Goal: Information Seeking & Learning: Check status

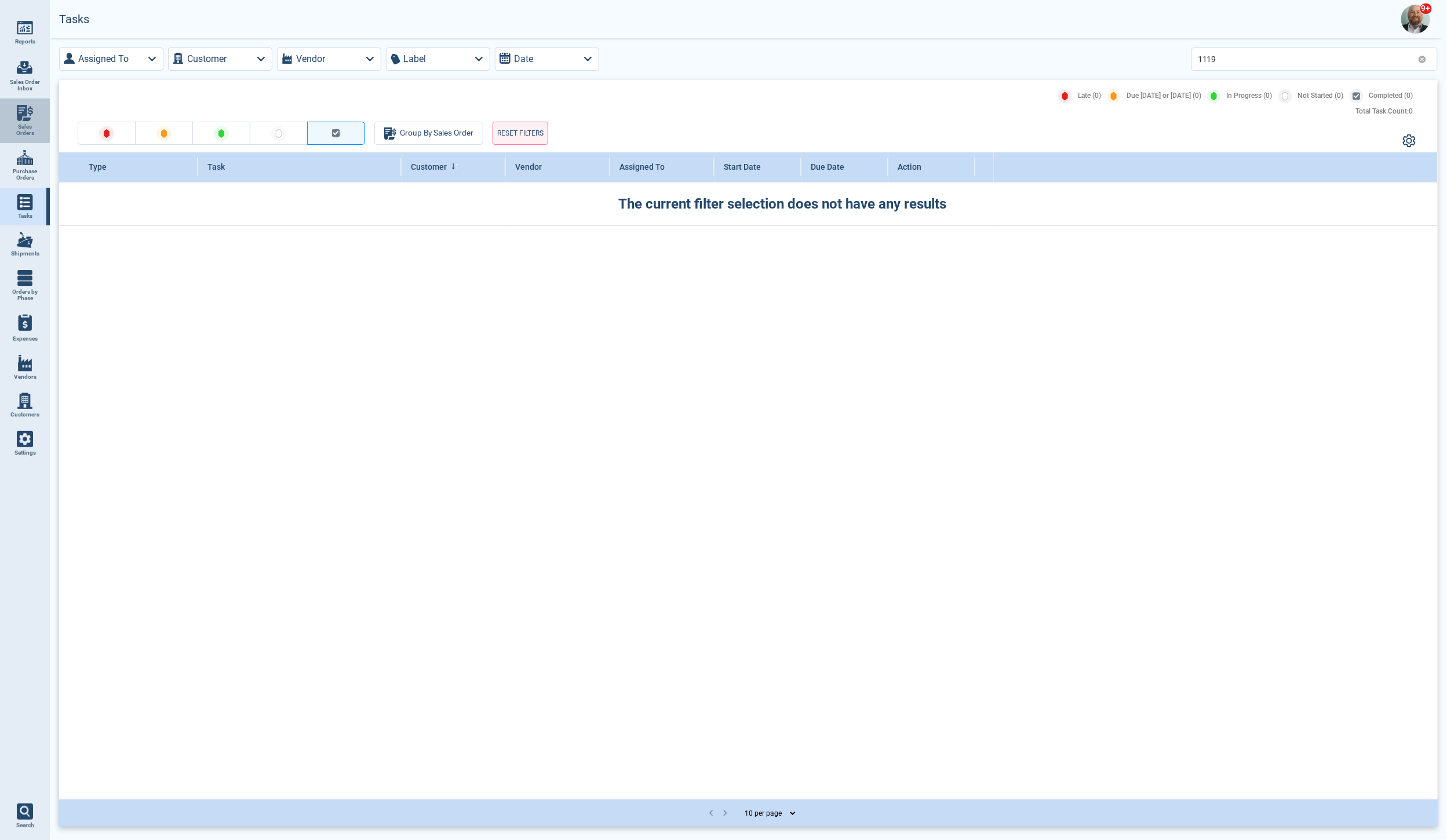
click at [31, 117] on img at bounding box center [24, 112] width 16 height 16
select select "50"
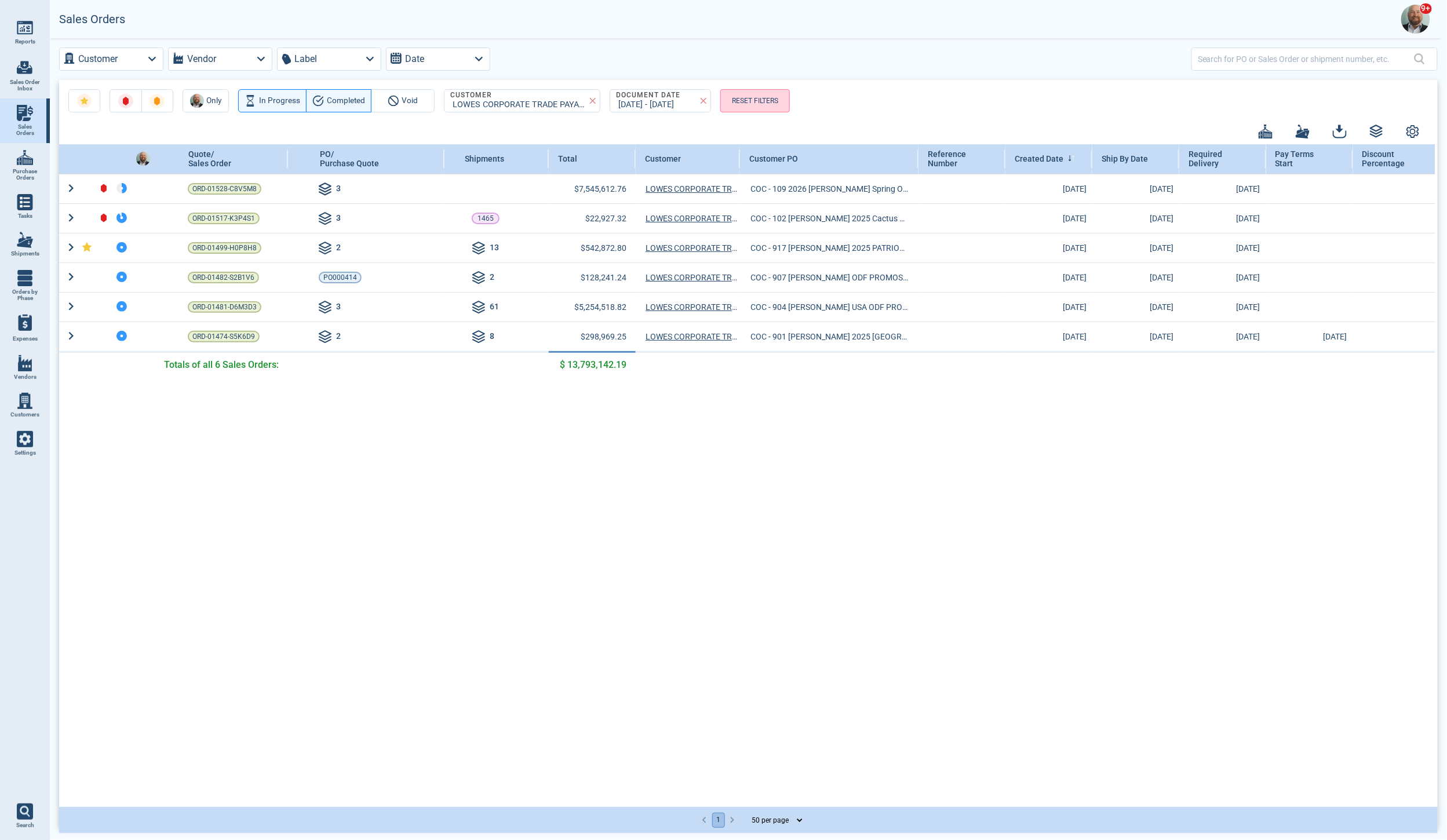
click at [736, 104] on button "RESET FILTERS" at bounding box center [755, 101] width 70 height 23
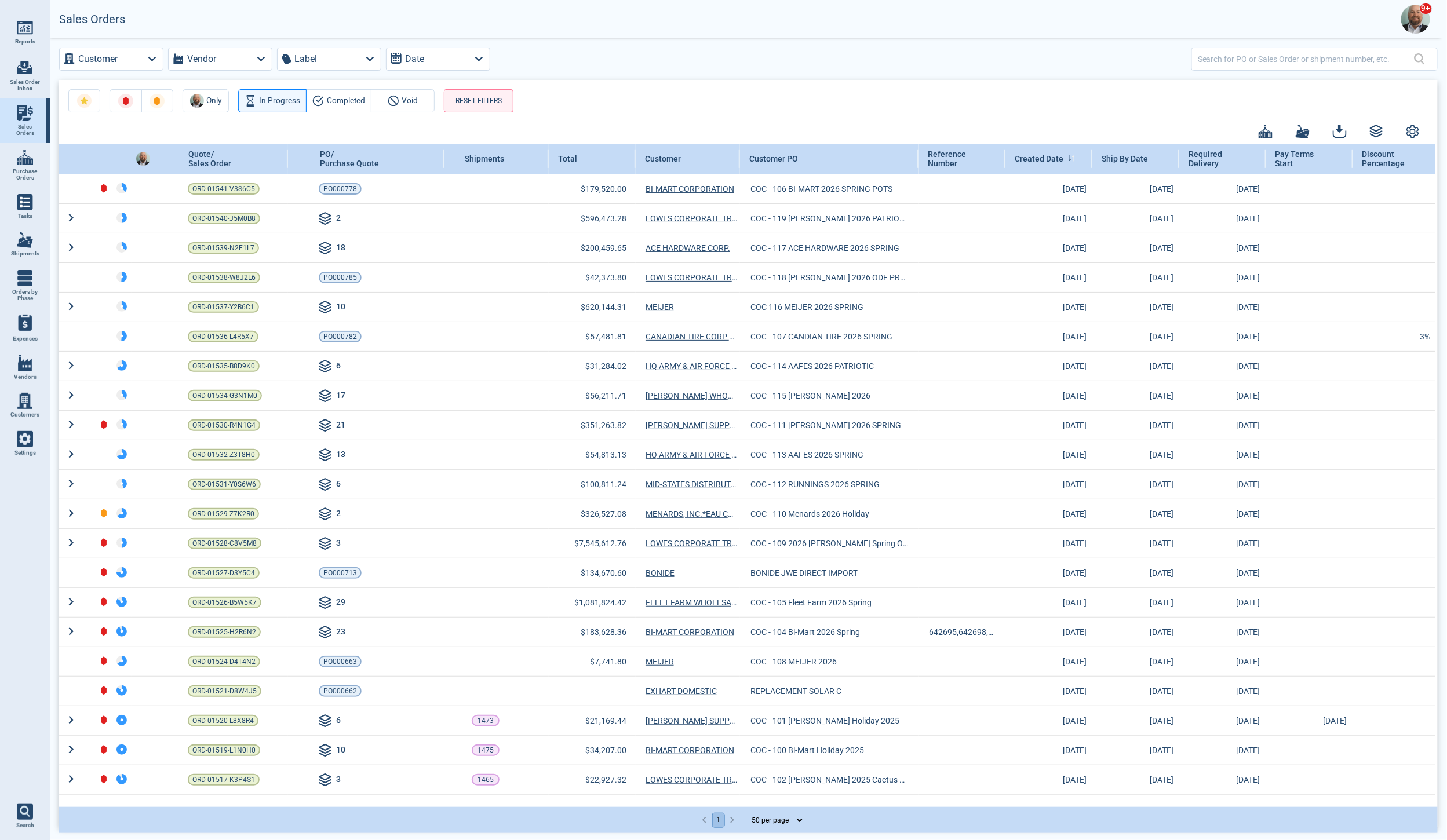
click at [31, 29] on img at bounding box center [24, 27] width 16 height 16
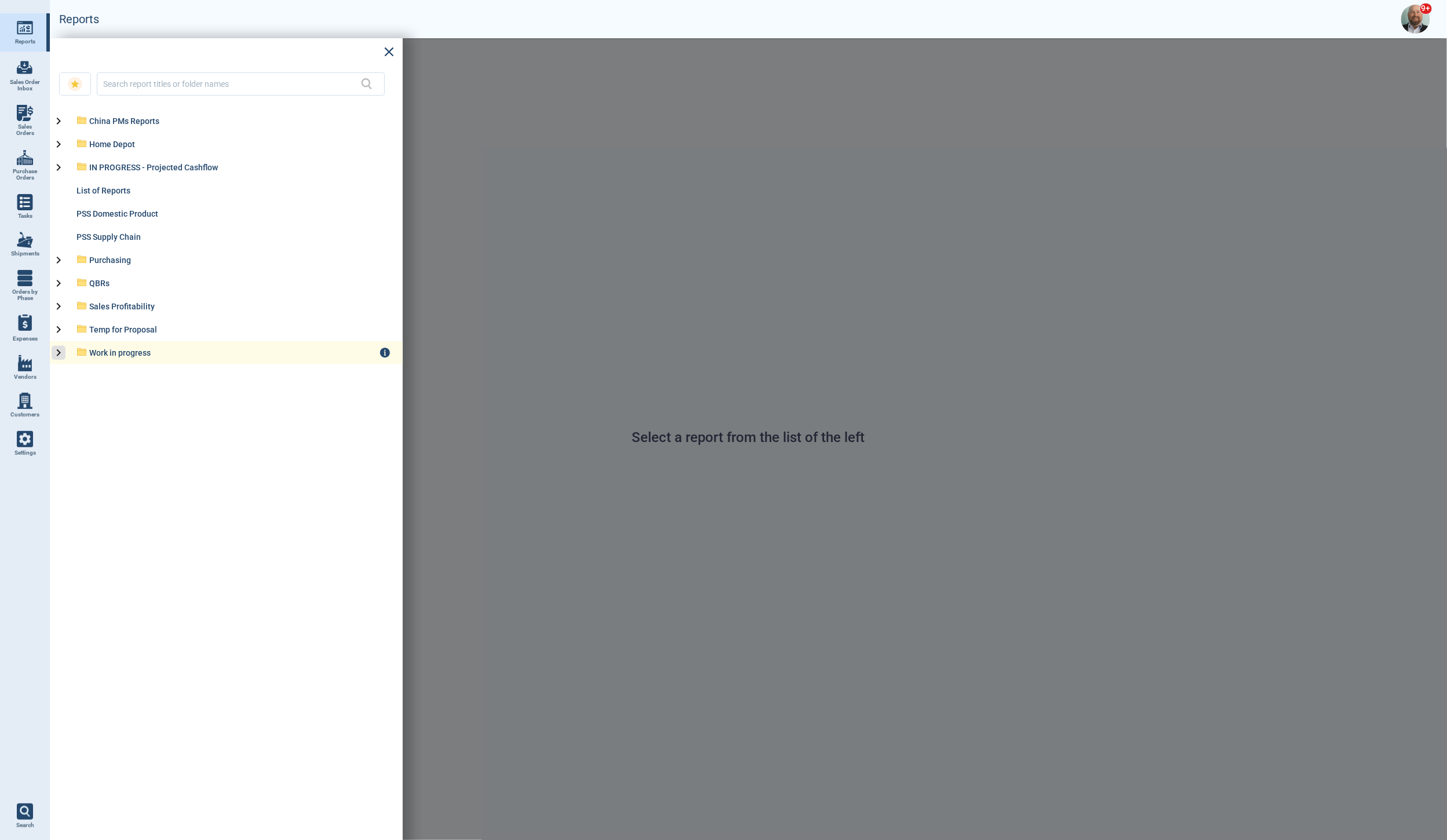
click at [62, 354] on icon at bounding box center [59, 353] width 14 height 14
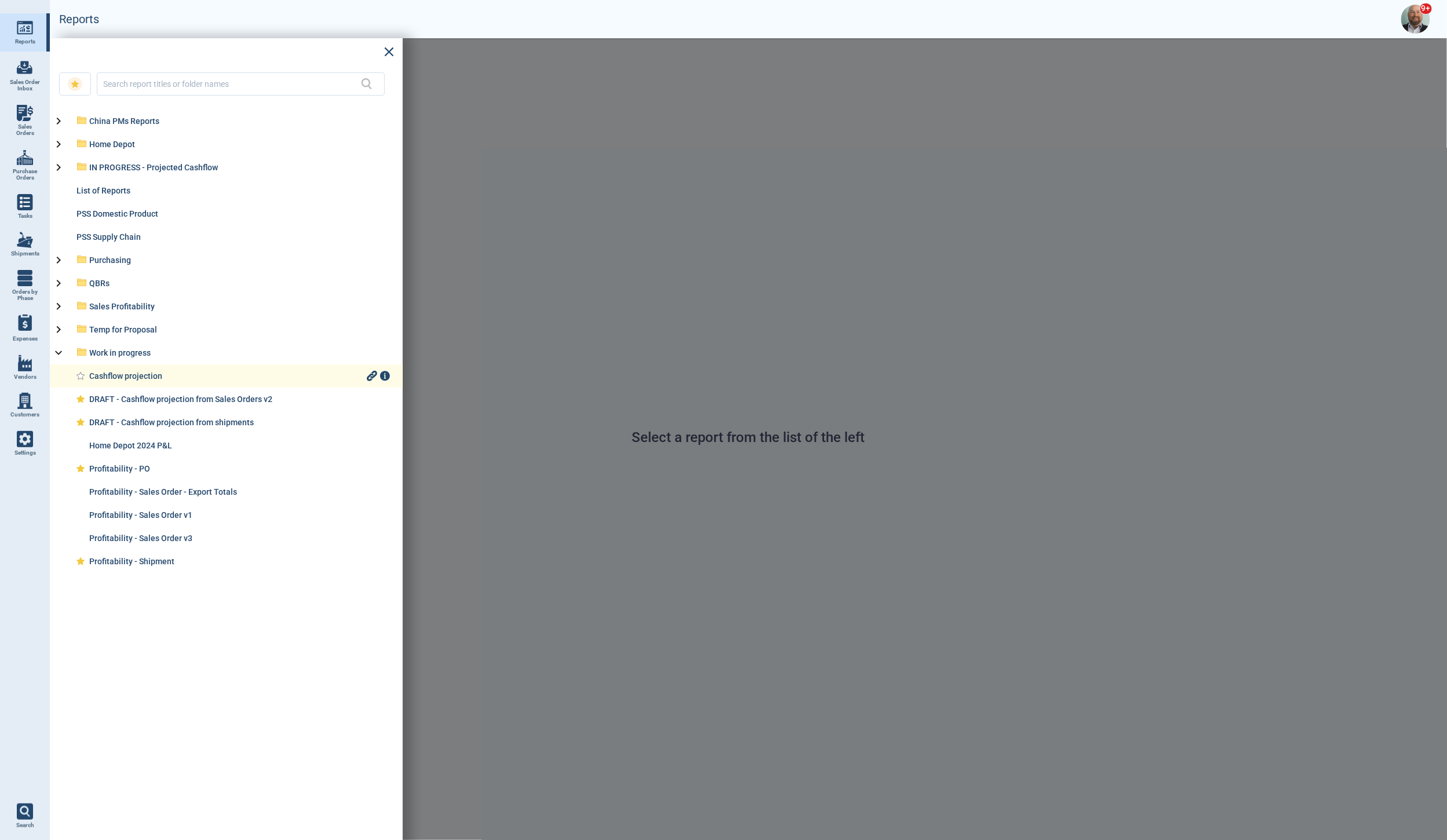
click at [147, 381] on div "Cashflow projection" at bounding box center [226, 376] width 353 height 23
click at [142, 376] on div "Cashflow projection" at bounding box center [226, 376] width 275 height 10
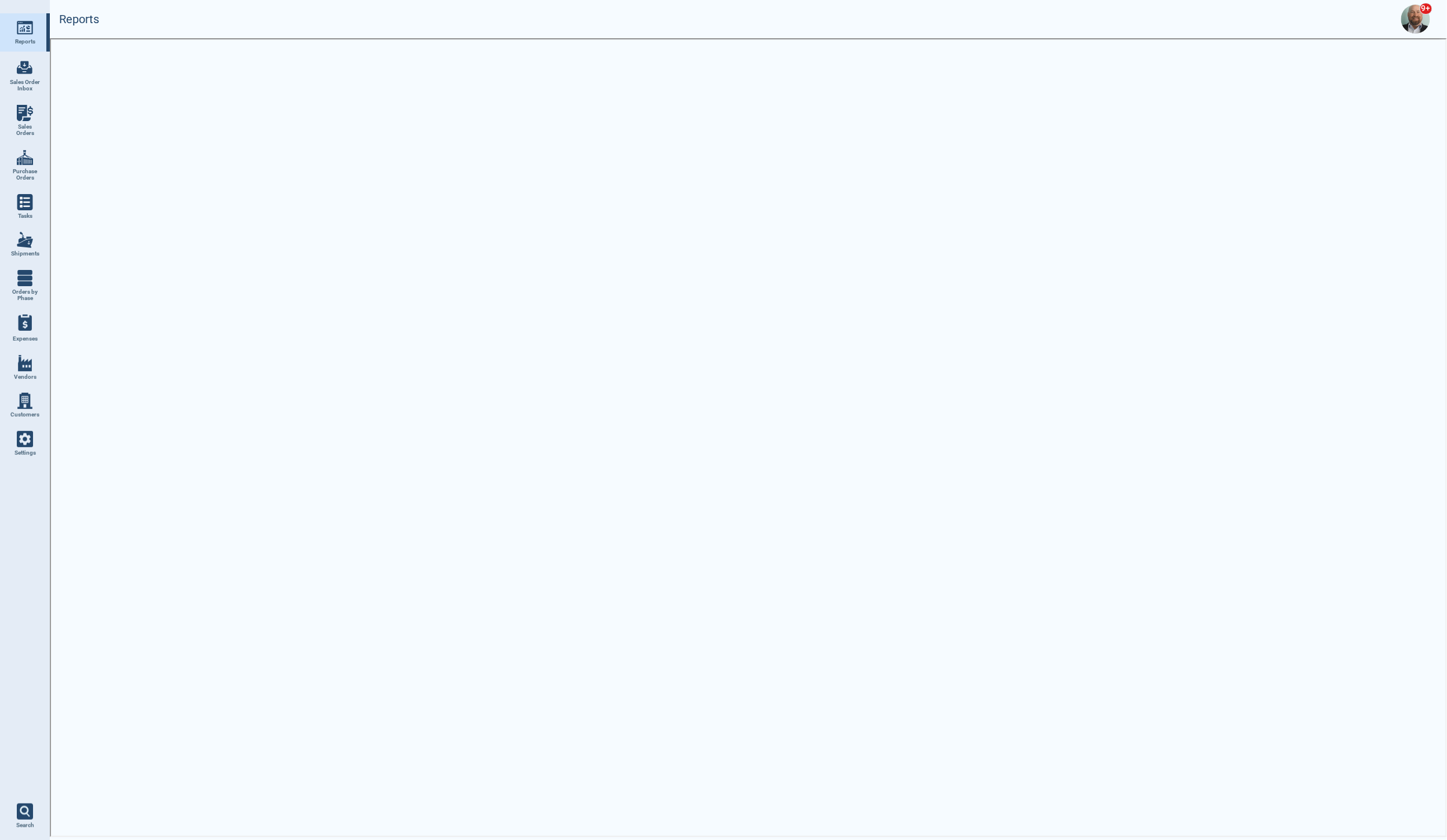
click at [27, 33] on img at bounding box center [24, 27] width 16 height 16
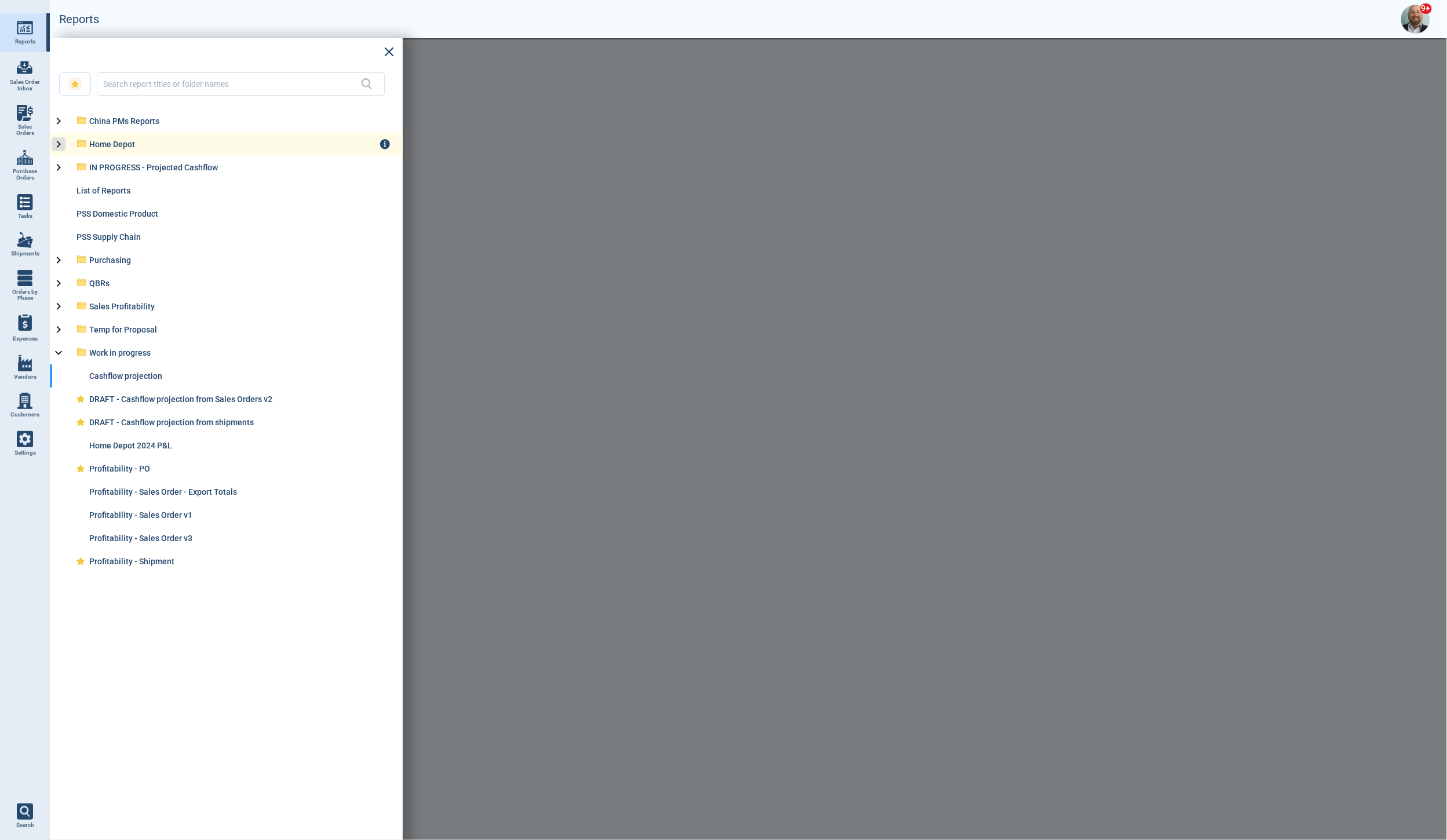
click at [61, 144] on icon at bounding box center [59, 144] width 14 height 14
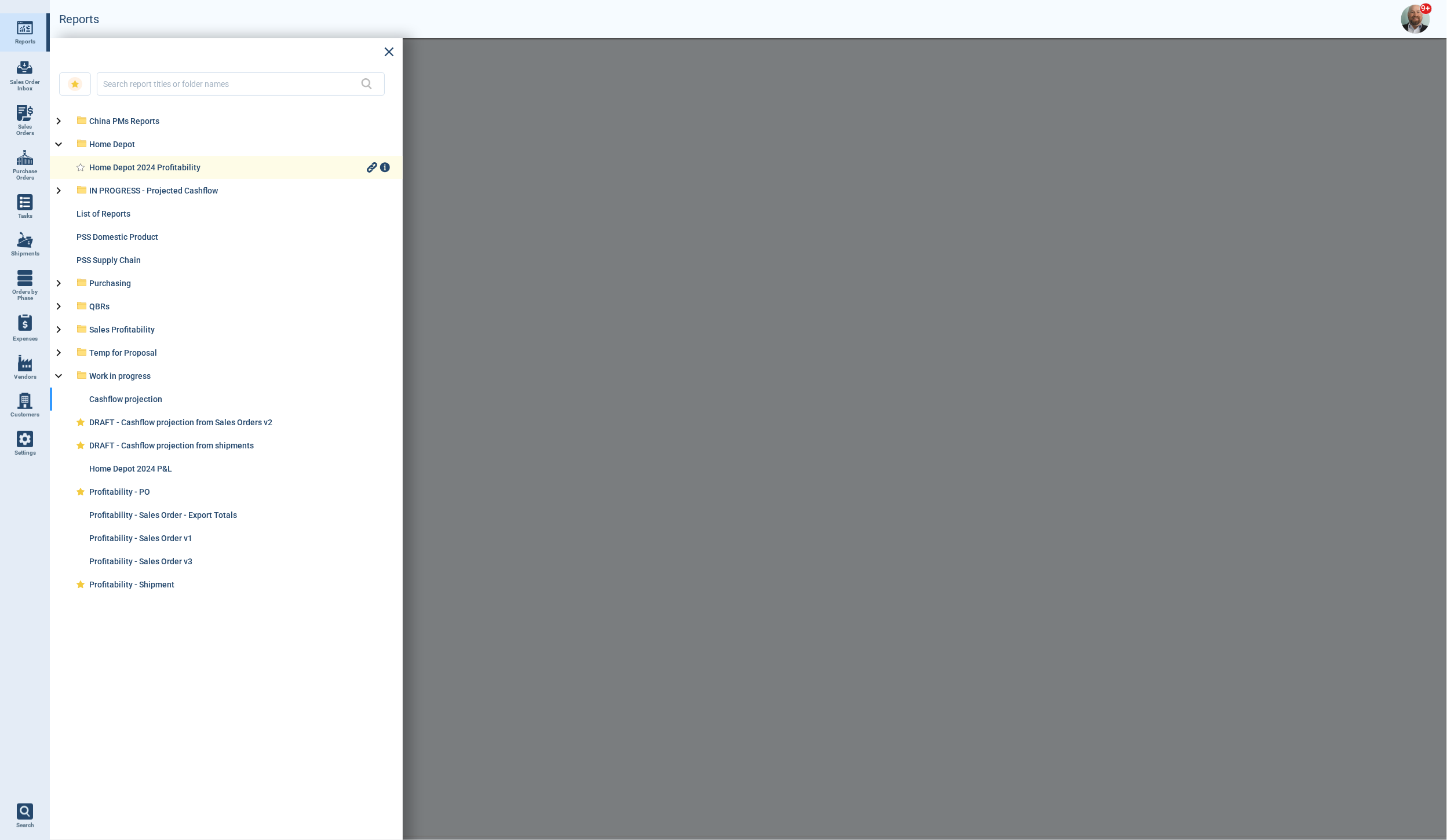
click at [117, 165] on div "Home Depot 2024 Profitability" at bounding box center [226, 167] width 275 height 10
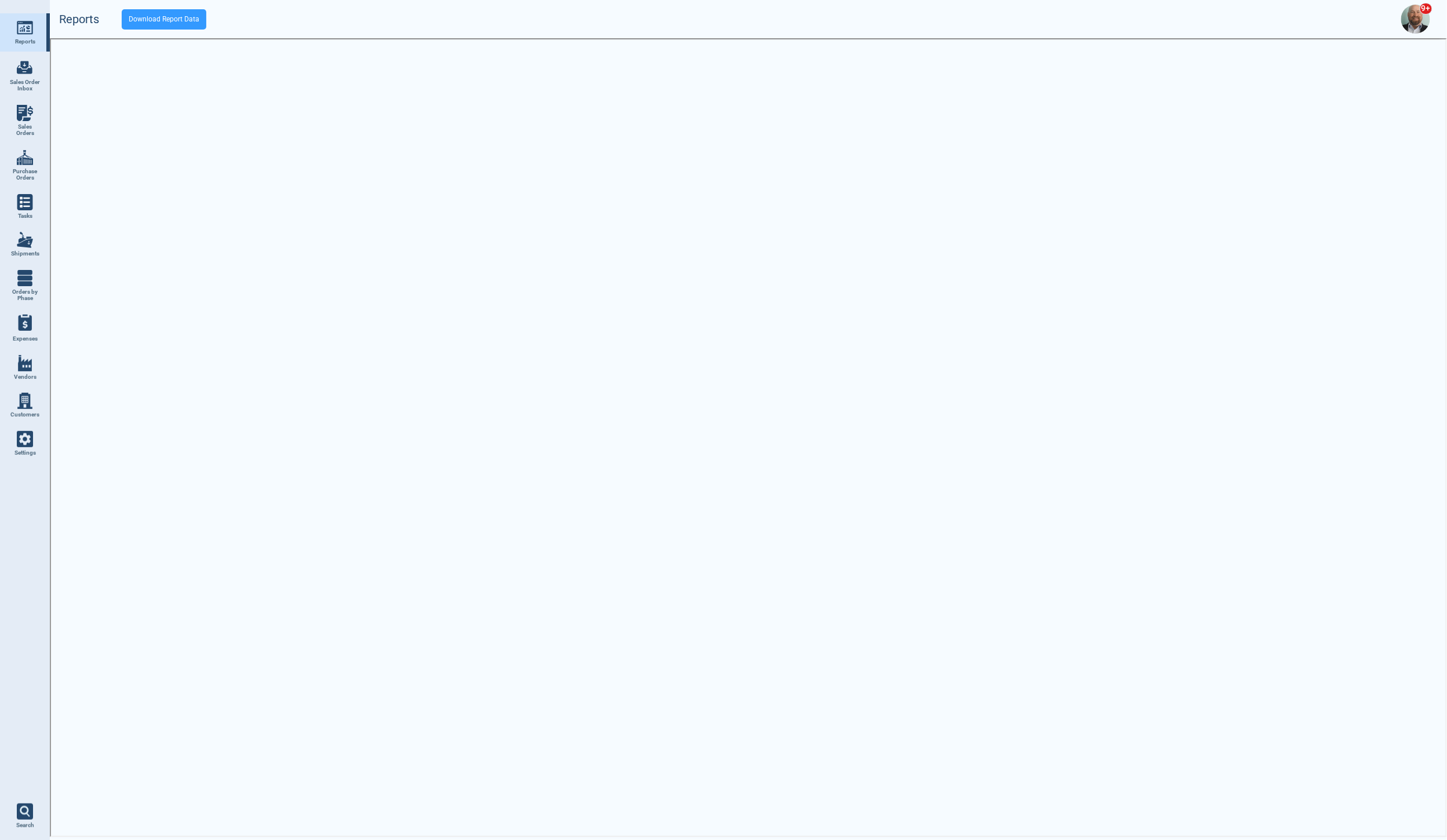
click at [29, 34] on img at bounding box center [24, 27] width 16 height 16
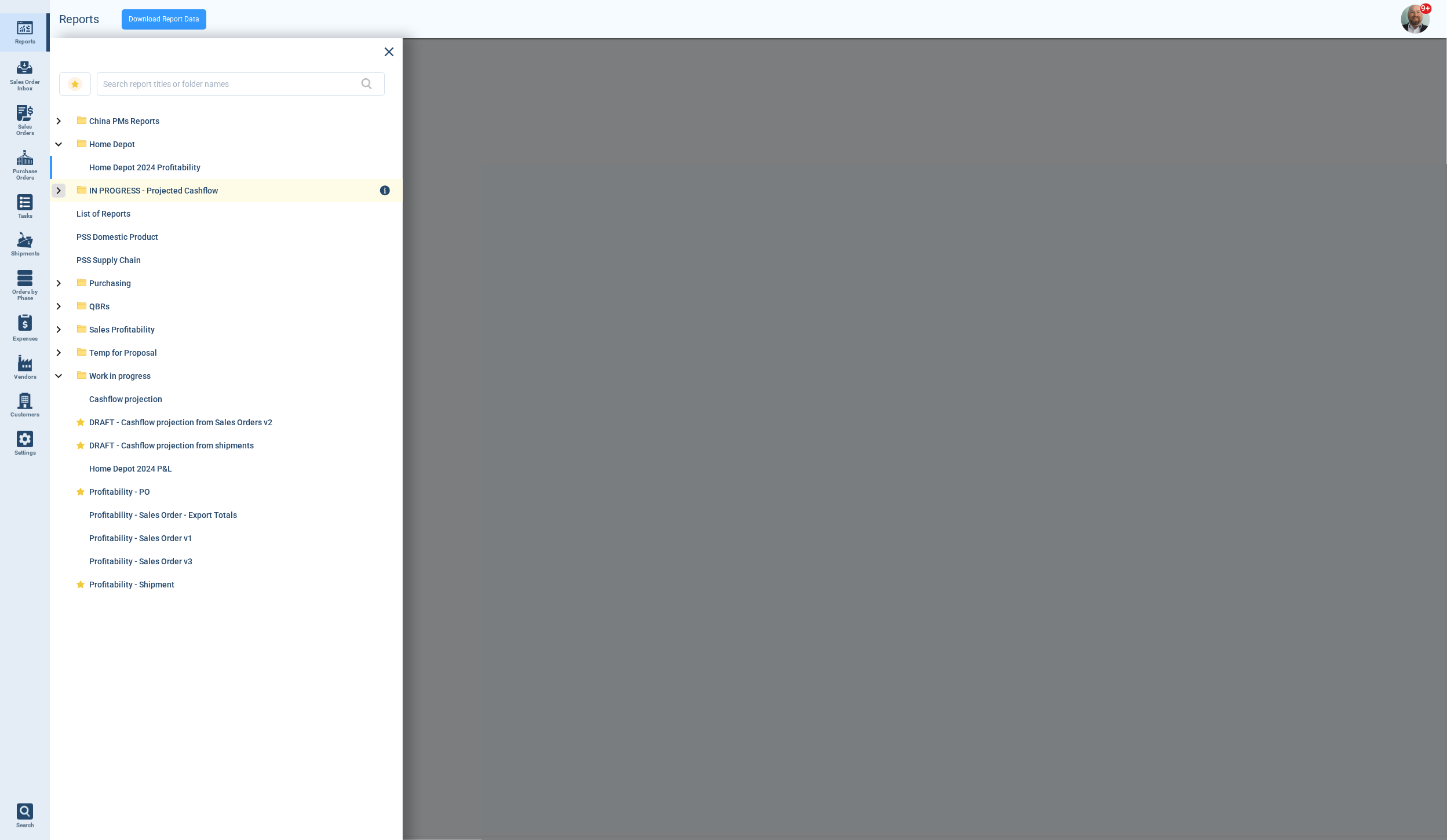
click at [63, 191] on icon at bounding box center [59, 191] width 14 height 14
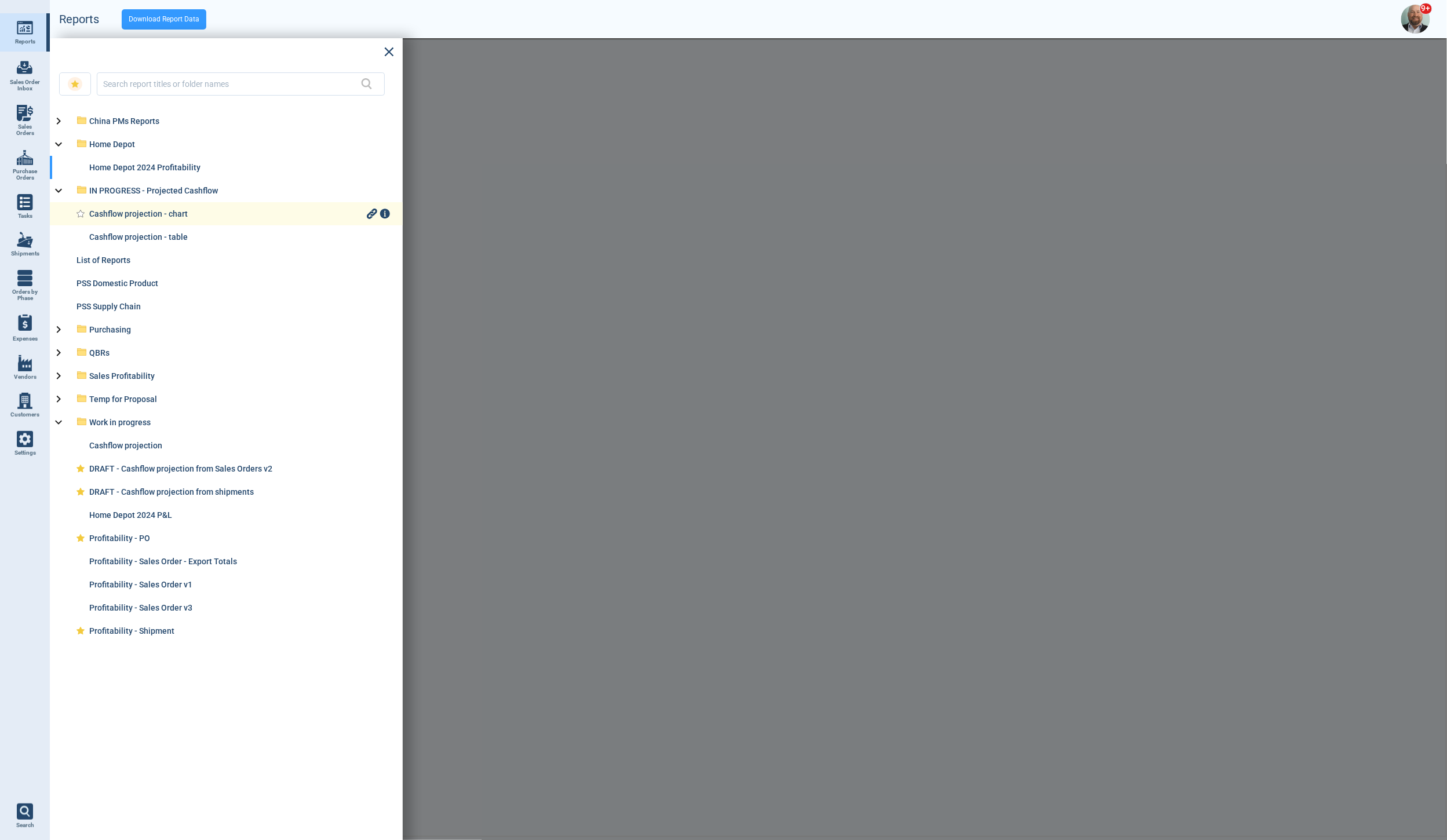
click at [151, 218] on div "Cashflow projection - chart" at bounding box center [226, 214] width 275 height 10
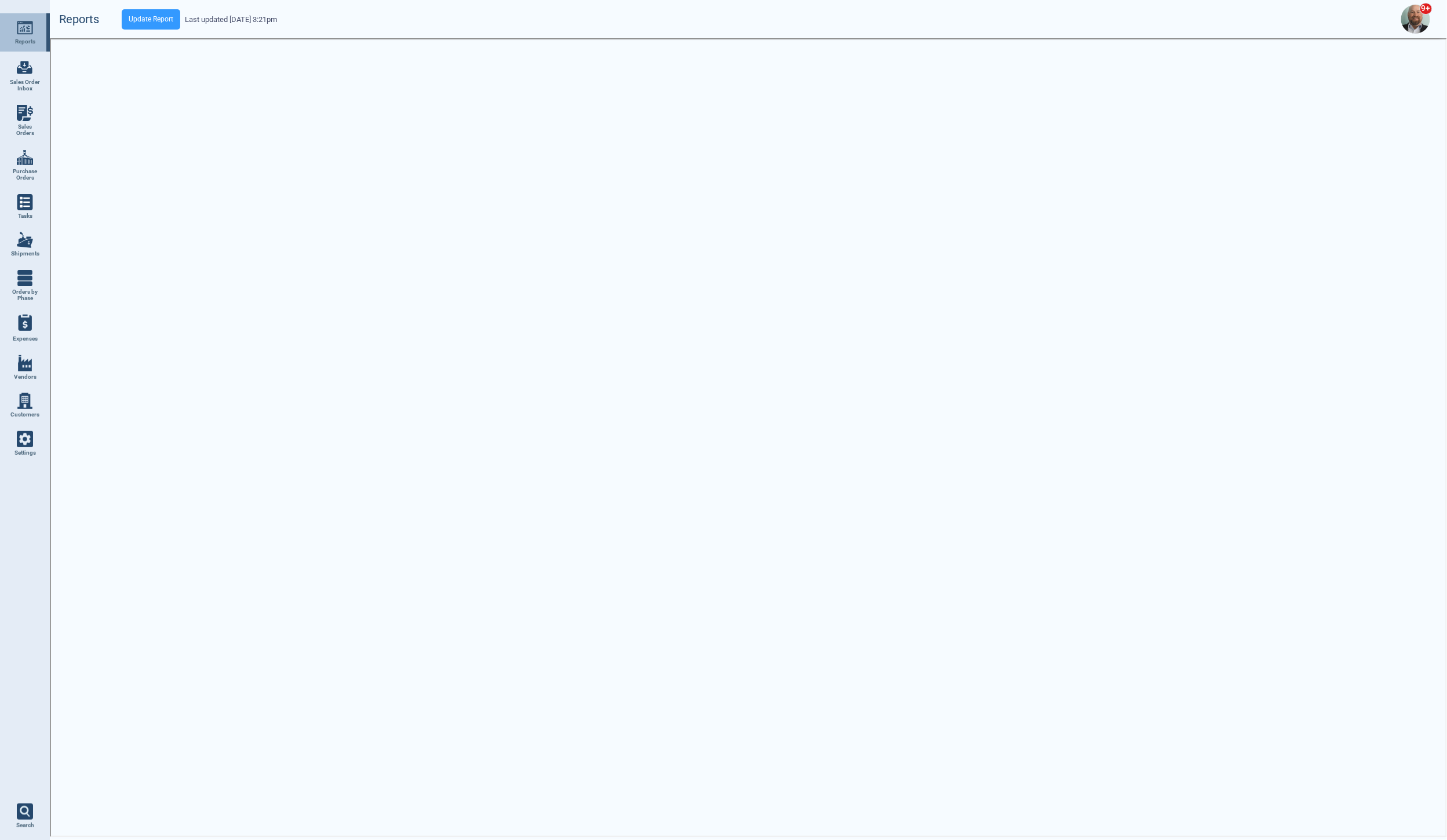
click at [34, 31] on link "Reports" at bounding box center [25, 33] width 50 height 38
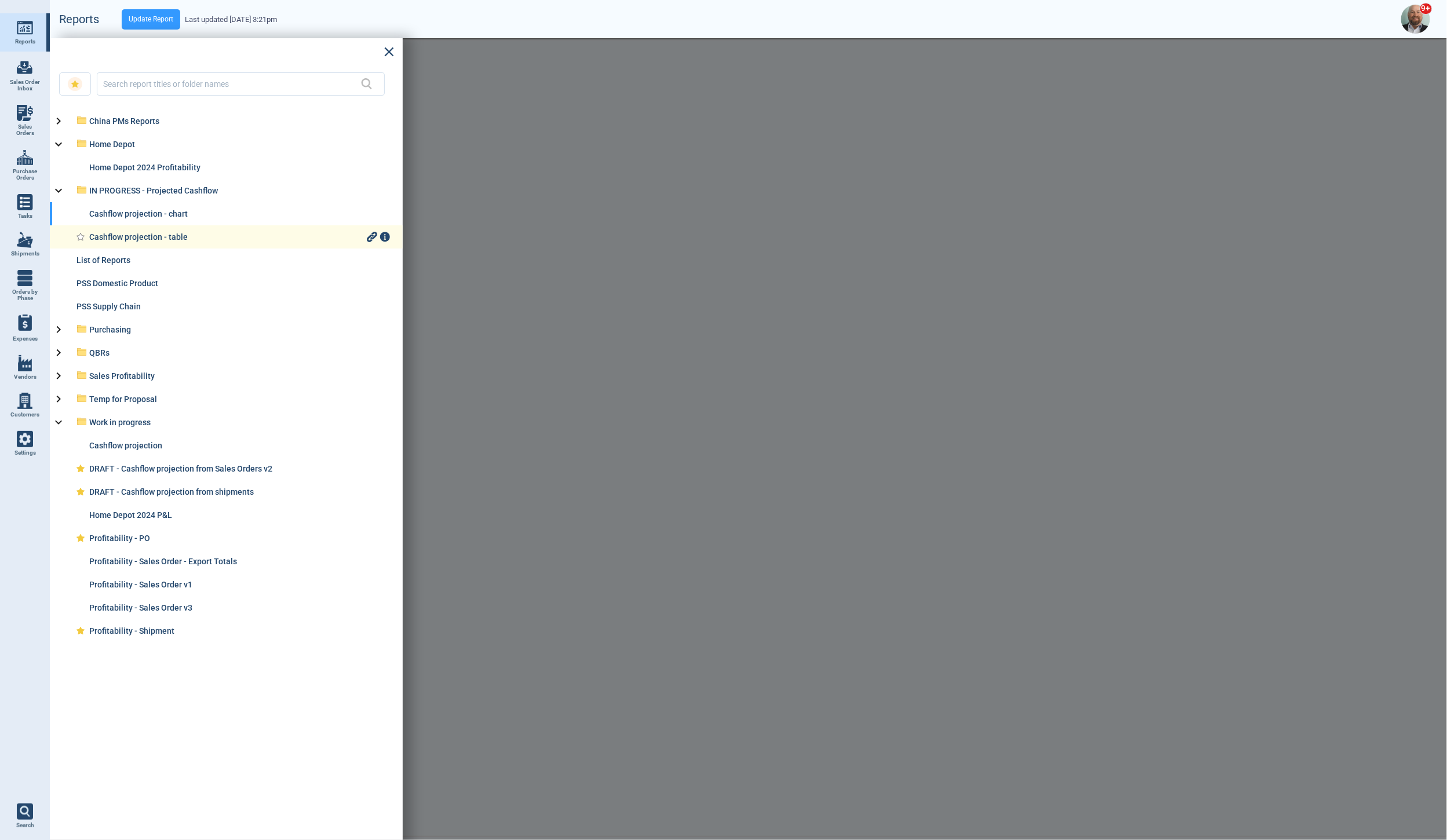
click at [134, 235] on div "Cashflow projection - table" at bounding box center [226, 237] width 275 height 10
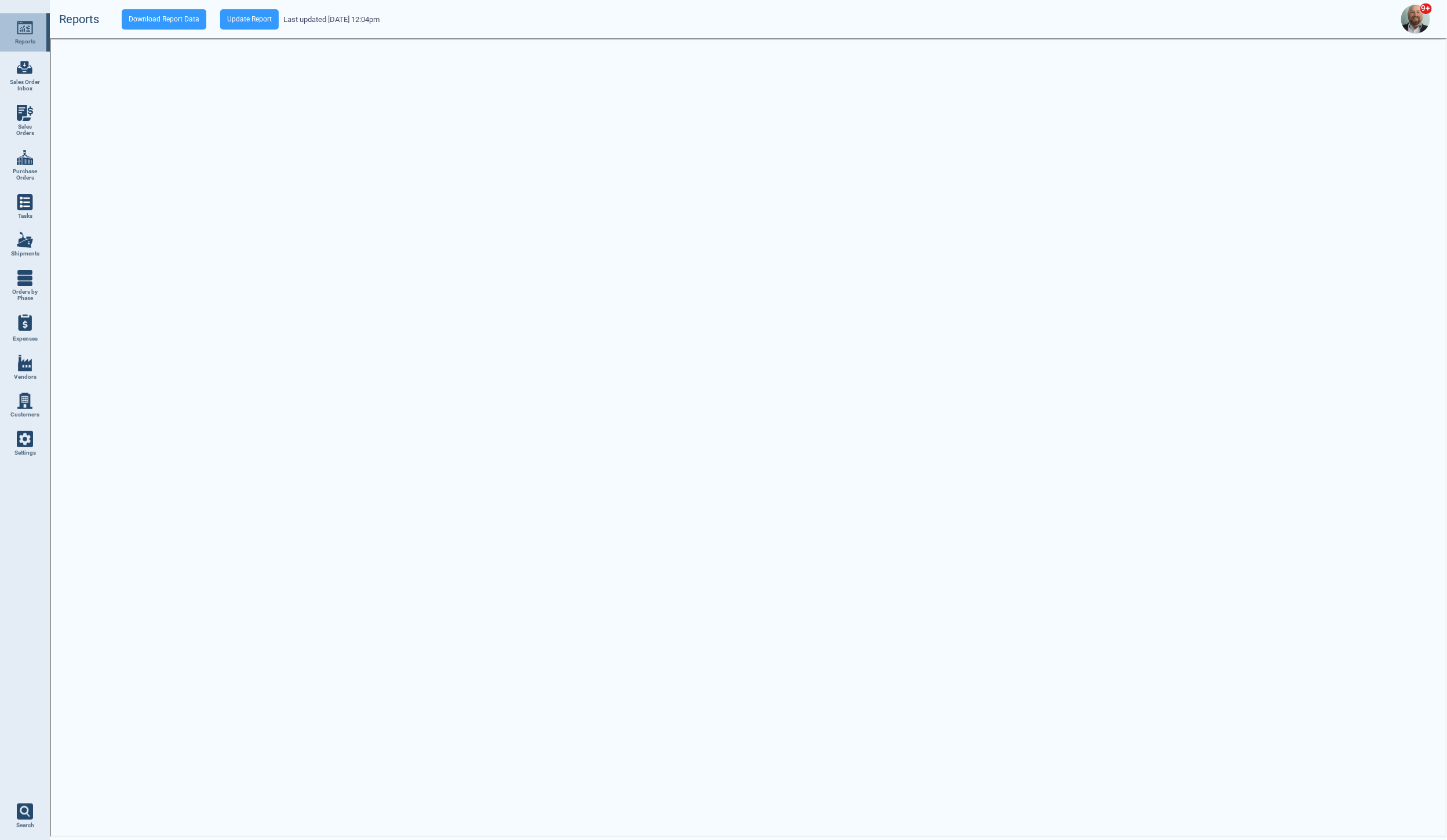
click at [28, 34] on img at bounding box center [24, 27] width 16 height 16
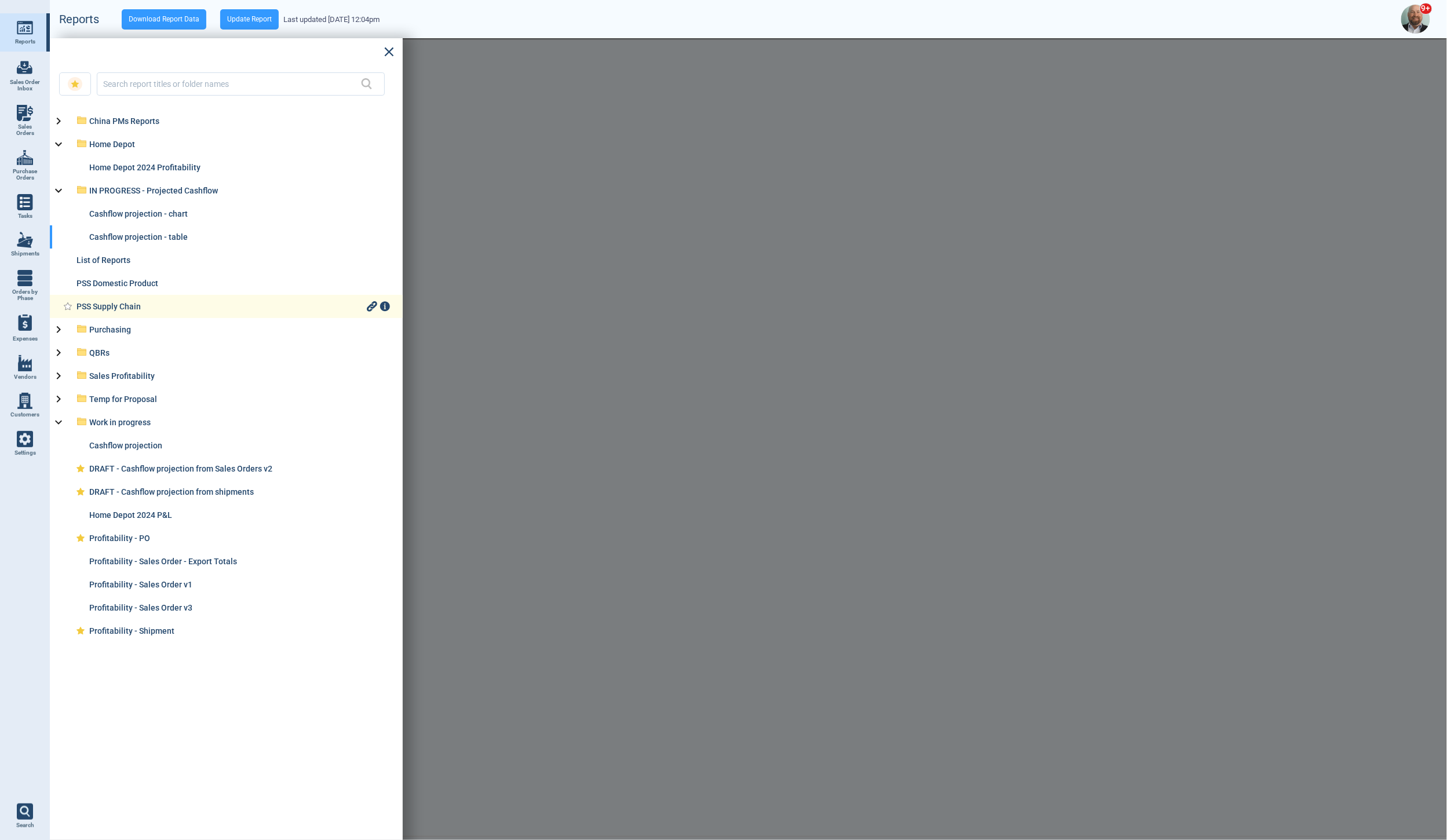
click at [131, 307] on div "PSS Supply Chain" at bounding box center [220, 306] width 288 height 10
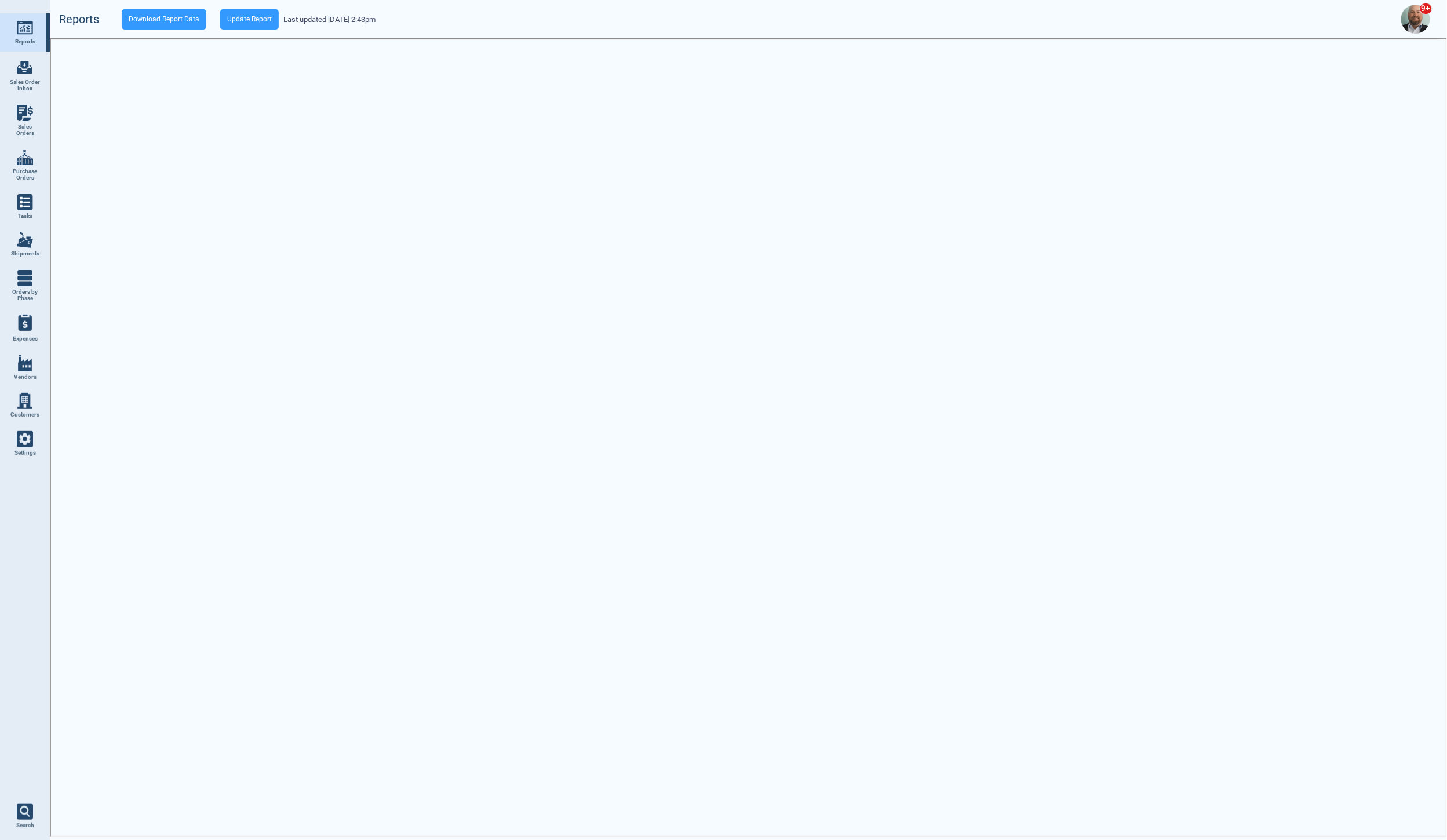
click at [27, 31] on img at bounding box center [24, 27] width 16 height 16
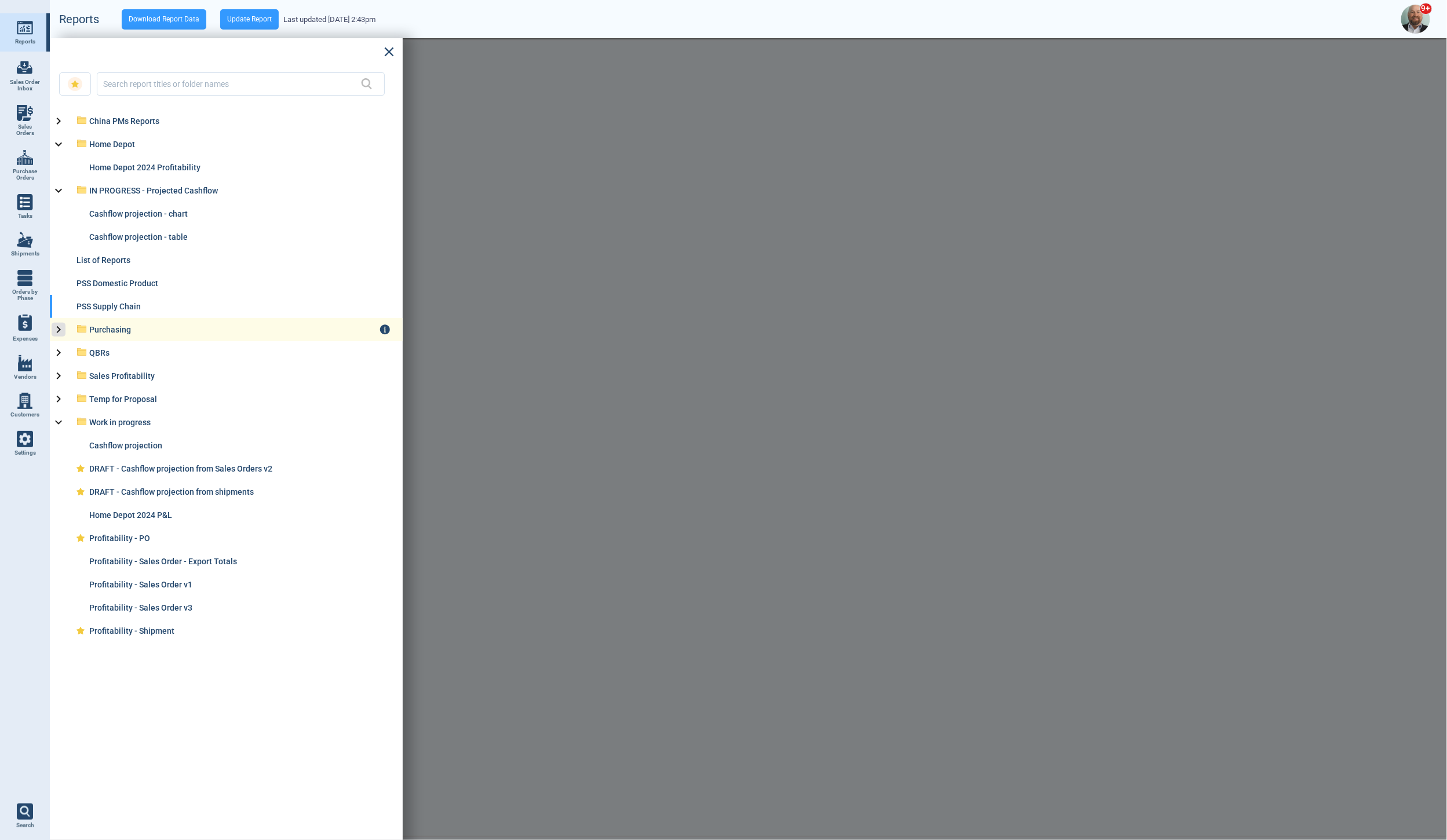
click at [63, 327] on icon at bounding box center [59, 330] width 14 height 14
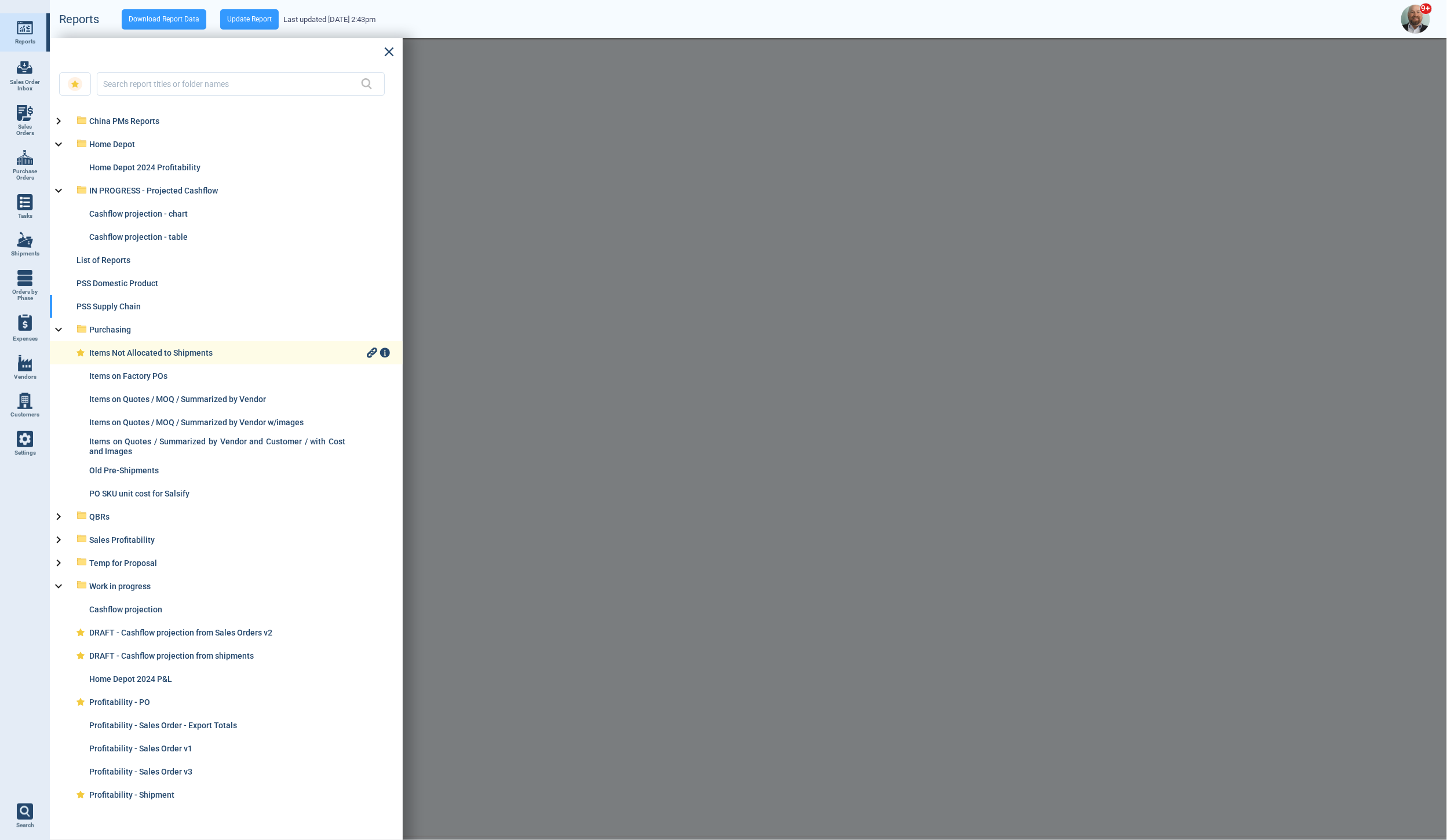
click at [180, 354] on div "Items Not Allocated to Shipments" at bounding box center [226, 353] width 275 height 10
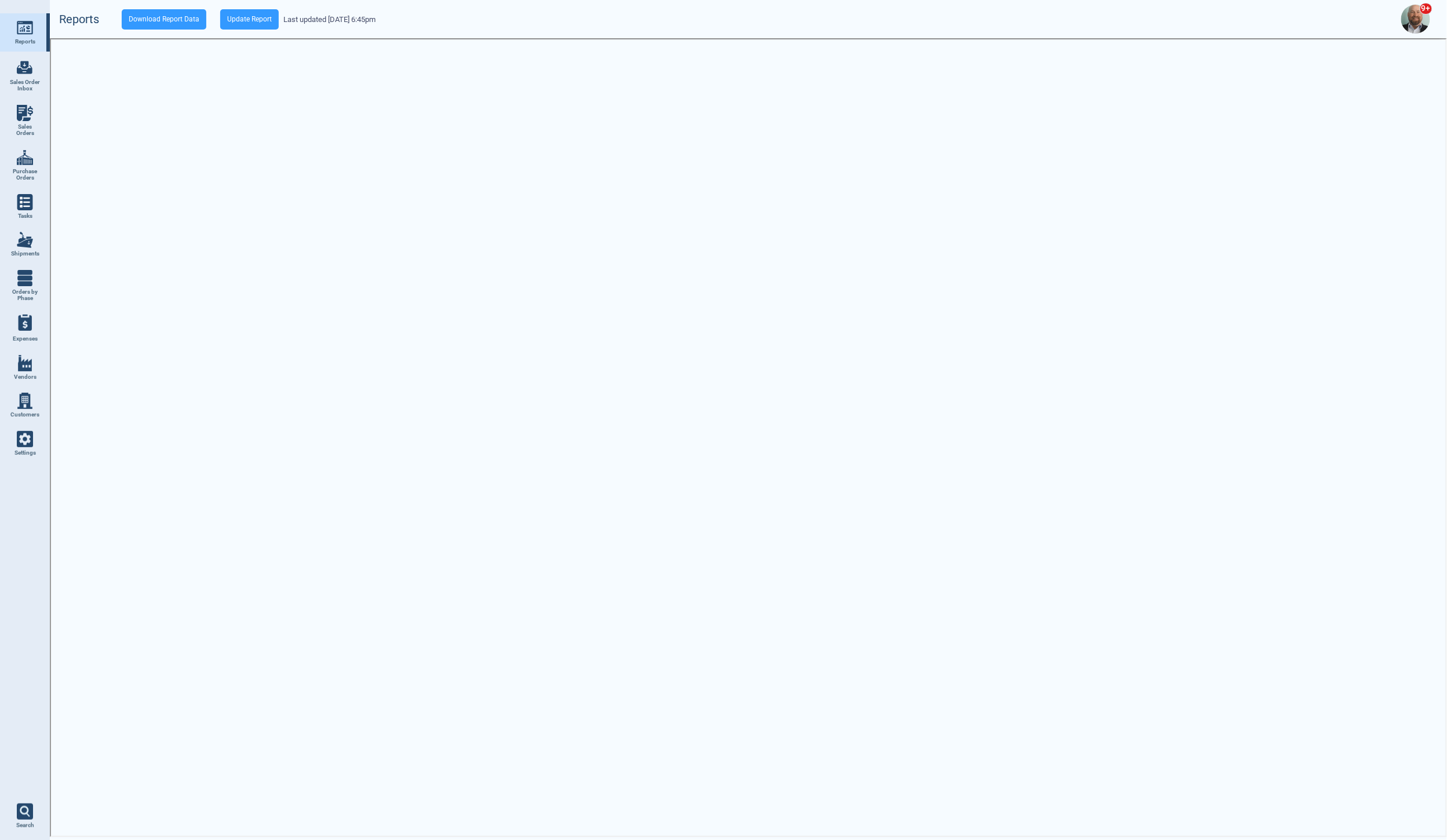
click at [36, 36] on link "Reports" at bounding box center [25, 33] width 50 height 38
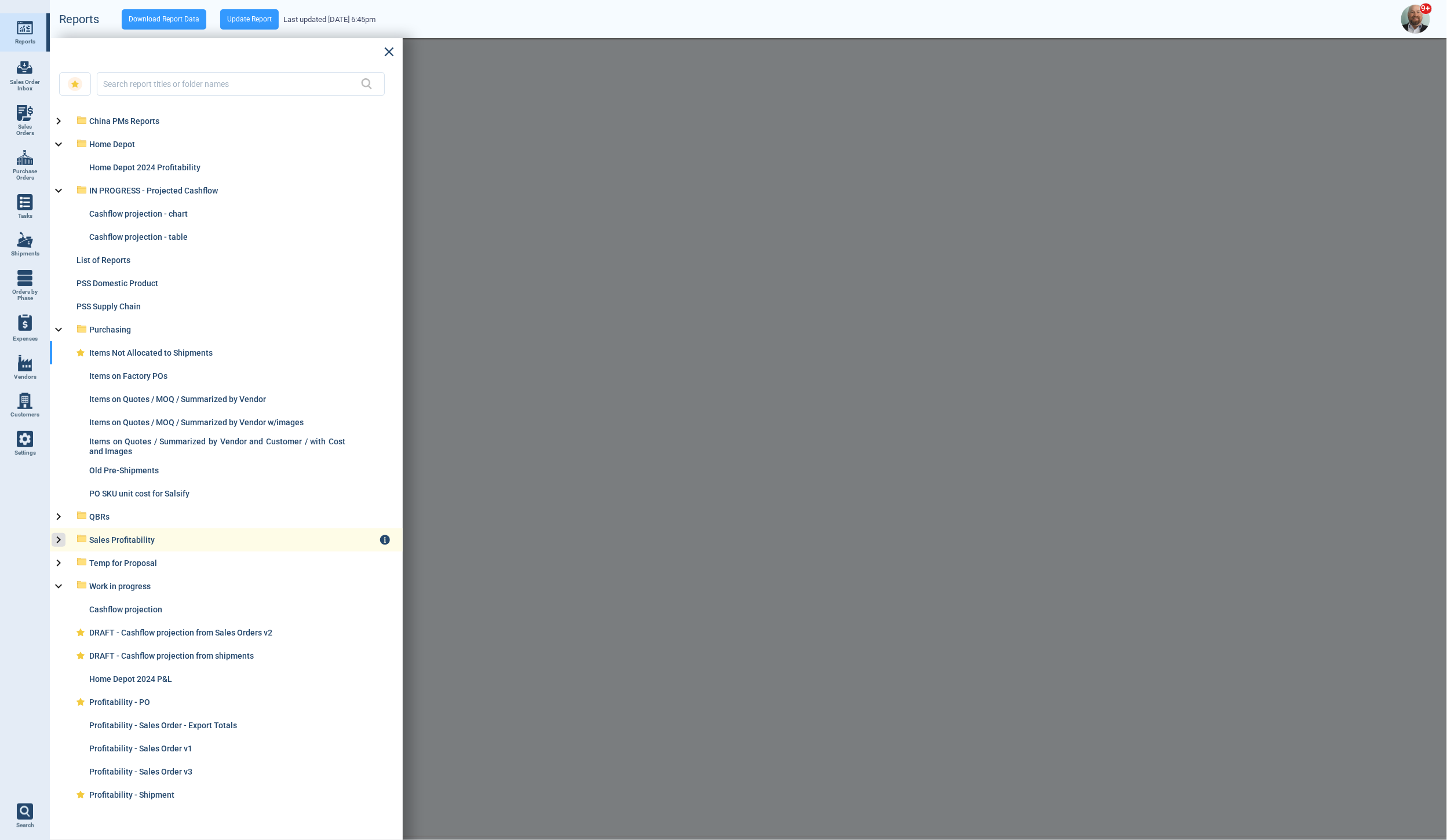
click at [61, 538] on icon at bounding box center [59, 540] width 14 height 14
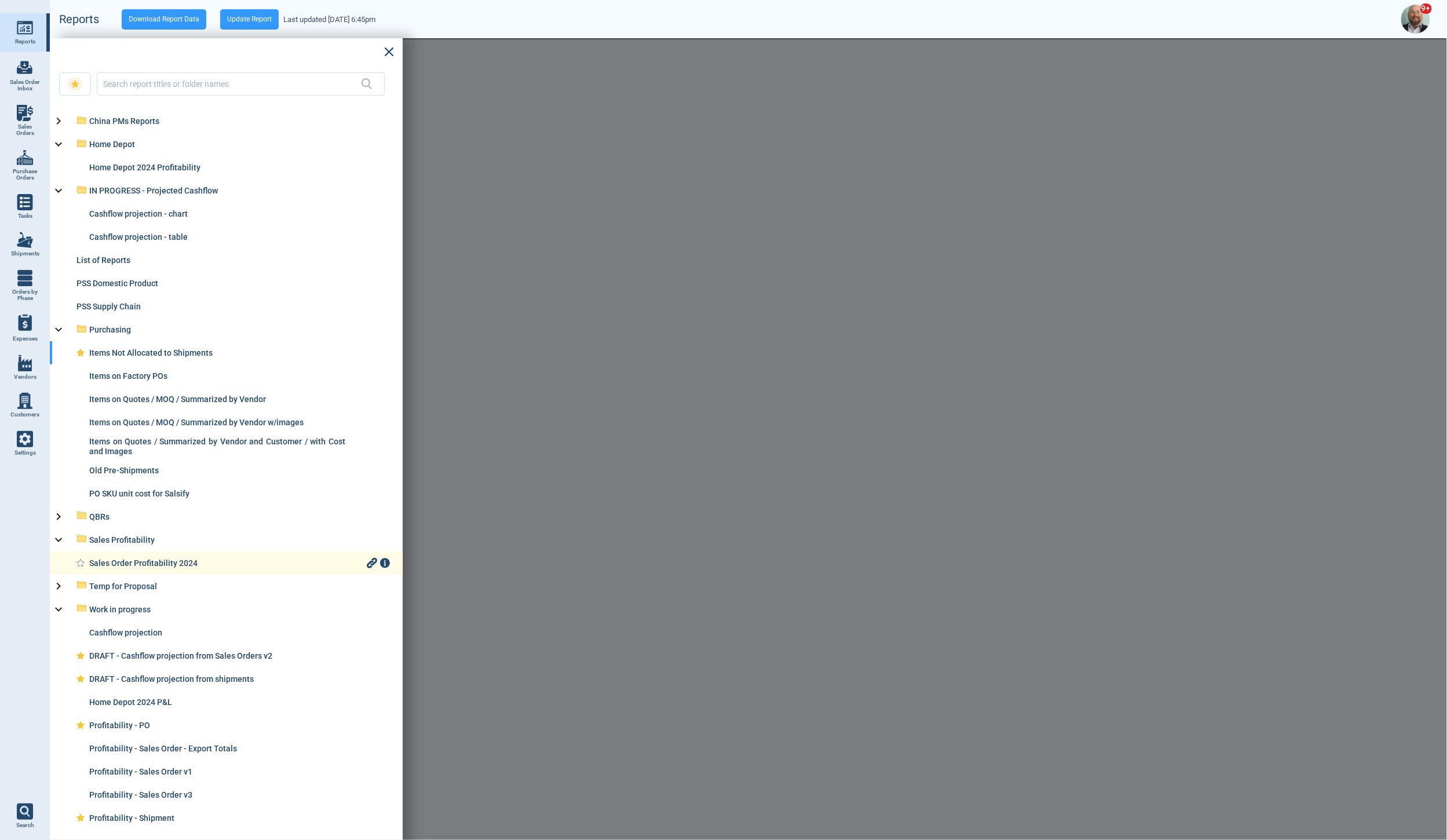
click at [142, 563] on div "Sales Order Profitability 2024" at bounding box center [226, 563] width 275 height 10
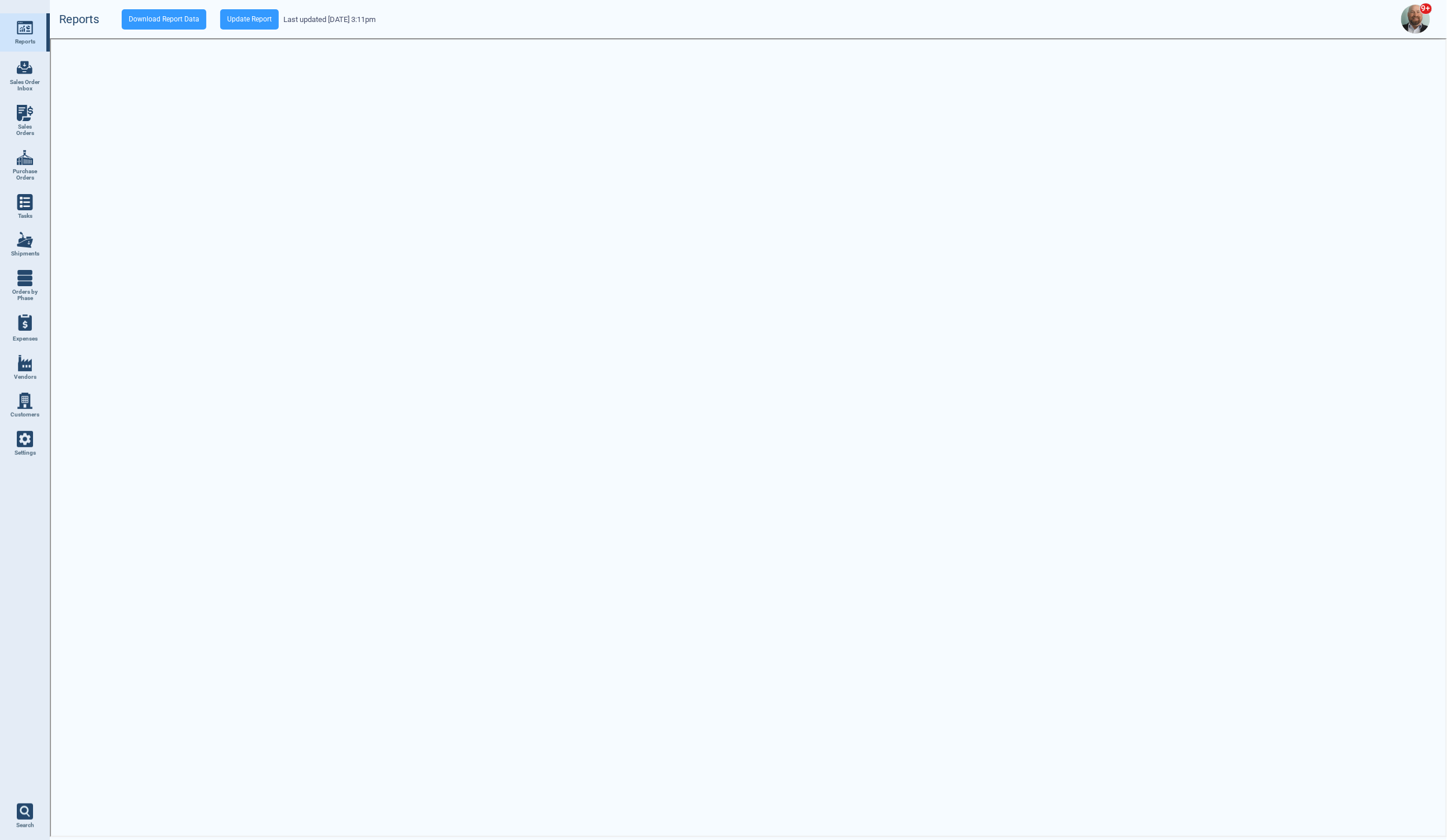
click at [25, 29] on img at bounding box center [24, 27] width 16 height 16
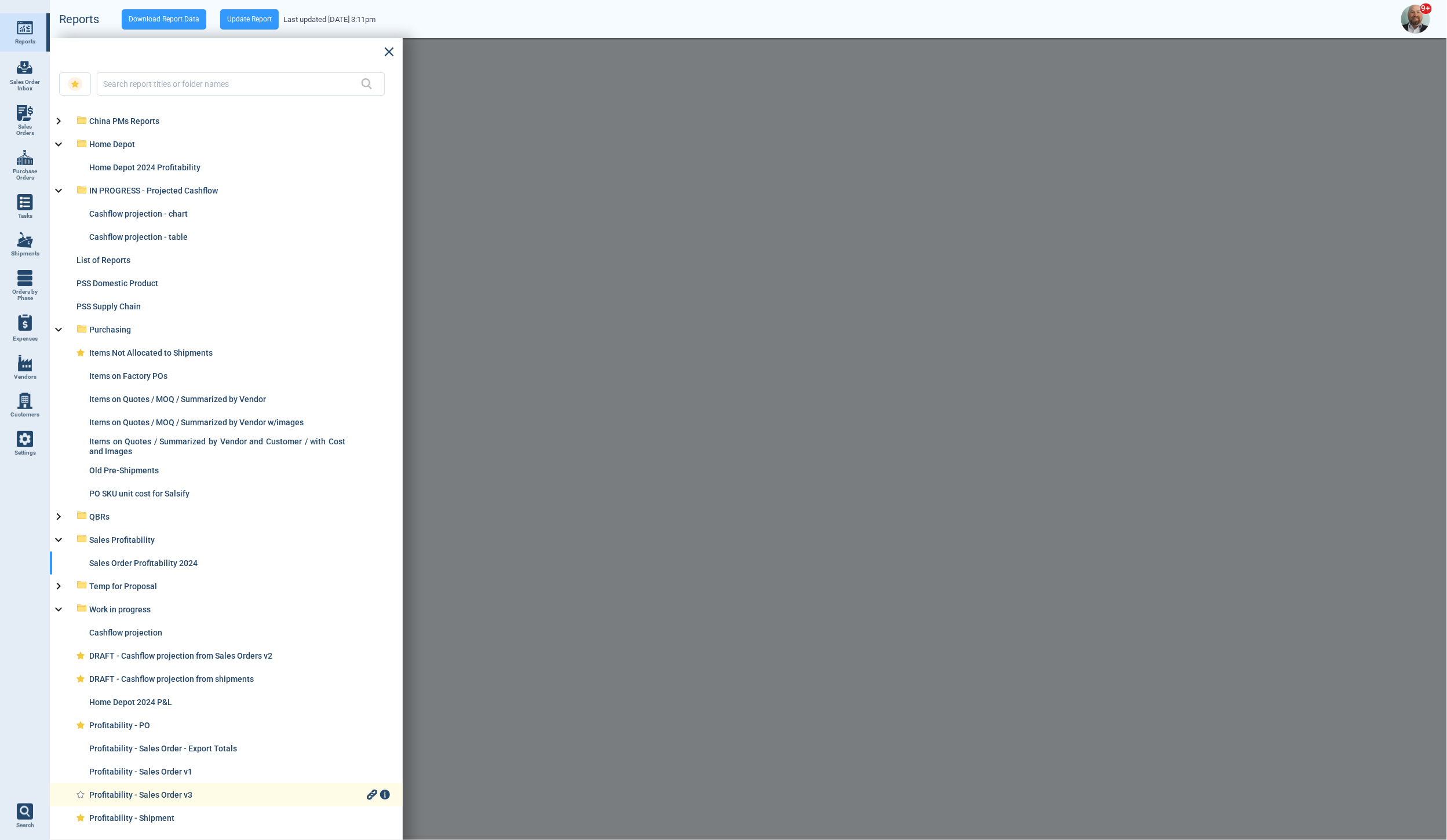
click at [154, 791] on div "Profitability - Sales Order v3" at bounding box center [226, 795] width 275 height 10
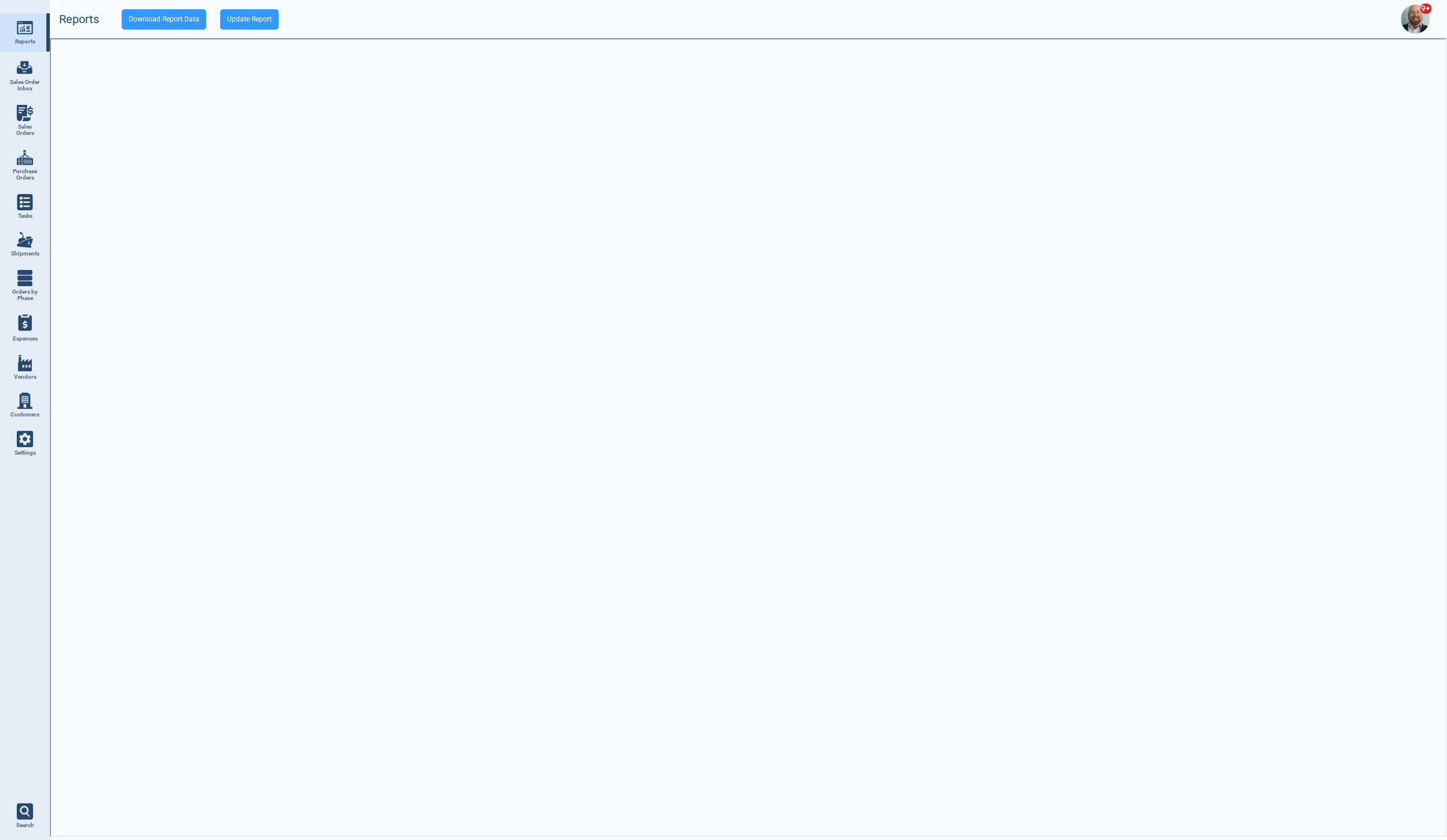
click at [27, 123] on span "Sales Orders" at bounding box center [25, 129] width 31 height 13
select select "50"
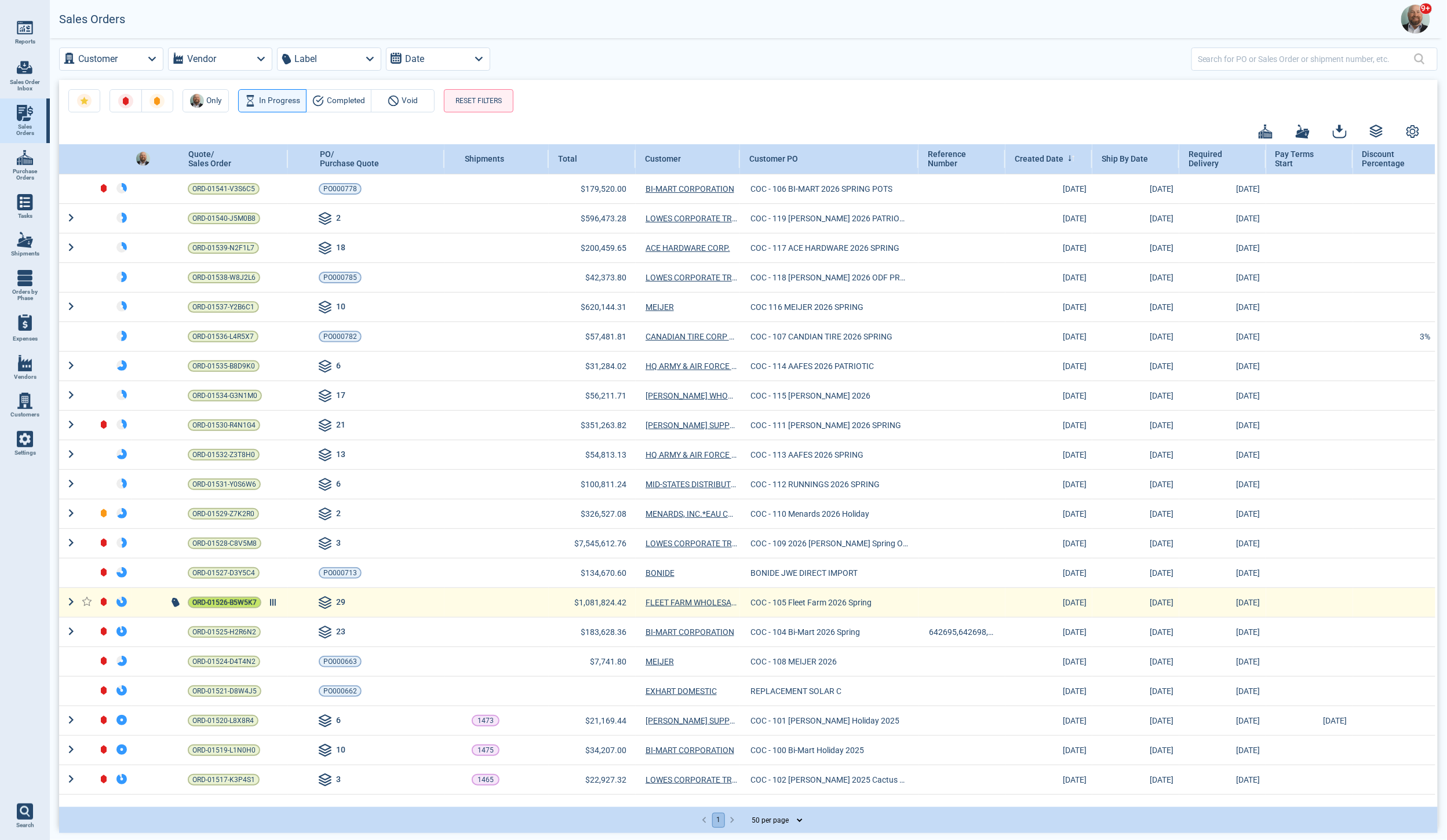
click at [243, 603] on span "ORD-01526-B5W5K7" at bounding box center [225, 603] width 64 height 11
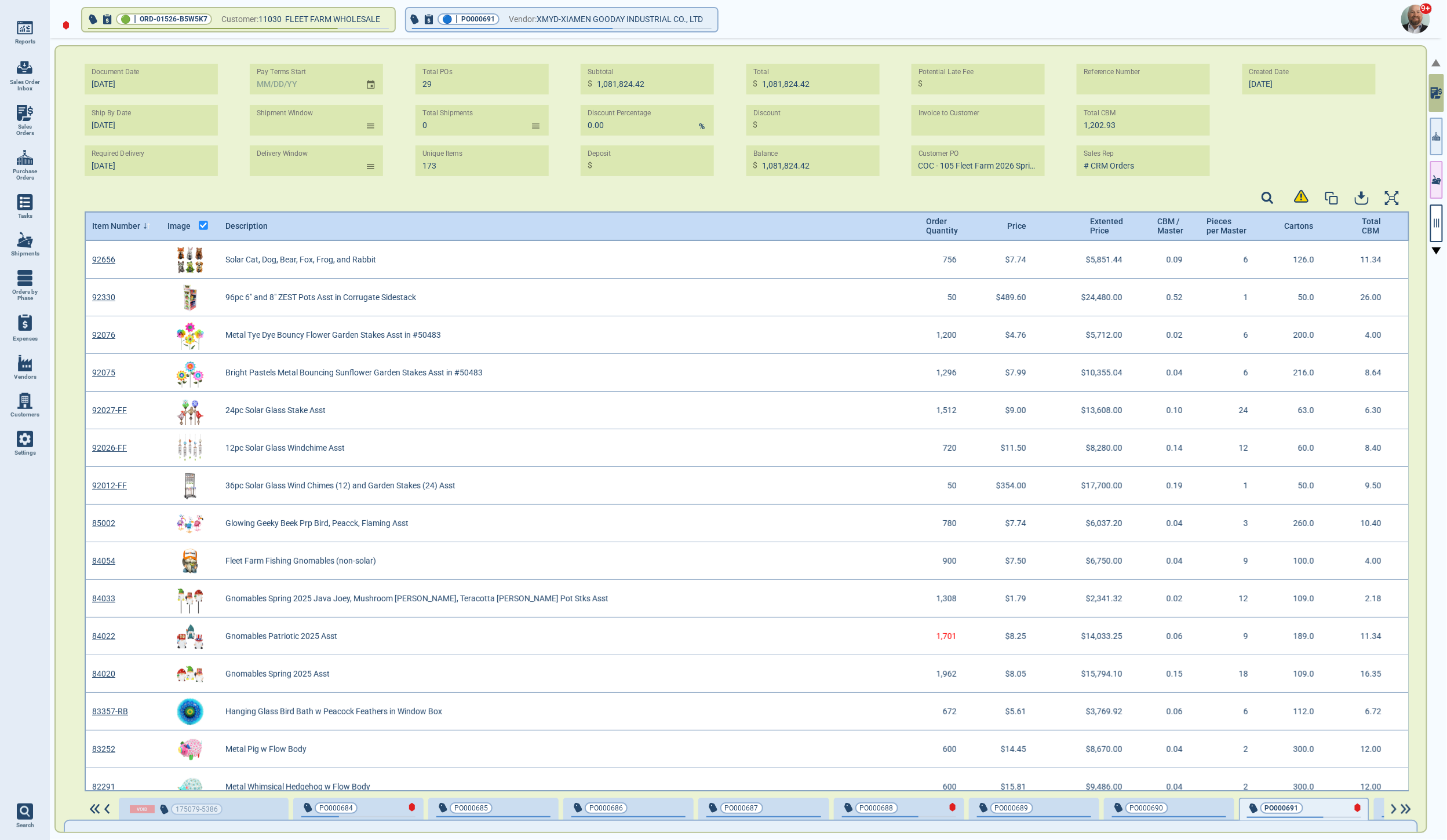
scroll to position [3, 4]
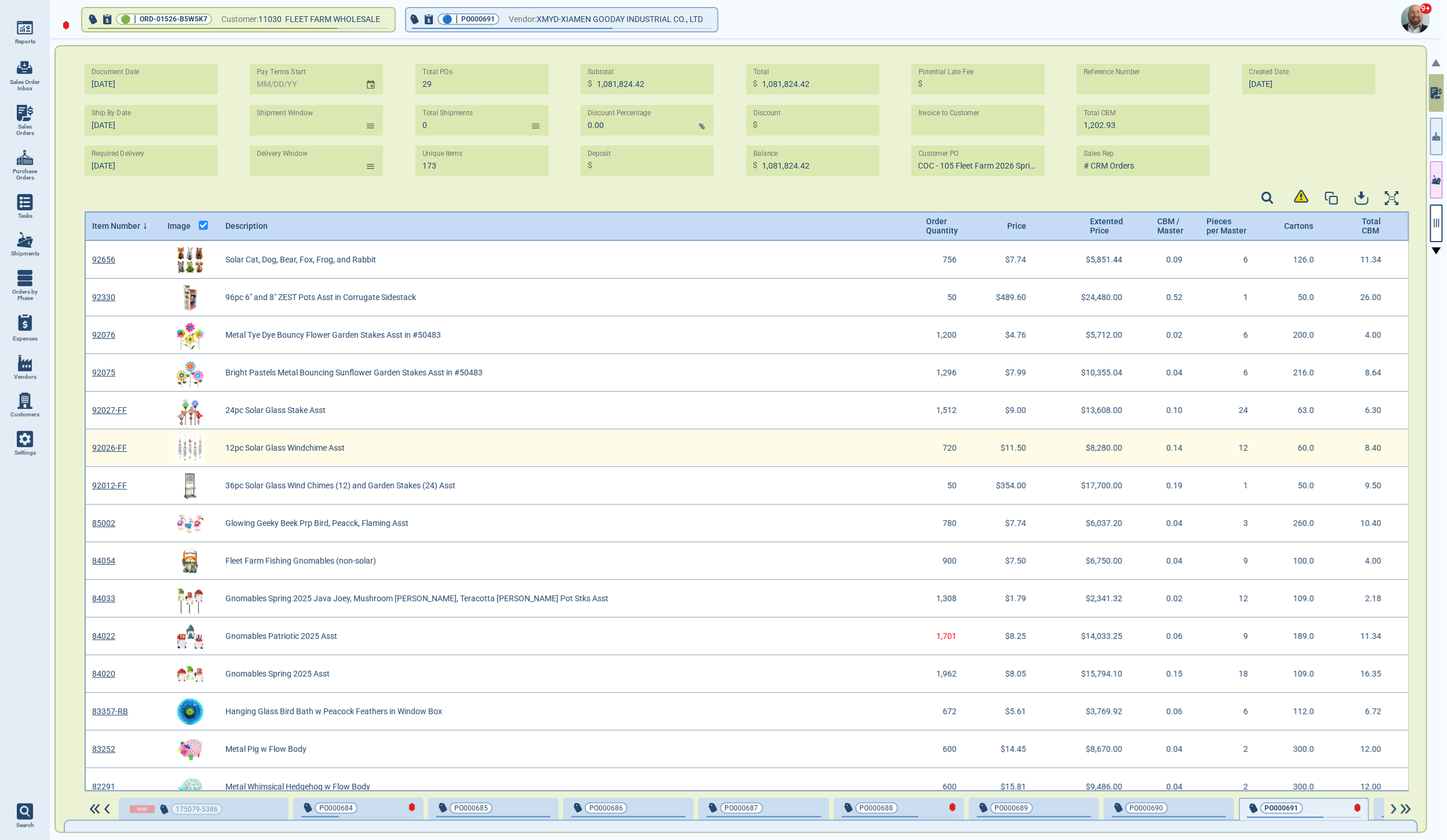
click at [191, 445] on img "grid" at bounding box center [189, 447] width 29 height 29
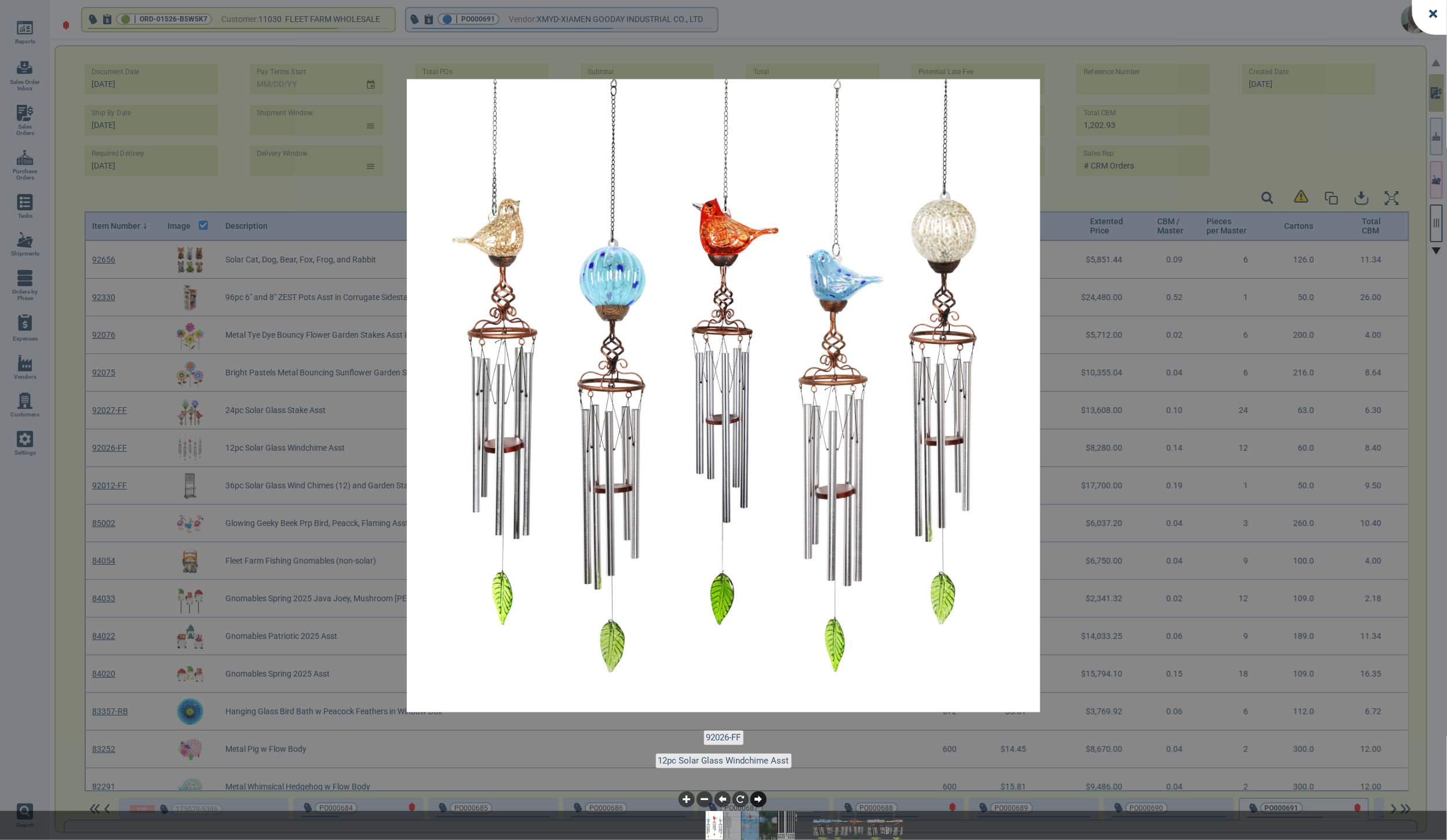
click at [759, 800] on icon at bounding box center [759, 799] width 8 height 8
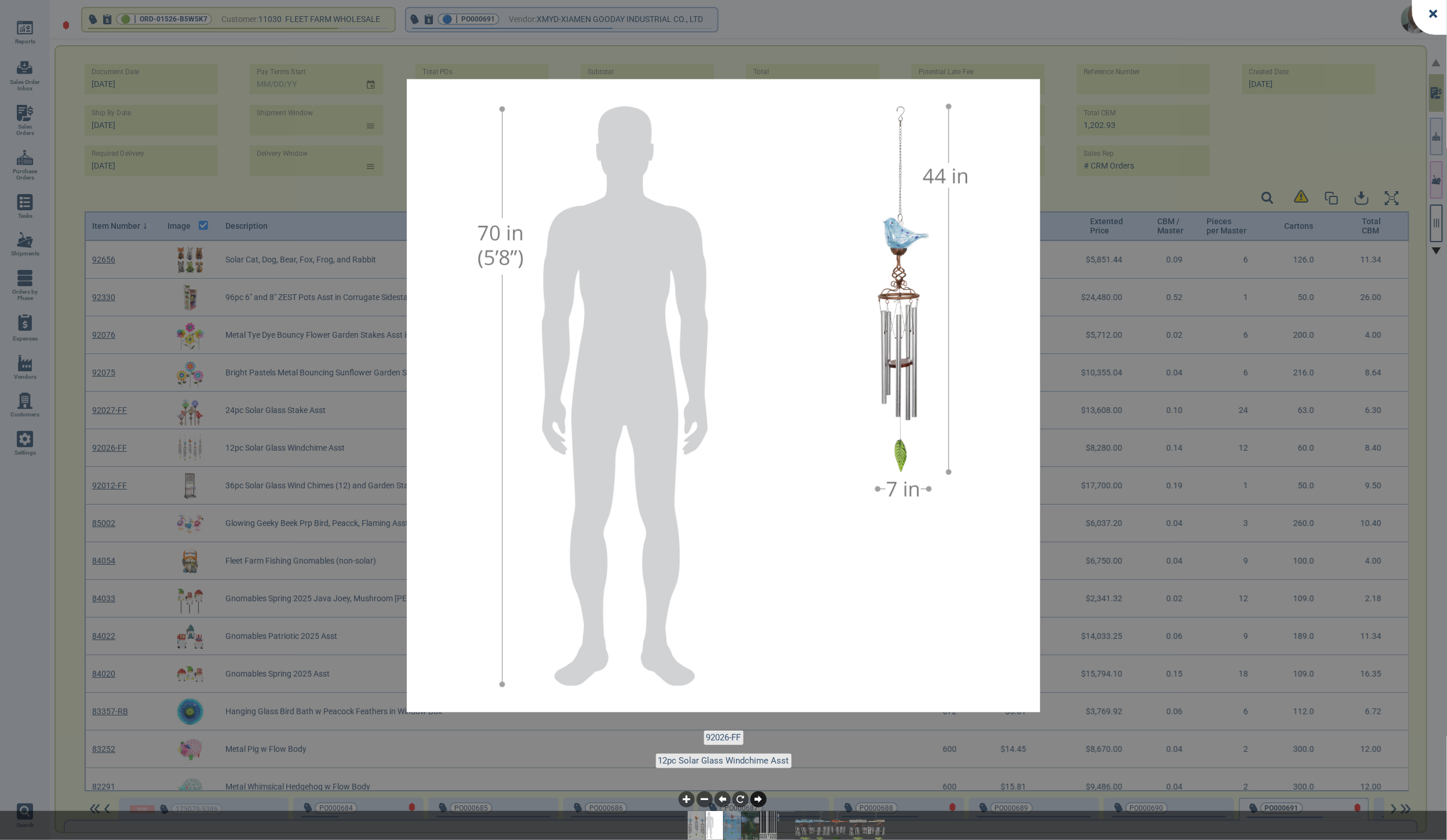
click at [759, 800] on icon at bounding box center [759, 799] width 8 height 8
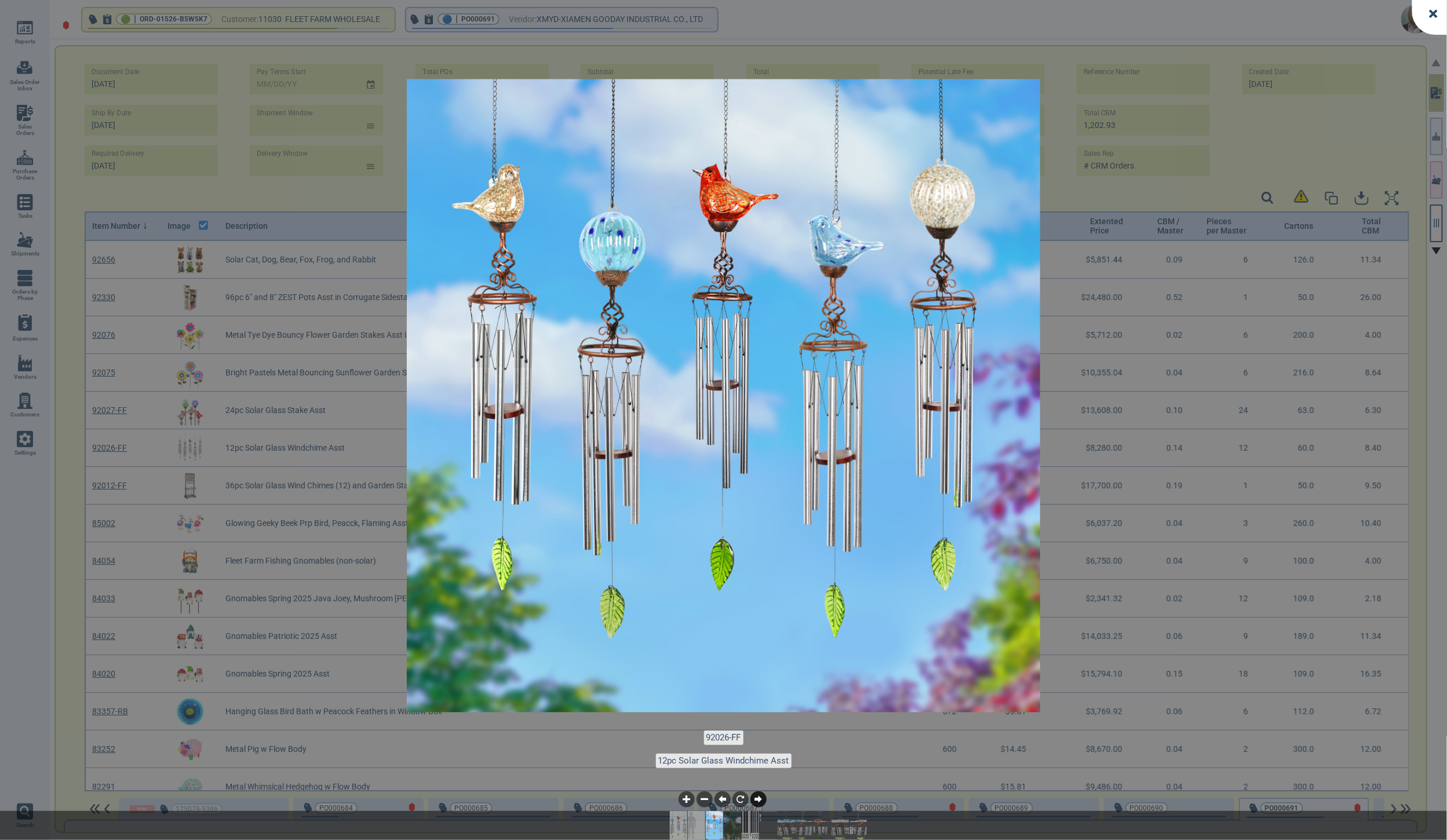
click at [759, 800] on icon at bounding box center [759, 799] width 8 height 8
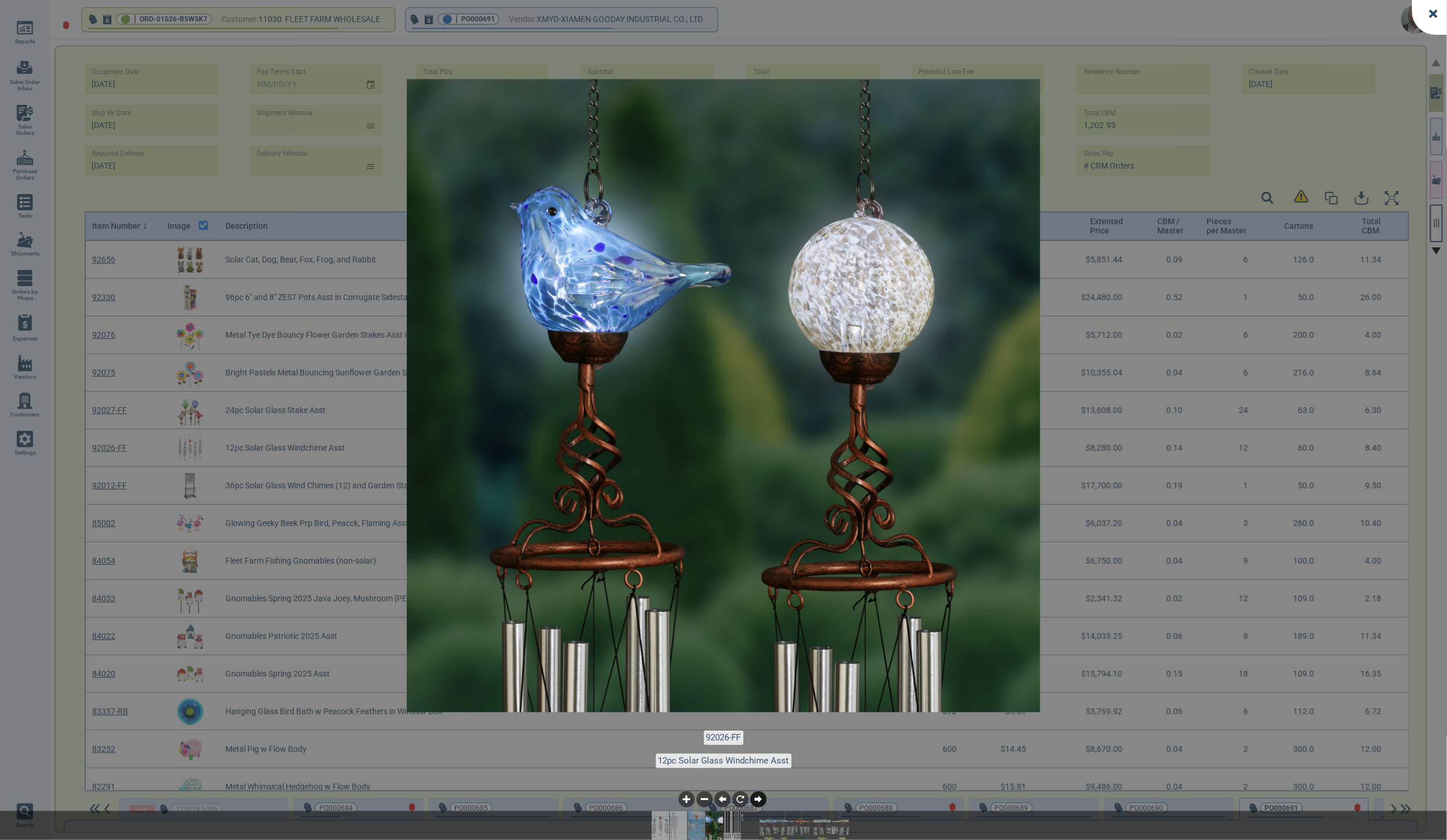
click at [759, 800] on icon at bounding box center [759, 799] width 8 height 8
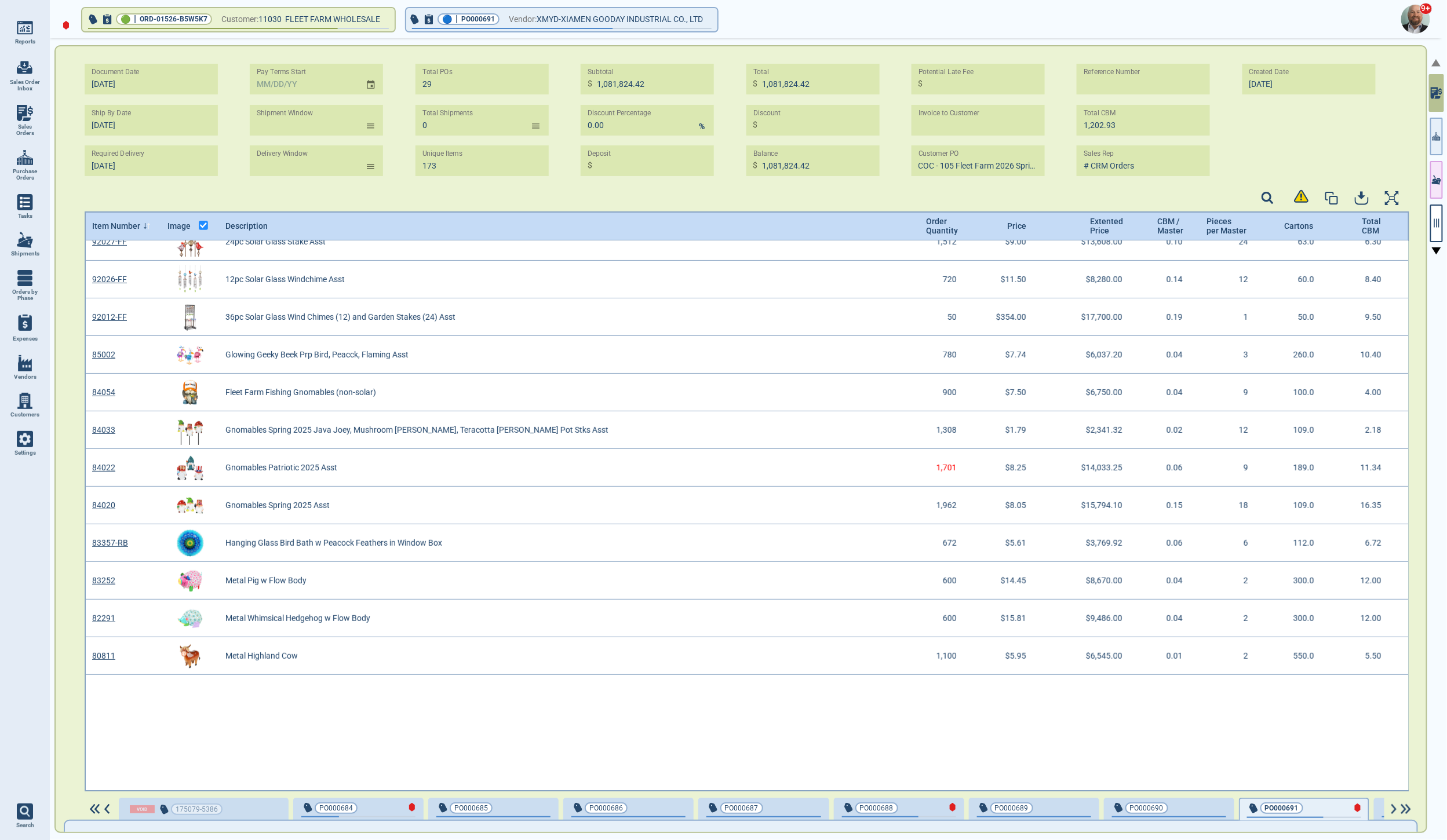
scroll to position [0, 0]
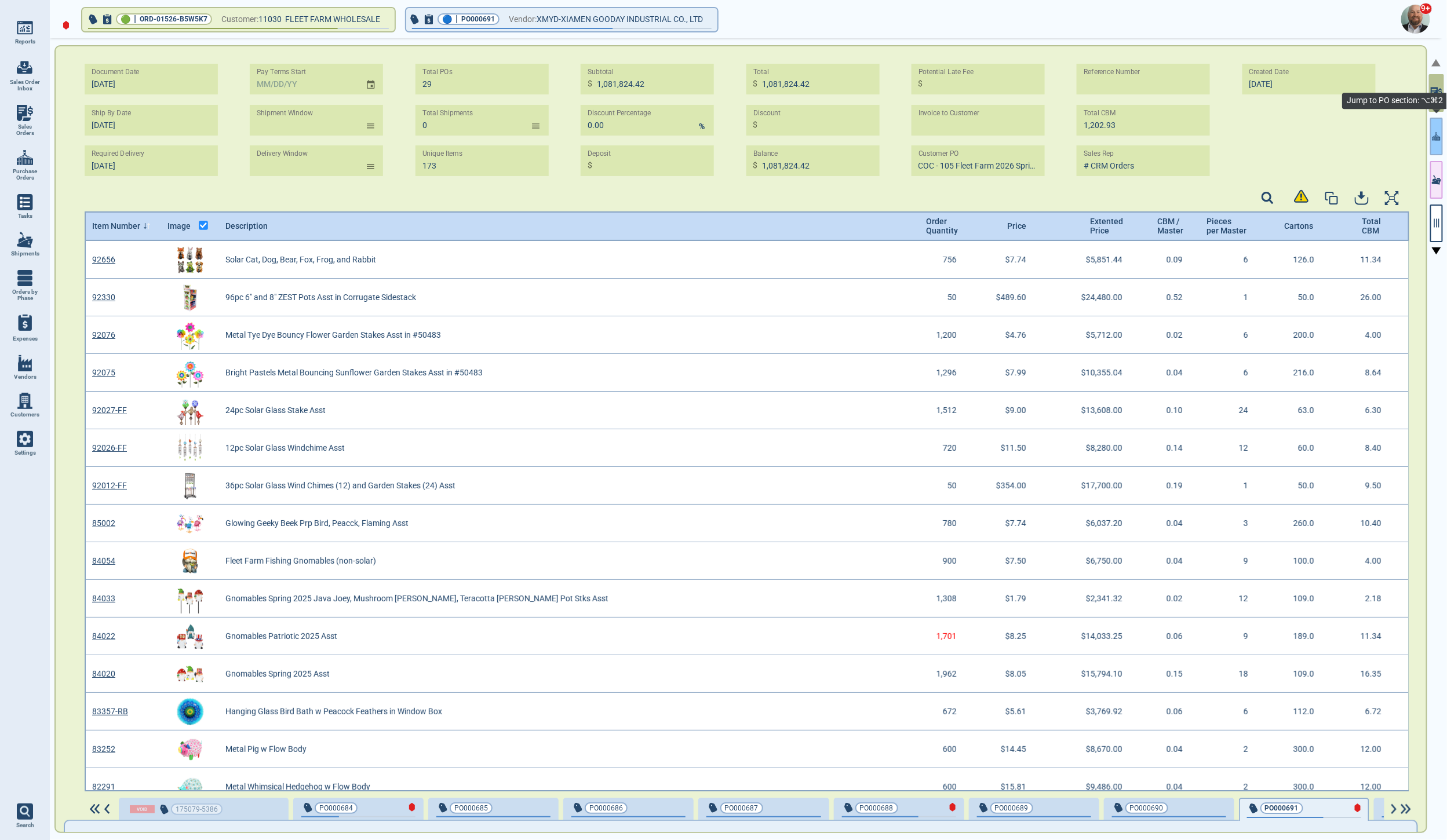
click at [1436, 136] on icon "button" at bounding box center [1436, 136] width 8 height 8
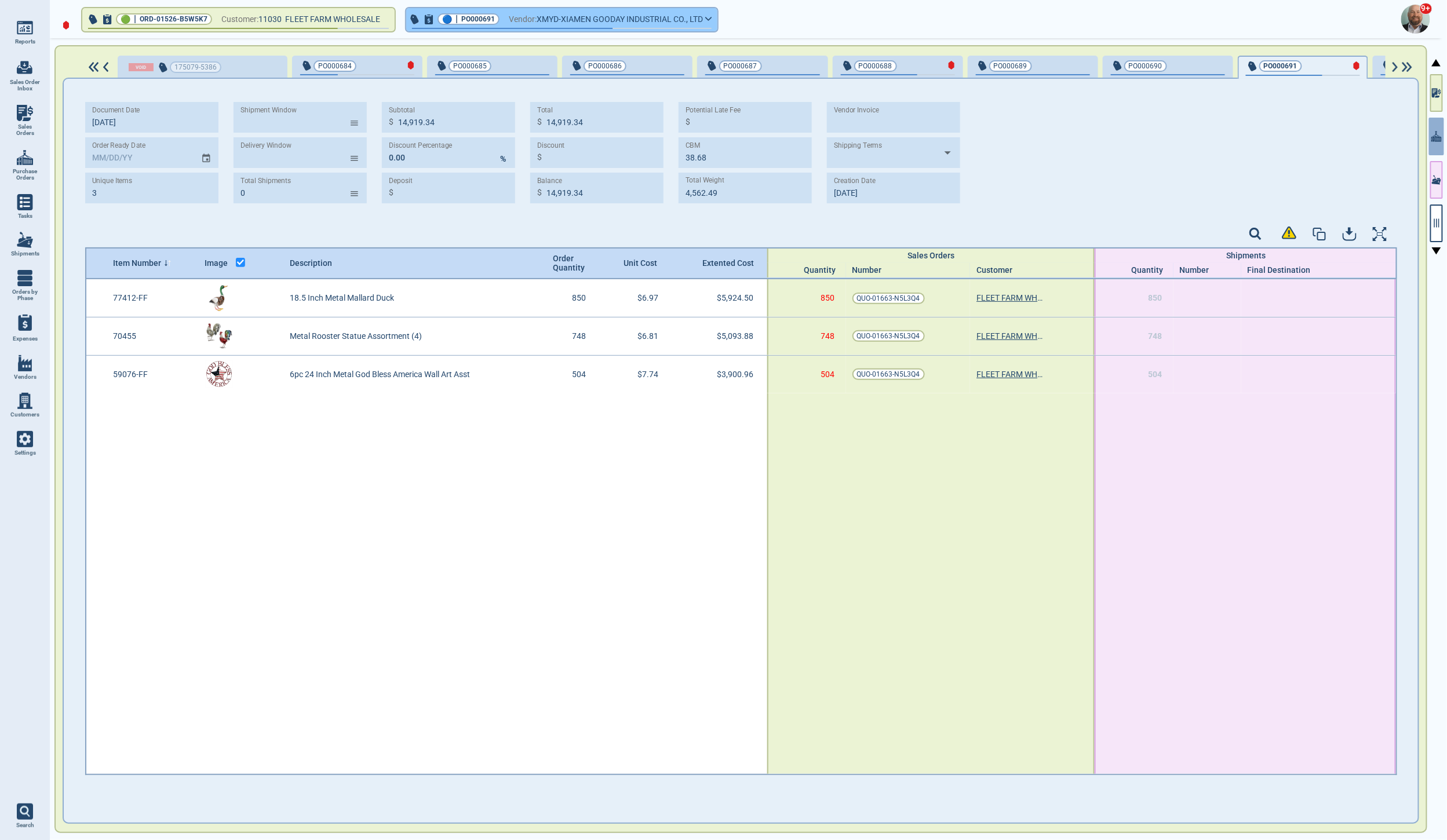
click at [716, 18] on button "🔵 | PO000691 Vendor: XMYD-XIAMEN GOODAY INDUSTRIAL CO., LTD" at bounding box center [562, 20] width 311 height 23
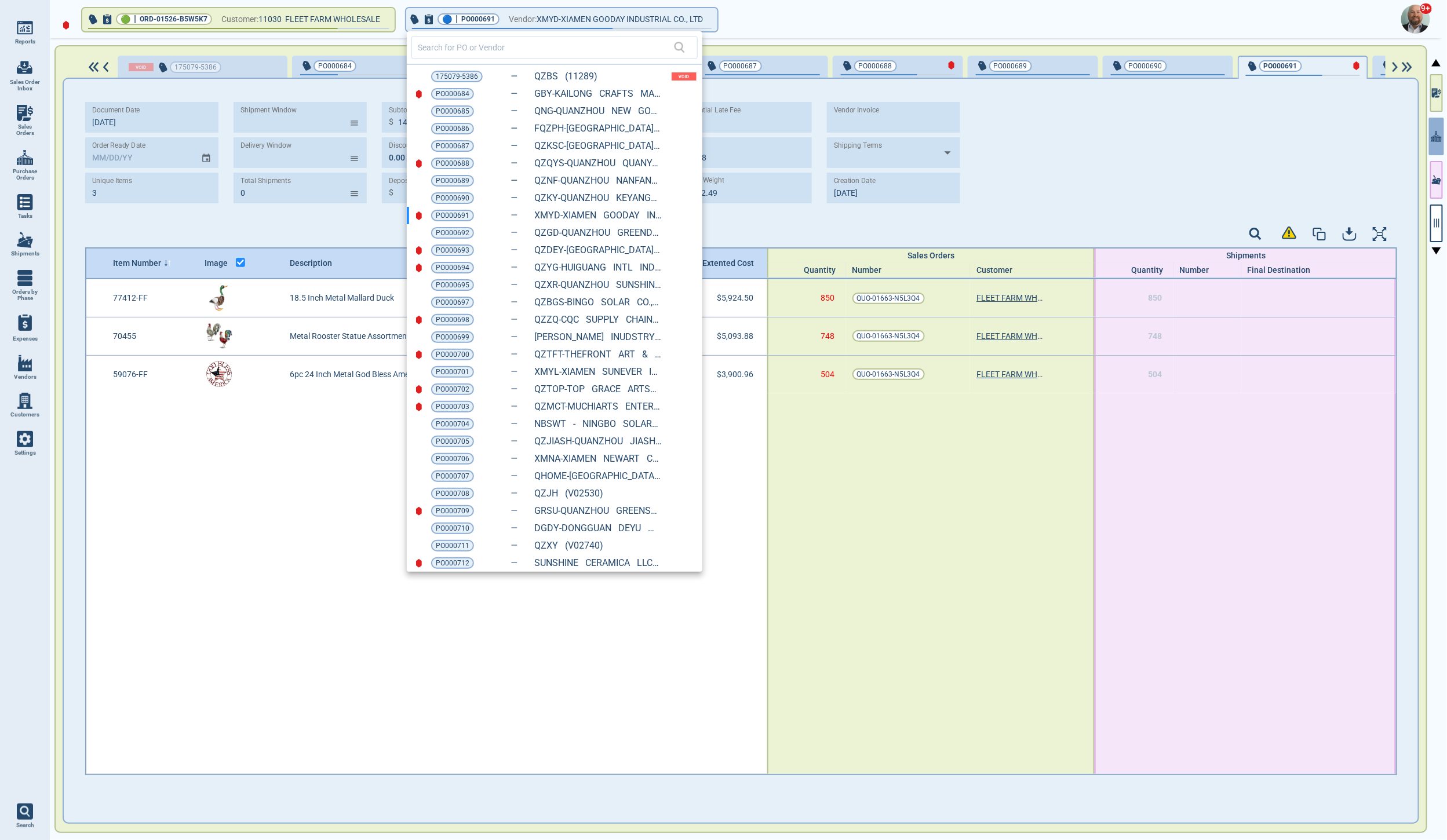
click at [22, 118] on div at bounding box center [724, 420] width 1447 height 840
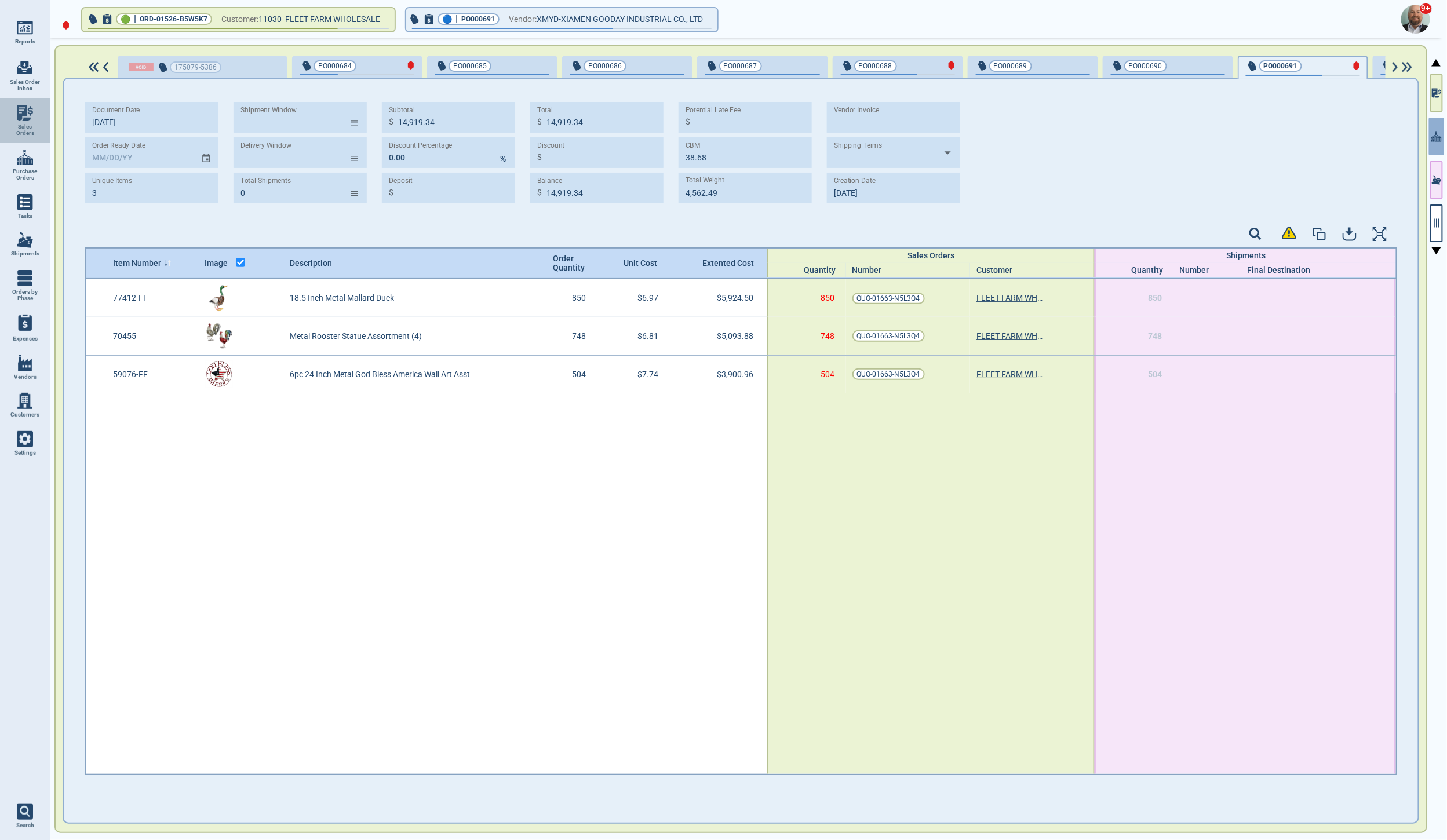
click at [22, 118] on img at bounding box center [24, 112] width 16 height 16
select select "50"
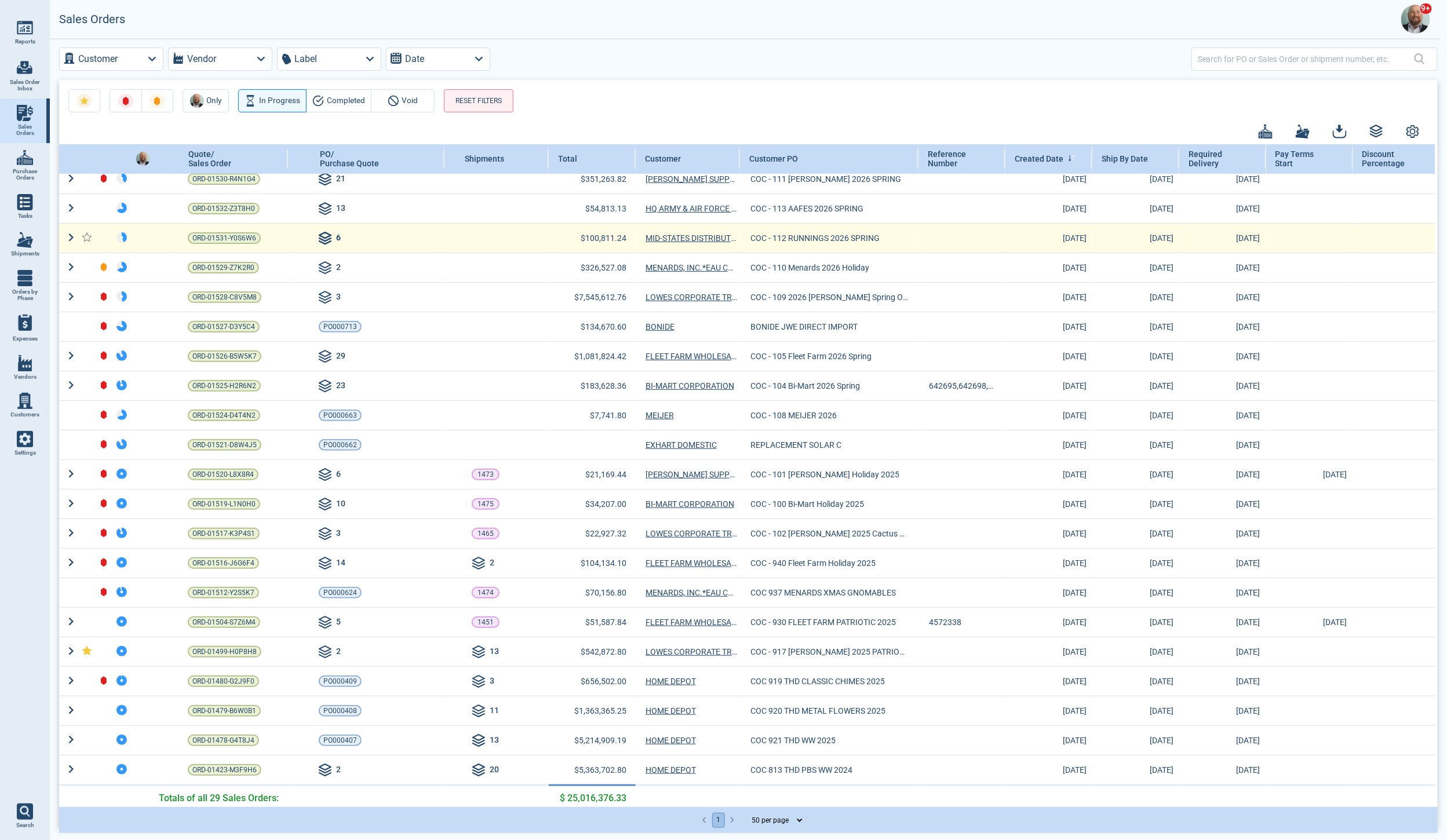
scroll to position [256, 0]
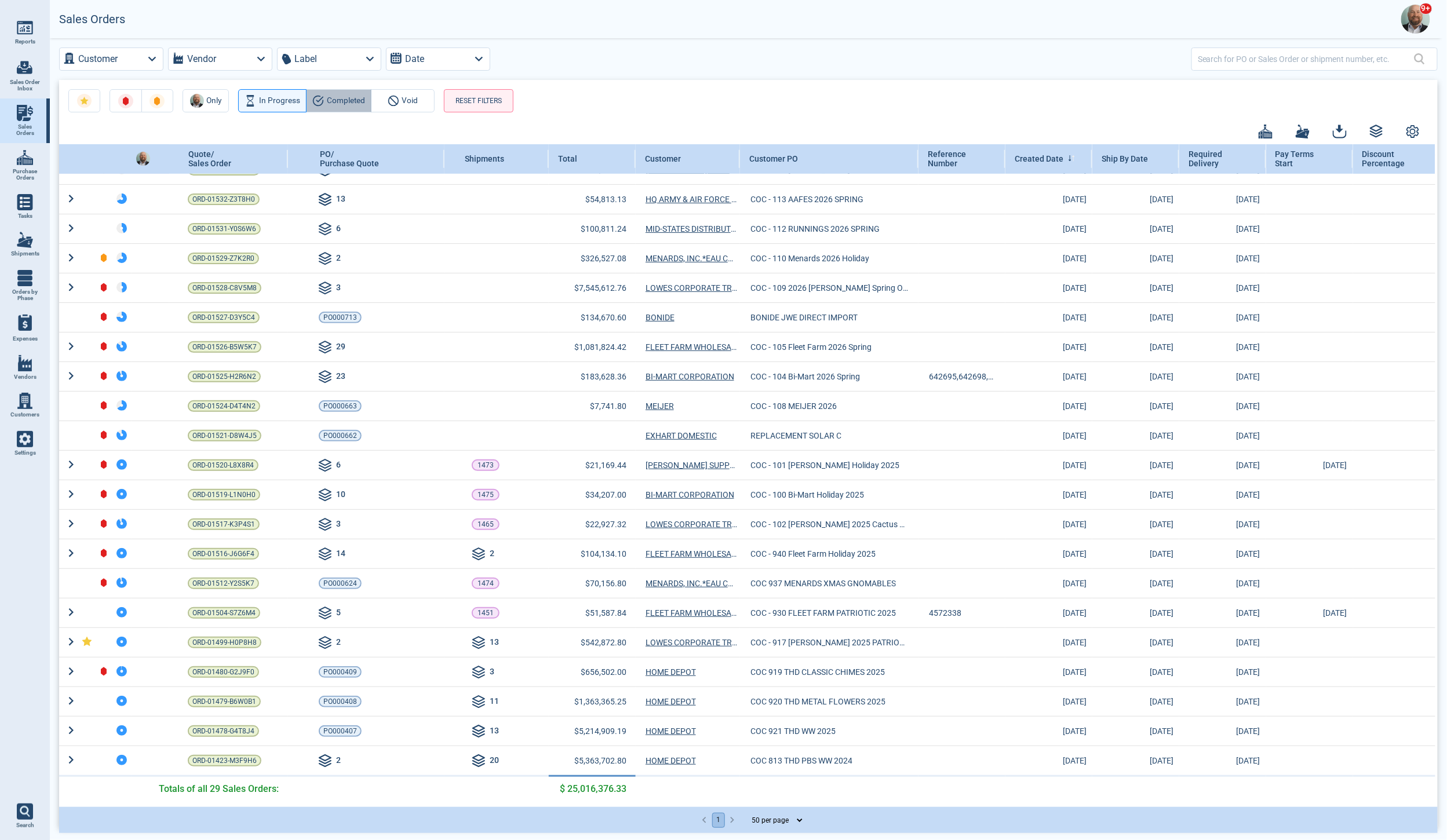
click at [336, 103] on span "Completed" at bounding box center [346, 101] width 38 height 14
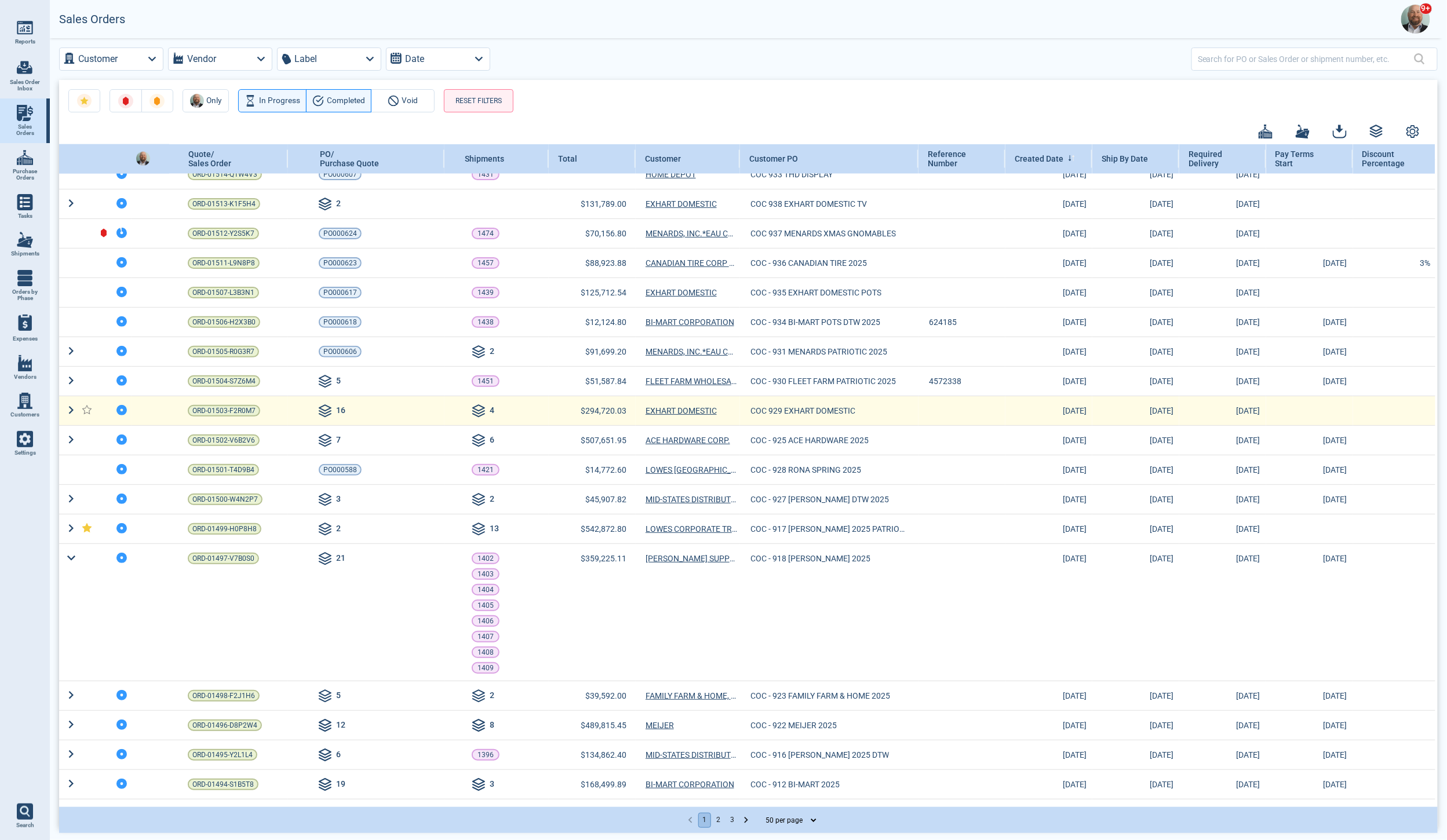
scroll to position [820, 0]
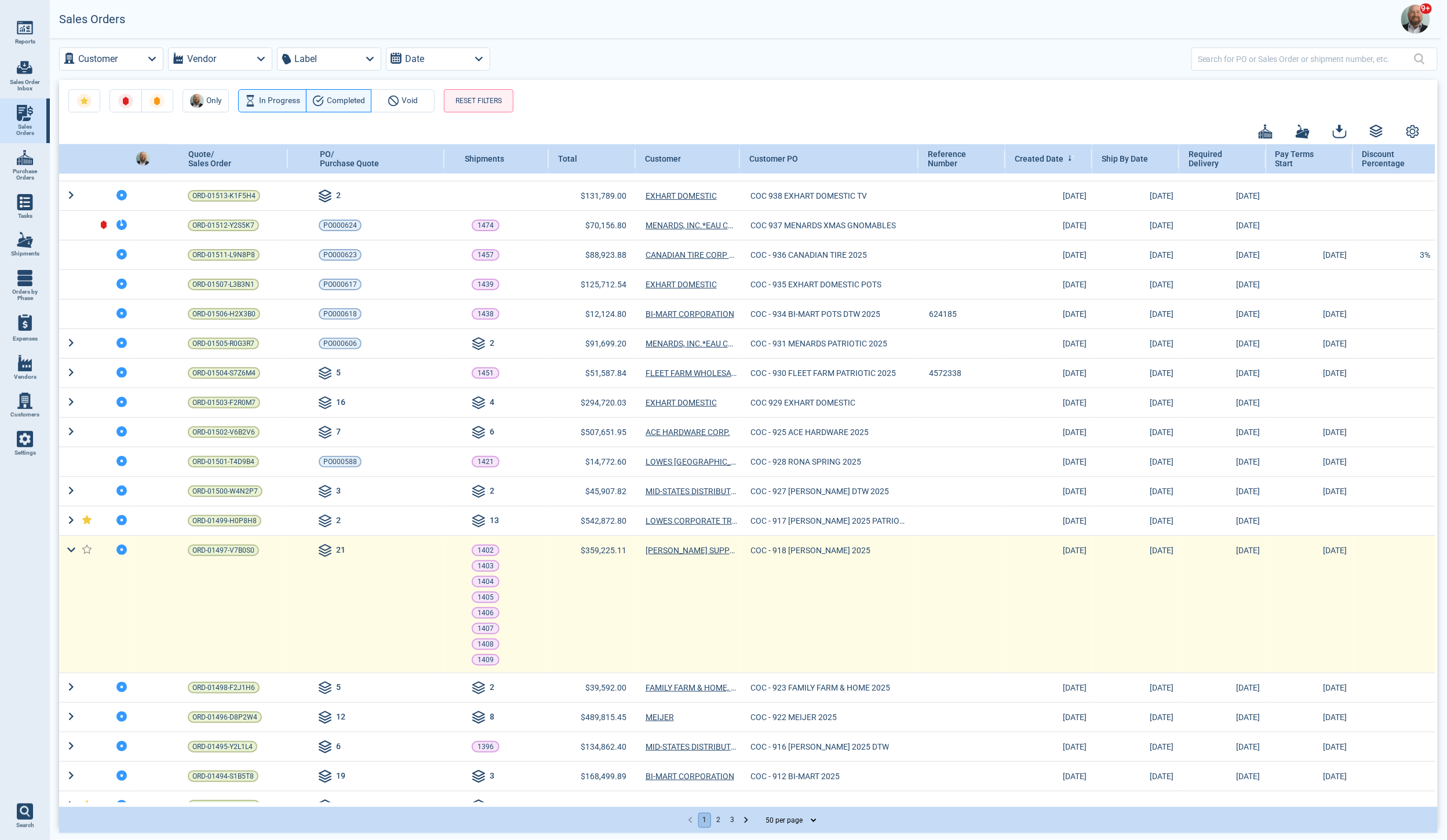
click at [85, 545] on icon at bounding box center [87, 549] width 9 height 8
click at [221, 545] on span "ORD-01497-V7B0S0" at bounding box center [223, 550] width 62 height 11
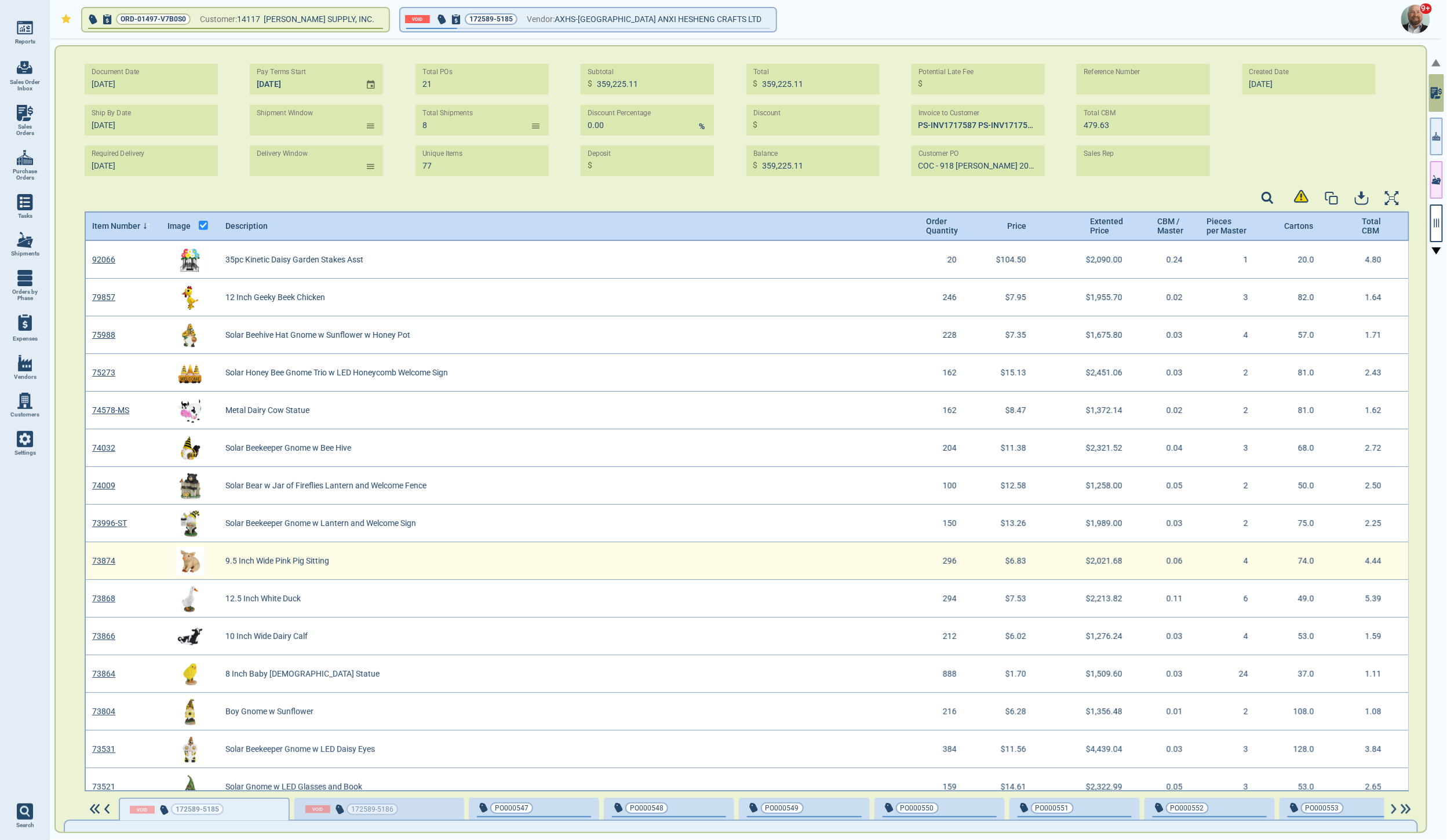
type input "[DATE] - [DATE]"
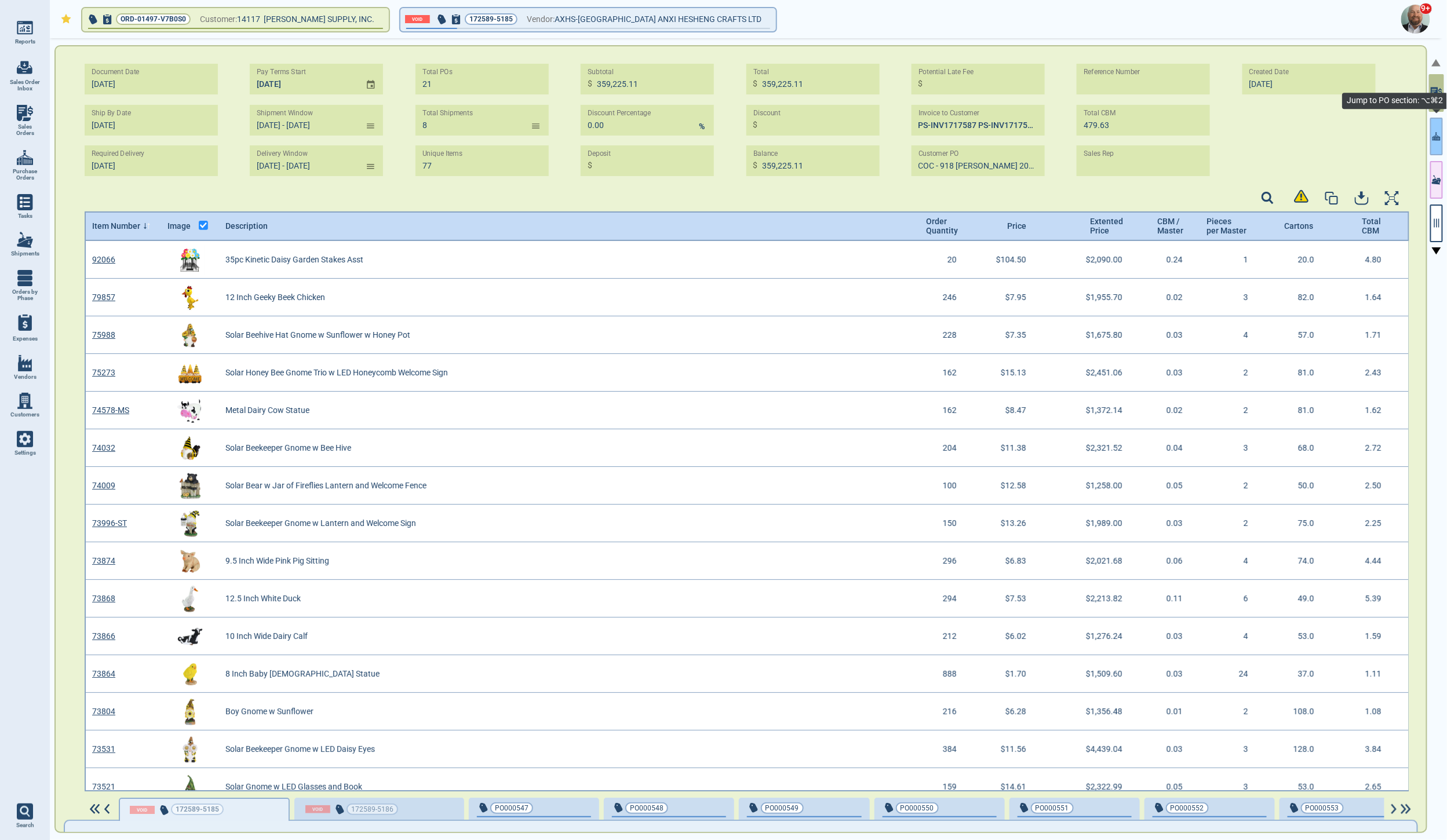
click at [1433, 136] on icon "button" at bounding box center [1436, 136] width 8 height 8
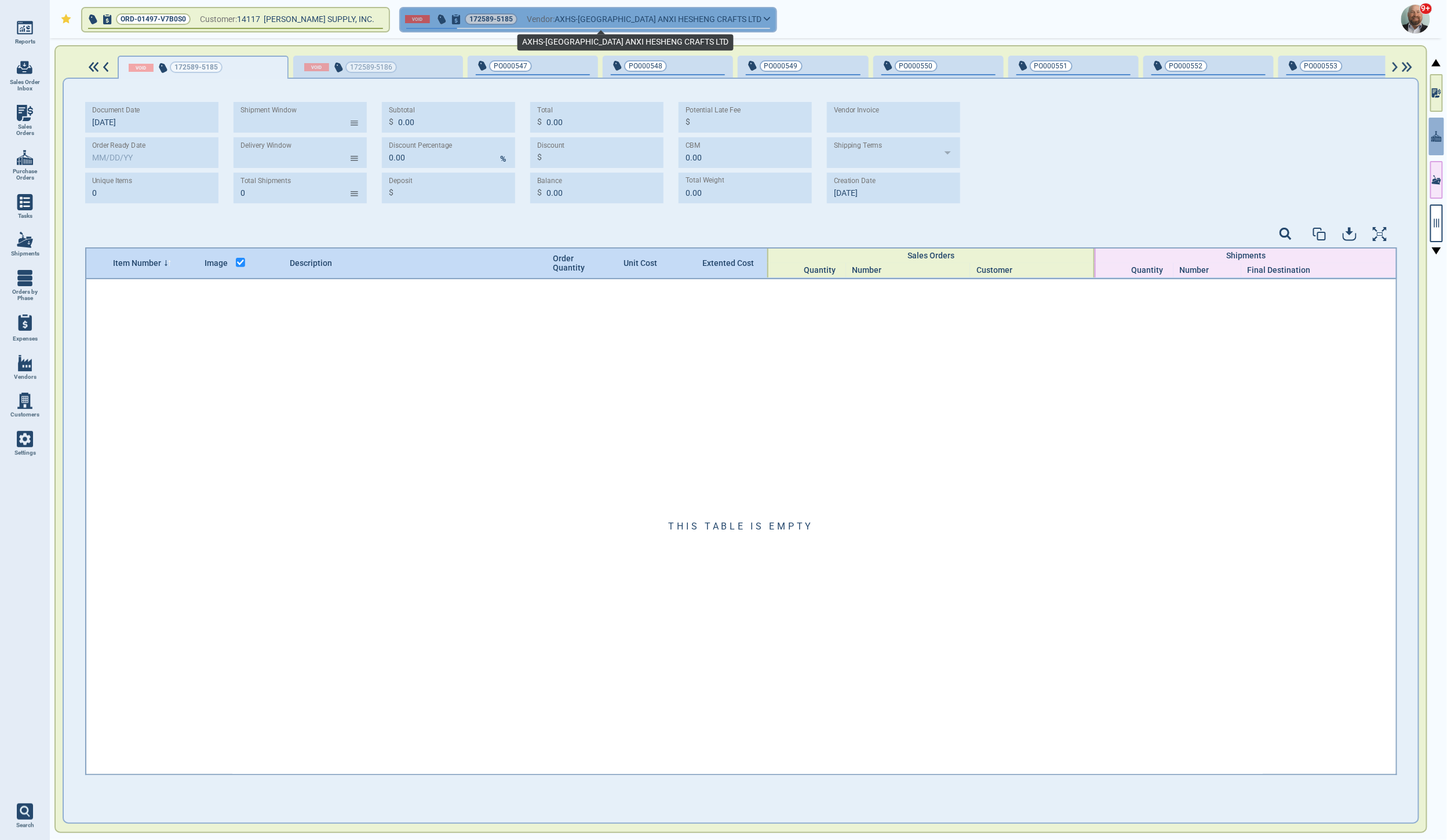
click at [662, 22] on span "AXHS-[GEOGRAPHIC_DATA] ANXI HESHENG CRAFTS LTD" at bounding box center [658, 19] width 207 height 15
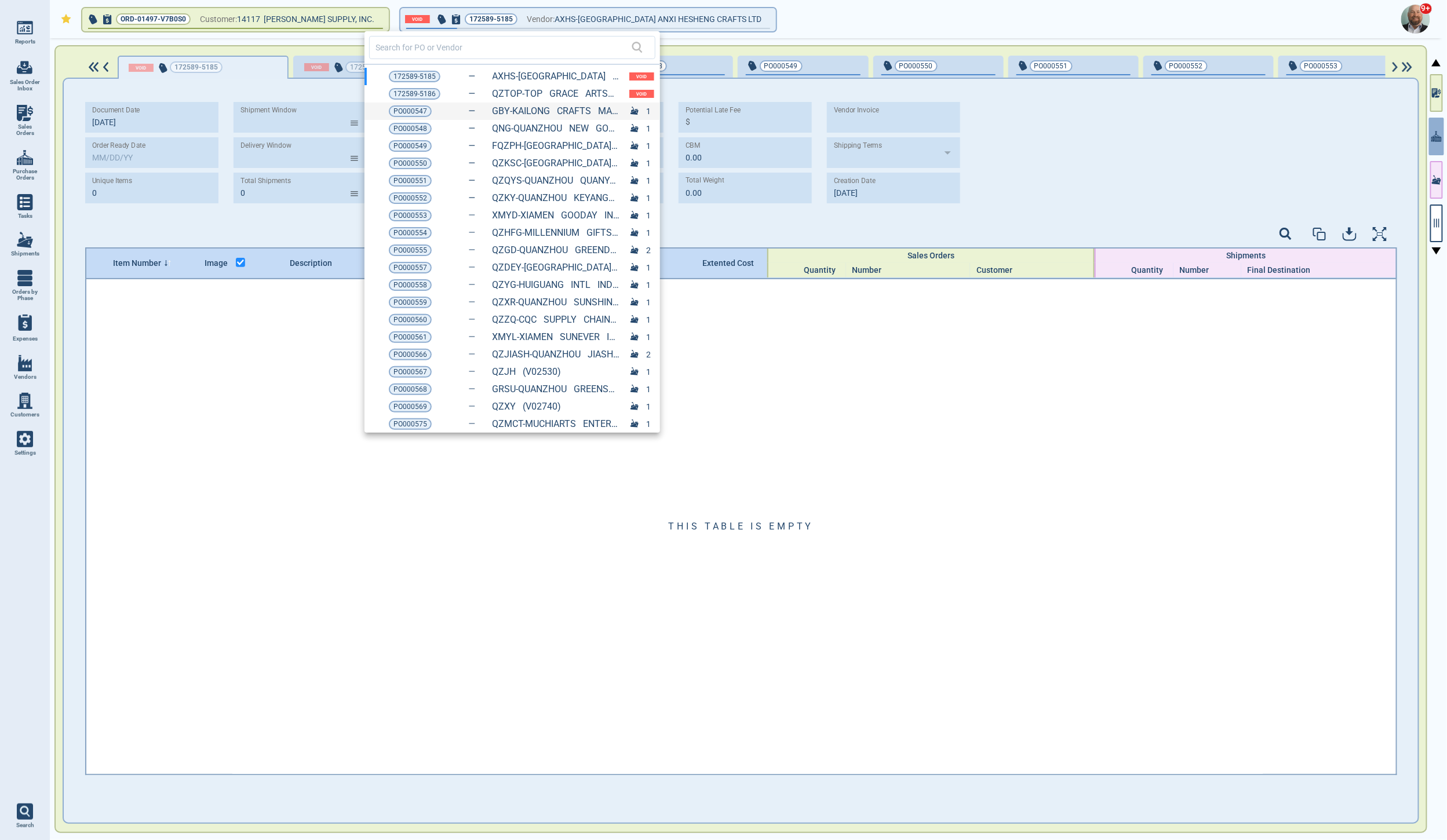
click at [627, 114] on div "PO000547 GBY-KAILONG CRAFTS MANUFACTURING CO.,LTD (10581) 1" at bounding box center [512, 111] width 295 height 17
type input "7"
type input "1"
type input "8,929.68"
type input "2,676.60"
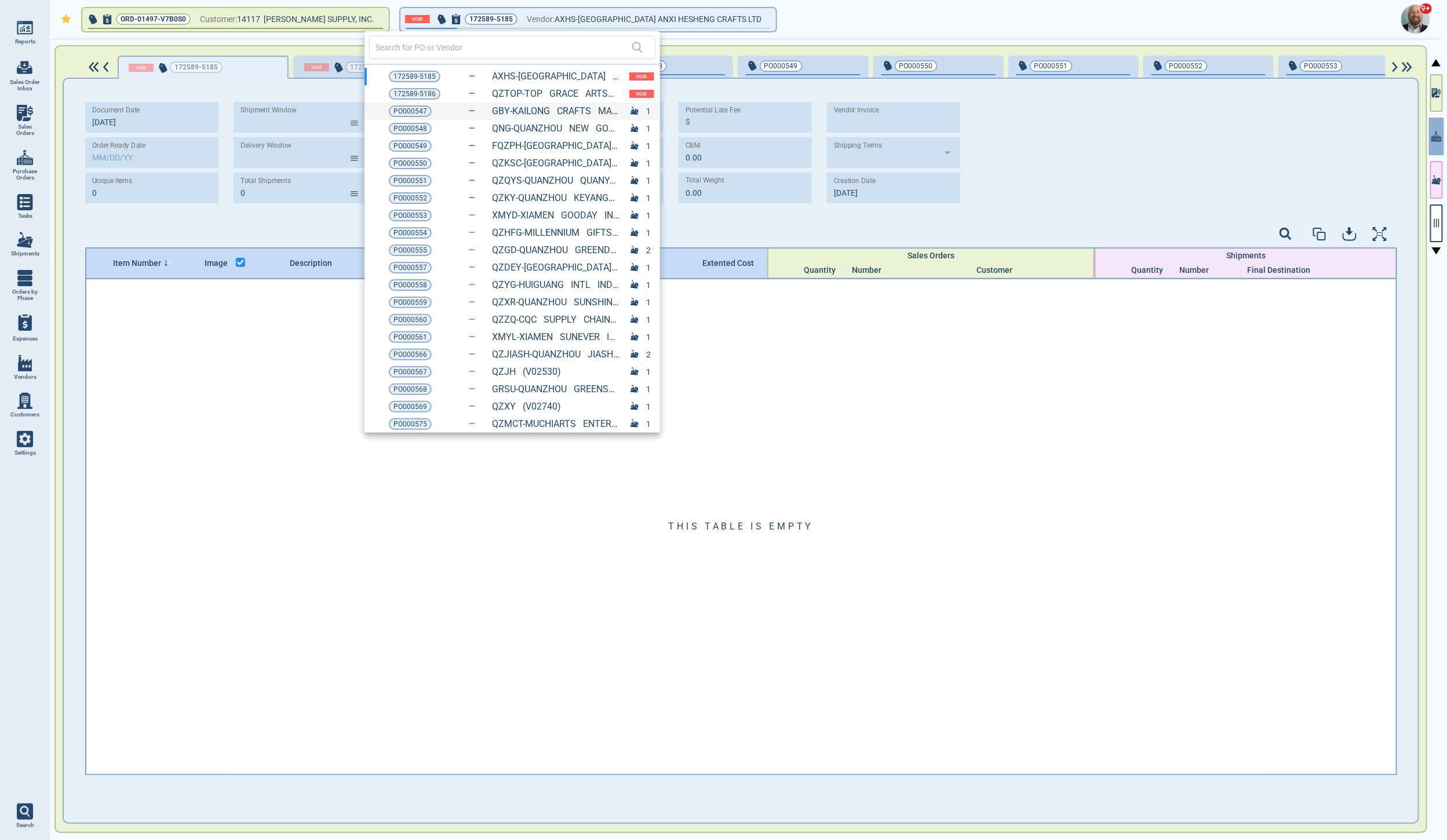
type input "8,929.68"
type input "6,253.08"
type input "9.04"
type input "1,400.36"
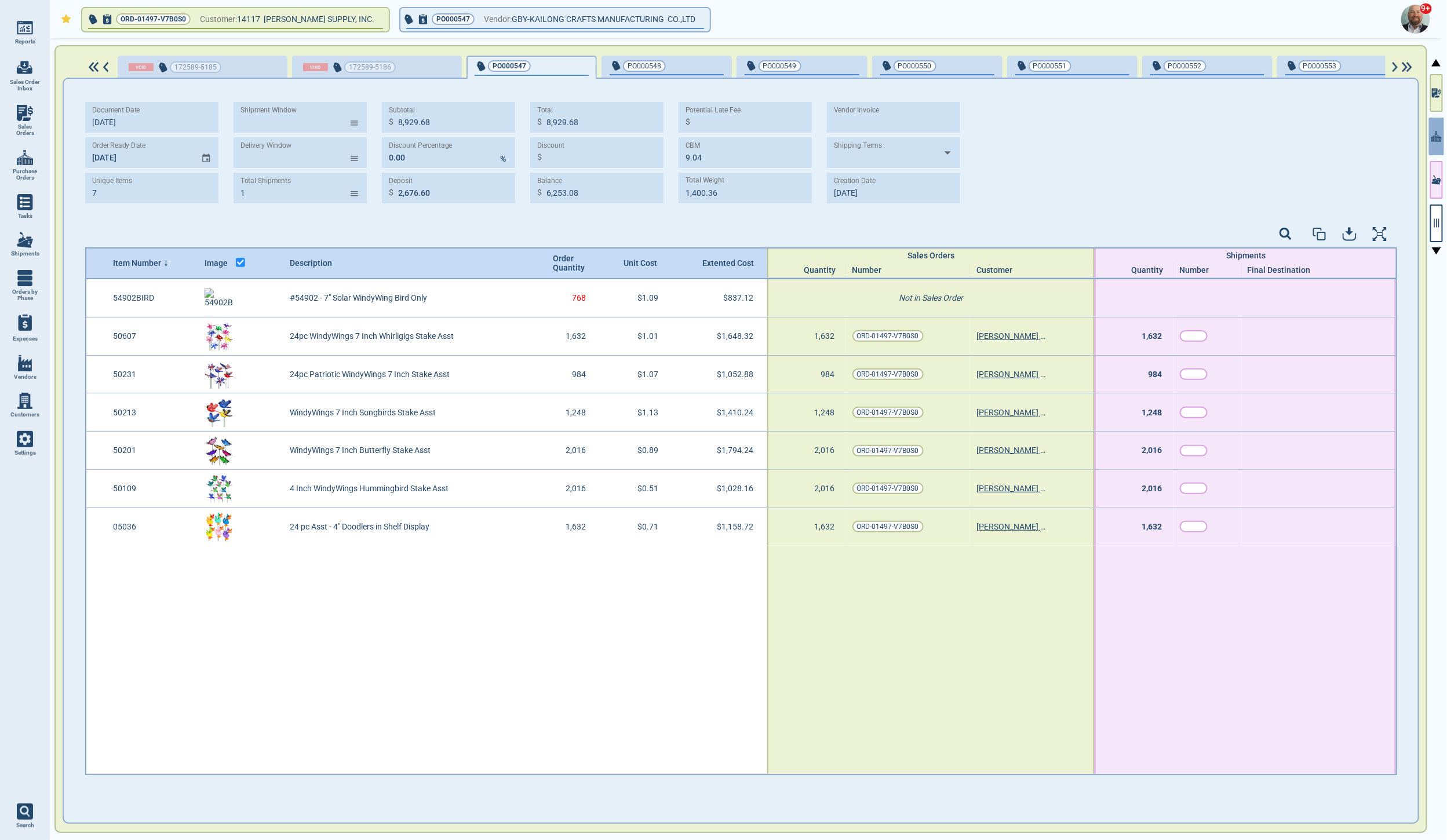
type input "[DATE]"
type input "[DATE] -"
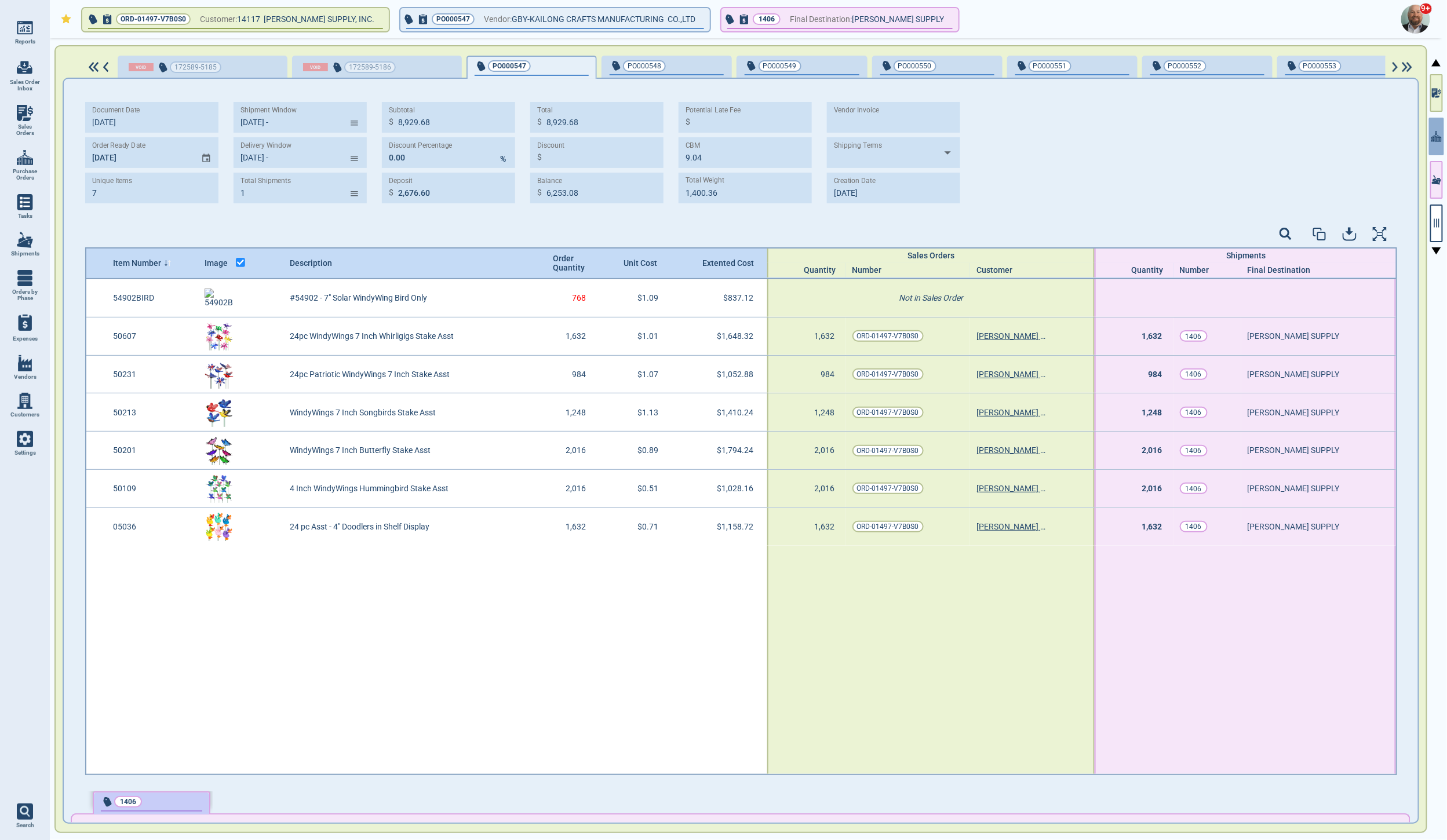
click at [165, 807] on div "1406" at bounding box center [151, 802] width 101 height 13
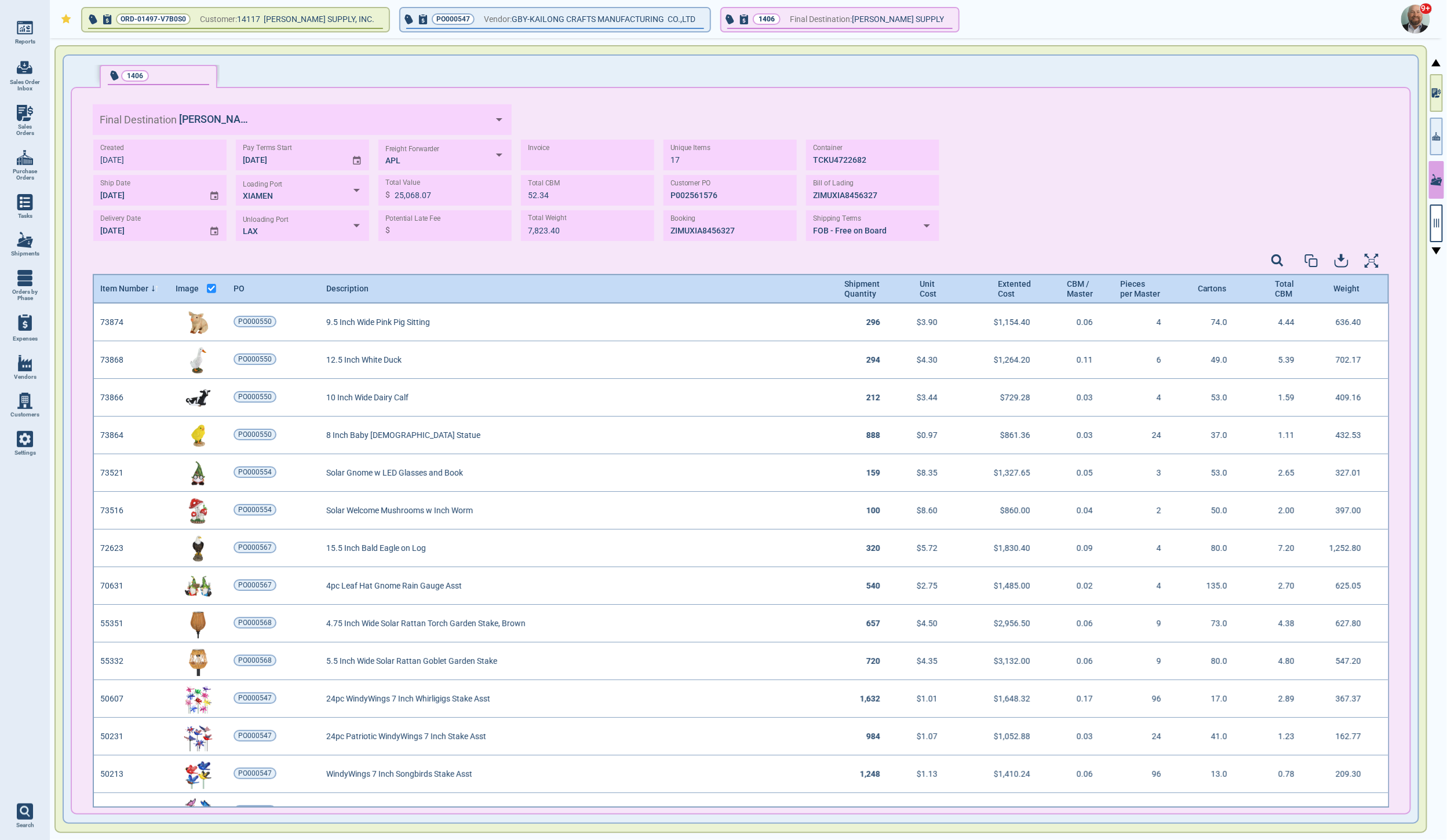
scroll to position [501, 1293]
click at [1434, 221] on icon "button" at bounding box center [1436, 223] width 10 height 10
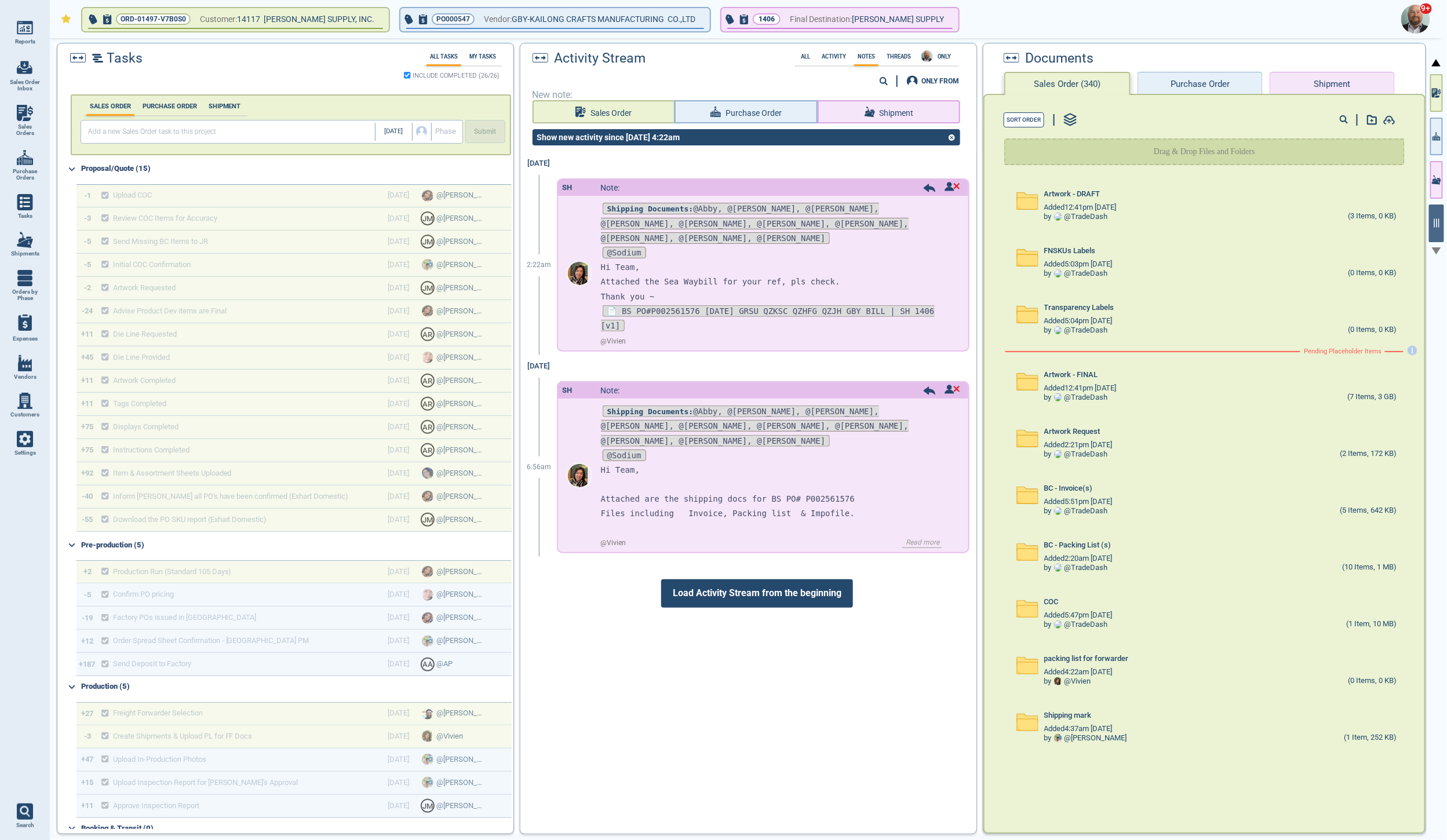
click at [723, 584] on span "Load Activity Stream from the beginning" at bounding box center [757, 593] width 192 height 28
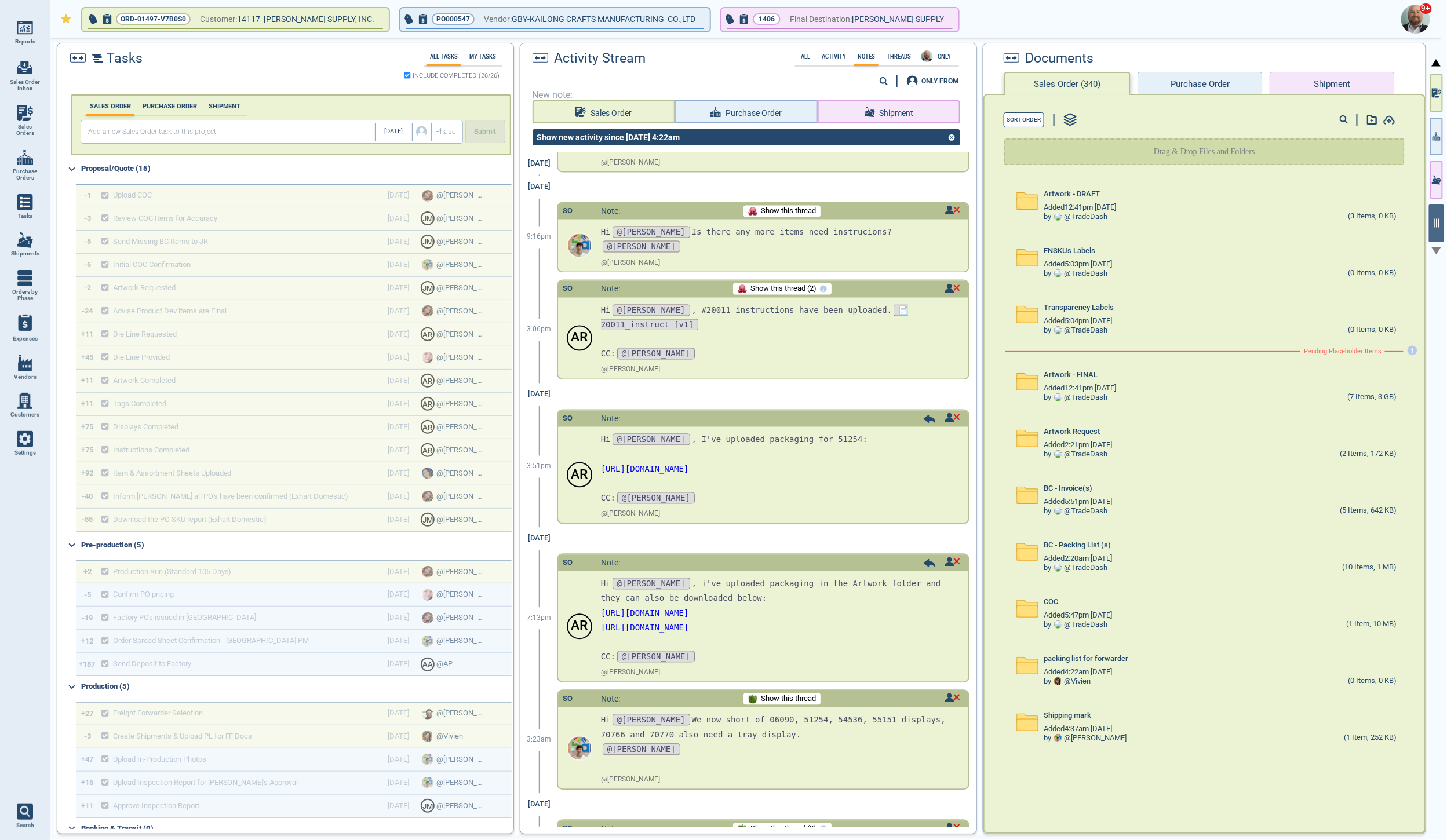
scroll to position [1198, 0]
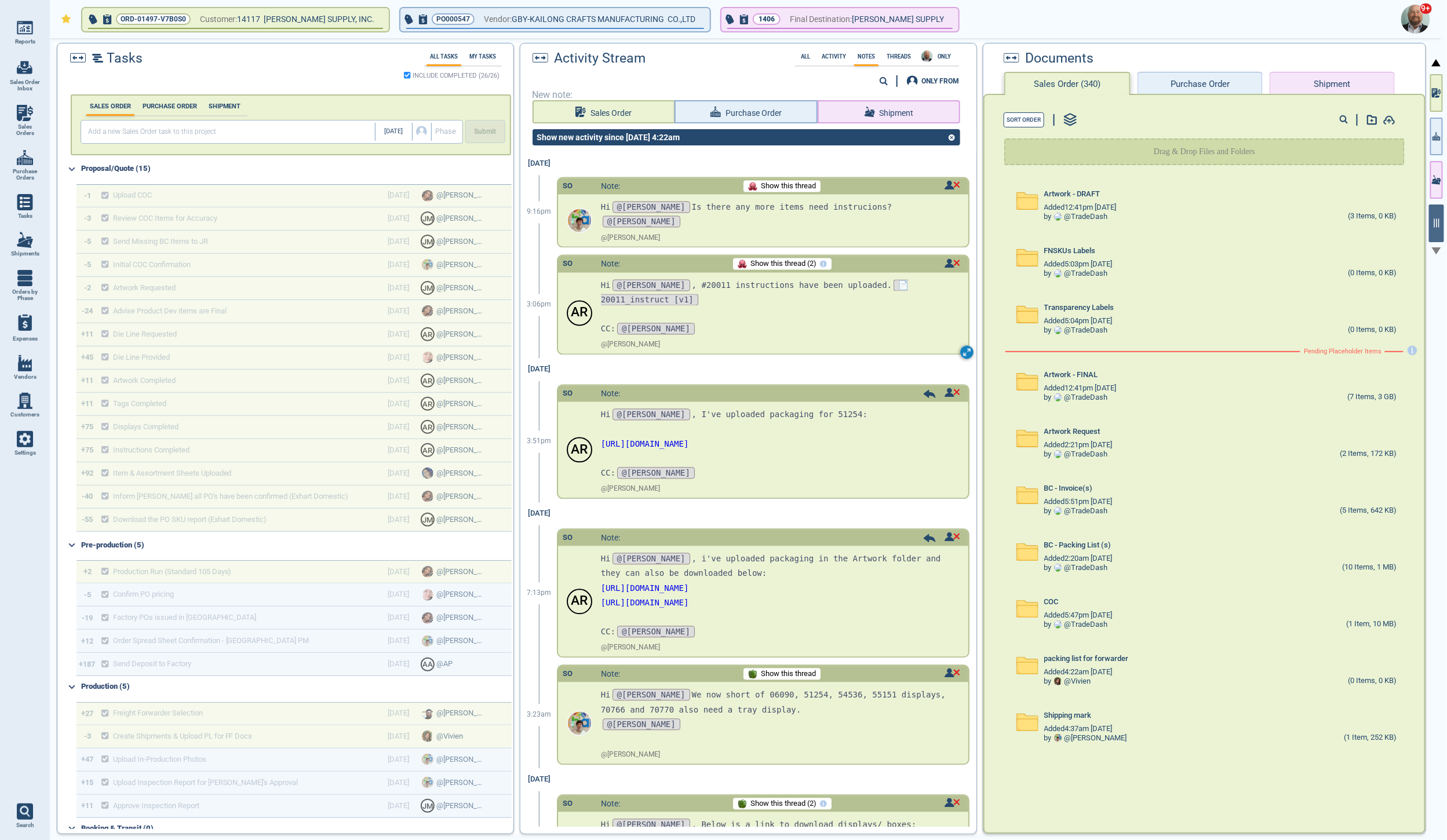
click at [960, 346] on circle at bounding box center [967, 352] width 13 height 13
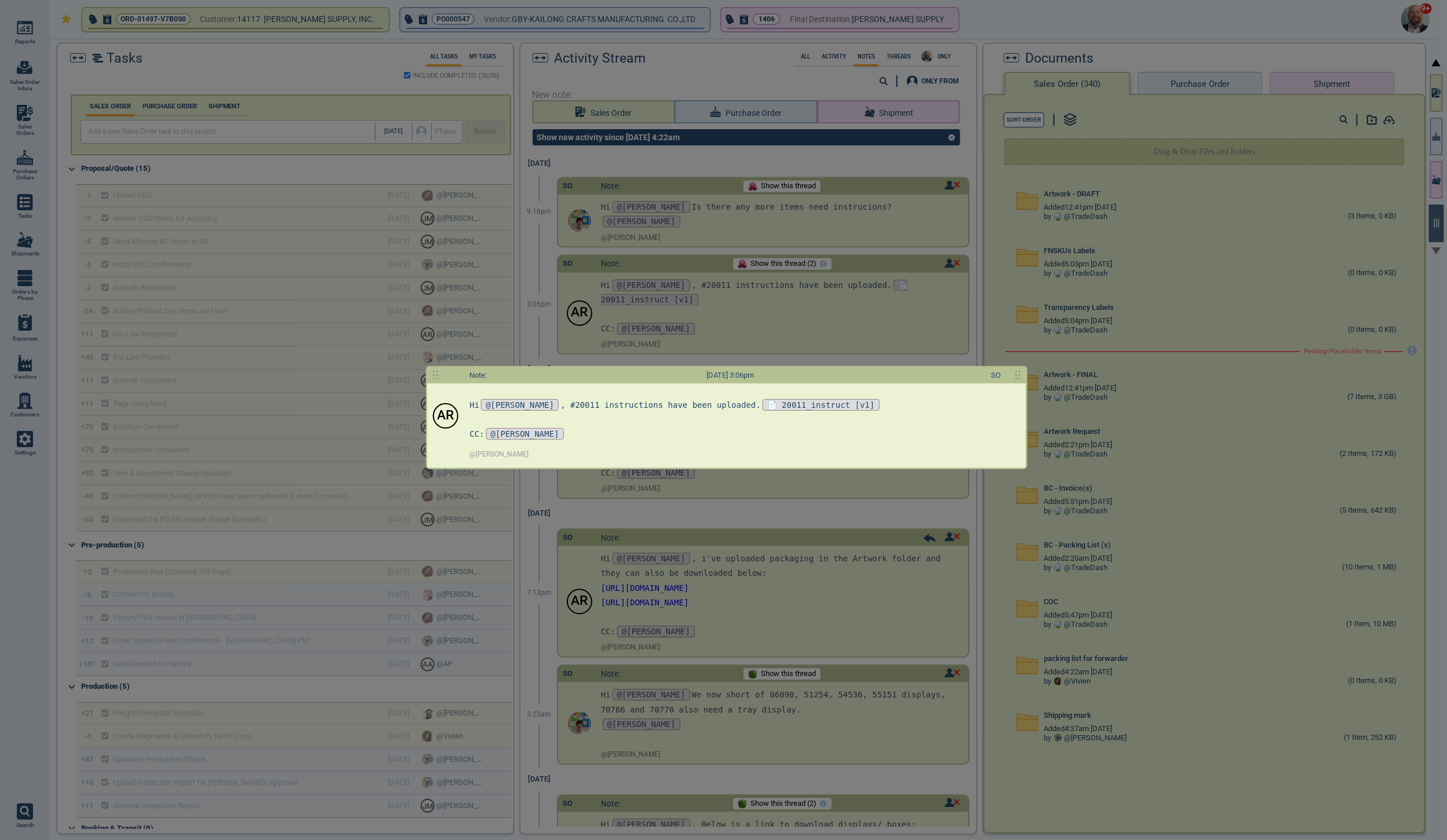
drag, startPoint x: 950, startPoint y: 369, endPoint x: 986, endPoint y: 370, distance: 36.0
click at [986, 370] on div "SO" at bounding box center [997, 375] width 47 height 13
click at [808, 408] on span "📄 20011_instruct [v1]" at bounding box center [820, 405] width 117 height 11
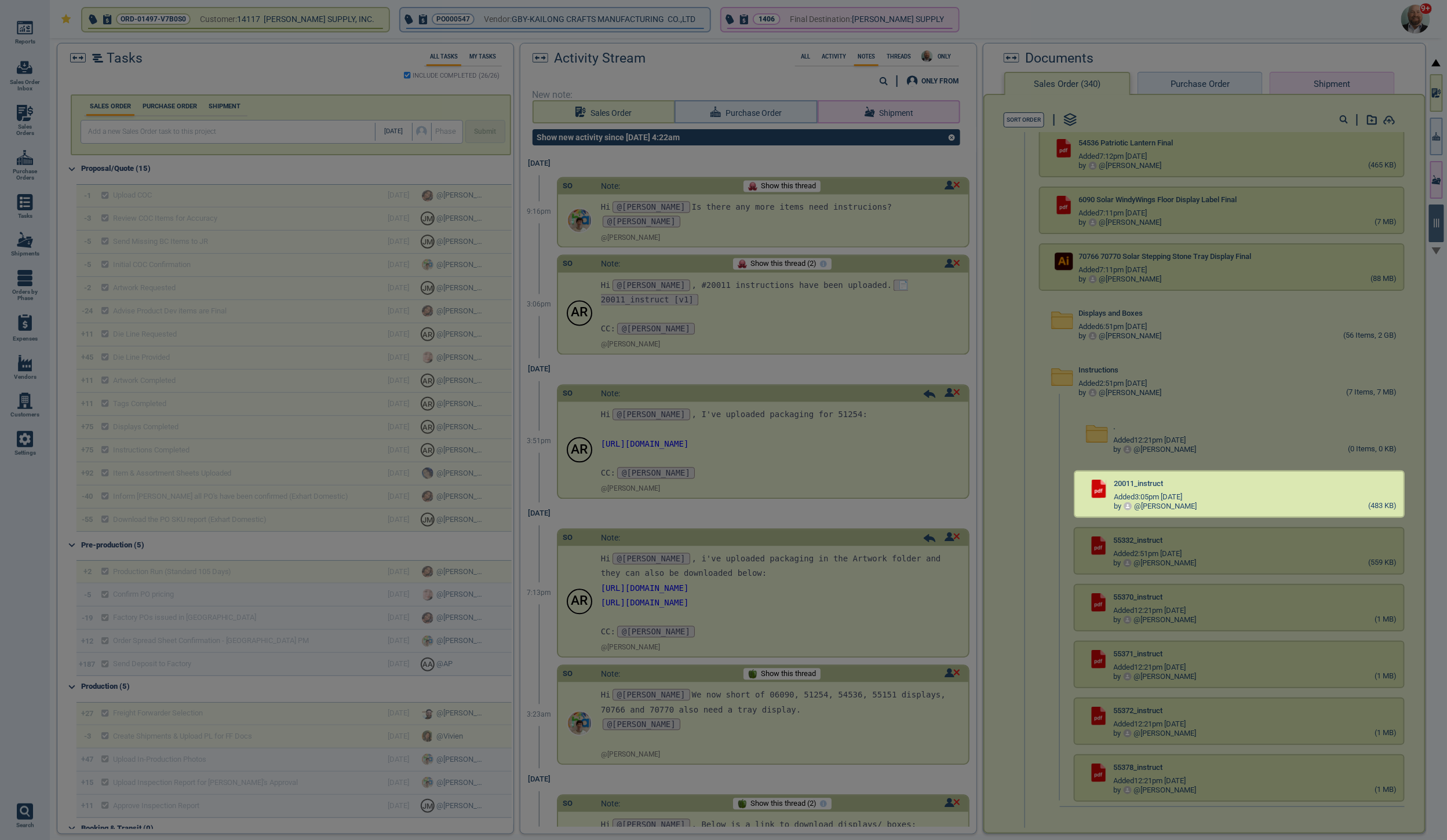
scroll to position [349, 0]
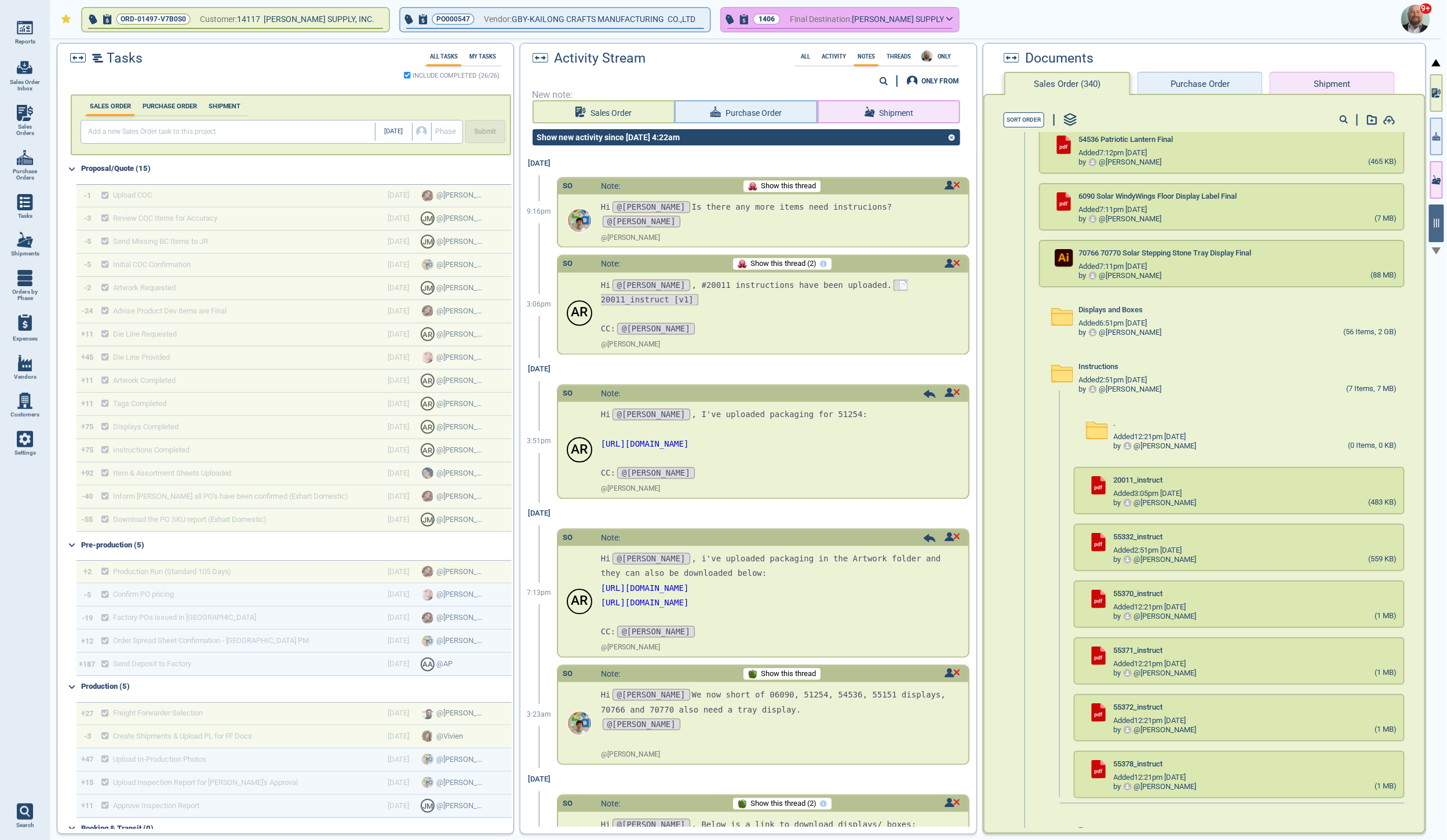
click at [947, 18] on icon "button" at bounding box center [949, 18] width 6 height 3
click at [924, 16] on div at bounding box center [724, 420] width 1447 height 840
click at [26, 110] on img at bounding box center [24, 112] width 16 height 16
select select "50"
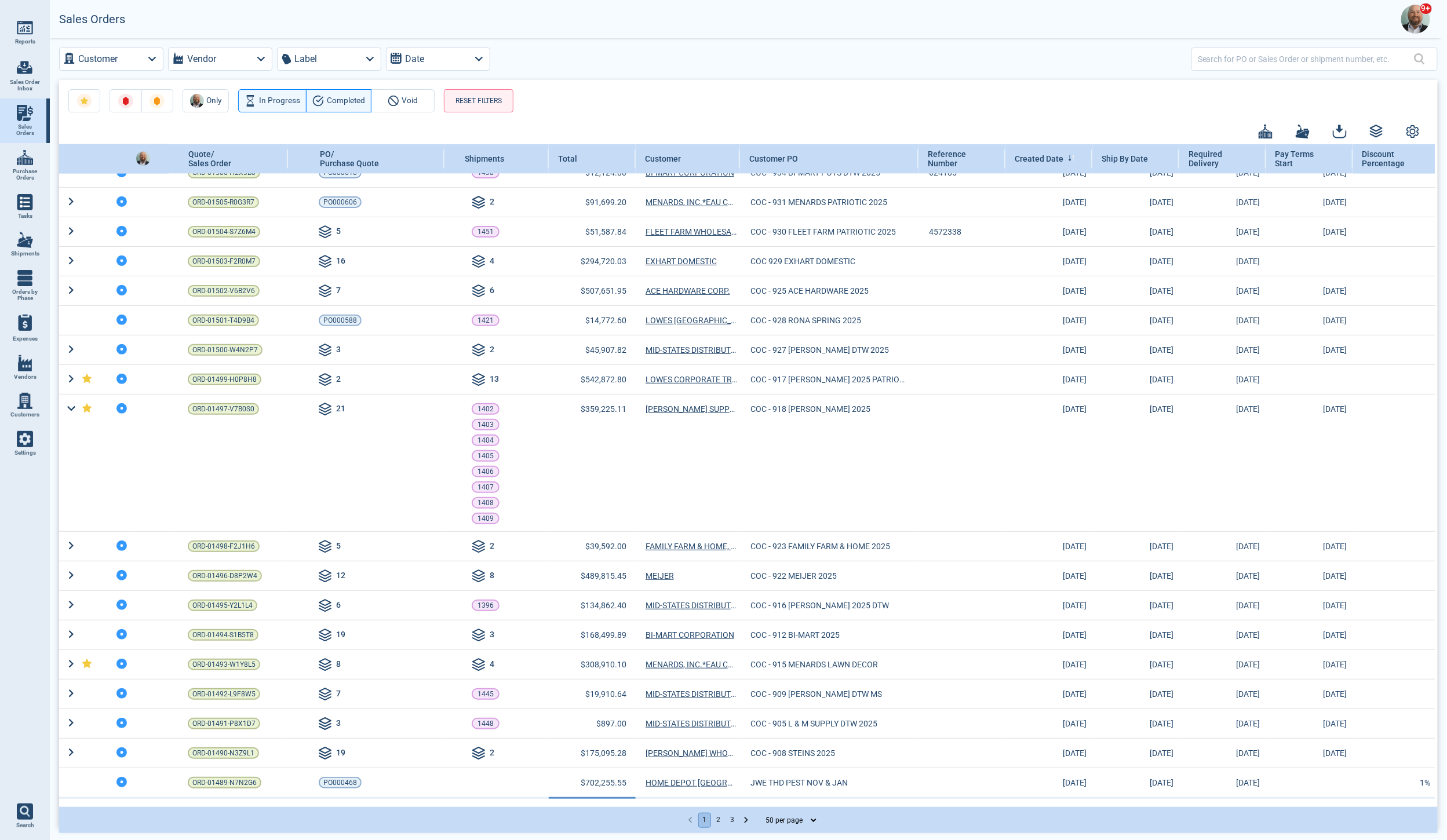
scroll to position [982, 0]
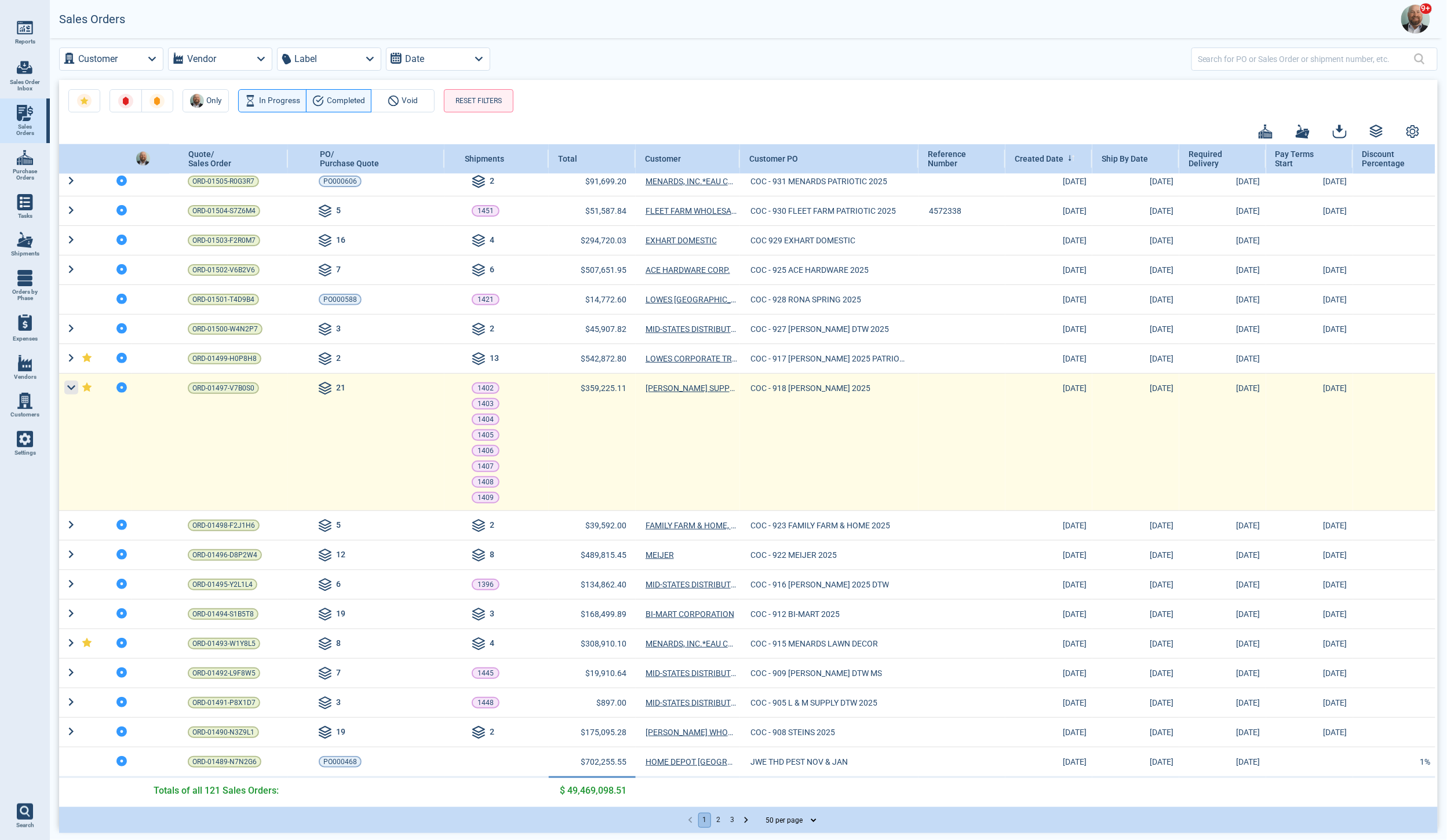
click at [67, 380] on icon at bounding box center [71, 387] width 16 height 16
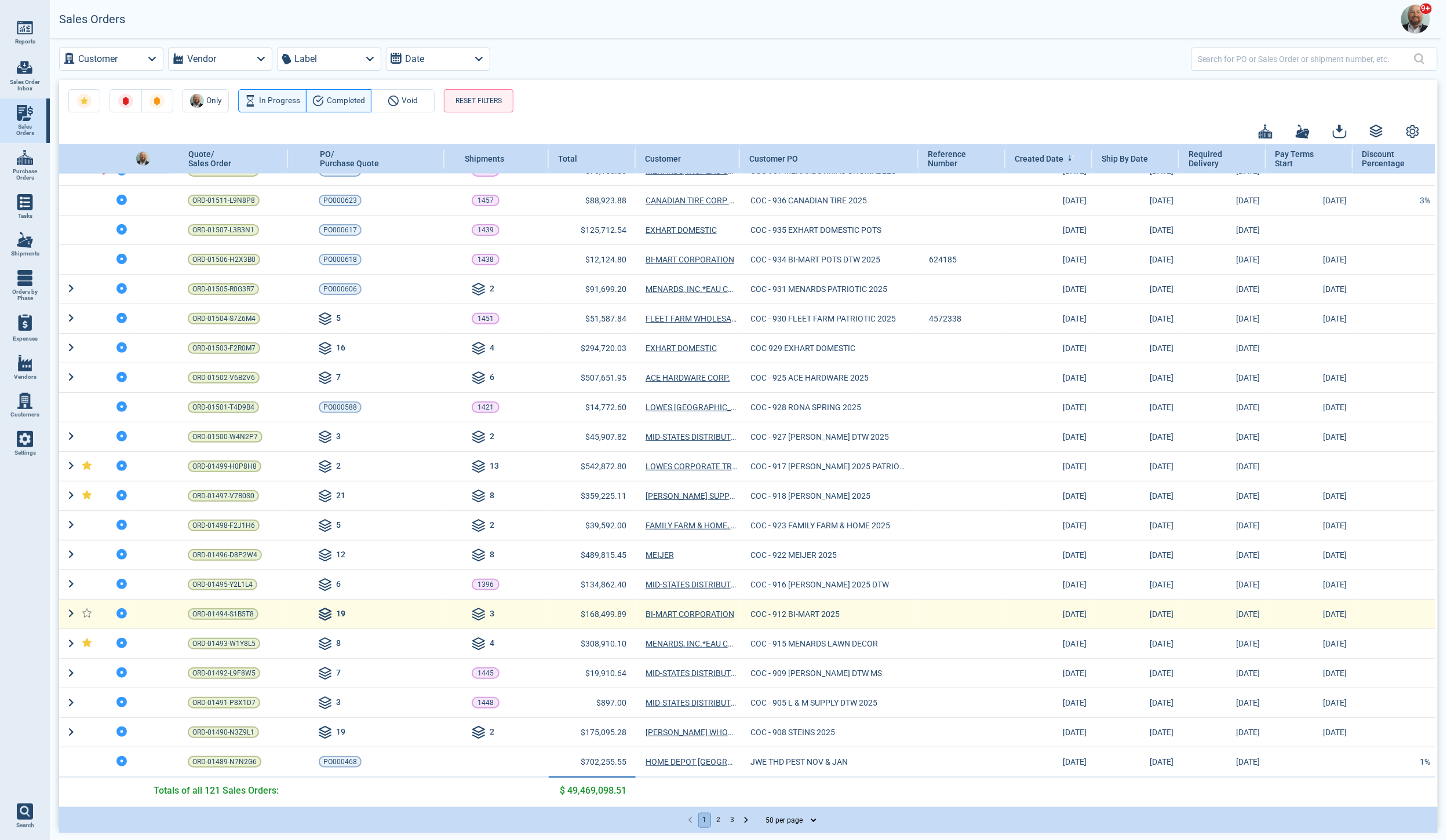
scroll to position [875, 0]
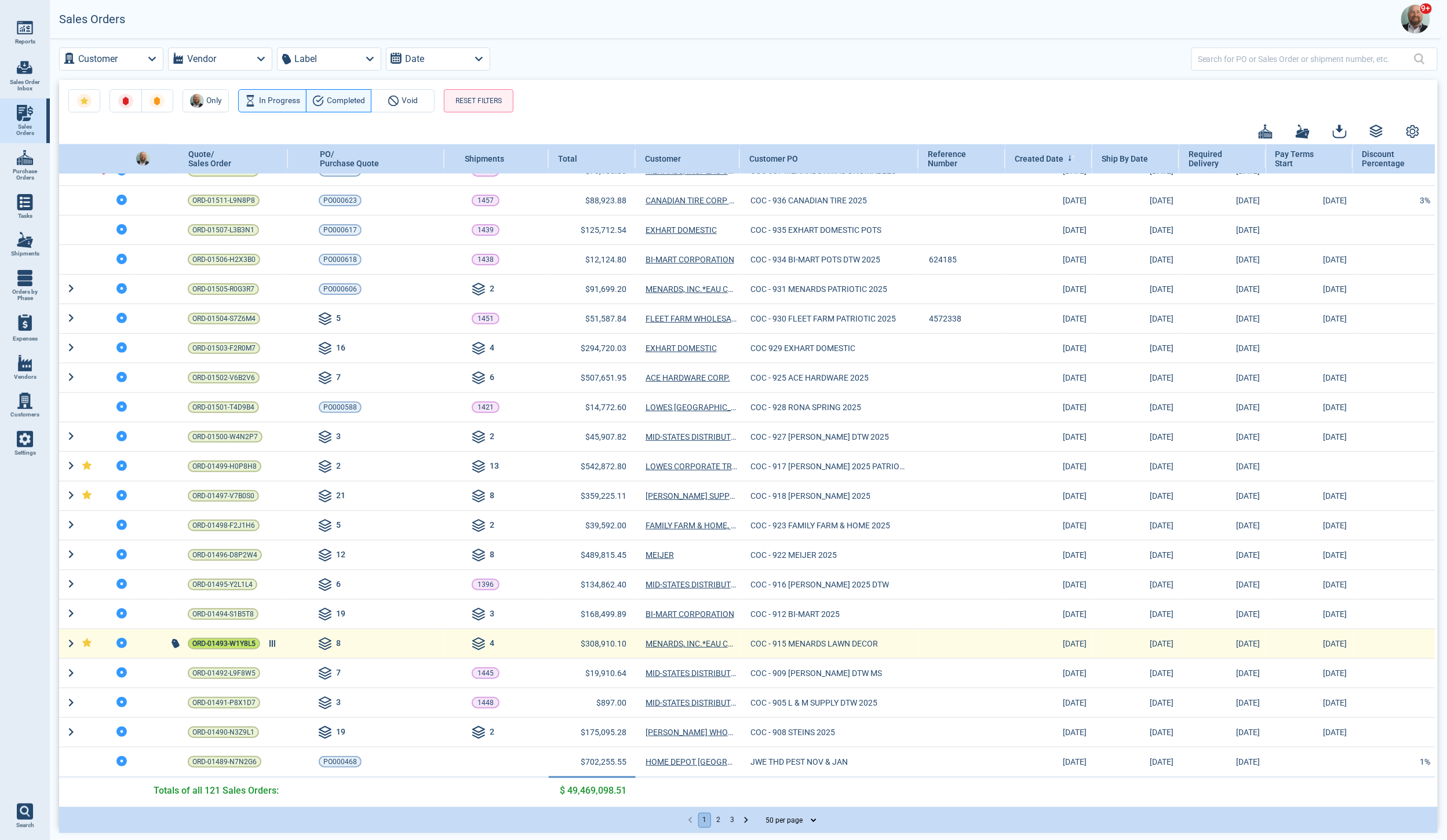
click at [248, 638] on span "ORD-01493-W1Y8L5" at bounding box center [224, 644] width 63 height 11
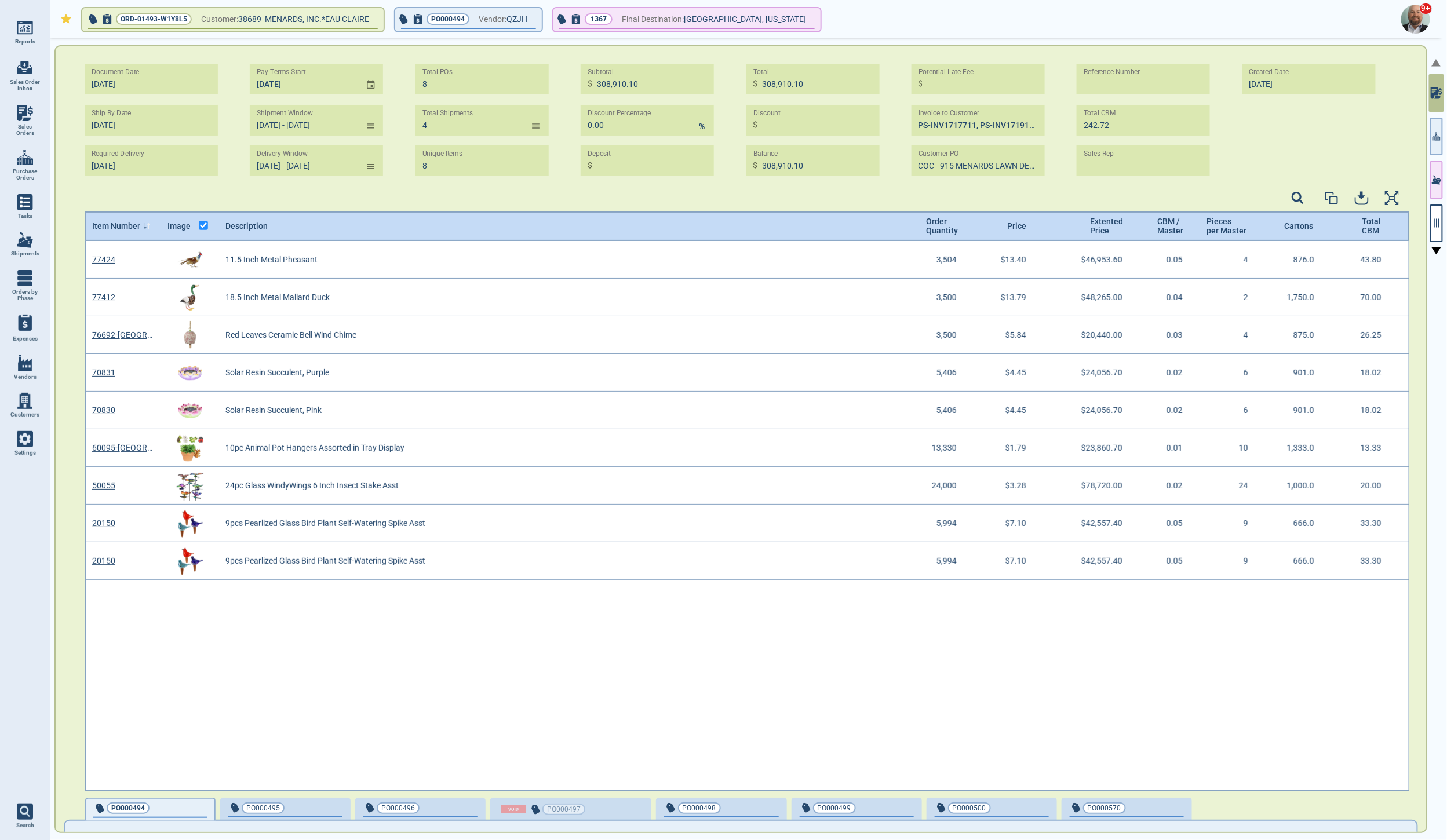
type input "[DATE] - [DATE]"
click at [537, 20] on icon "button" at bounding box center [533, 18] width 7 height 5
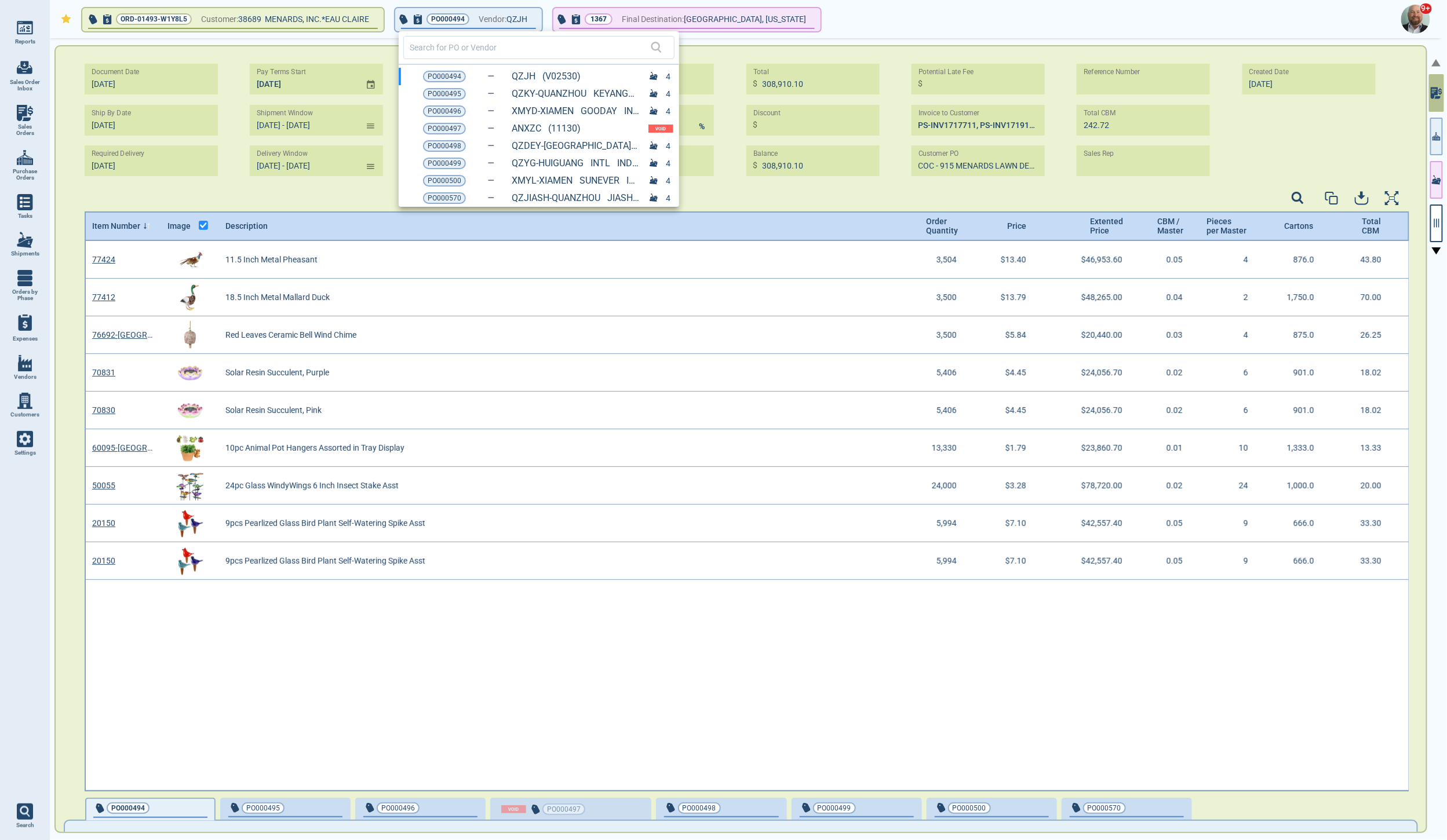
click at [879, 20] on div at bounding box center [724, 420] width 1447 height 840
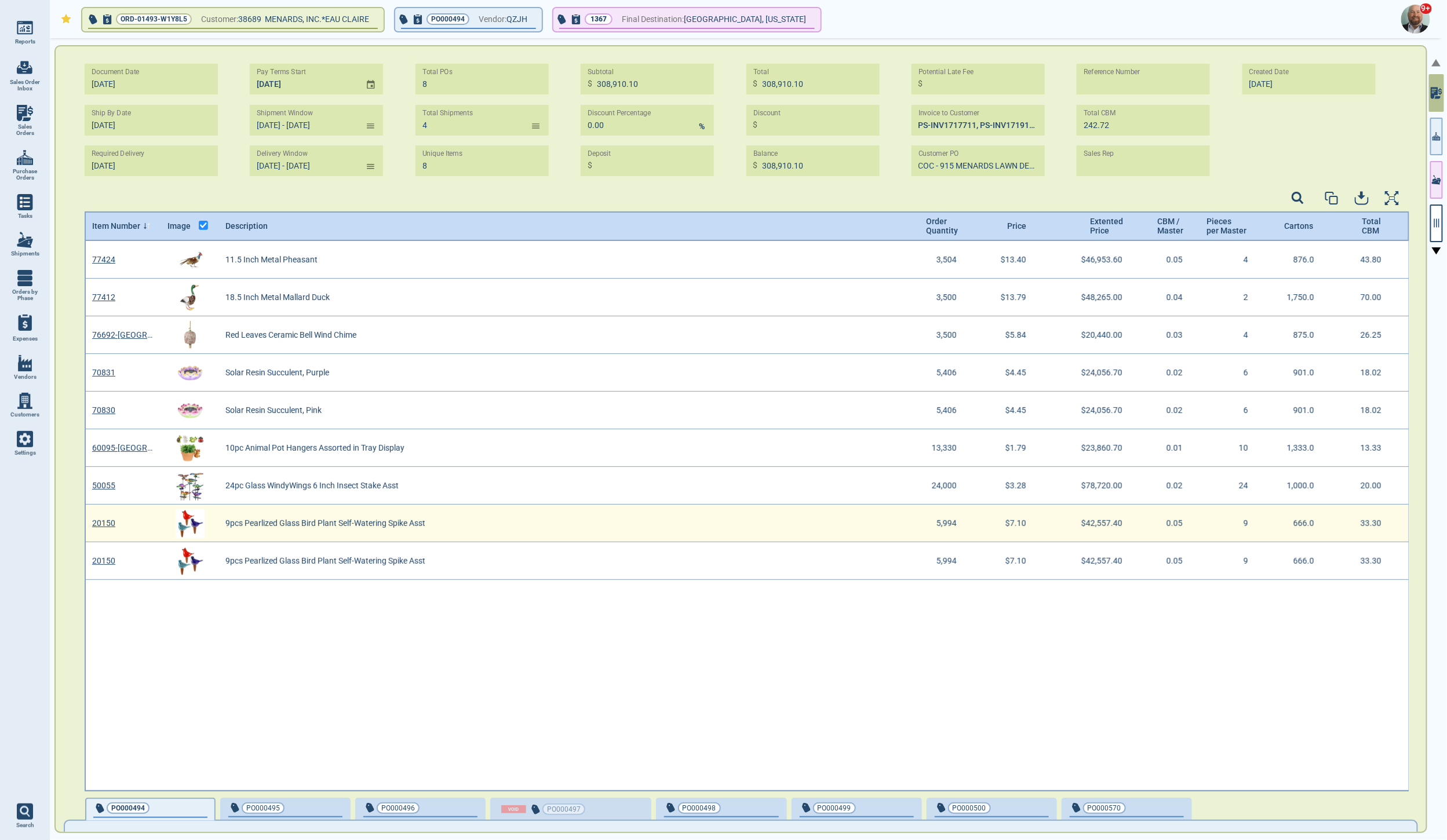
click at [110, 522] on link "20150" at bounding box center [103, 523] width 23 height 10
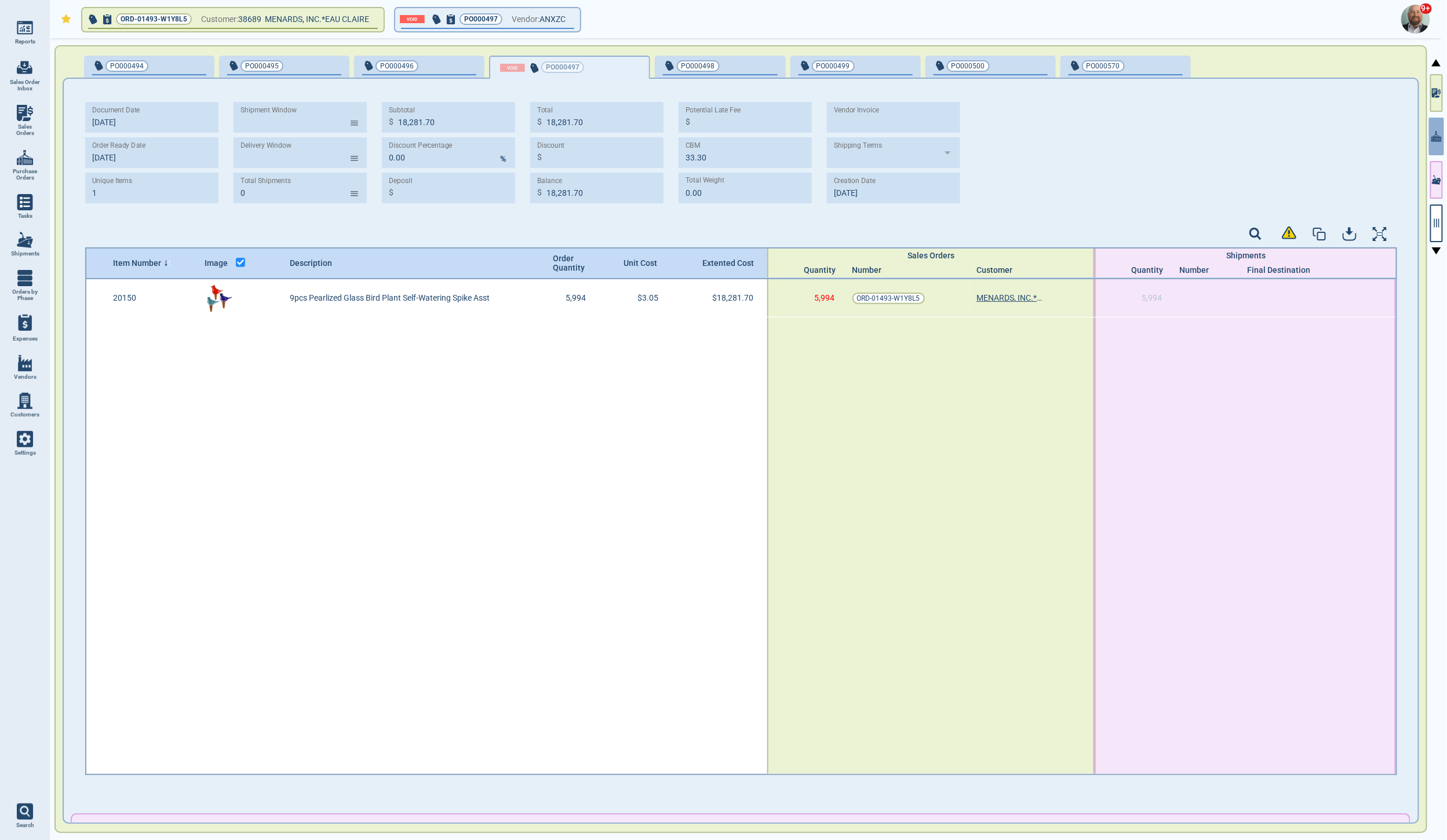
type input "[DATE] -"
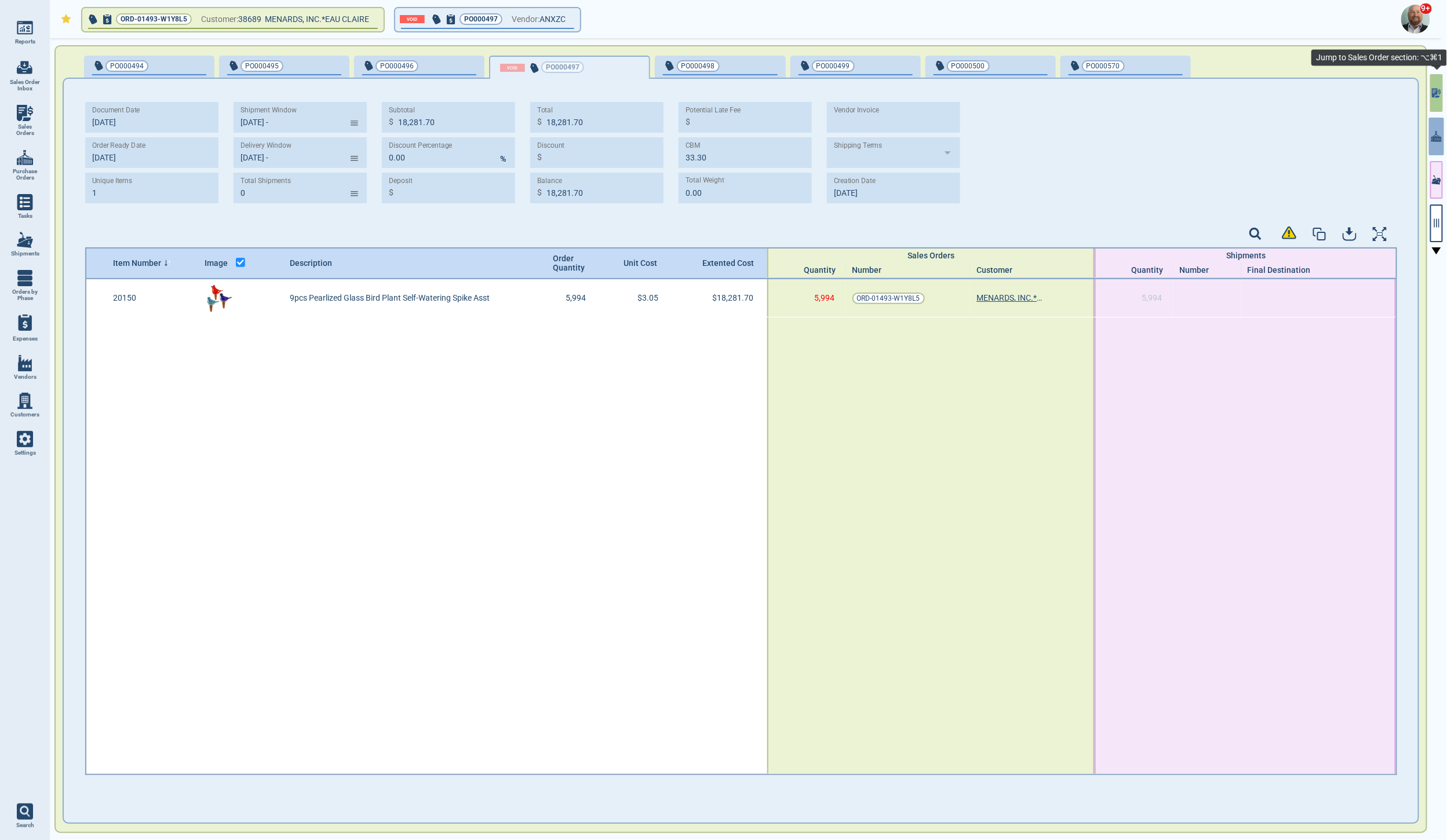
click at [1436, 103] on button "button" at bounding box center [1437, 92] width 13 height 38
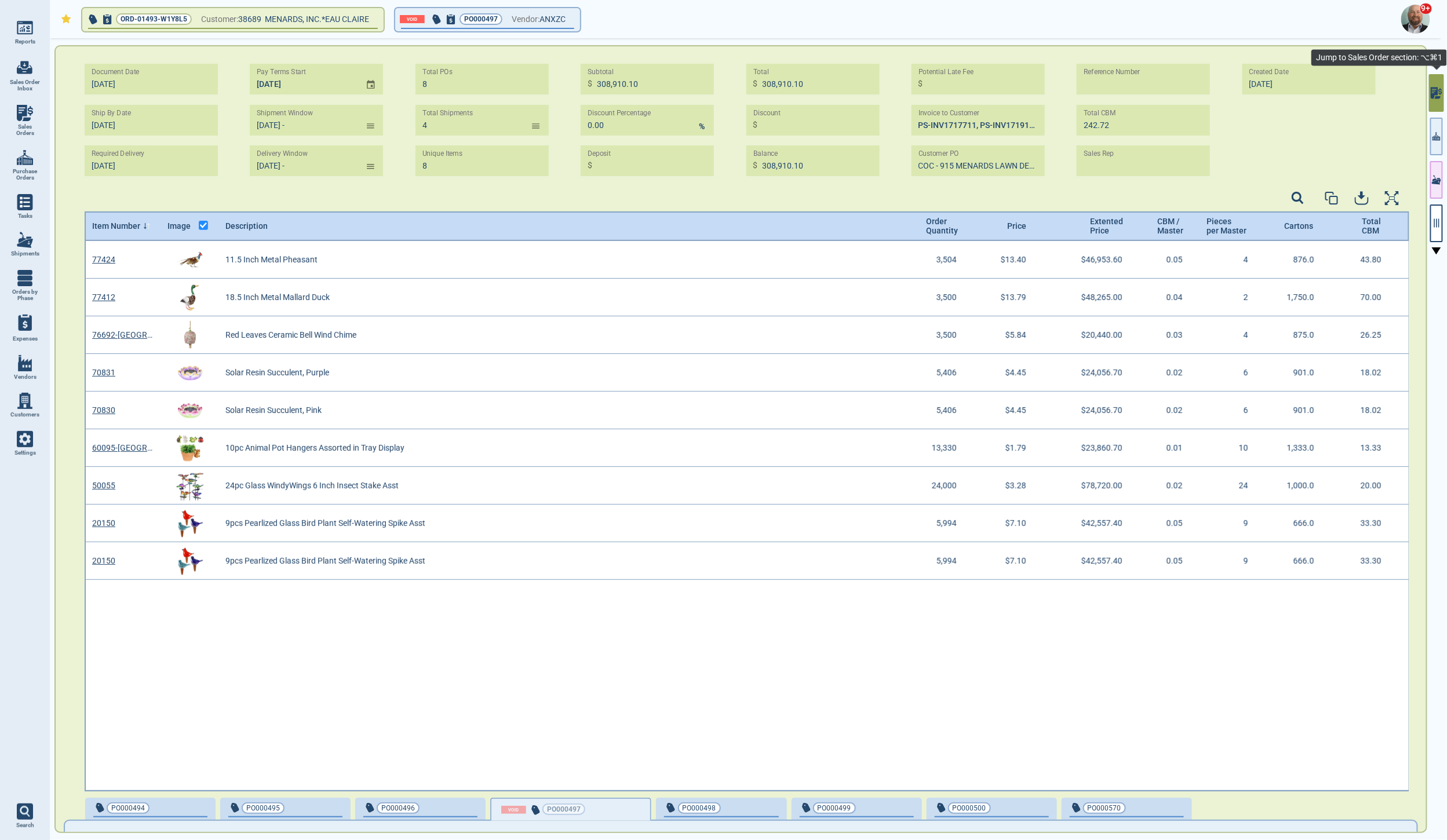
type input "[DATE] - [DATE]"
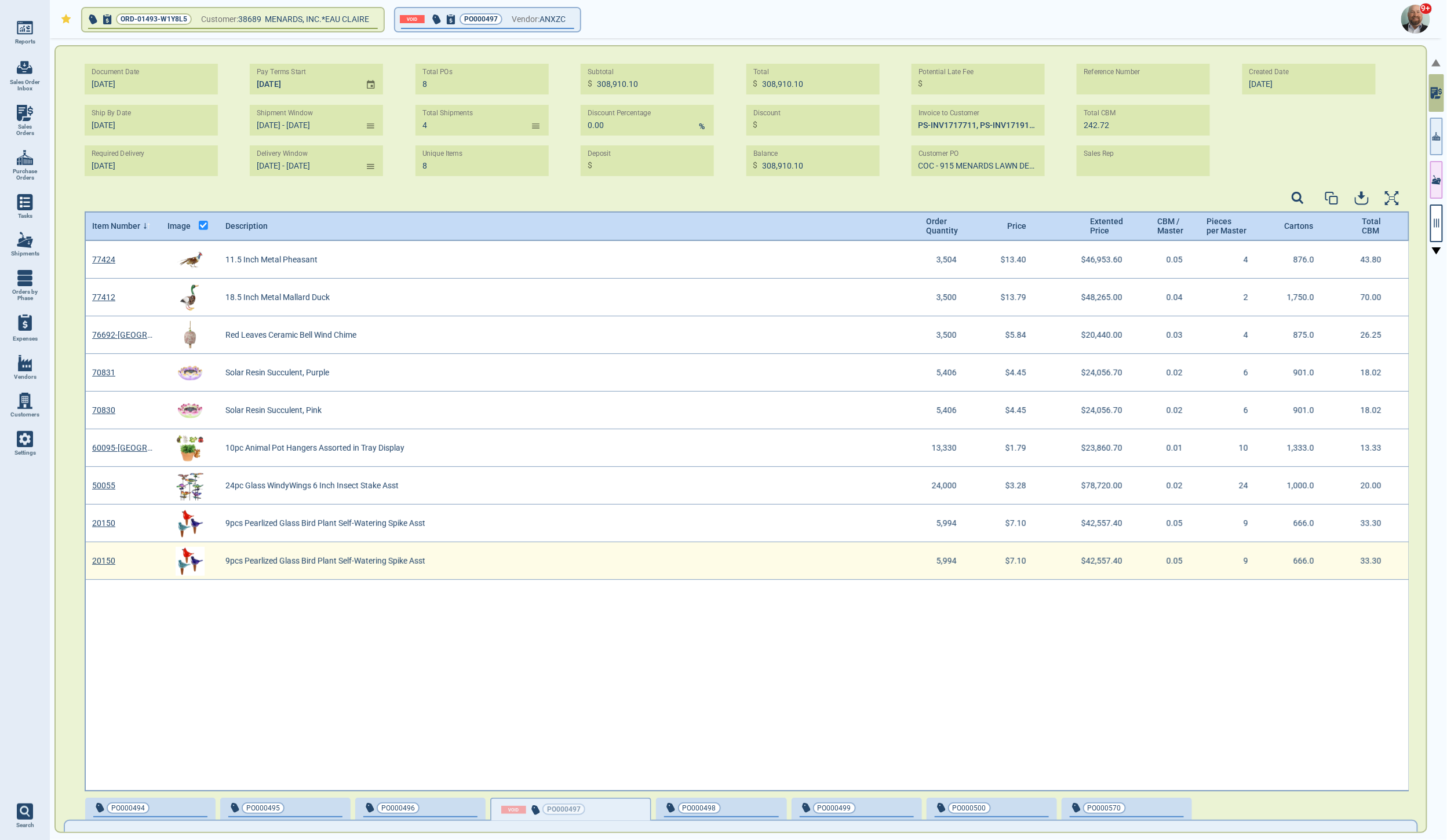
click at [110, 562] on link "20150" at bounding box center [103, 561] width 23 height 10
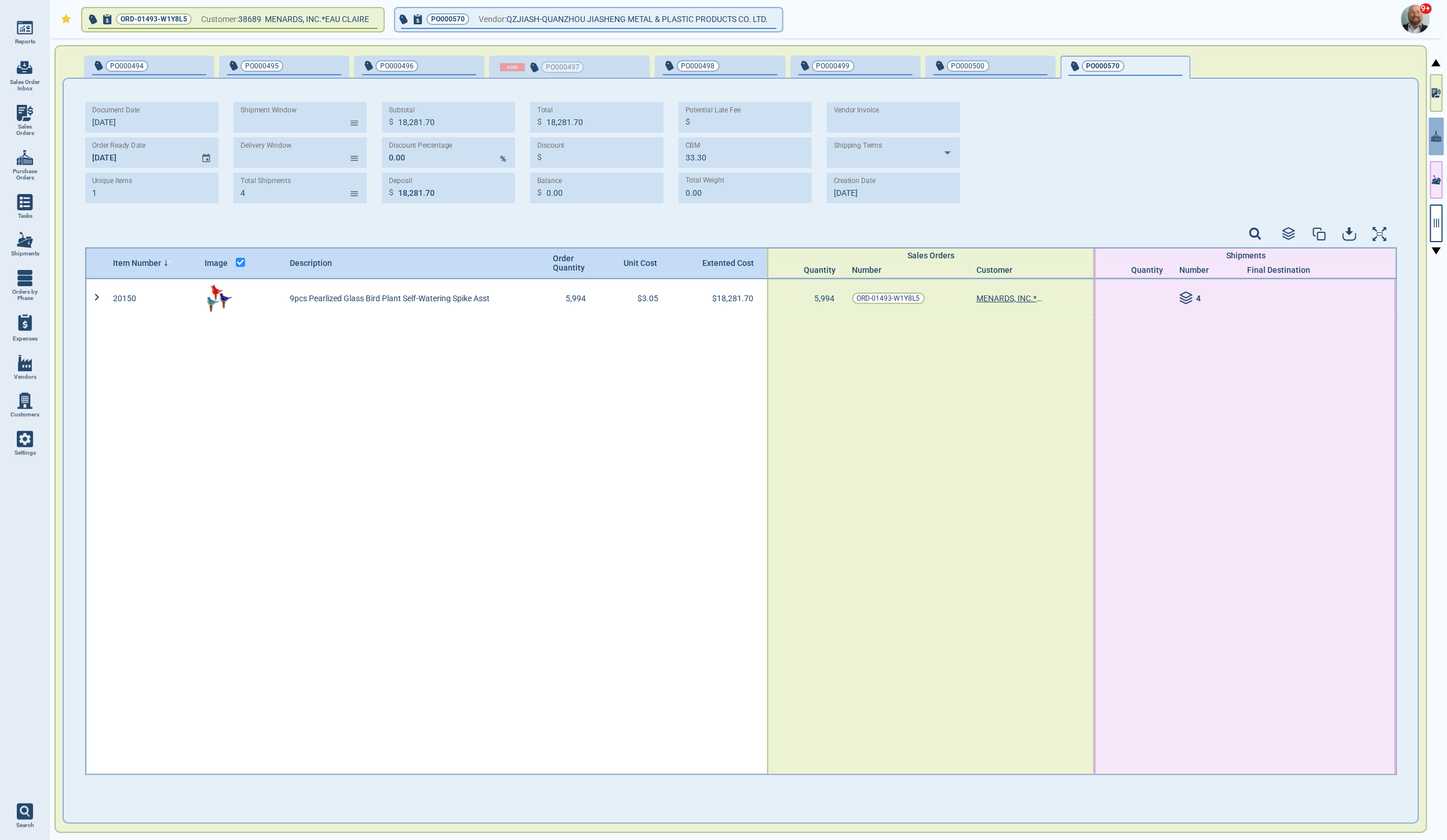
type input "[DATE] - [DATE]"
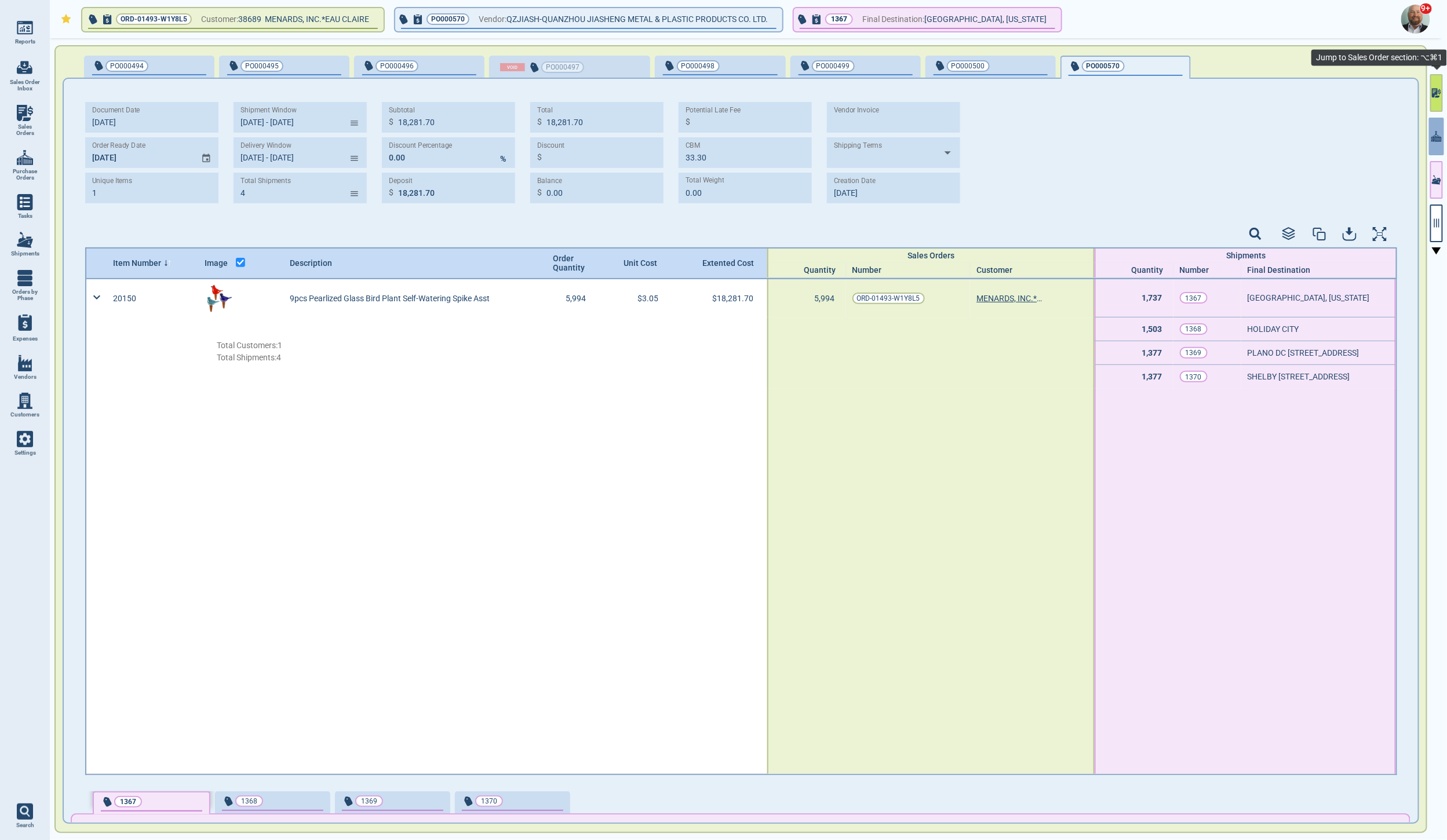
click at [1437, 97] on icon "button" at bounding box center [1437, 97] width 4 height 3
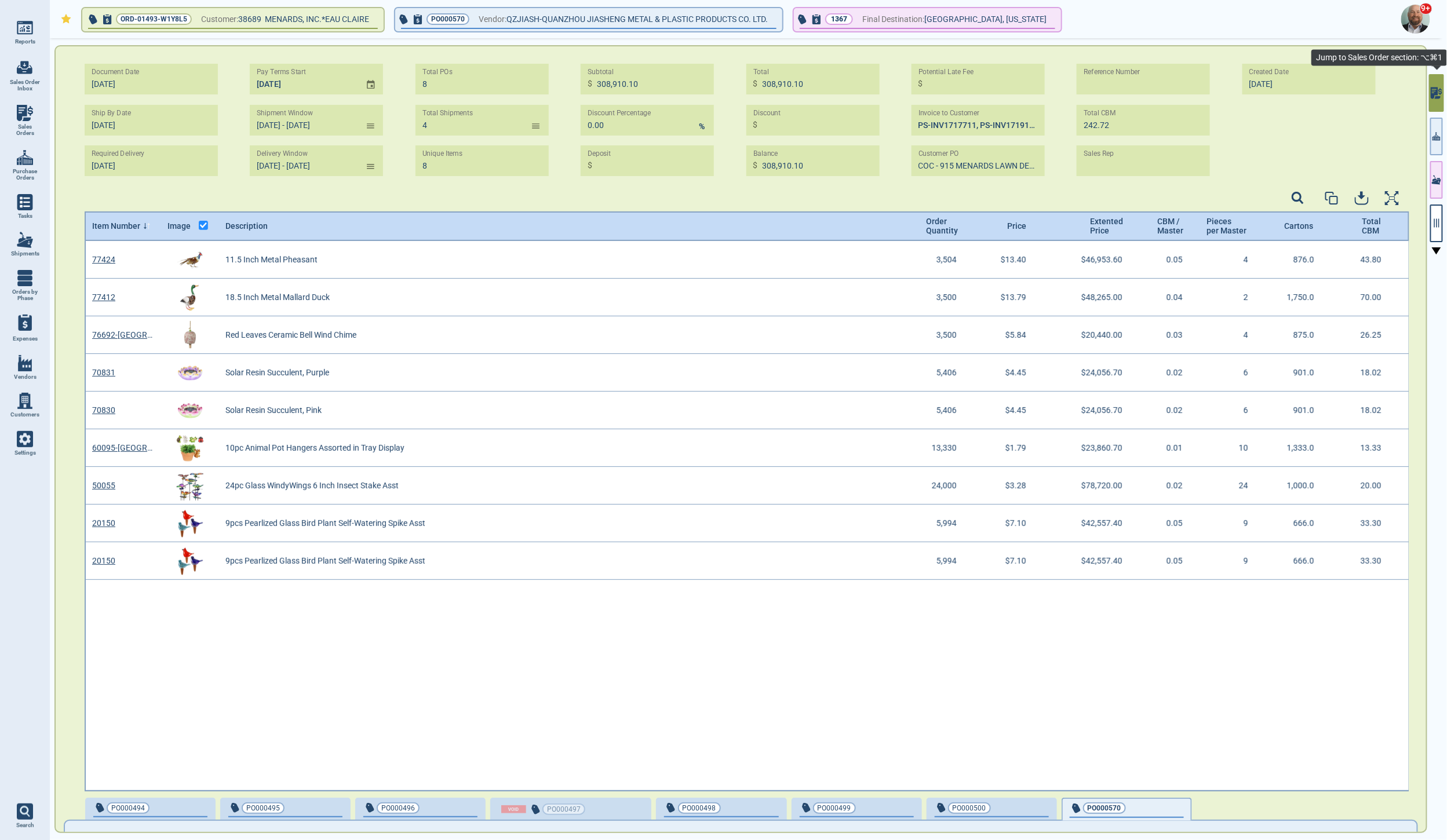
scroll to position [547, 1321]
click at [1432, 141] on icon "button" at bounding box center [1436, 136] width 8 height 12
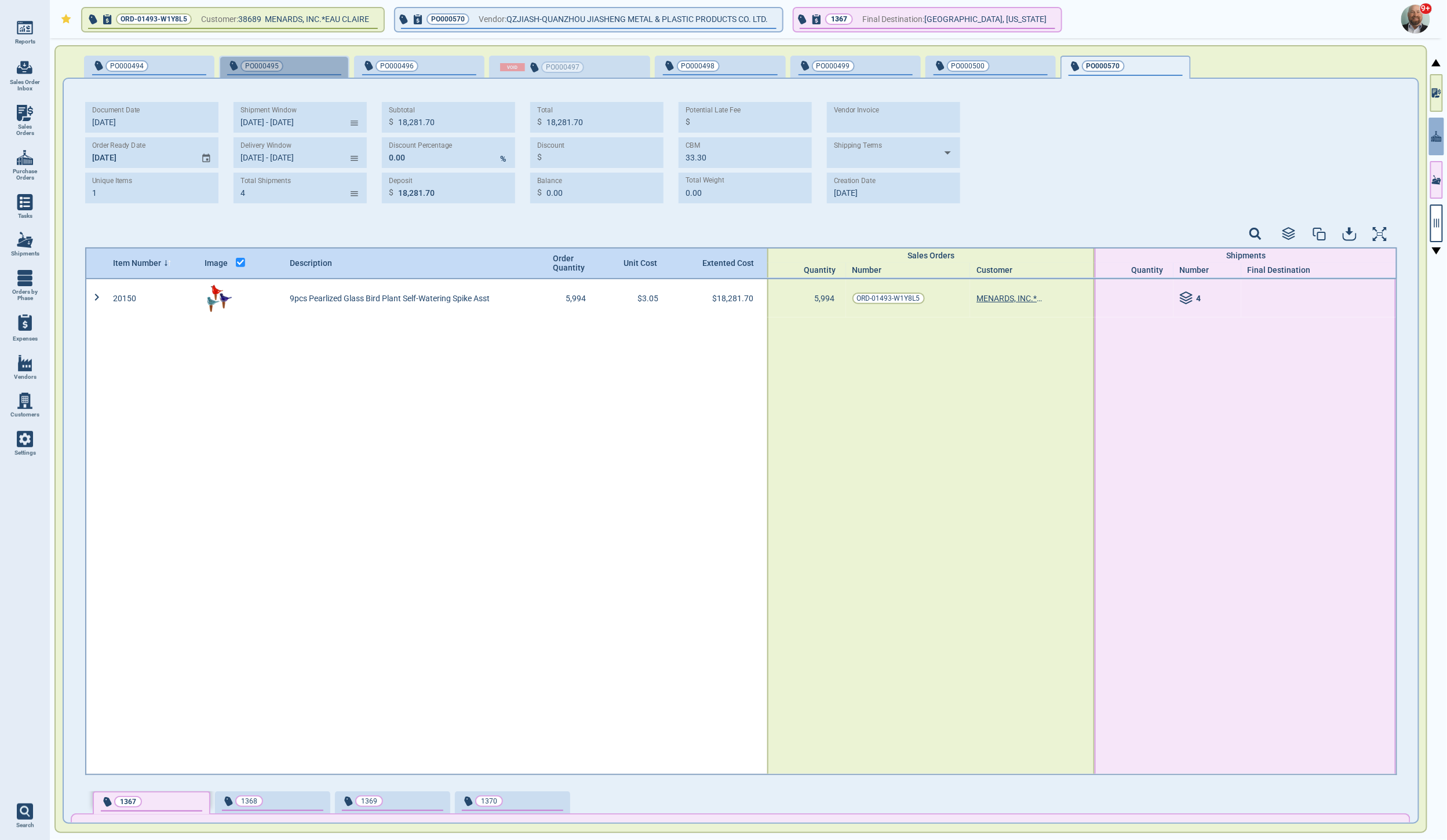
click at [299, 66] on span "PO000495" at bounding box center [265, 66] width 76 height 11
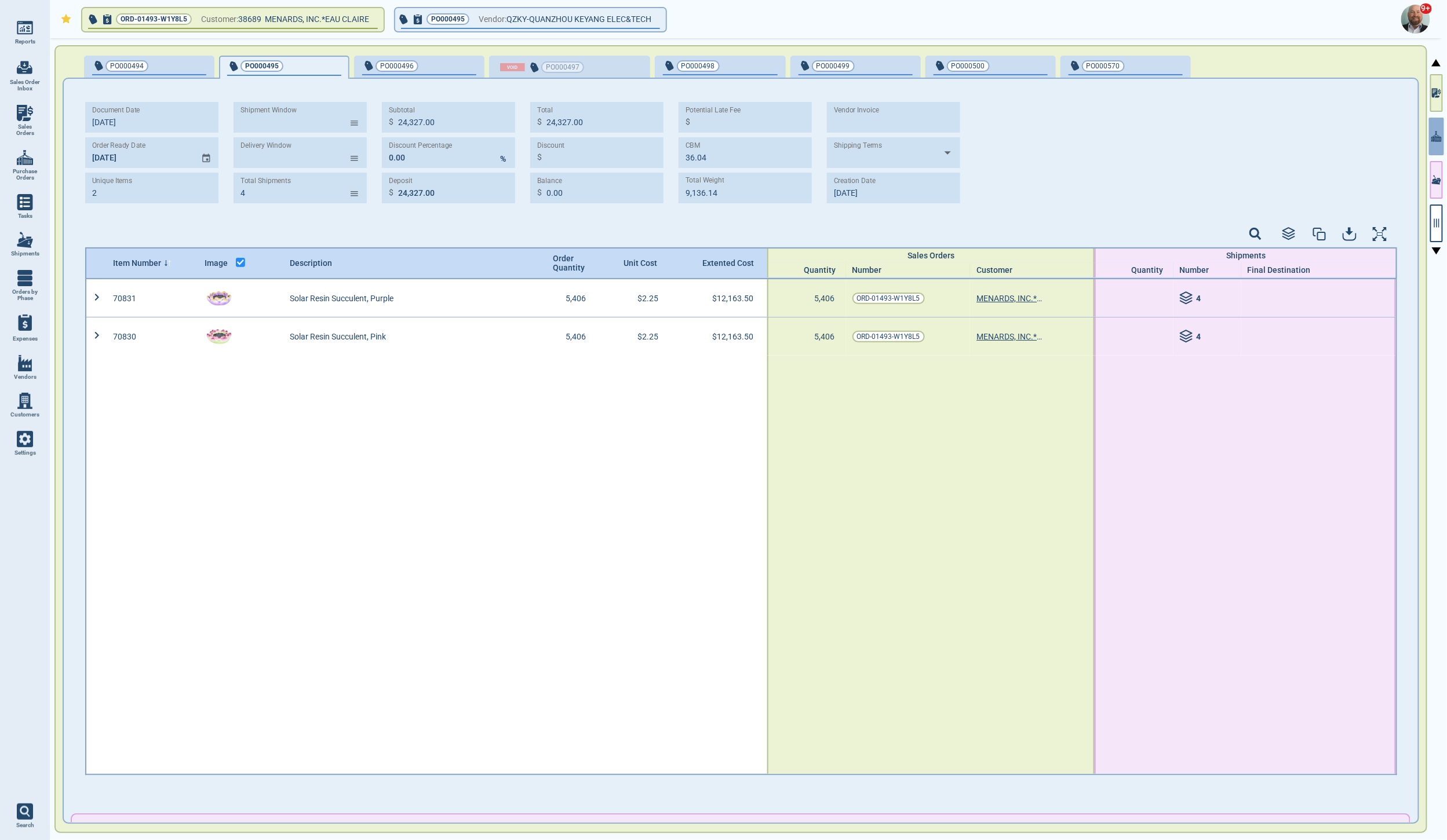
type input "2"
type input "24,327.00"
type input "36.04"
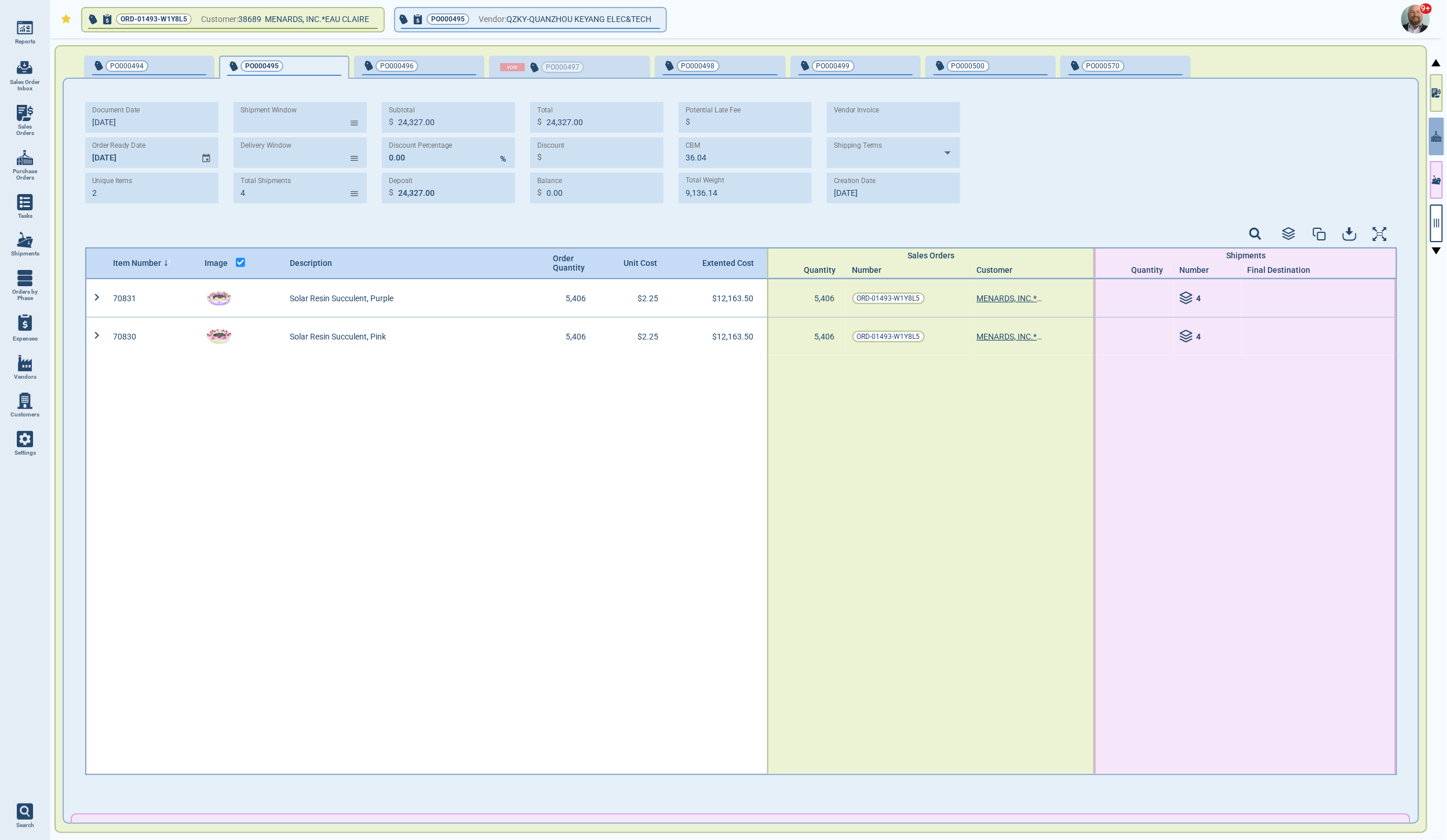
type input "9,136.14"
type input "[DATE]"
type input "[DATE] - [DATE]"
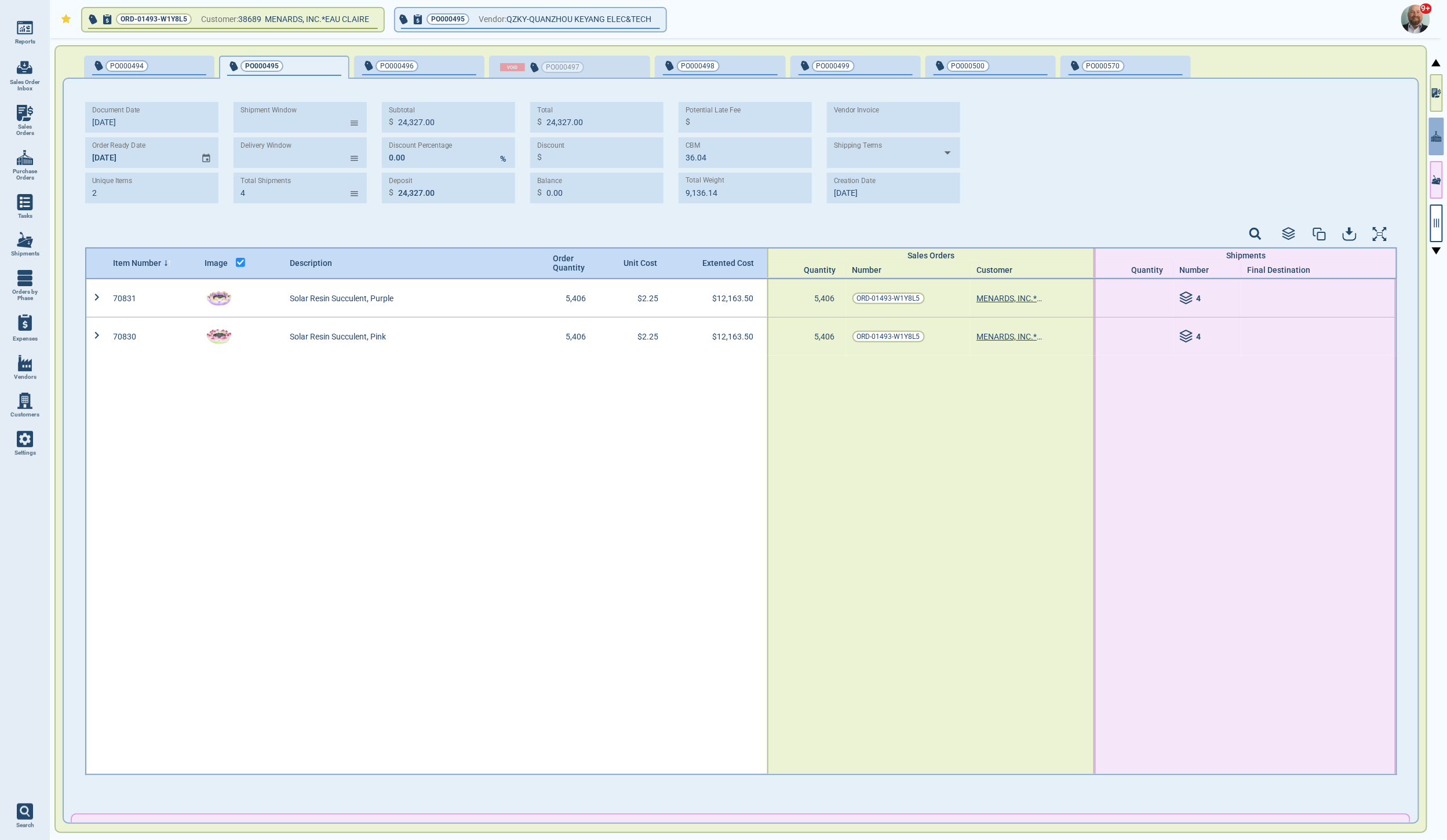
type input "[DATE] - [DATE]"
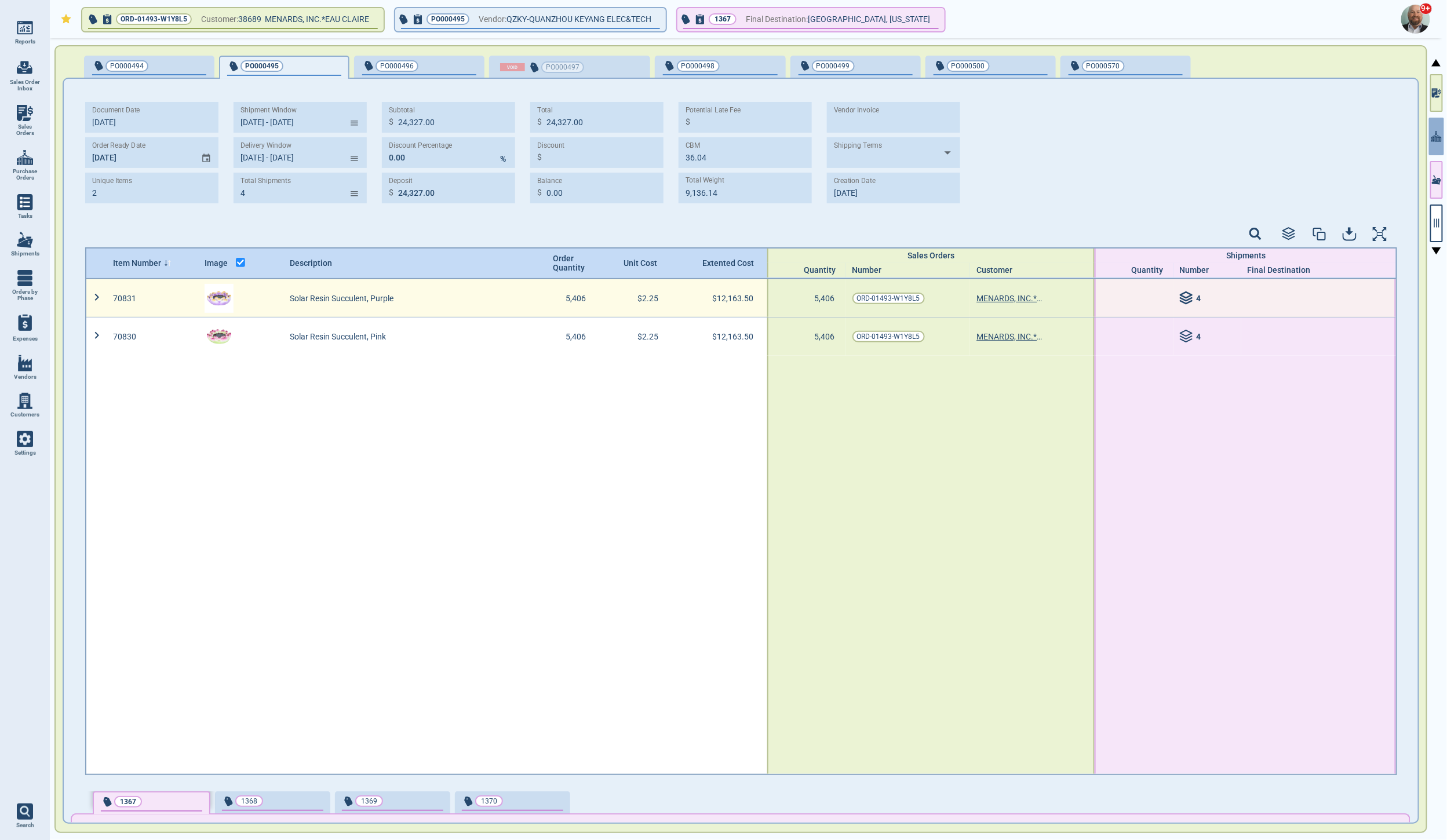
click at [1181, 302] on icon at bounding box center [1187, 298] width 14 height 14
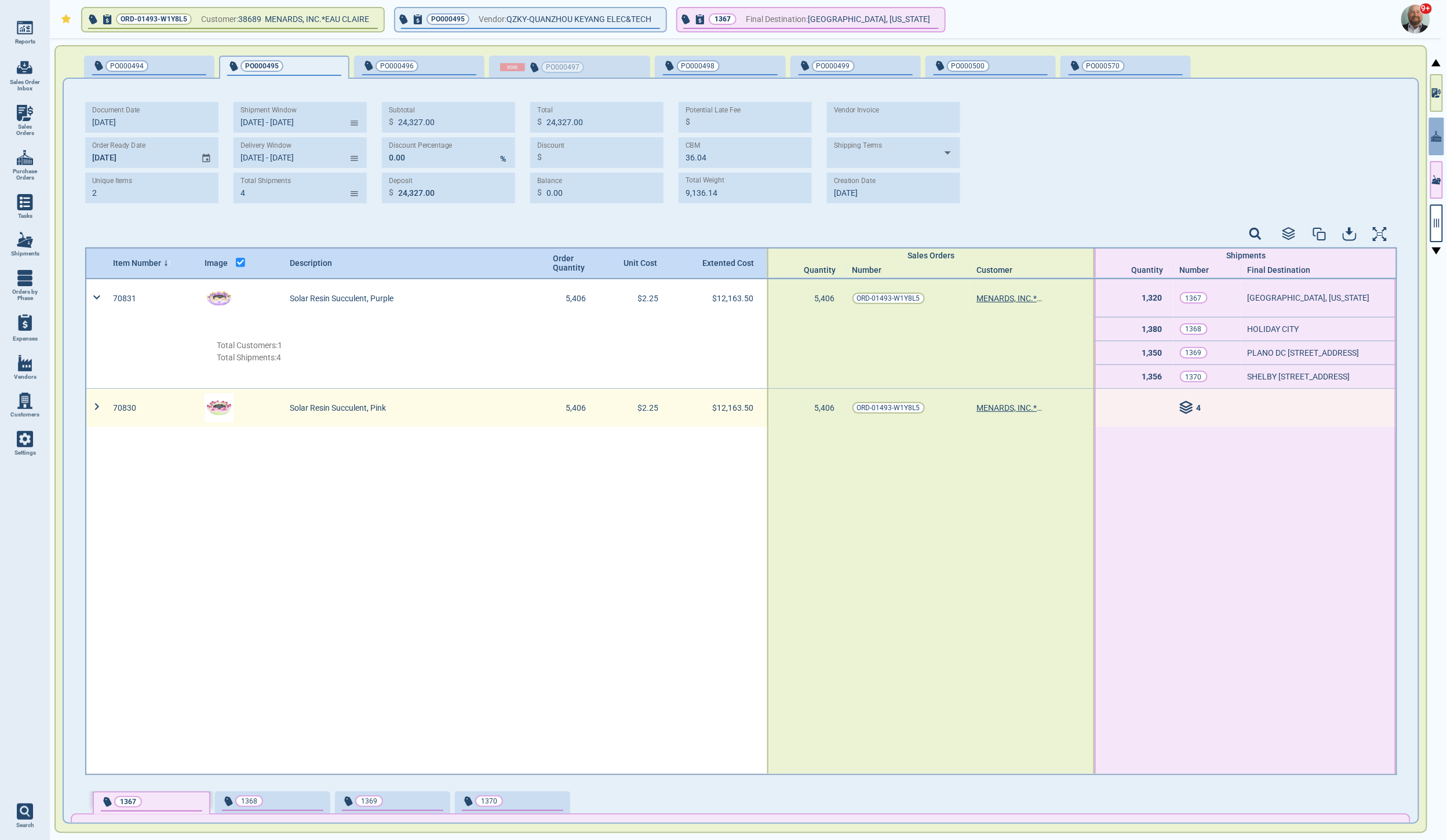
click at [1180, 409] on icon at bounding box center [1186, 409] width 11 height 3
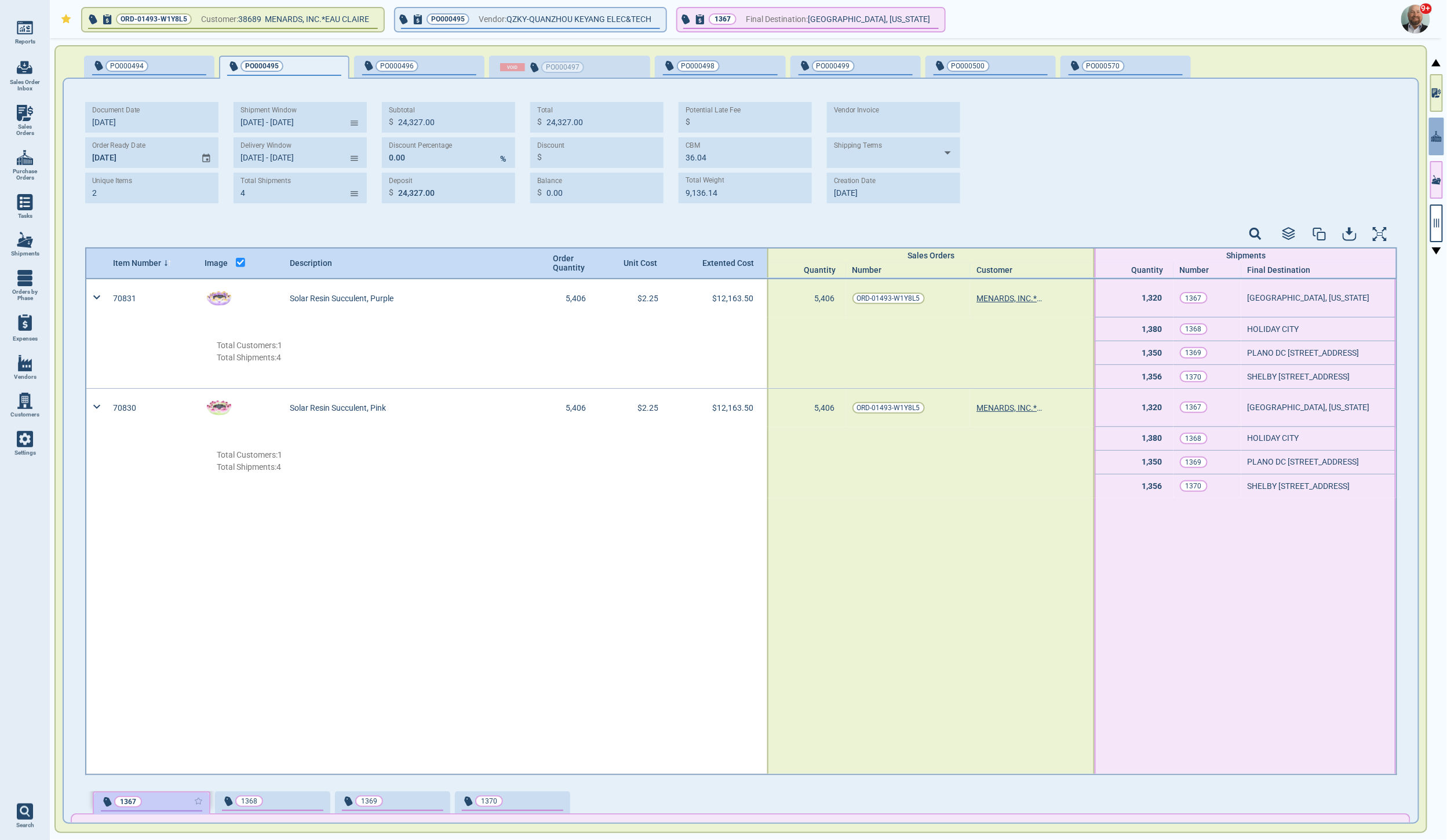
click at [171, 799] on div "button" at bounding box center [184, 801] width 37 height 12
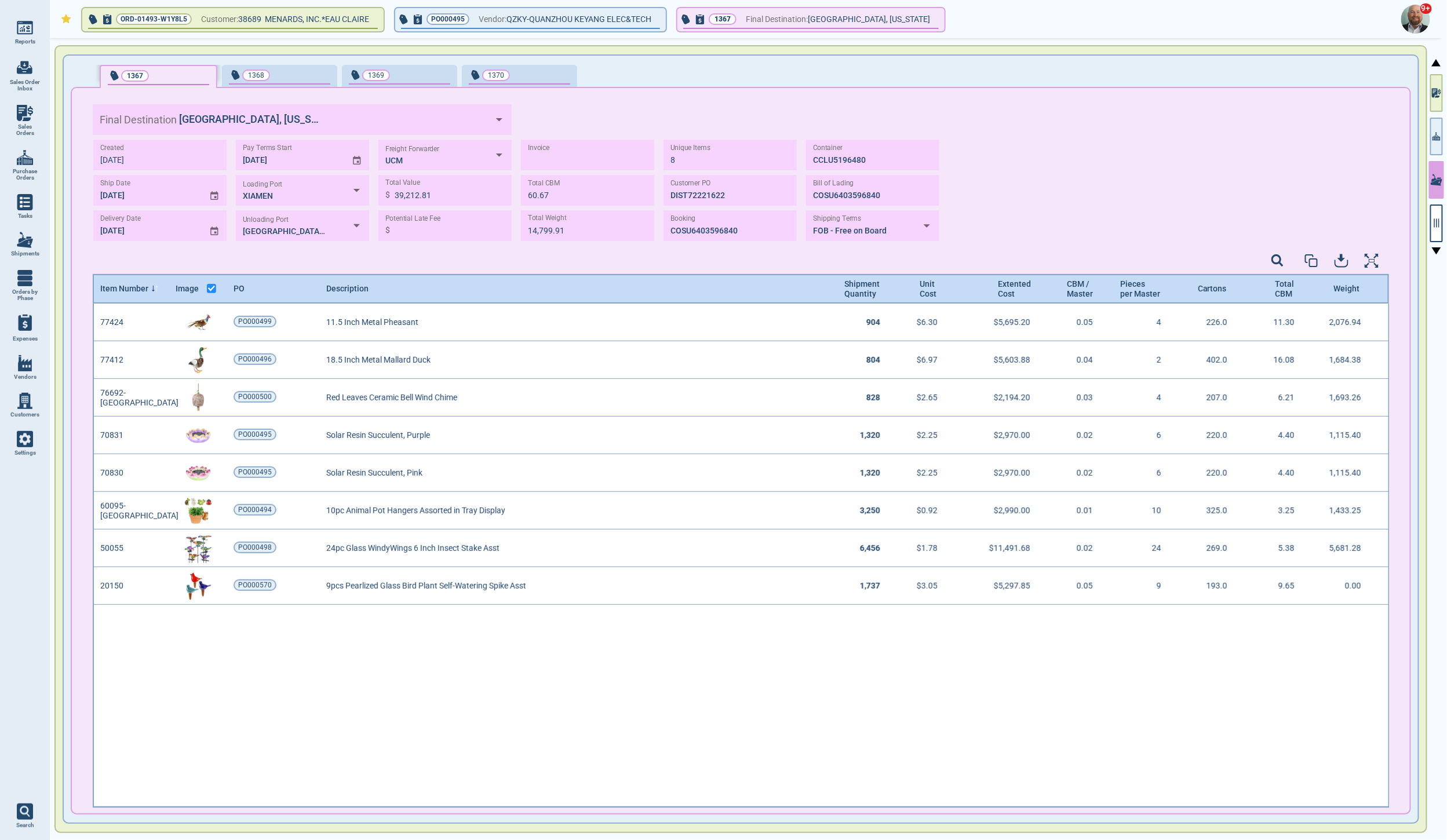
scroll to position [501, 1293]
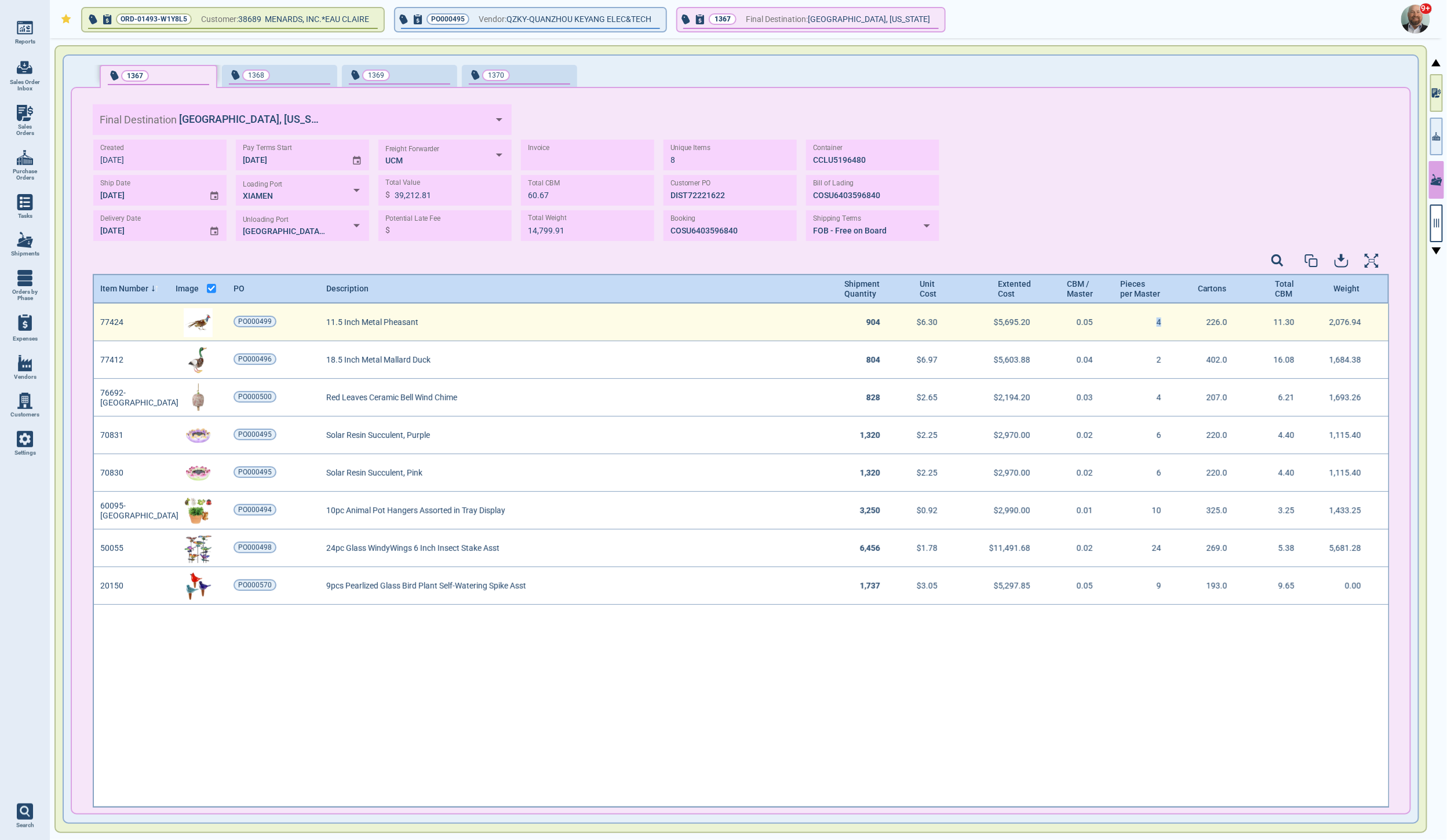
click at [1152, 323] on div "4" at bounding box center [1143, 322] width 66 height 38
drag, startPoint x: 1265, startPoint y: 322, endPoint x: 1298, endPoint y: 323, distance: 33.0
click at [1282, 322] on div "11.30" at bounding box center [1277, 322] width 66 height 38
drag, startPoint x: 1316, startPoint y: 323, endPoint x: 1161, endPoint y: 239, distance: 176.3
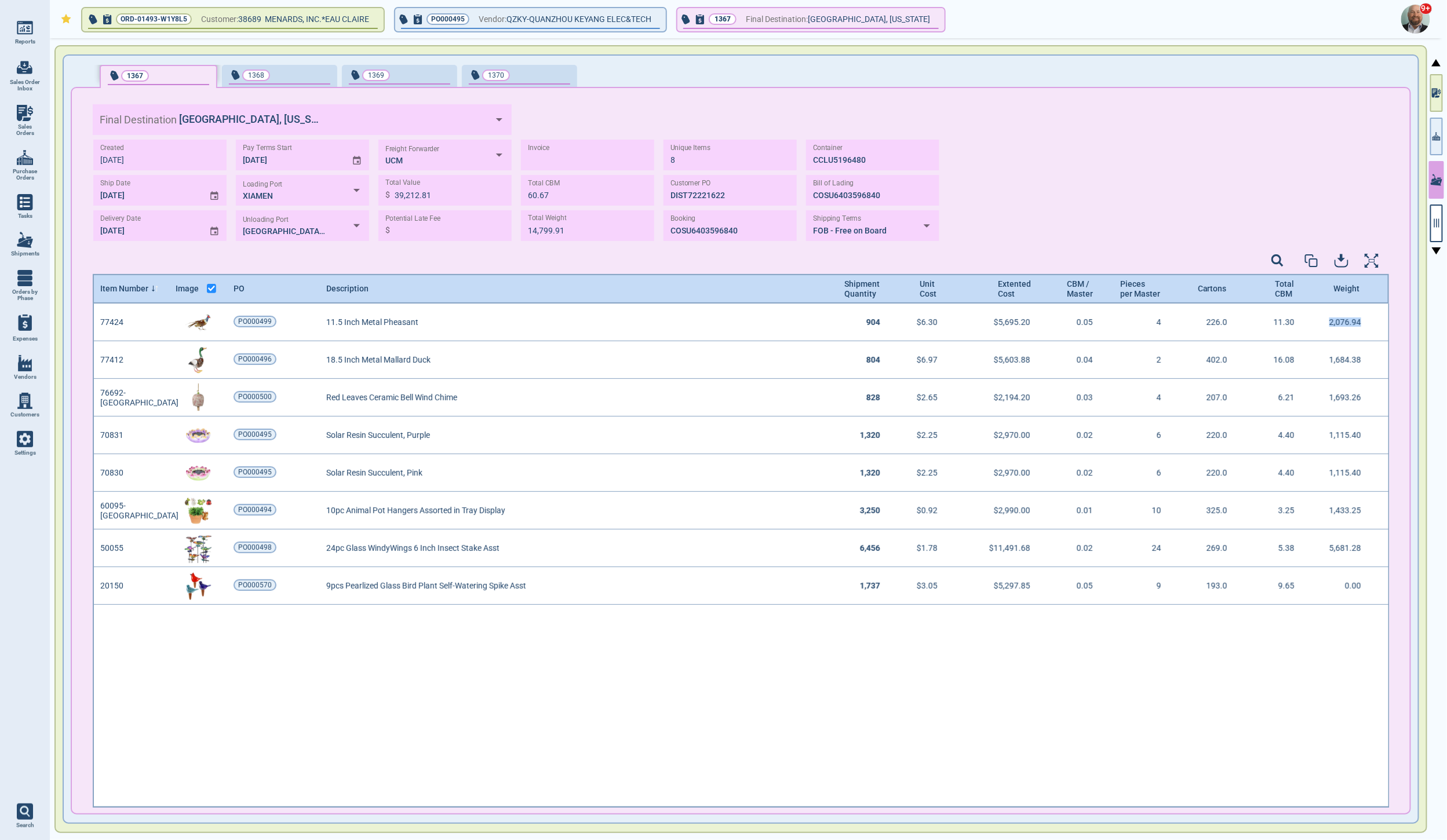
click at [1352, 321] on div "2,076.94" at bounding box center [1344, 322] width 66 height 38
click at [704, 22] on icon "button" at bounding box center [700, 19] width 8 height 10
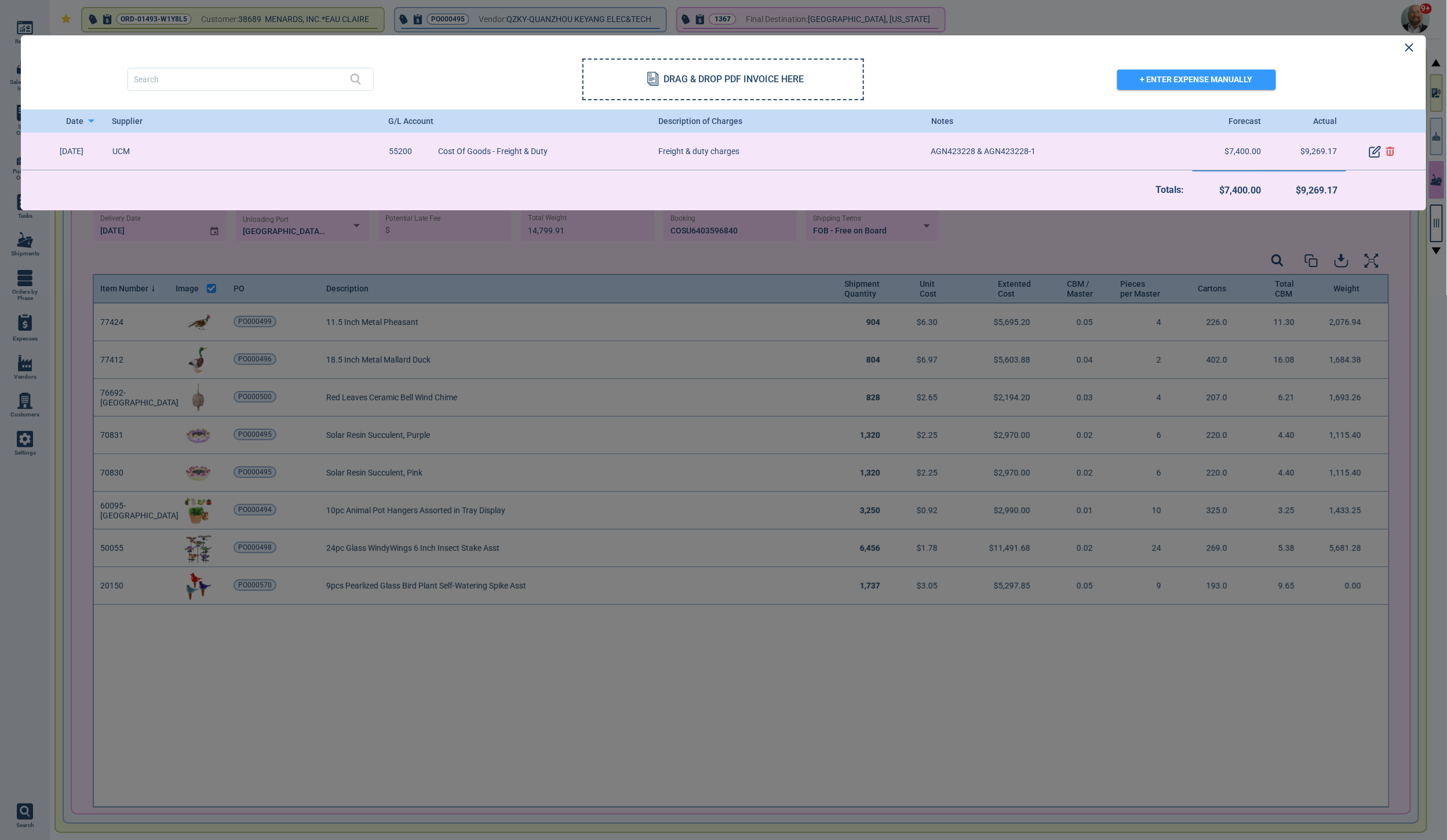
click at [1407, 48] on icon at bounding box center [1409, 47] width 8 height 8
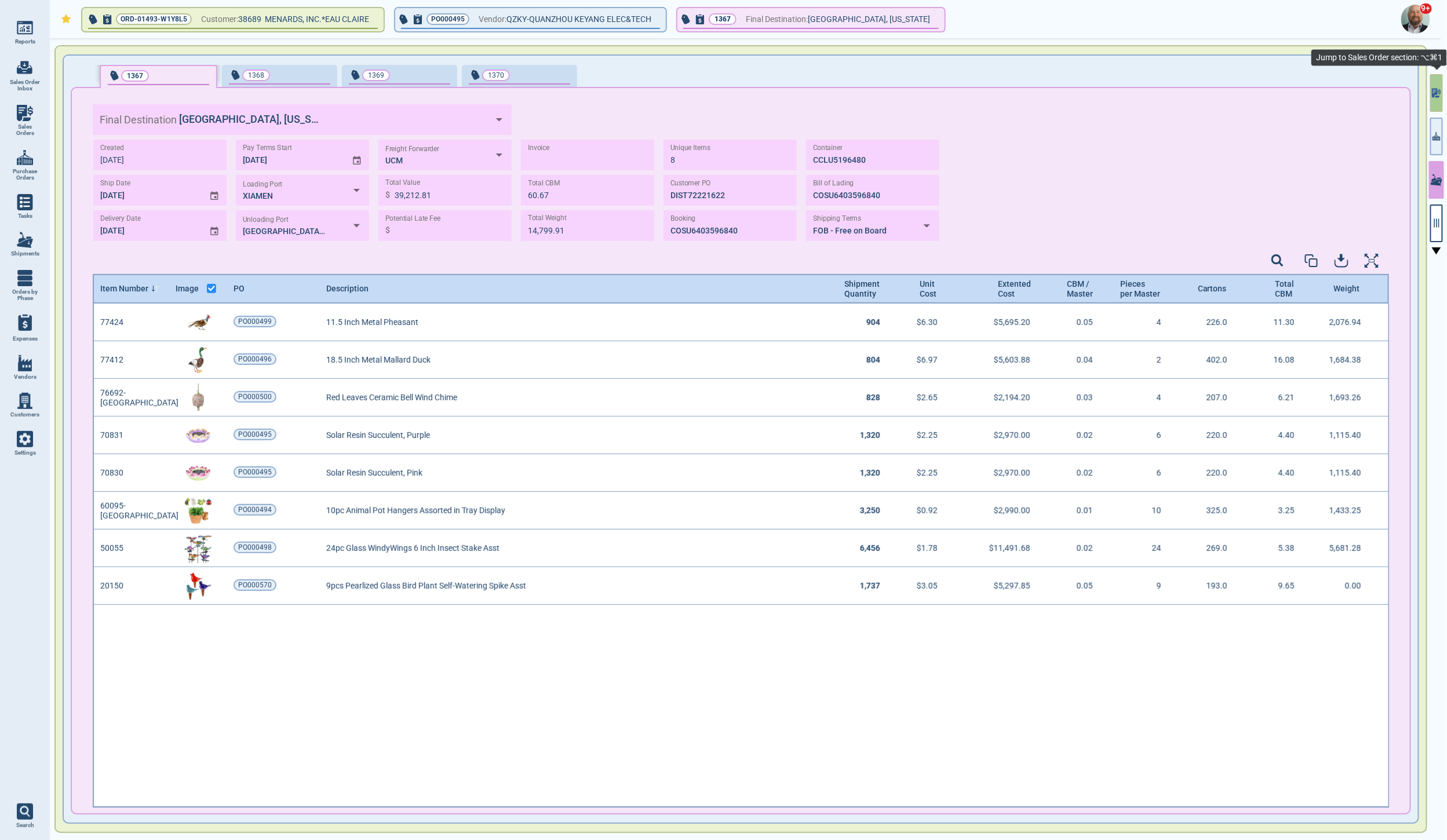
click at [1434, 92] on icon "button" at bounding box center [1434, 92] width 6 height 10
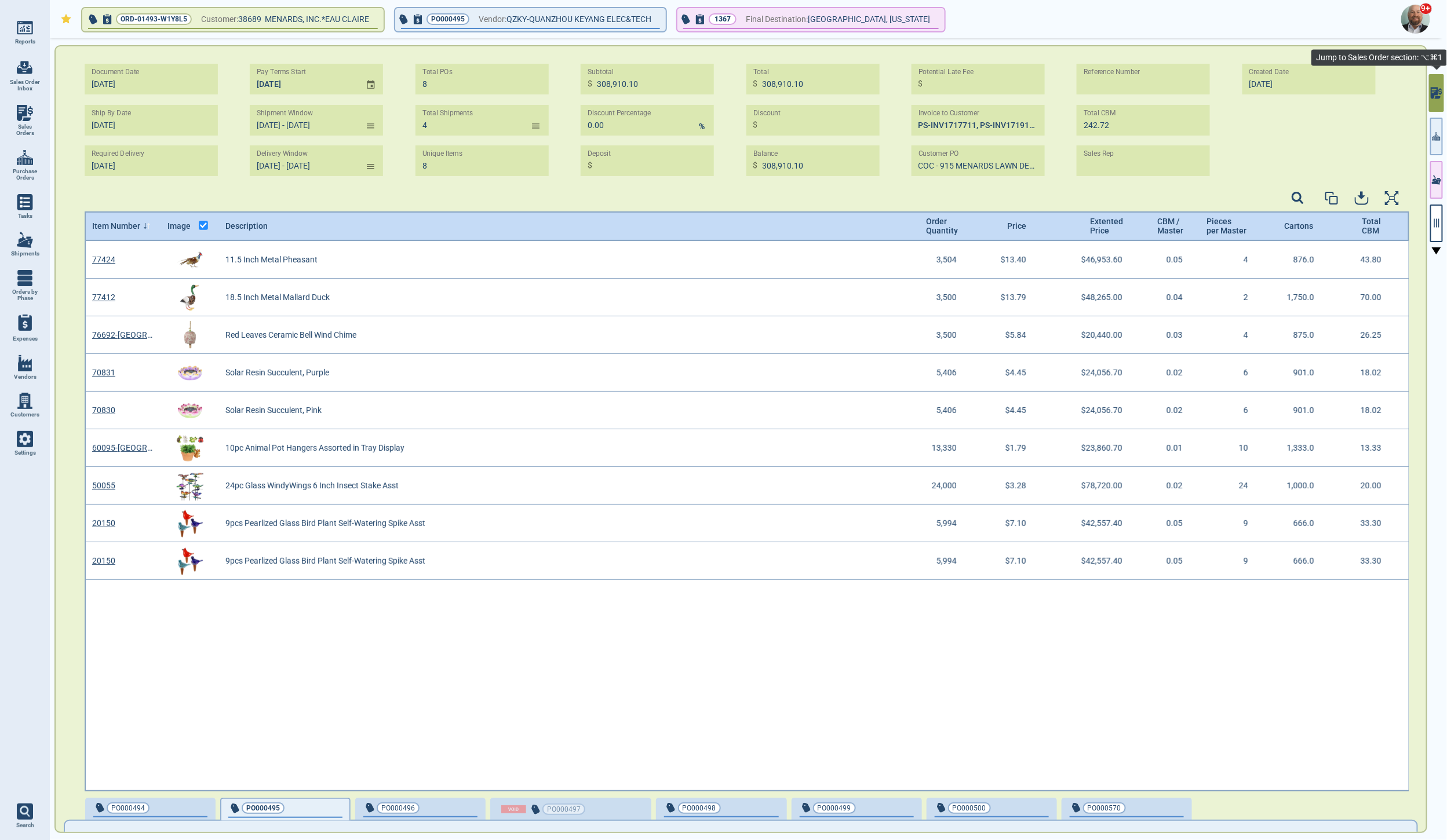
scroll to position [547, 1321]
click at [33, 119] on img at bounding box center [24, 112] width 16 height 16
select select "50"
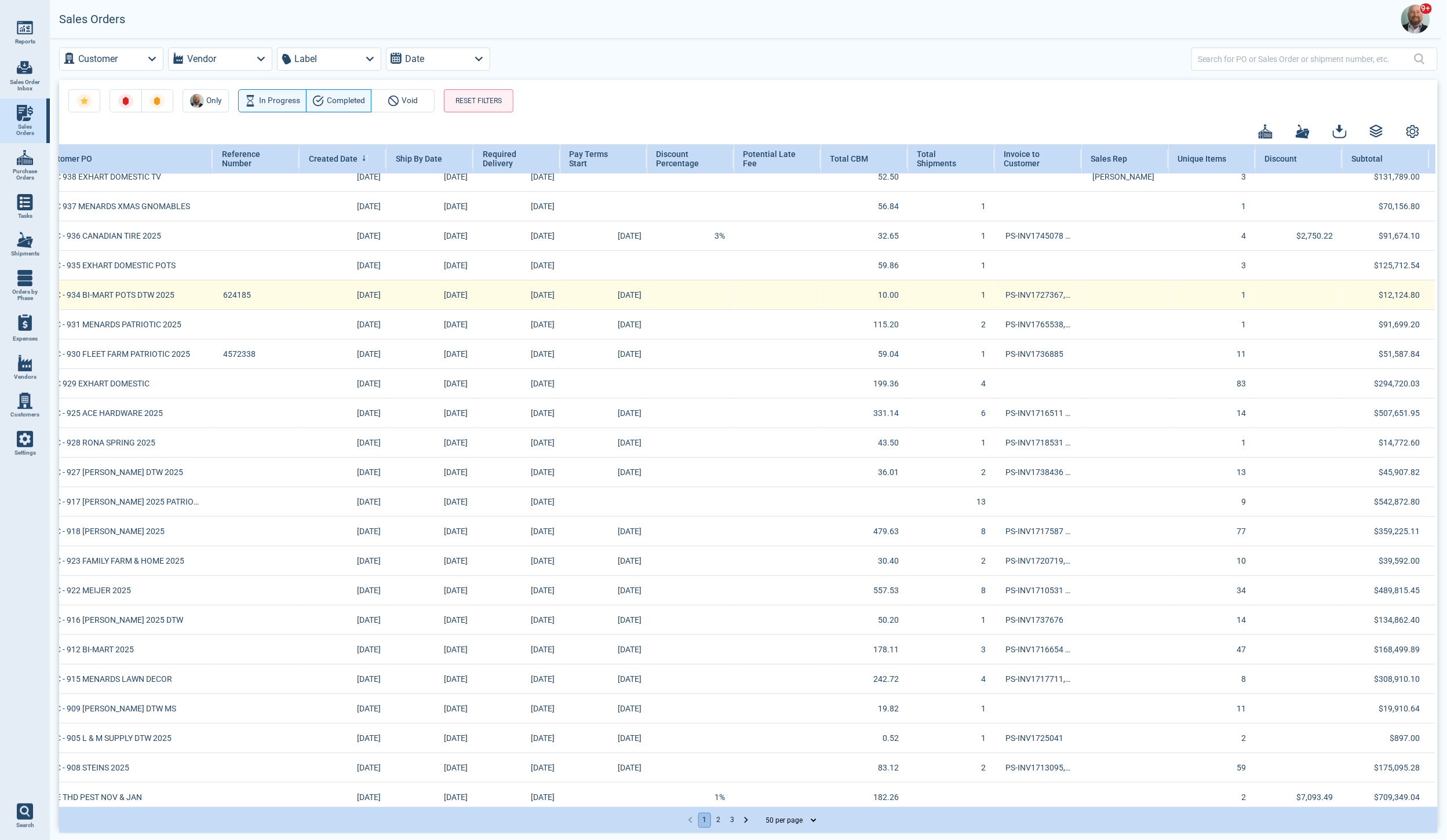
scroll to position [839, 720]
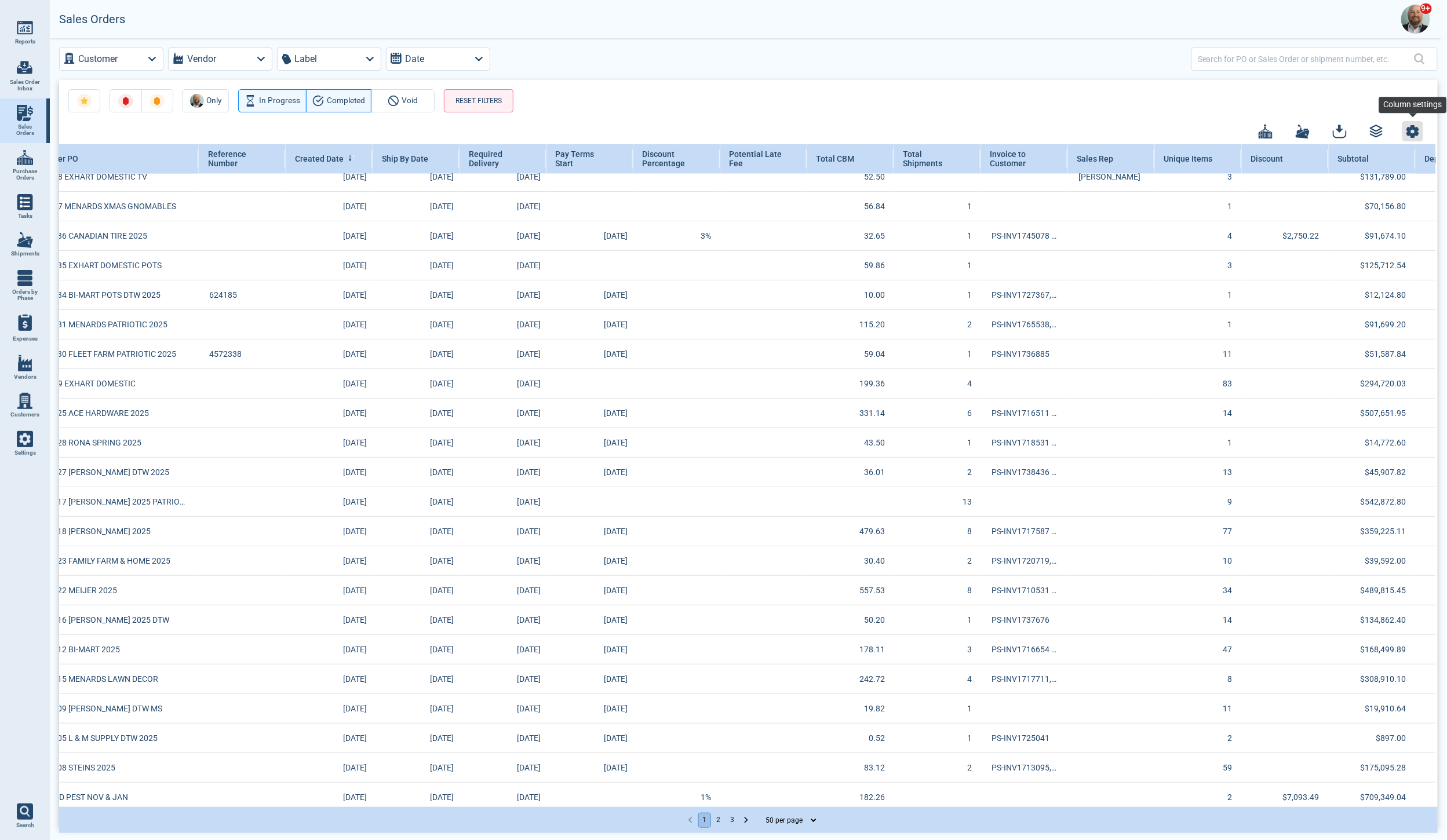
click at [1414, 133] on icon "button" at bounding box center [1413, 131] width 11 height 11
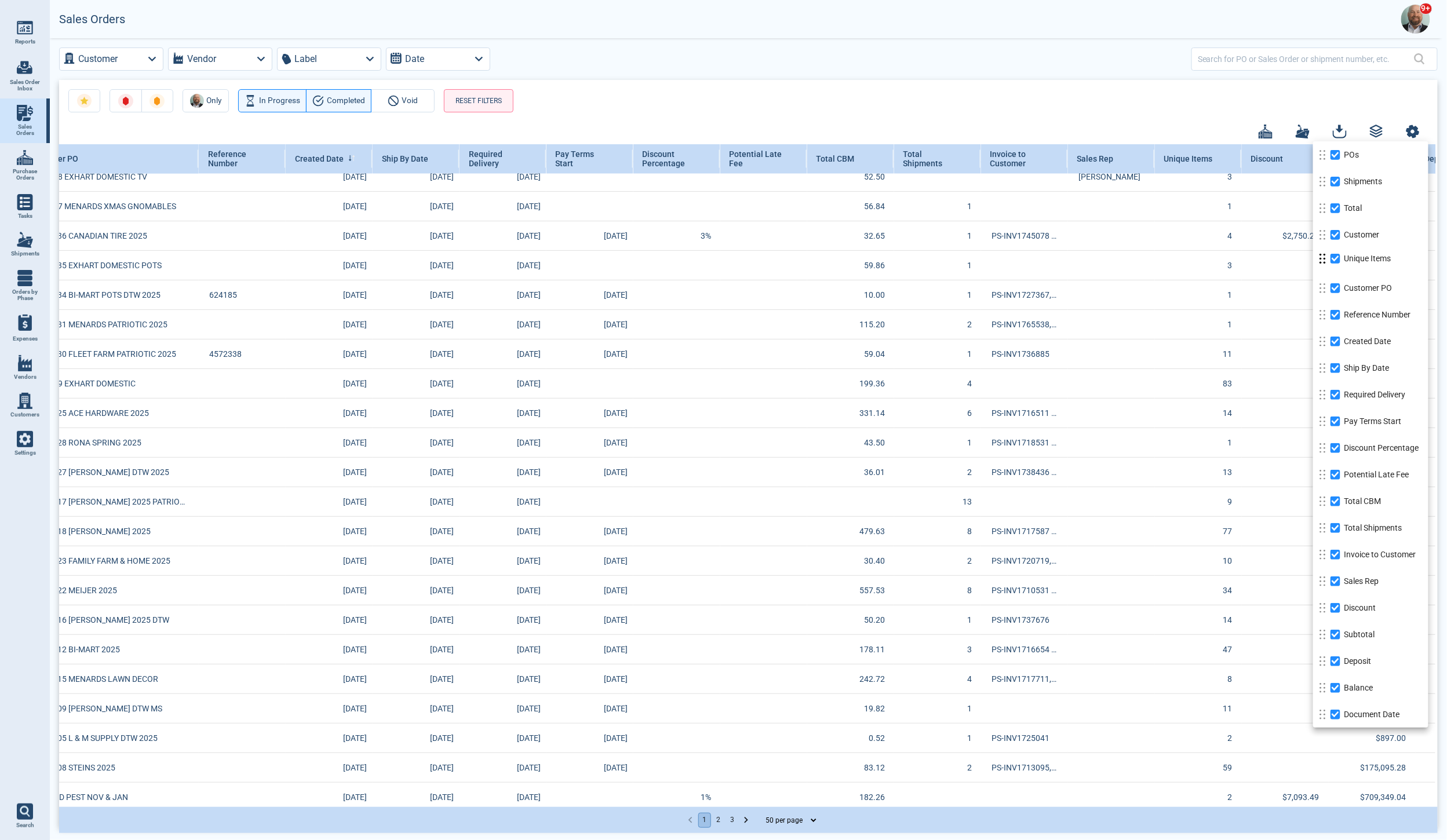
drag, startPoint x: 1322, startPoint y: 581, endPoint x: 1325, endPoint y: 258, distance: 323.0
click at [1325, 258] on icon at bounding box center [1322, 258] width 10 height 10
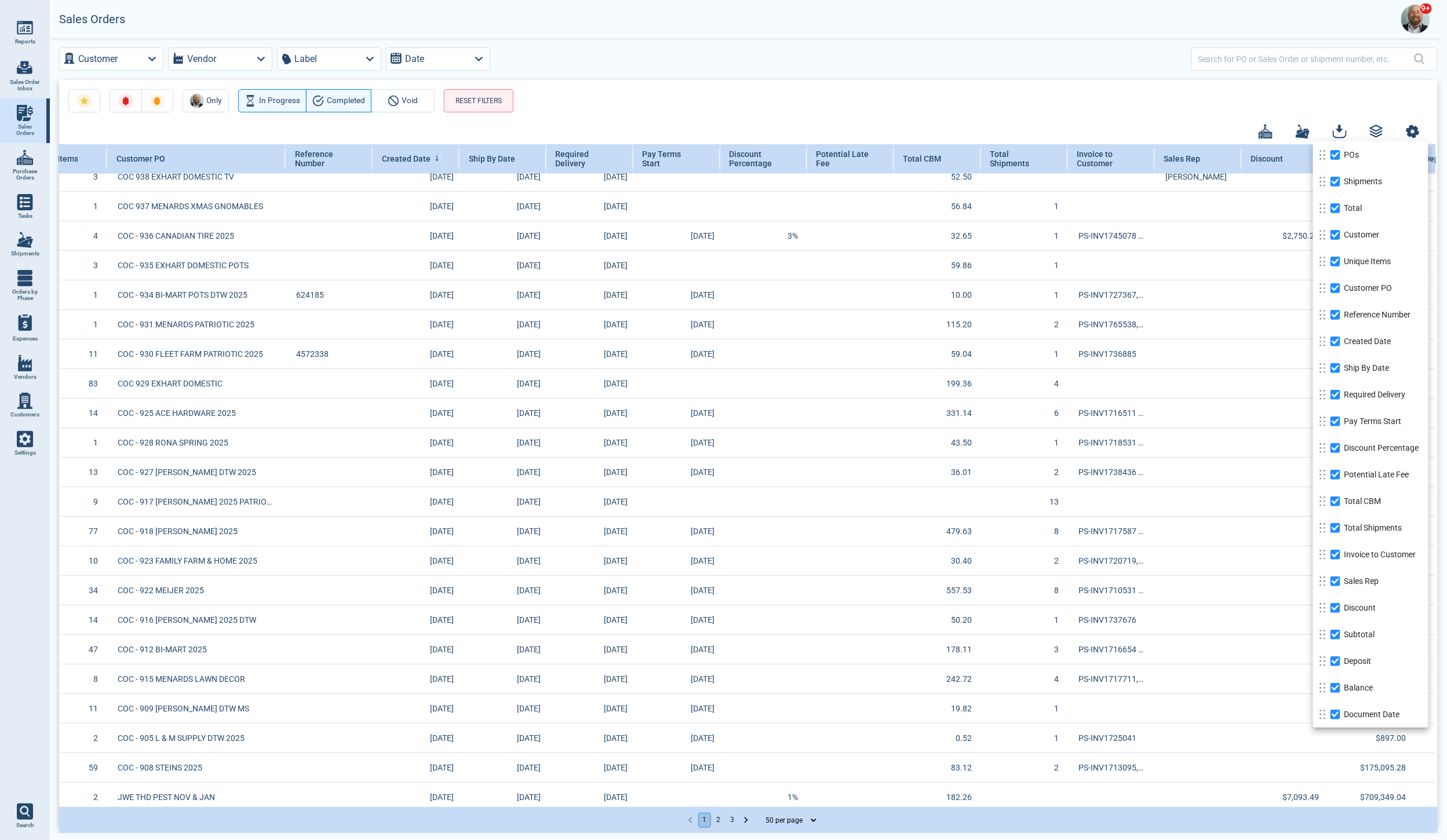
click at [1191, 100] on div at bounding box center [724, 420] width 1447 height 840
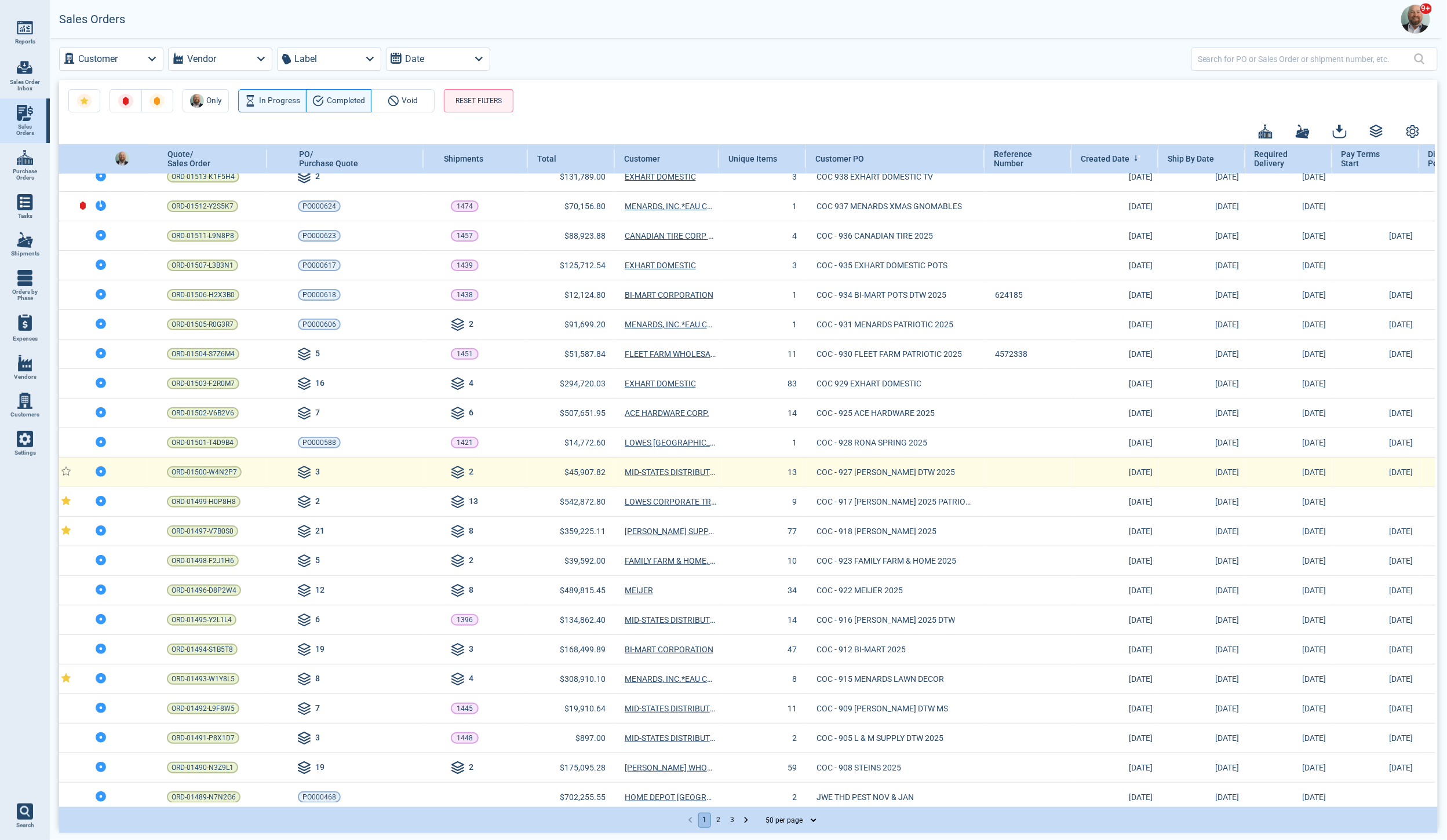
scroll to position [839, 0]
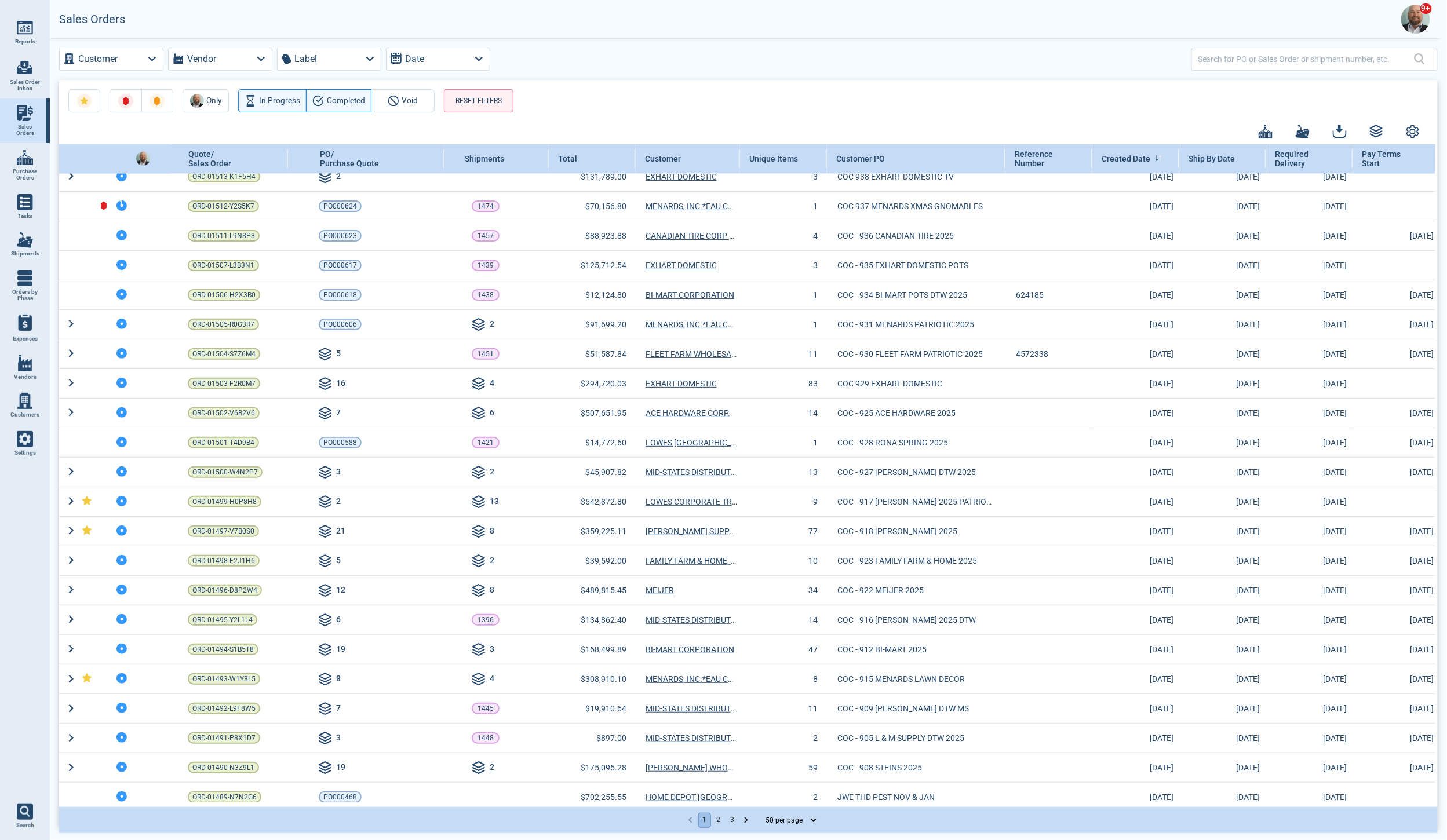
click at [28, 27] on img at bounding box center [24, 27] width 16 height 16
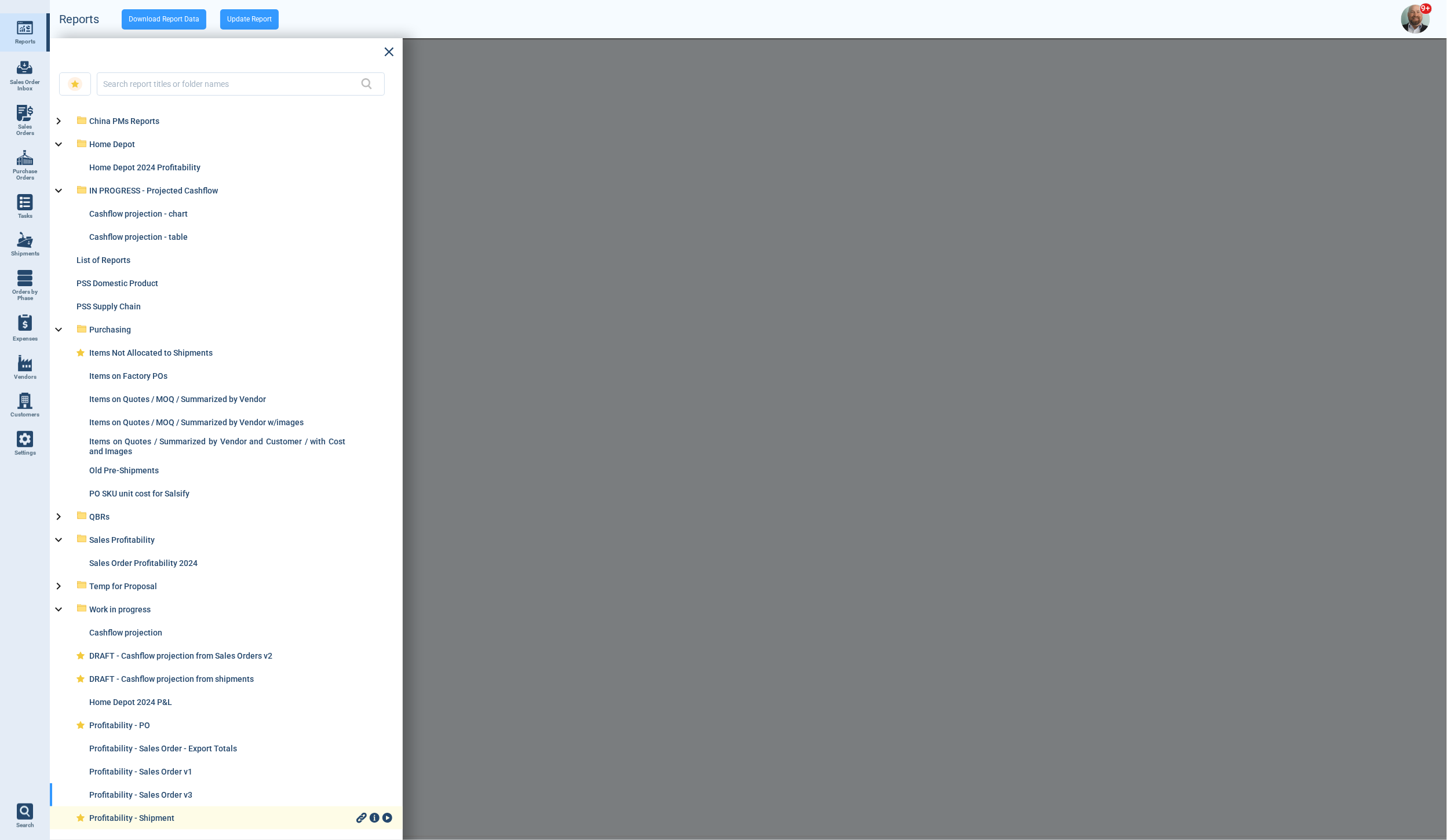
click at [153, 820] on div "Profitability - Shipment" at bounding box center [221, 818] width 265 height 10
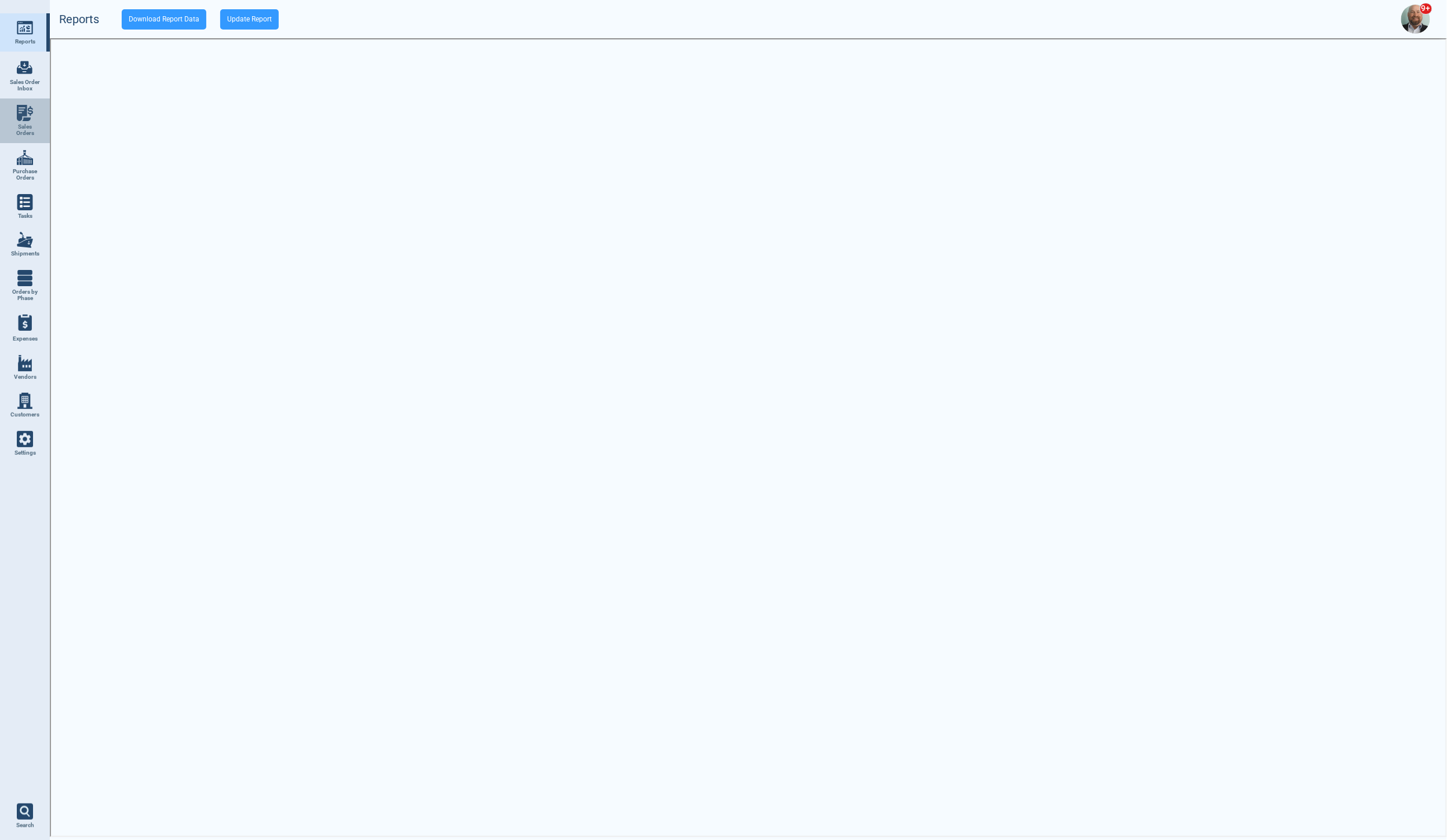
click at [26, 123] on span "Sales Orders" at bounding box center [25, 129] width 31 height 13
select select "50"
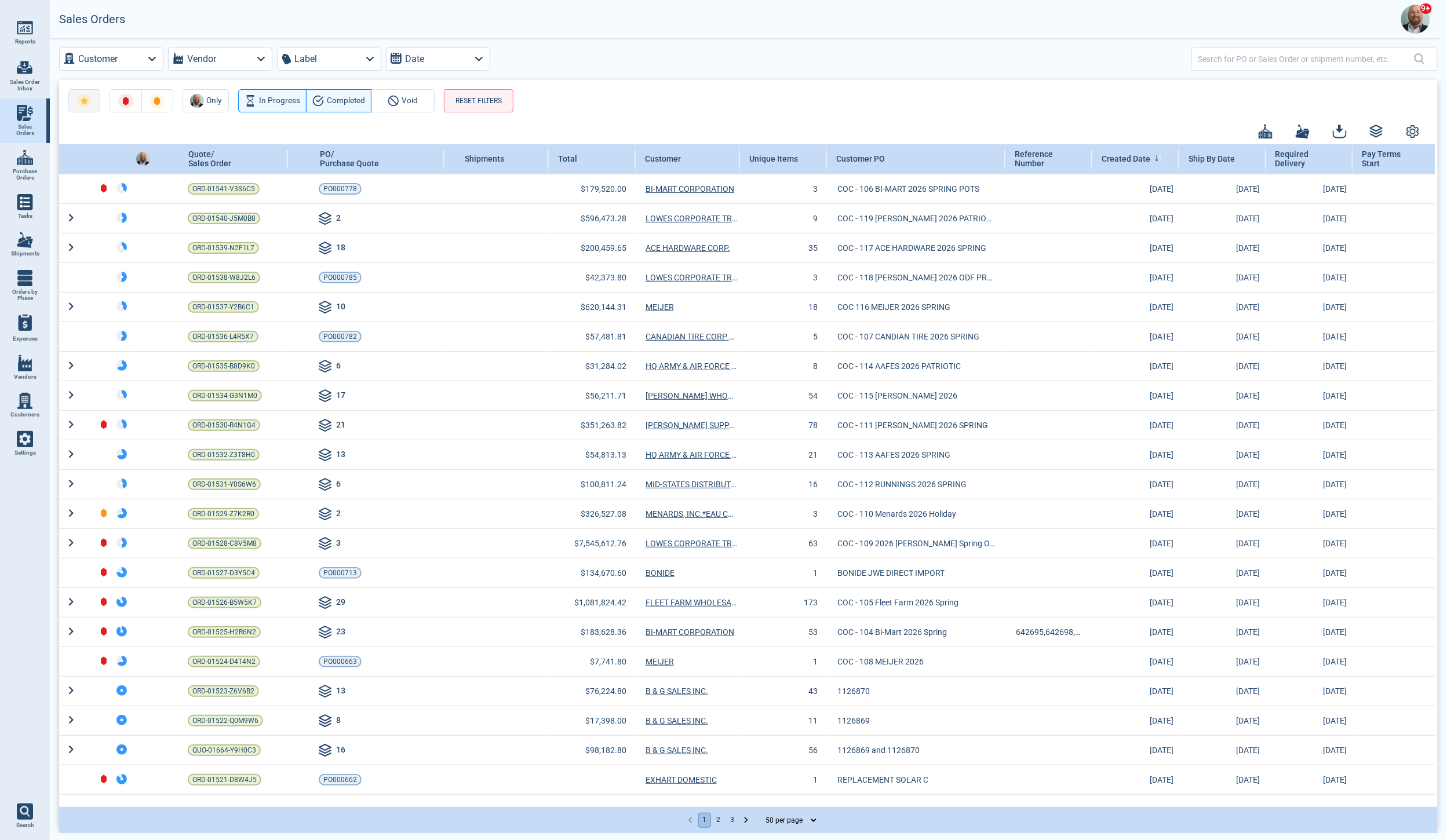
click at [87, 105] on span "button" at bounding box center [84, 101] width 15 height 14
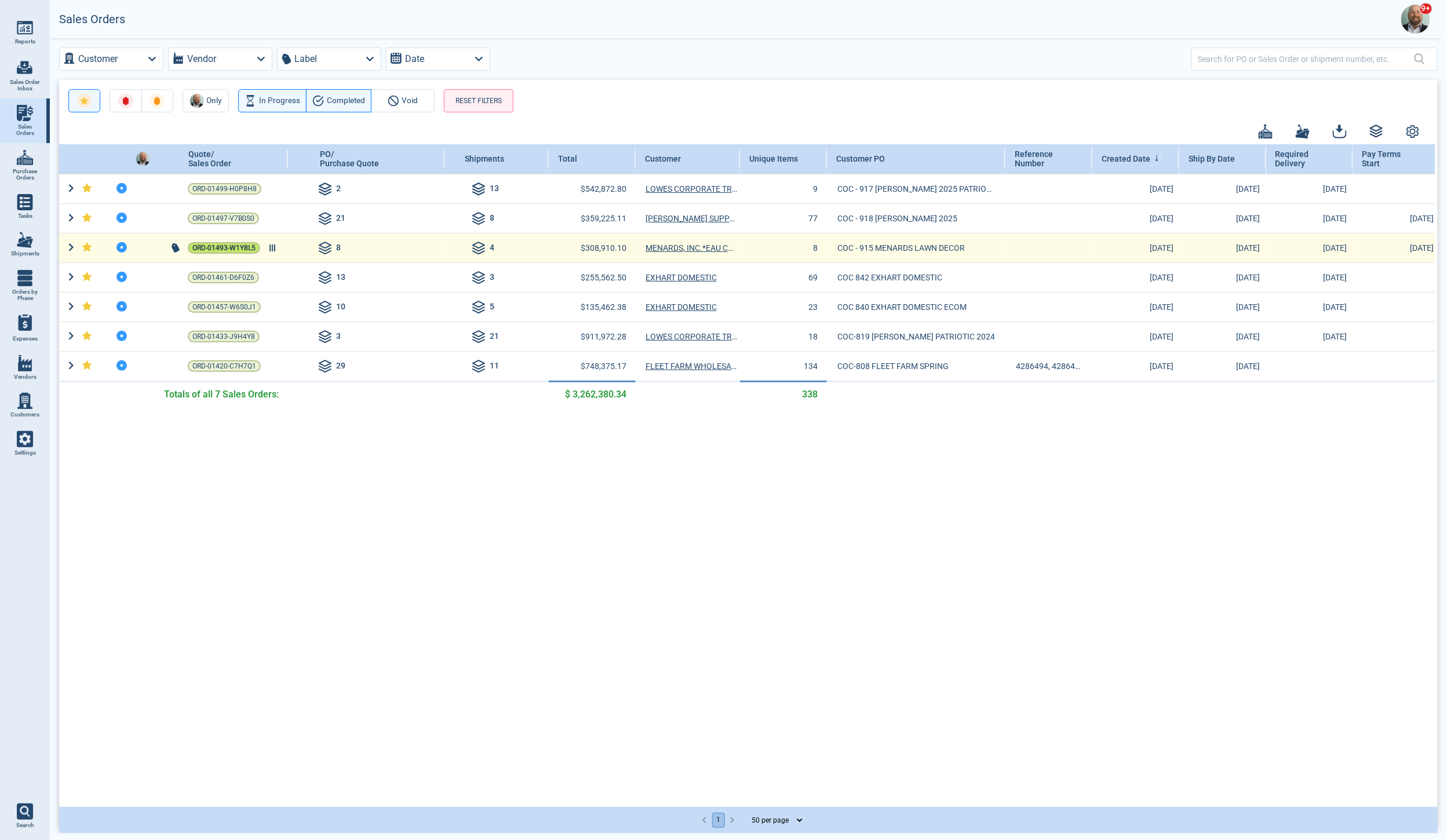
click at [247, 247] on span "ORD-01493-W1Y8L5" at bounding box center [224, 248] width 63 height 11
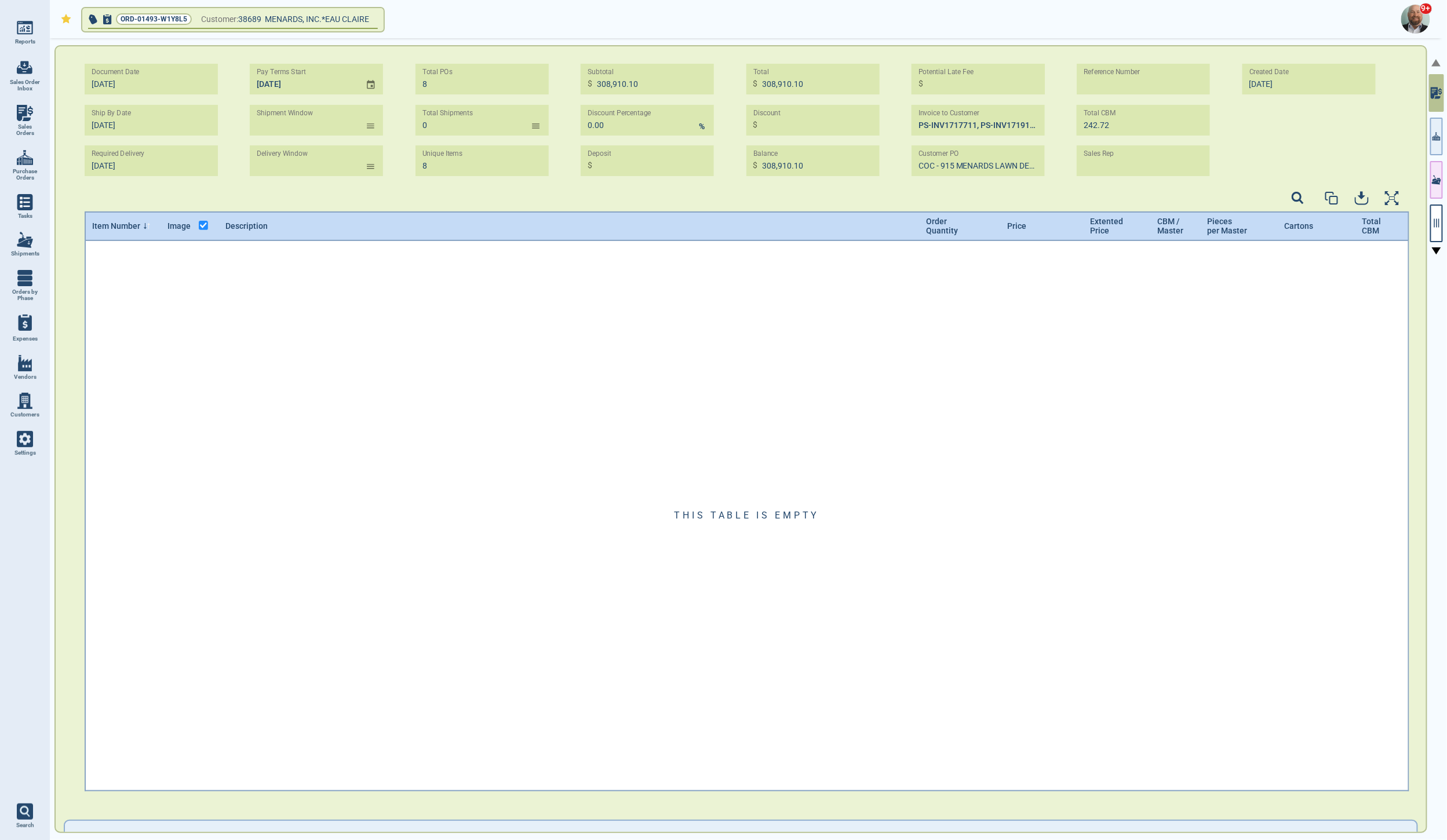
type input "[DATE] - [DATE]"
type input "4"
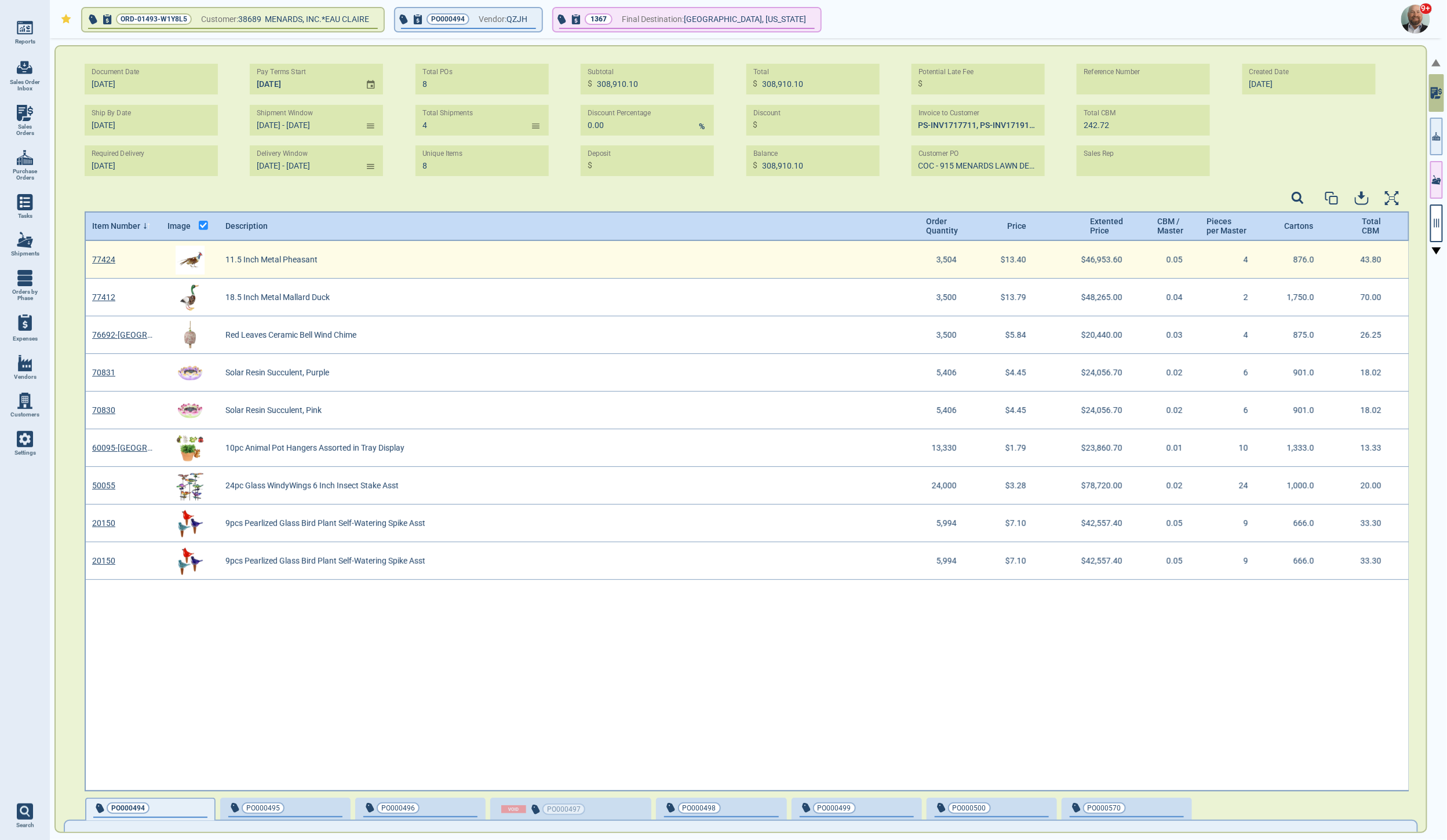
scroll to position [547, 1321]
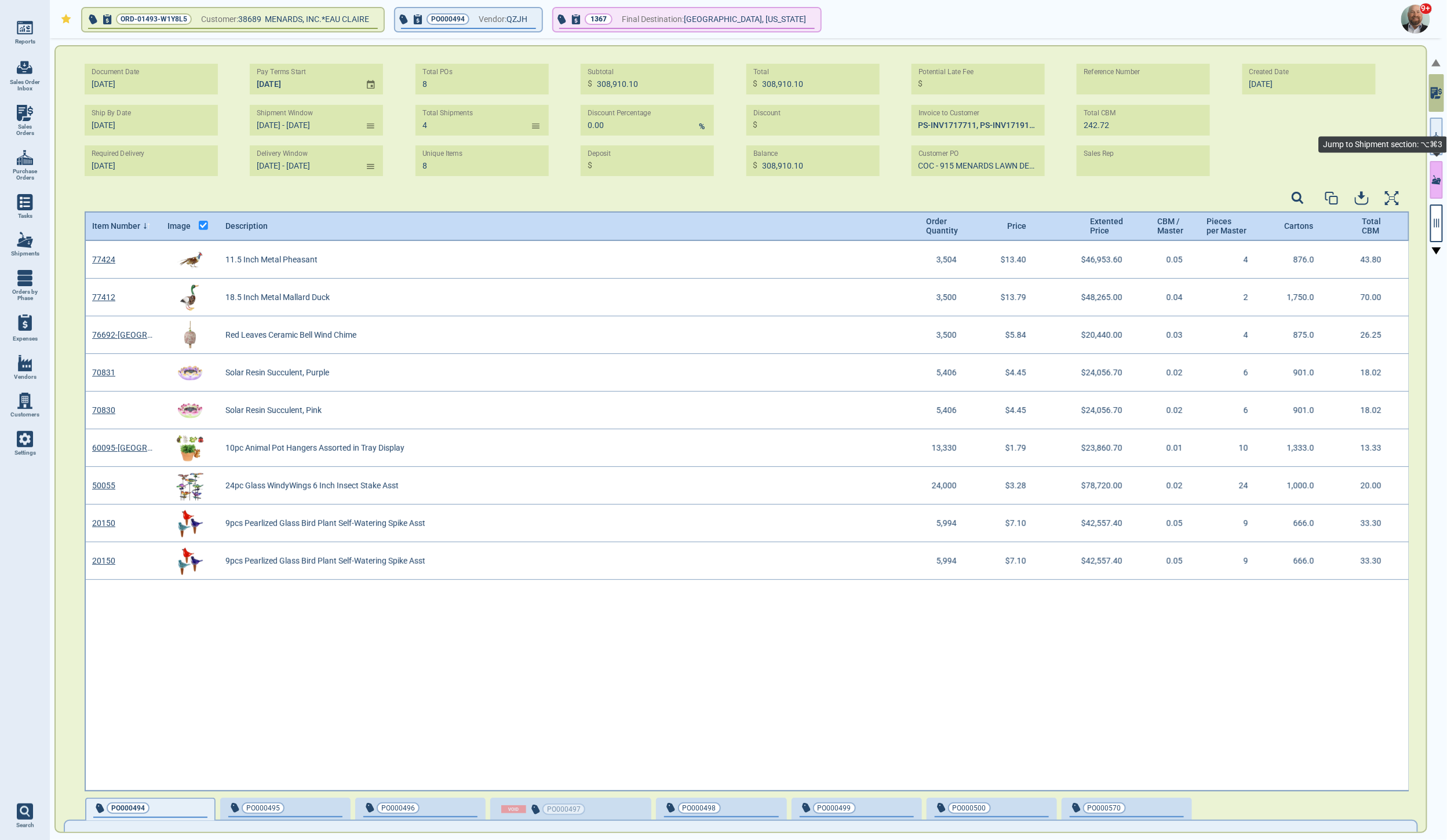
click at [1436, 177] on icon "button" at bounding box center [1436, 179] width 10 height 10
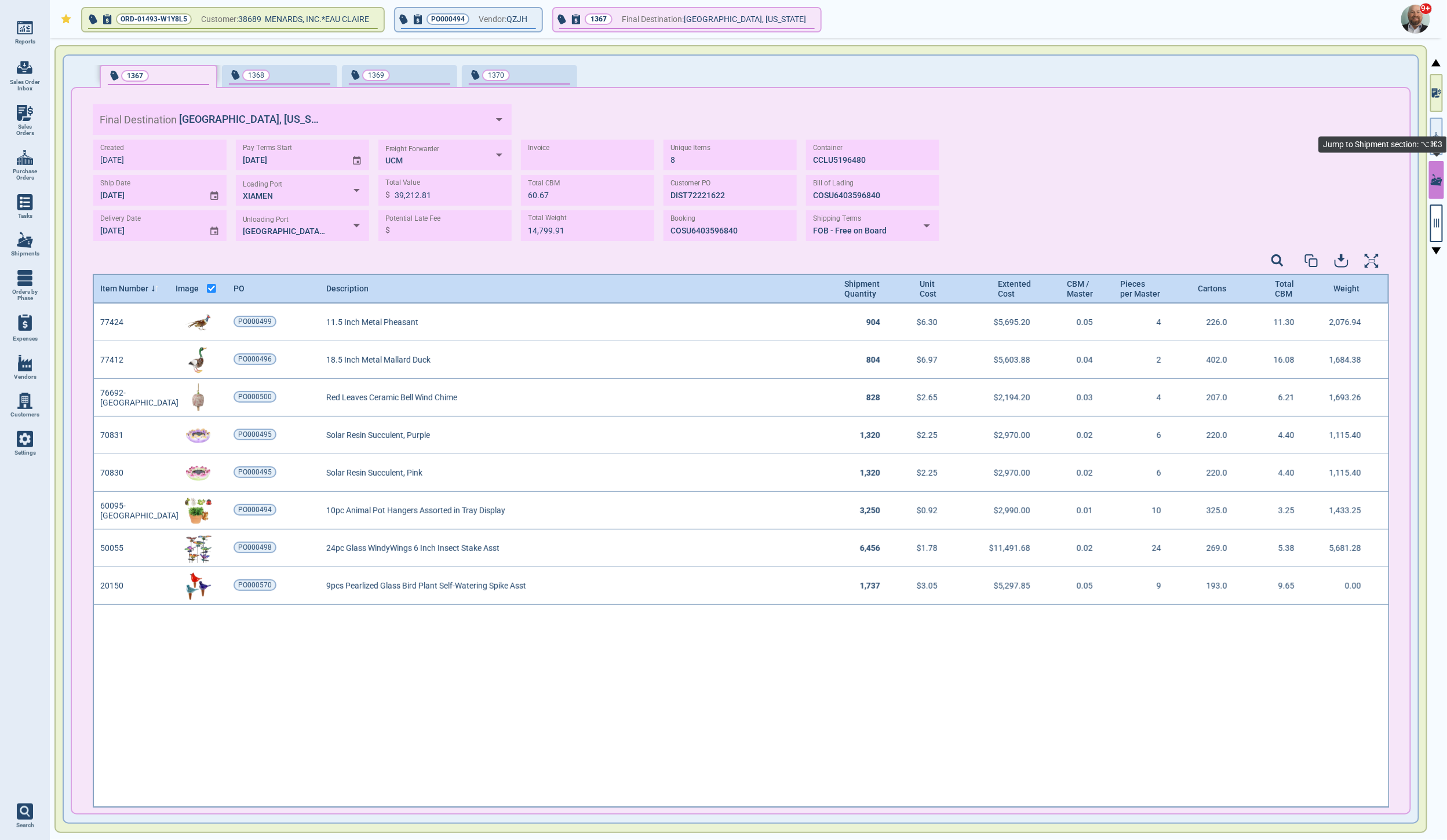
scroll to position [501, 1293]
click at [580, 17] on icon "button" at bounding box center [575, 19] width 8 height 10
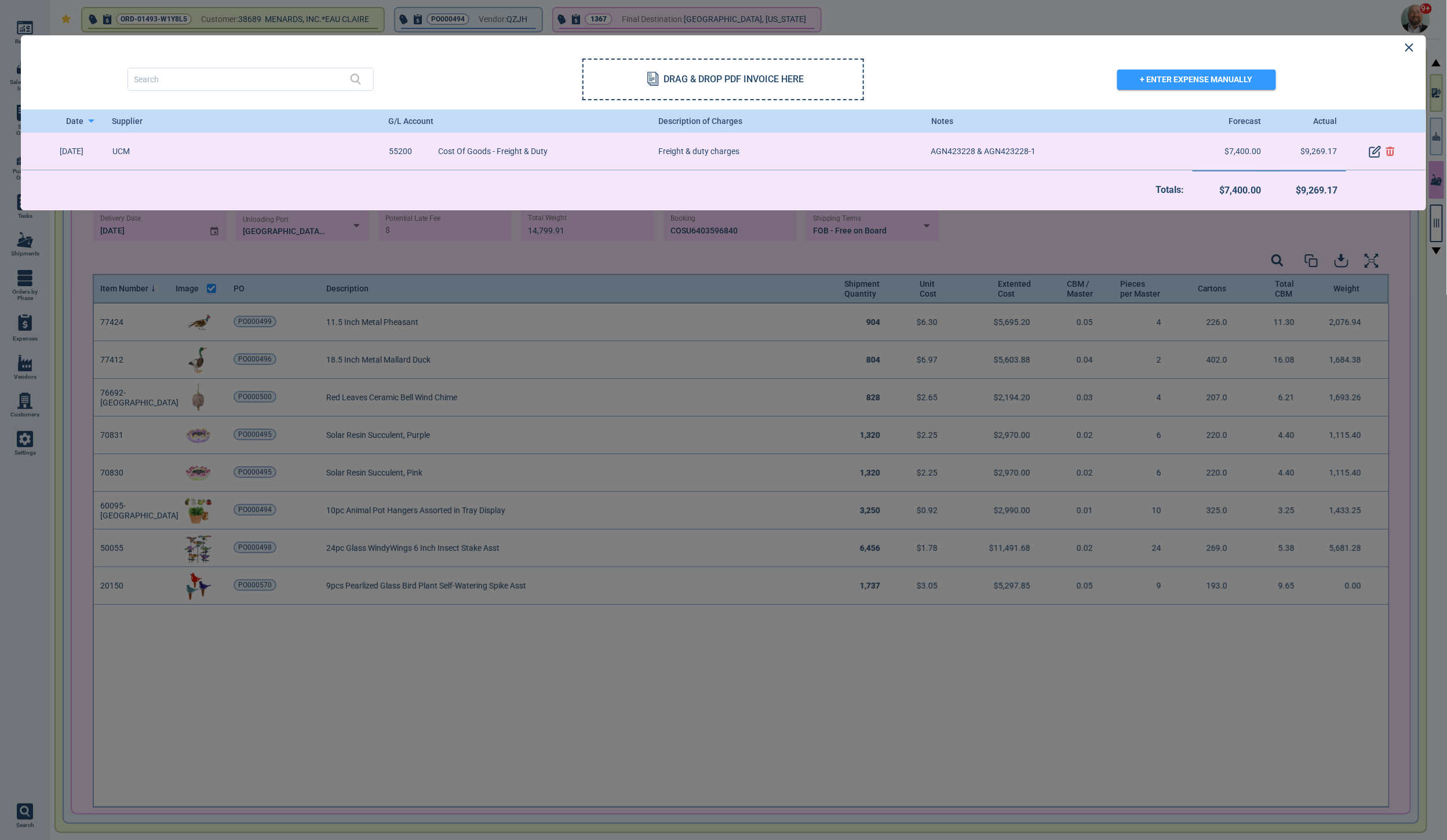
click at [1411, 50] on icon at bounding box center [1409, 47] width 8 height 8
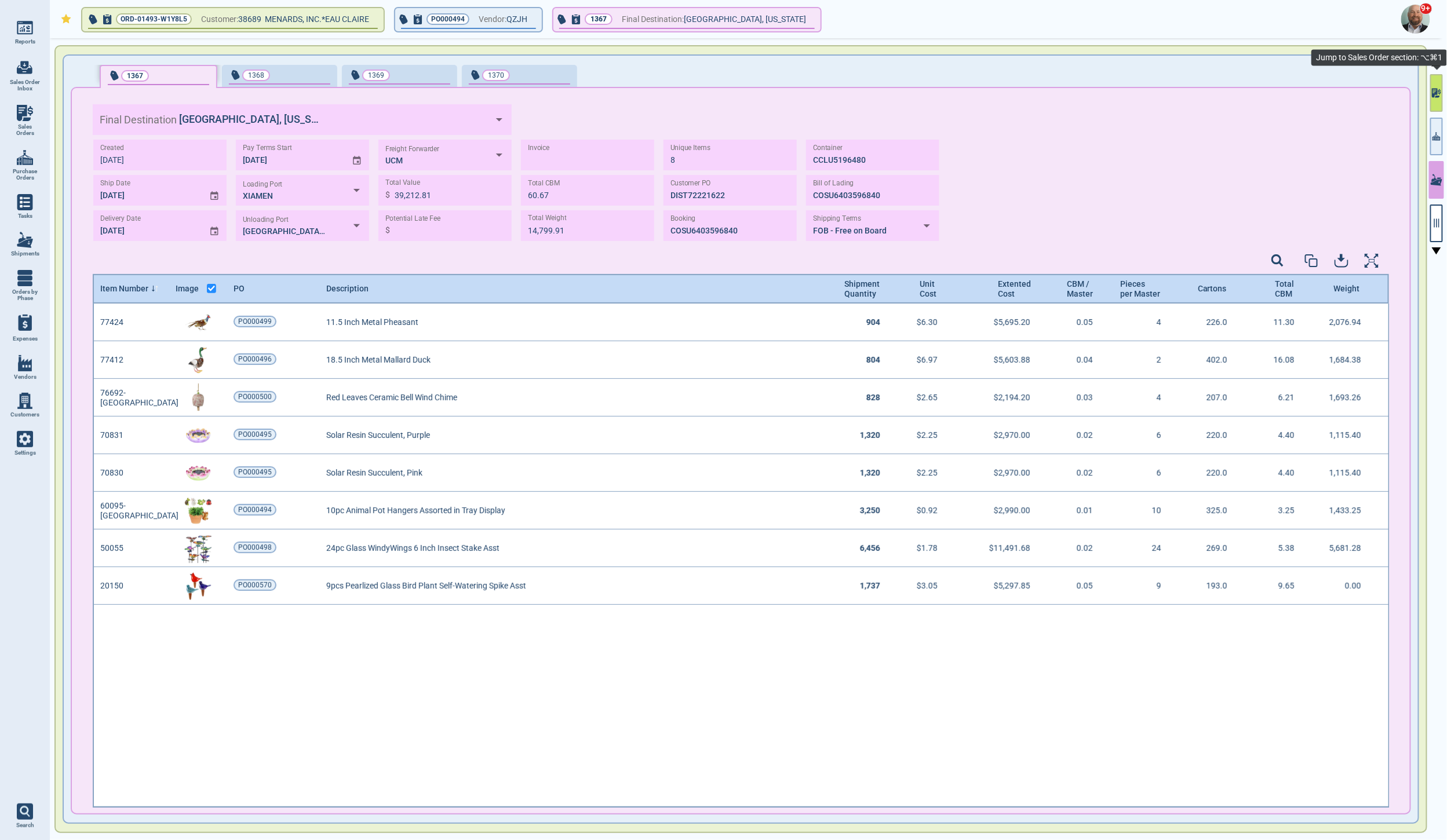
click at [1436, 96] on icon "button" at bounding box center [1436, 92] width 10 height 12
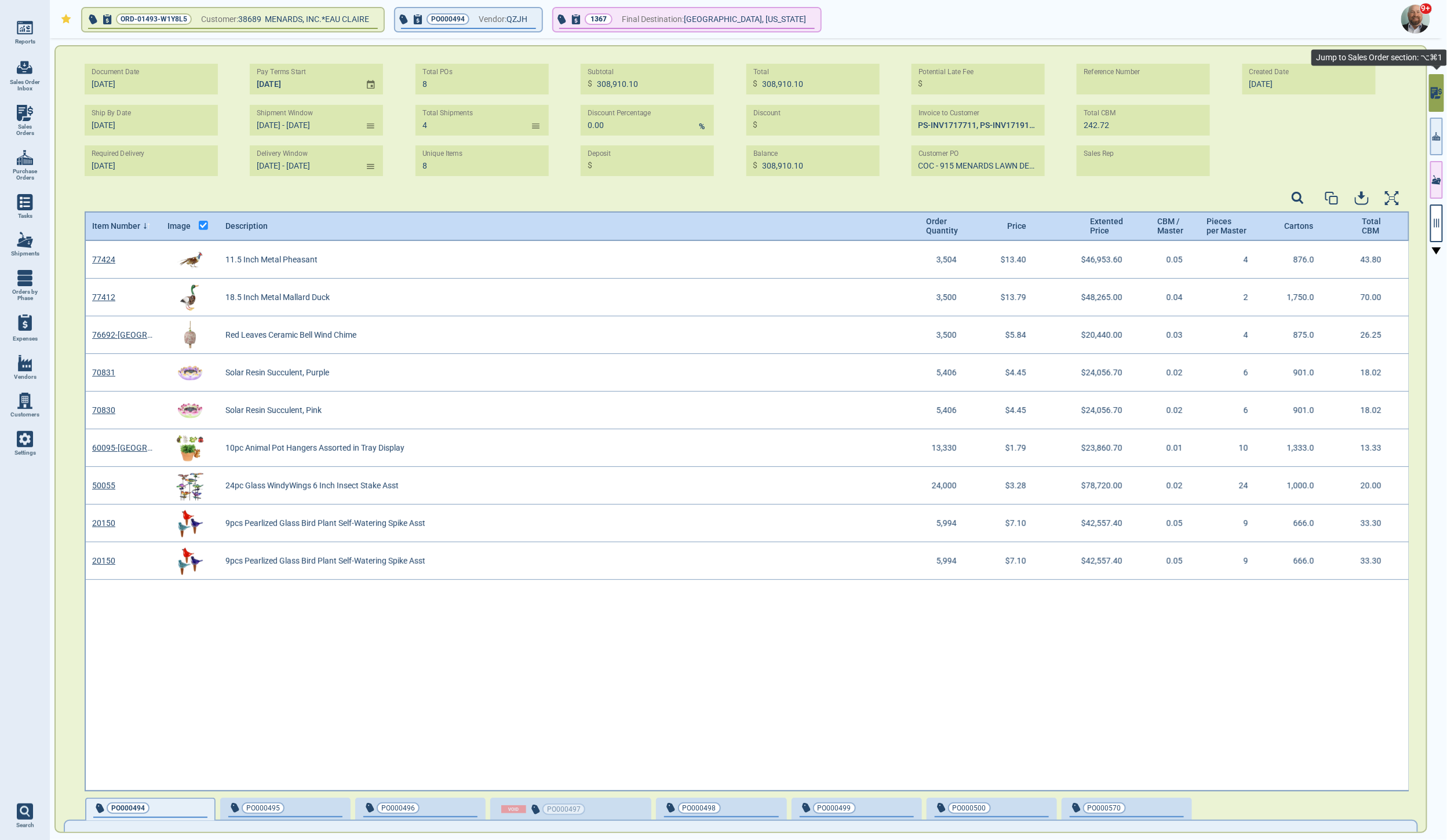
scroll to position [547, 1321]
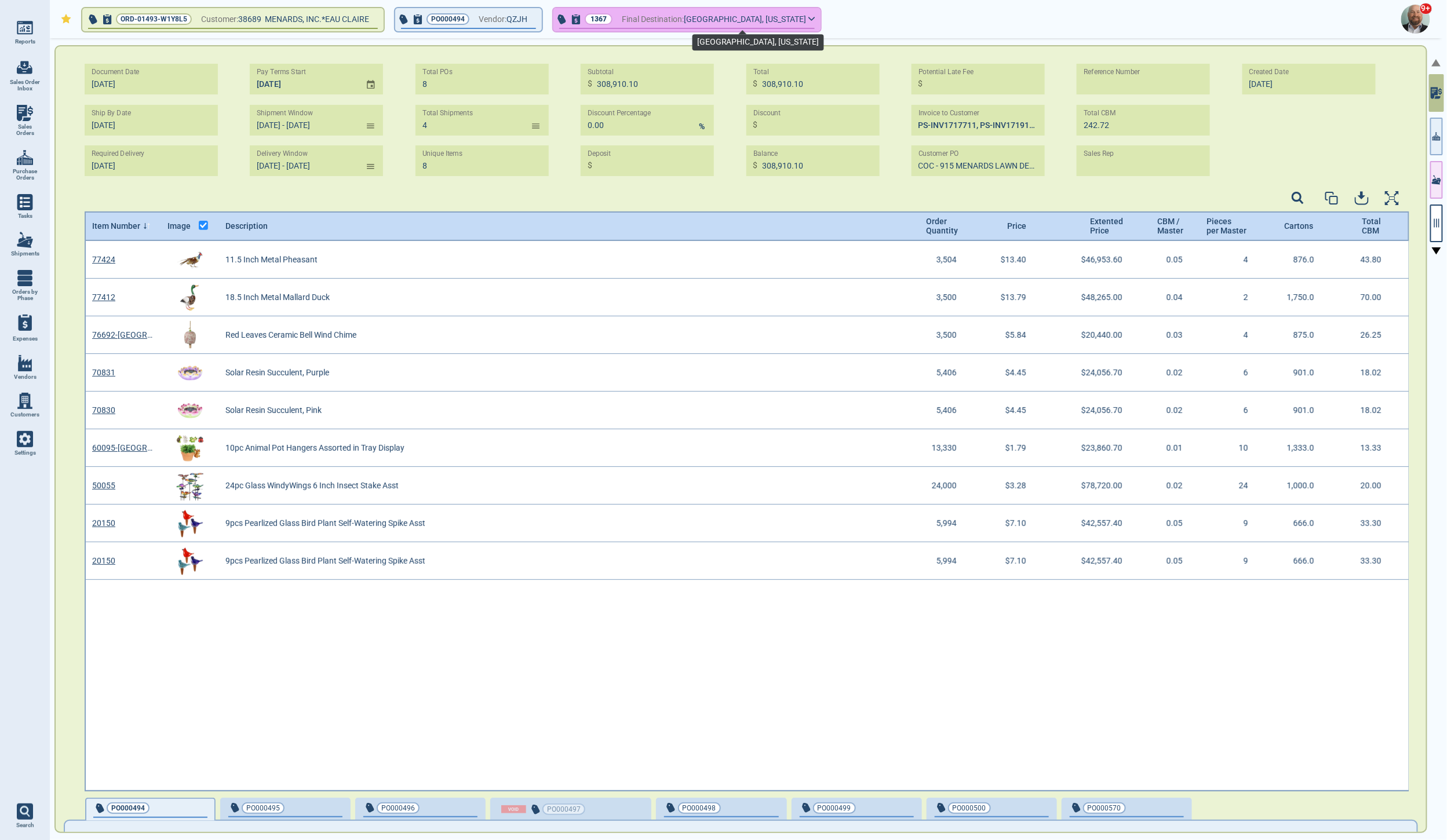
click at [787, 15] on span "[GEOGRAPHIC_DATA], [US_STATE]" at bounding box center [745, 19] width 122 height 15
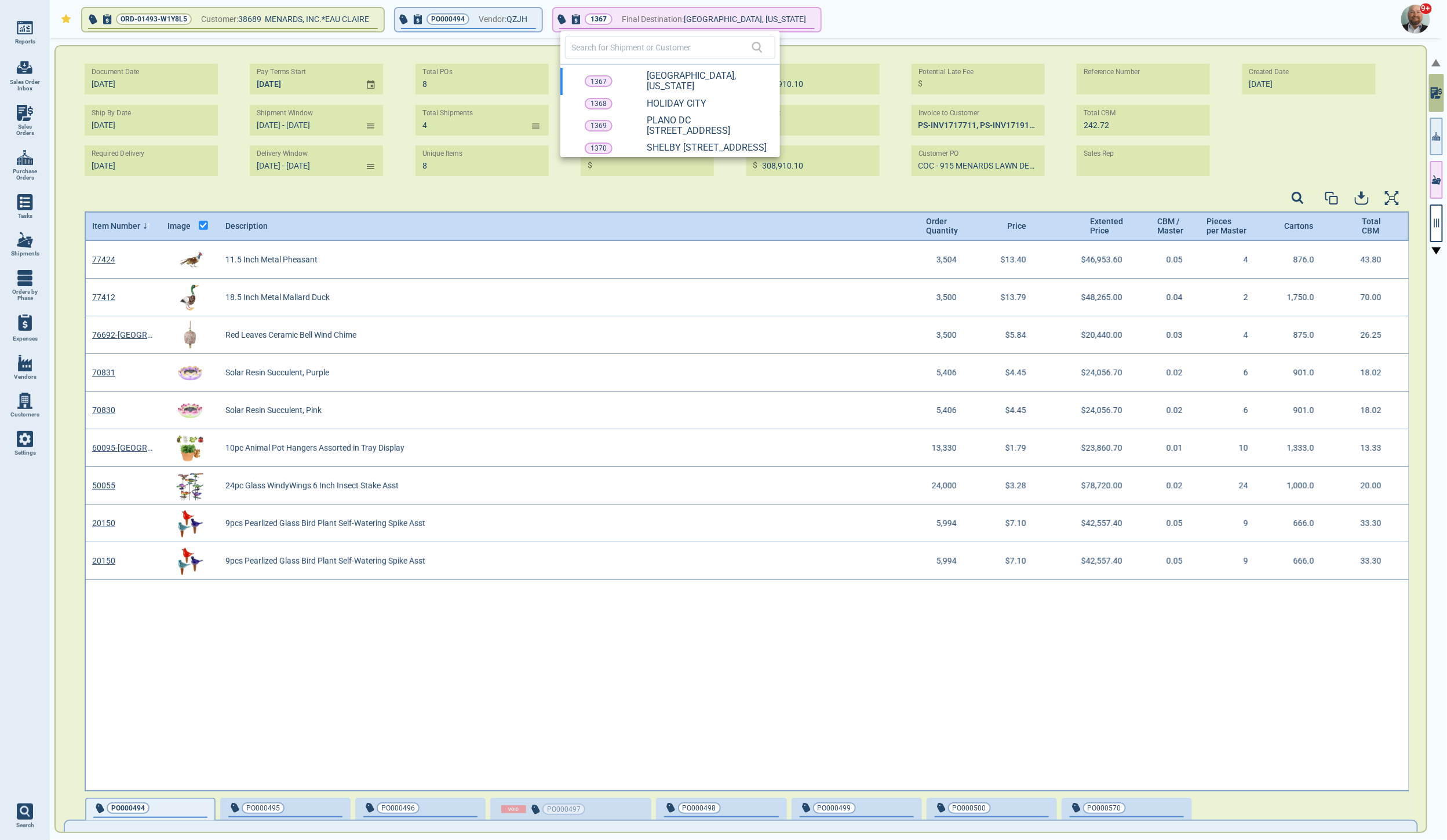
click at [893, 10] on div at bounding box center [724, 420] width 1447 height 840
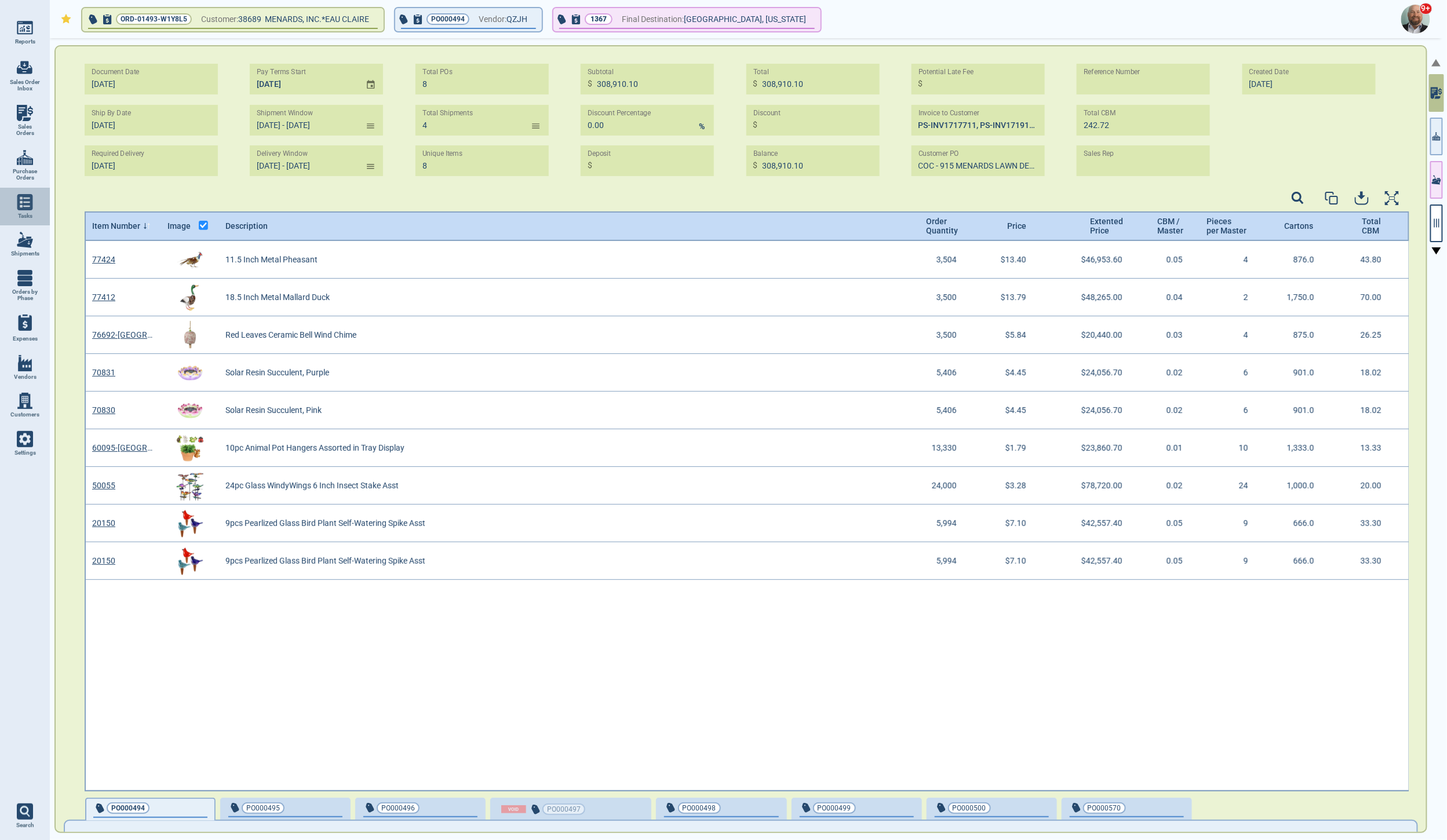
click at [29, 205] on img at bounding box center [24, 202] width 16 height 16
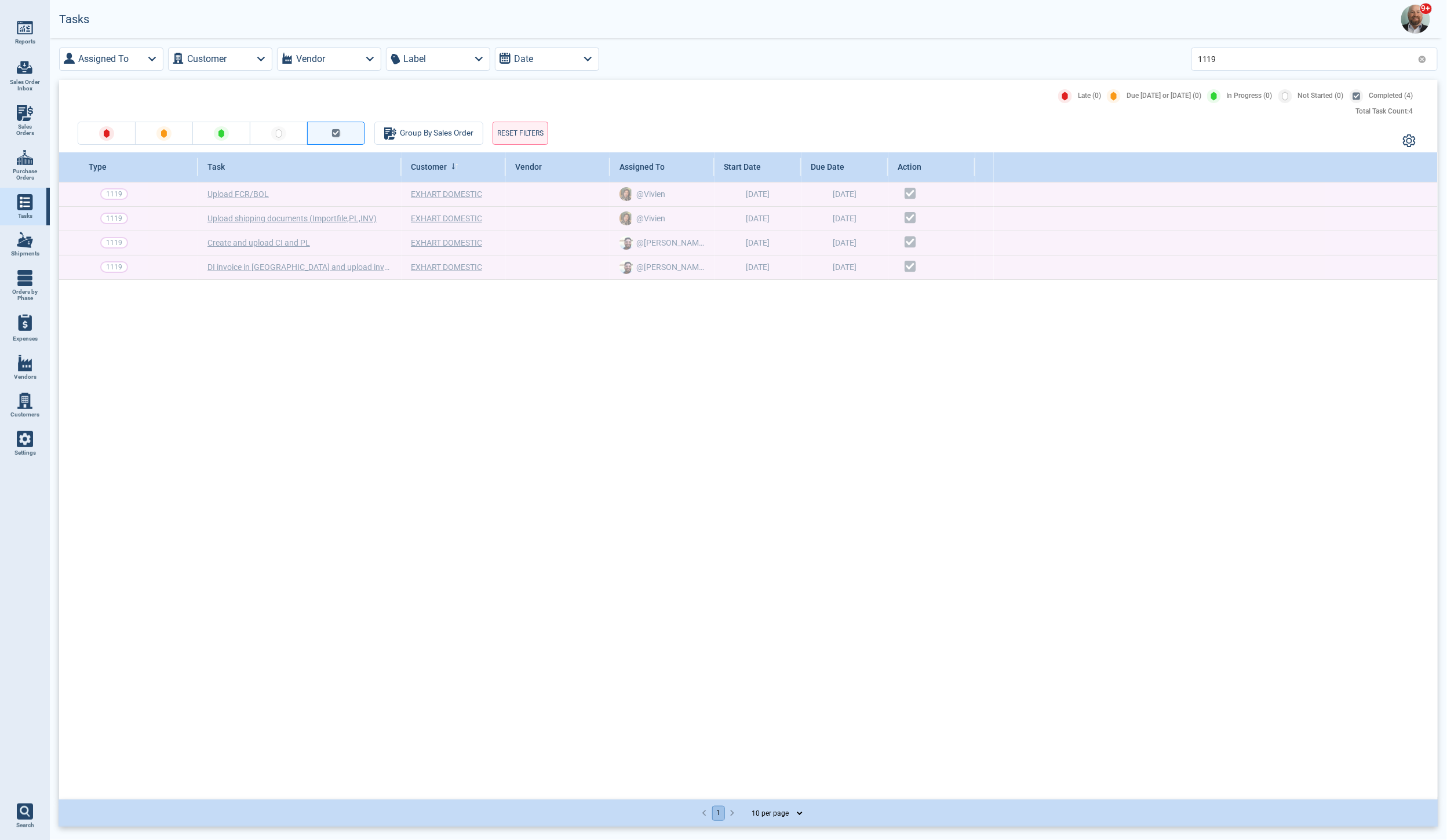
click at [1422, 60] on icon at bounding box center [1422, 59] width 8 height 8
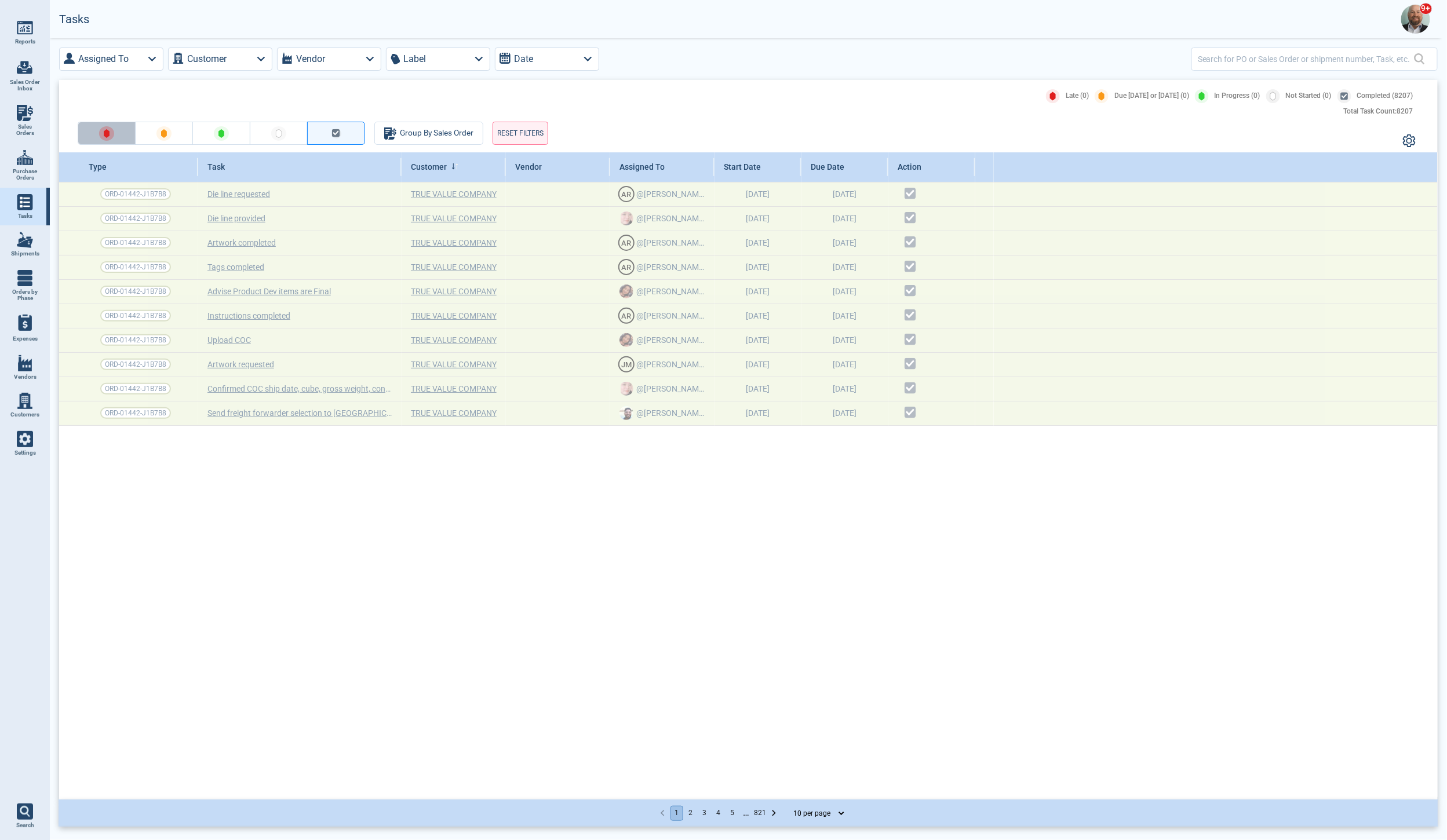
click at [94, 137] on button "button" at bounding box center [107, 133] width 58 height 23
click at [327, 136] on button "button" at bounding box center [336, 133] width 58 height 23
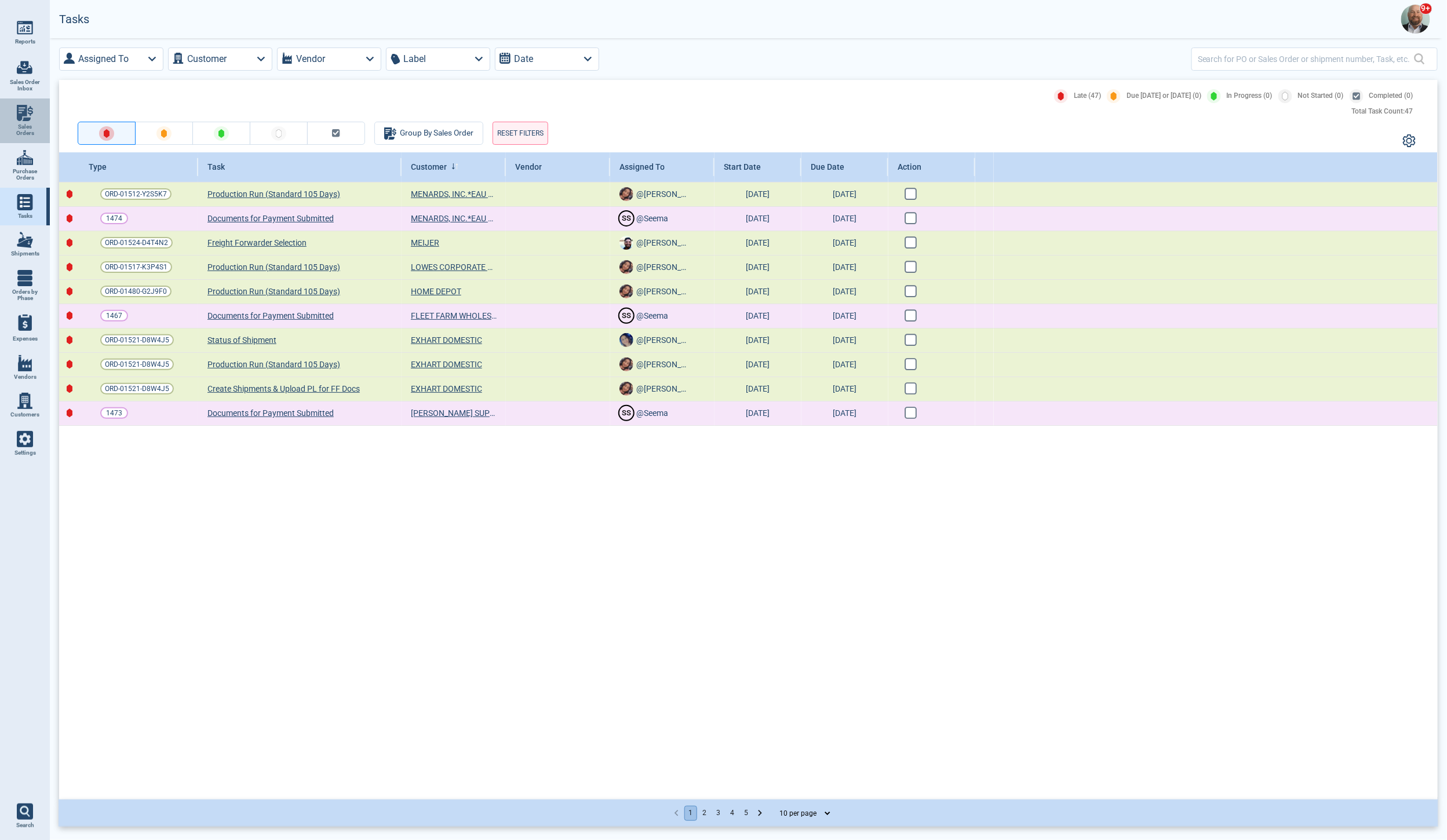
click at [21, 122] on link "Sales Orders" at bounding box center [25, 121] width 50 height 45
select select "50"
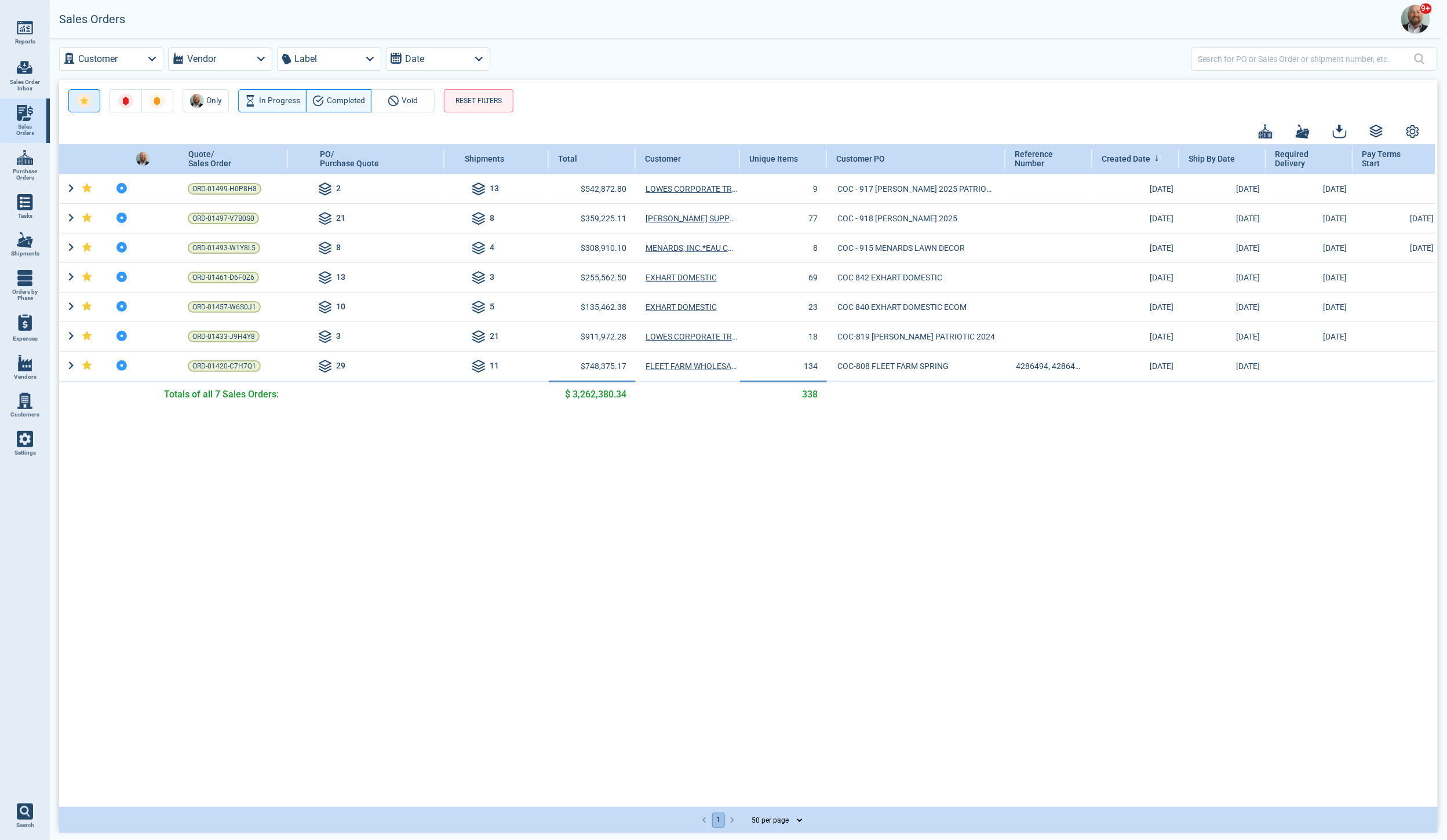
click at [85, 104] on icon "button" at bounding box center [84, 101] width 9 height 8
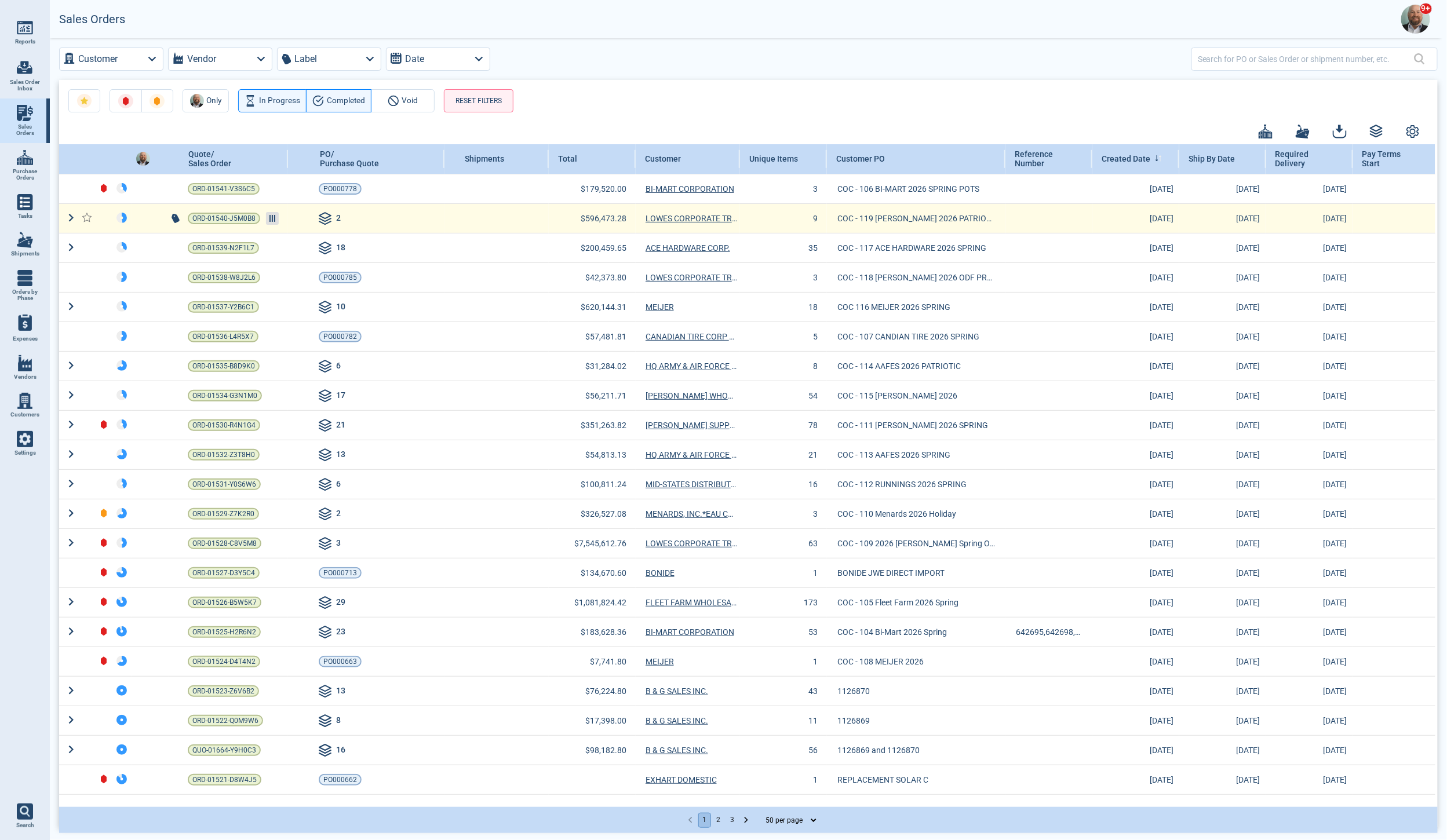
click at [275, 218] on line at bounding box center [275, 218] width 0 height 7
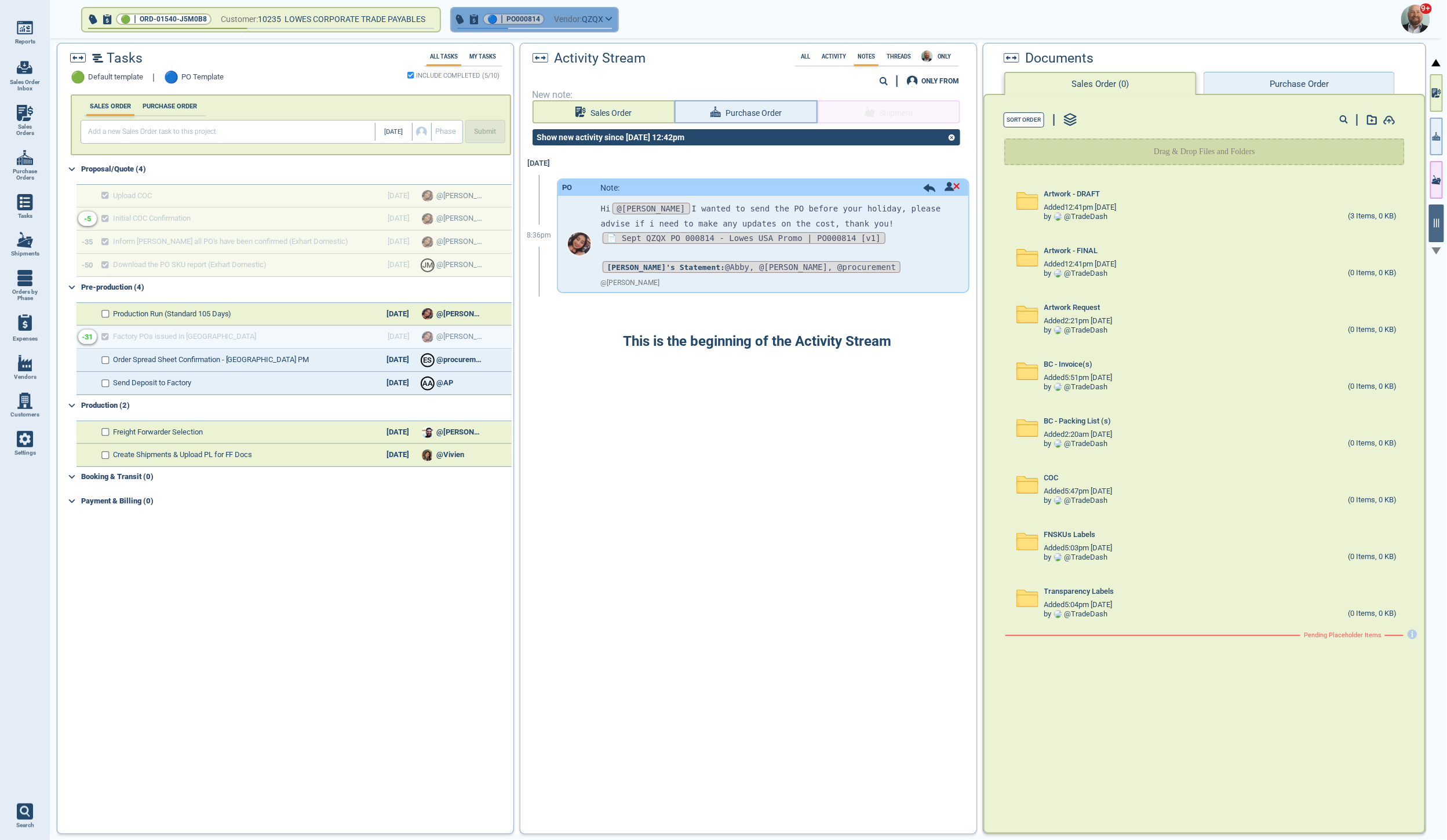
click at [616, 18] on button "🔵 | PO000814 Vendor: QZQX" at bounding box center [535, 20] width 167 height 23
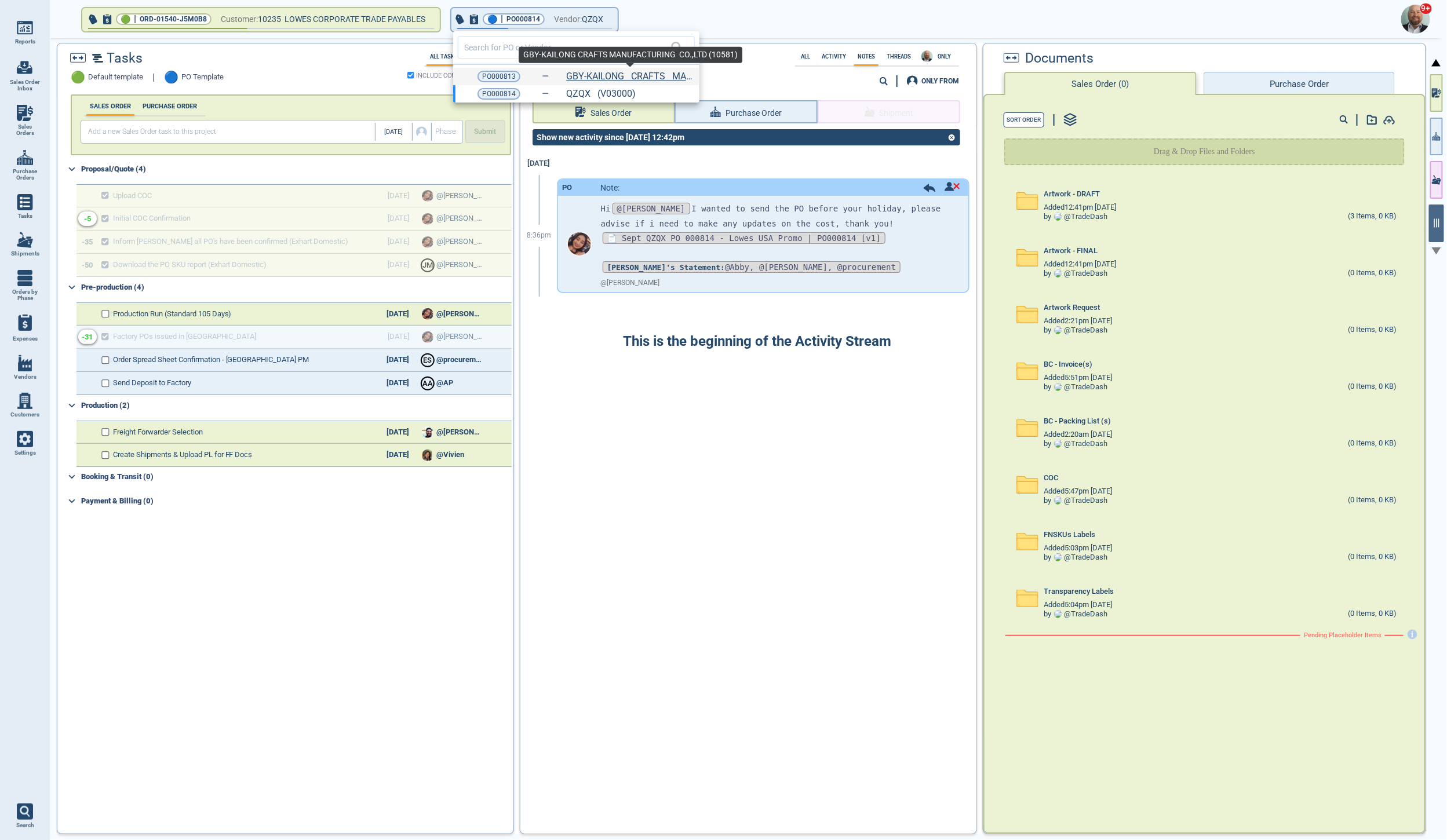
click at [619, 78] on link "GBY-KAILONG CRAFTS MANUFACTURING CO.,LTD (10581)" at bounding box center [630, 77] width 128 height 10
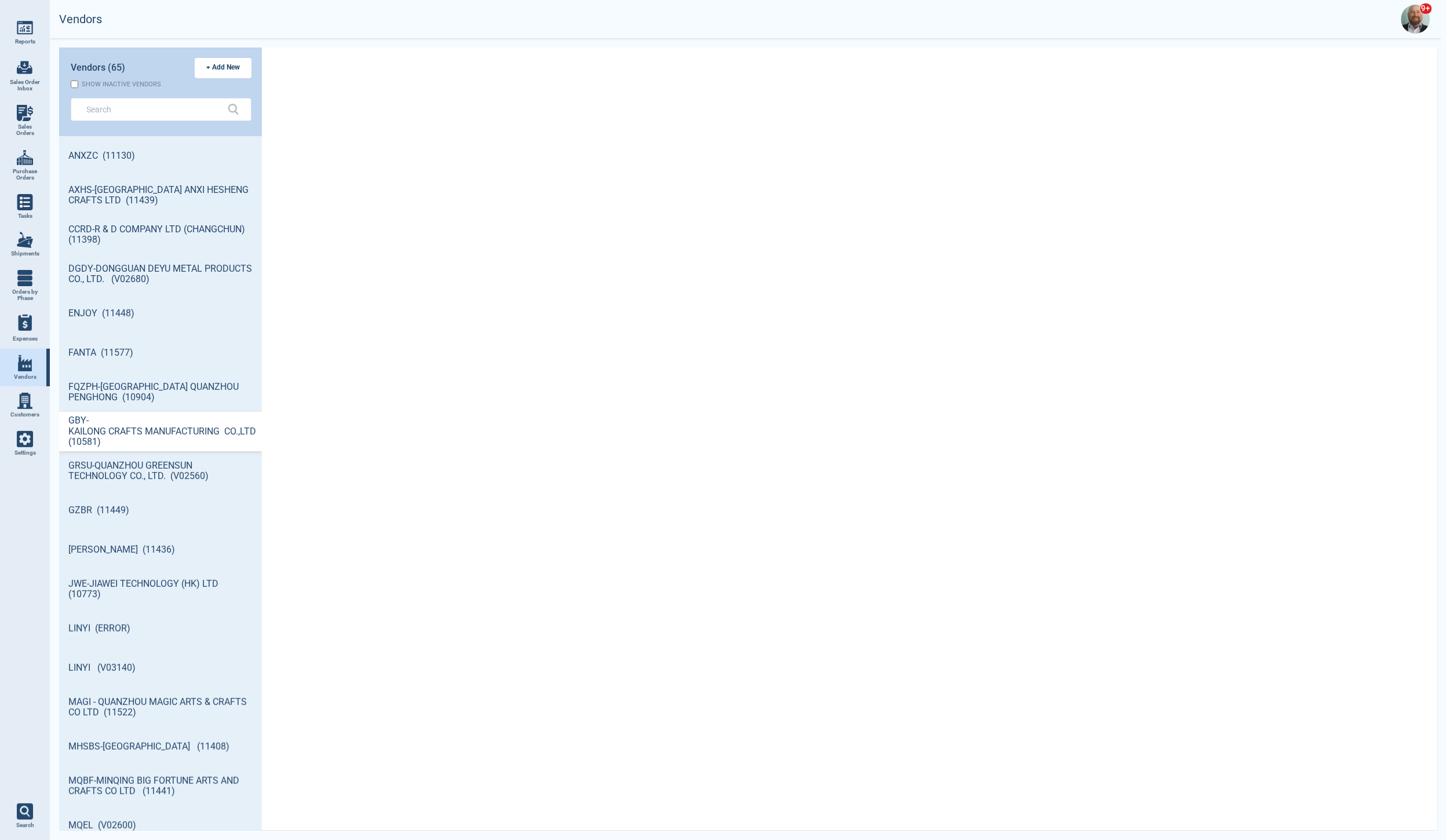
scroll to position [691, 199]
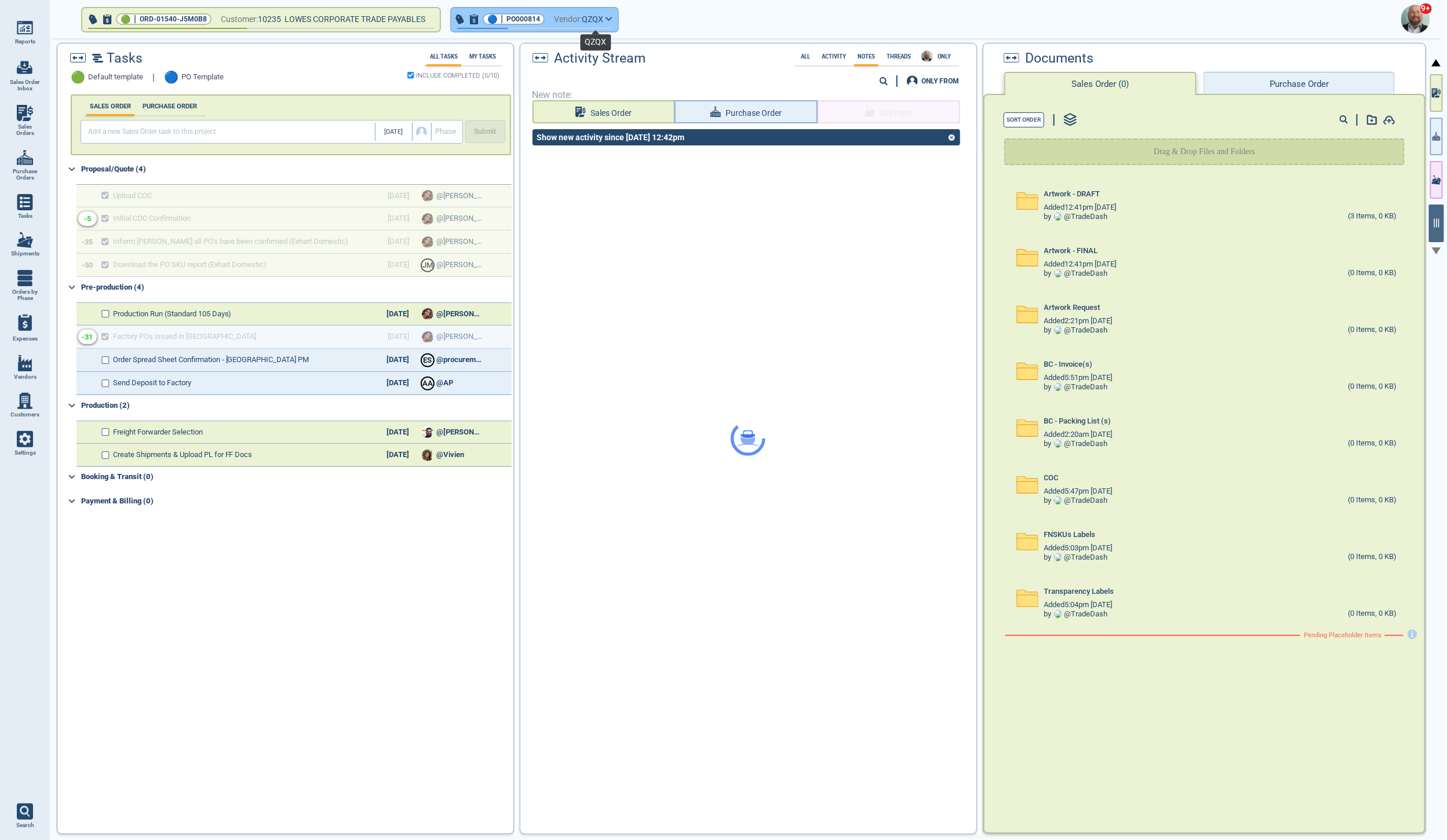
click at [600, 17] on span "QZQX" at bounding box center [593, 19] width 22 height 15
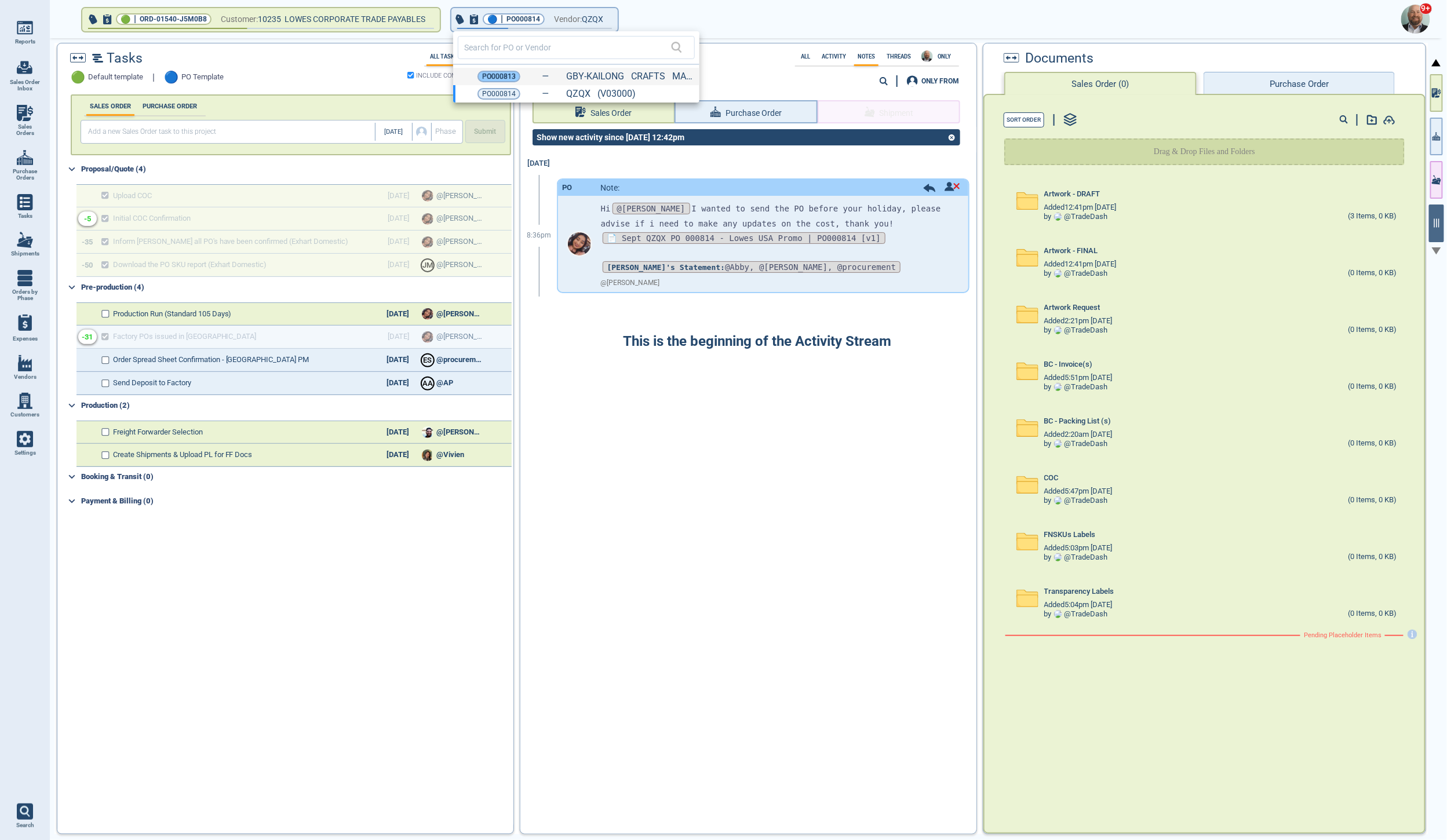
click at [497, 71] on span "PO000813" at bounding box center [499, 77] width 34 height 11
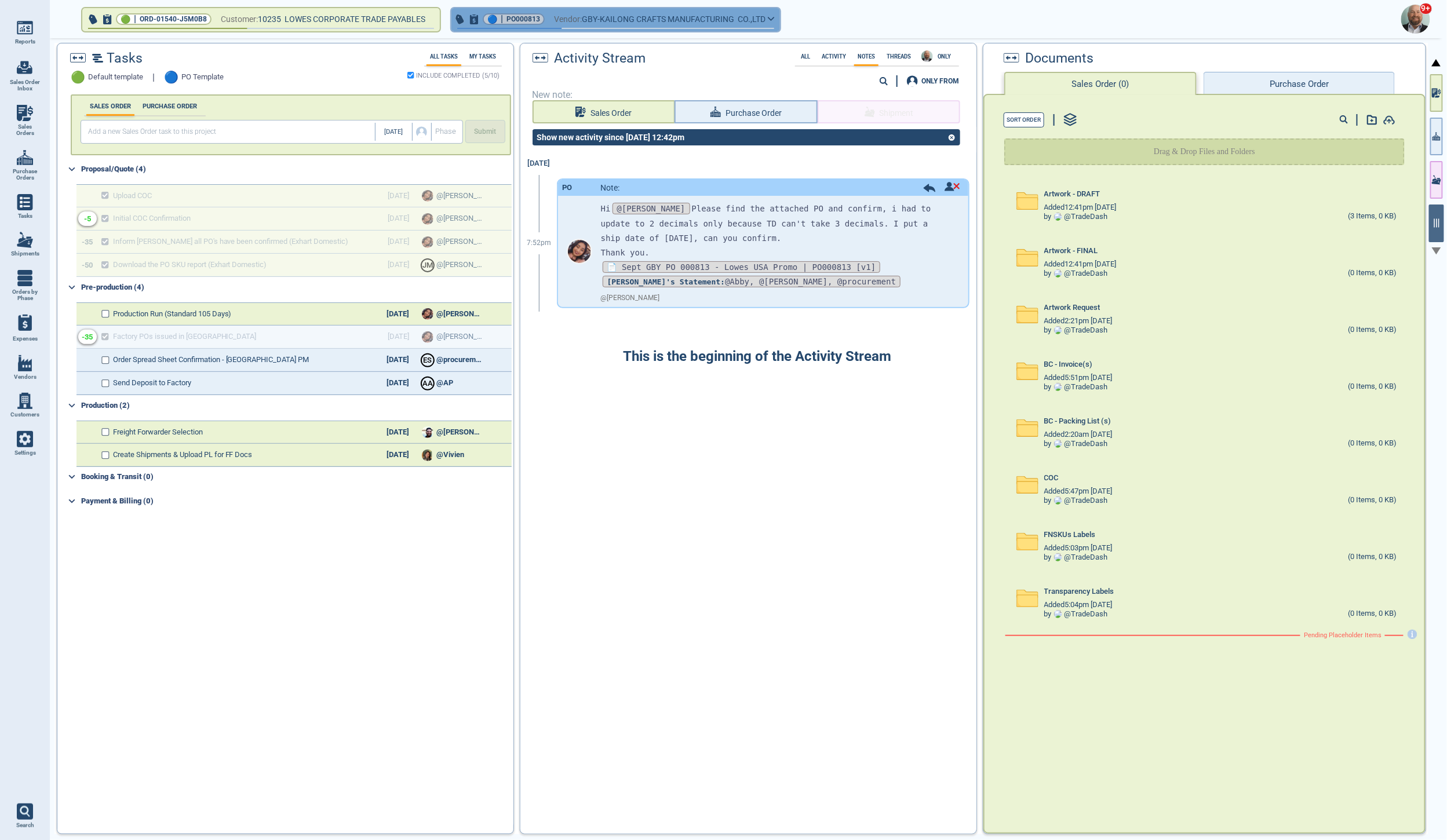
click at [769, 17] on icon "button" at bounding box center [771, 18] width 7 height 5
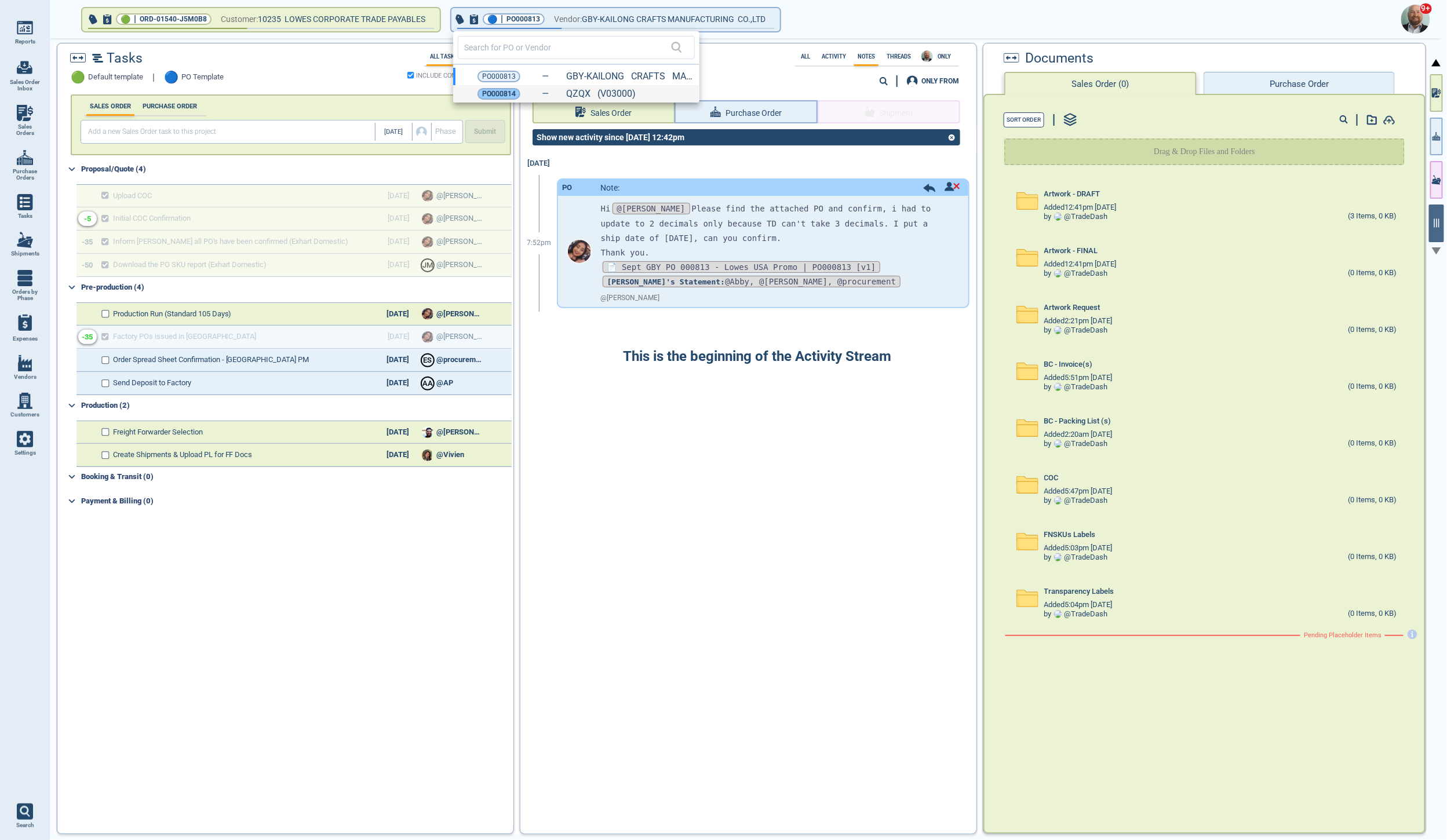
click at [488, 96] on span "PO000814" at bounding box center [499, 94] width 34 height 11
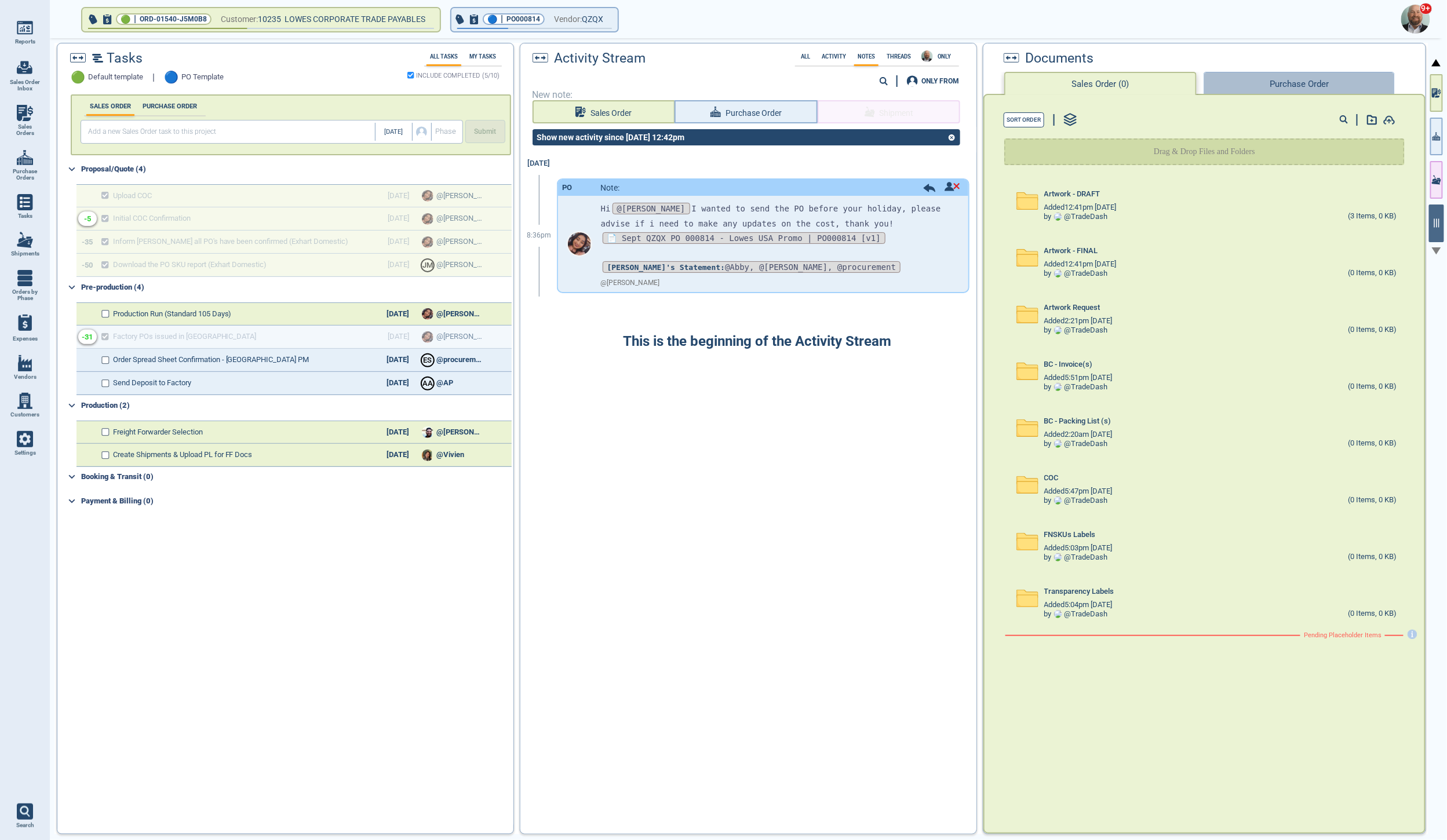
click at [1260, 84] on button "Purchase Order" at bounding box center [1300, 84] width 191 height 23
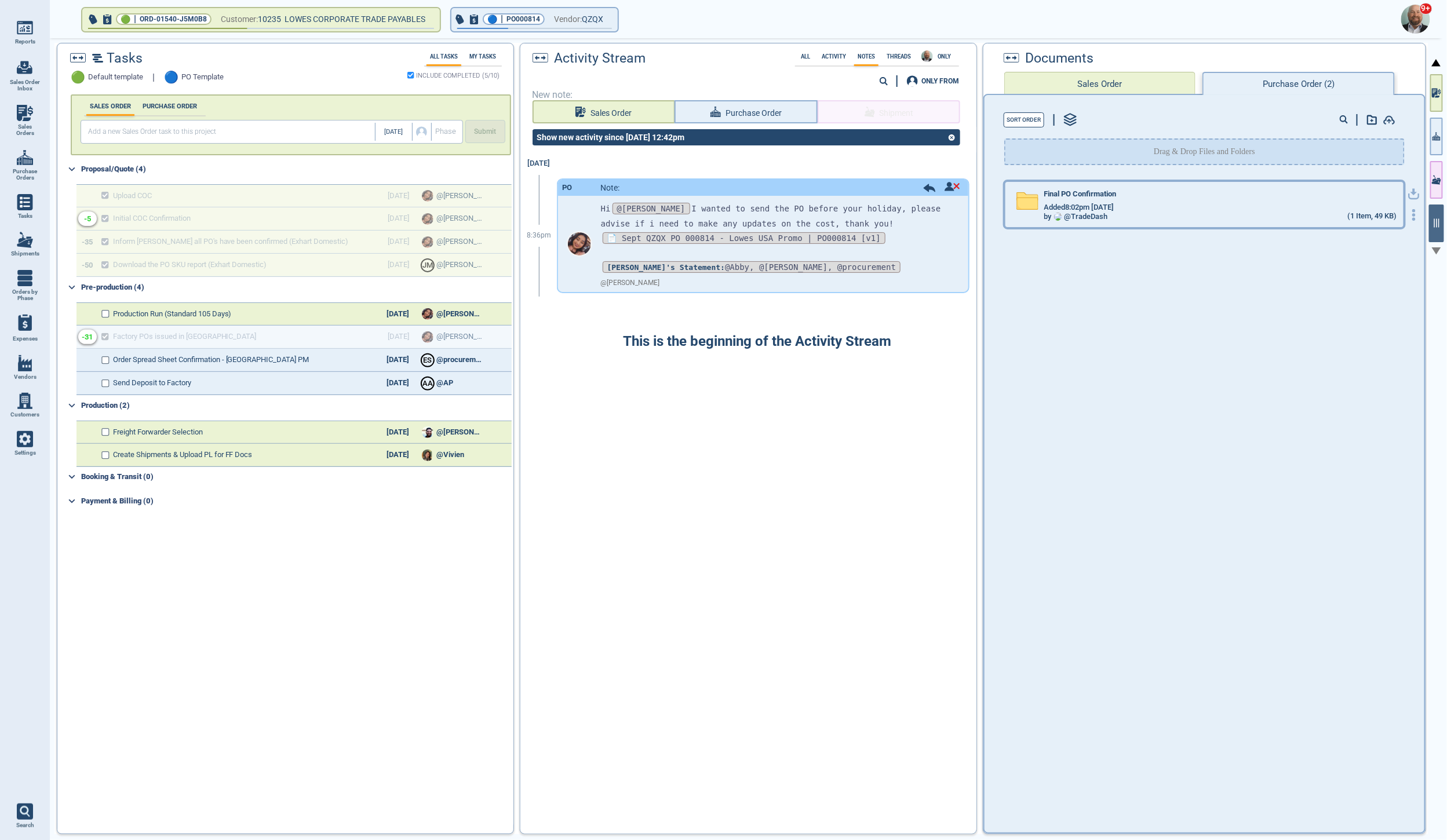
click at [1023, 202] on icon at bounding box center [1028, 202] width 22 height 17
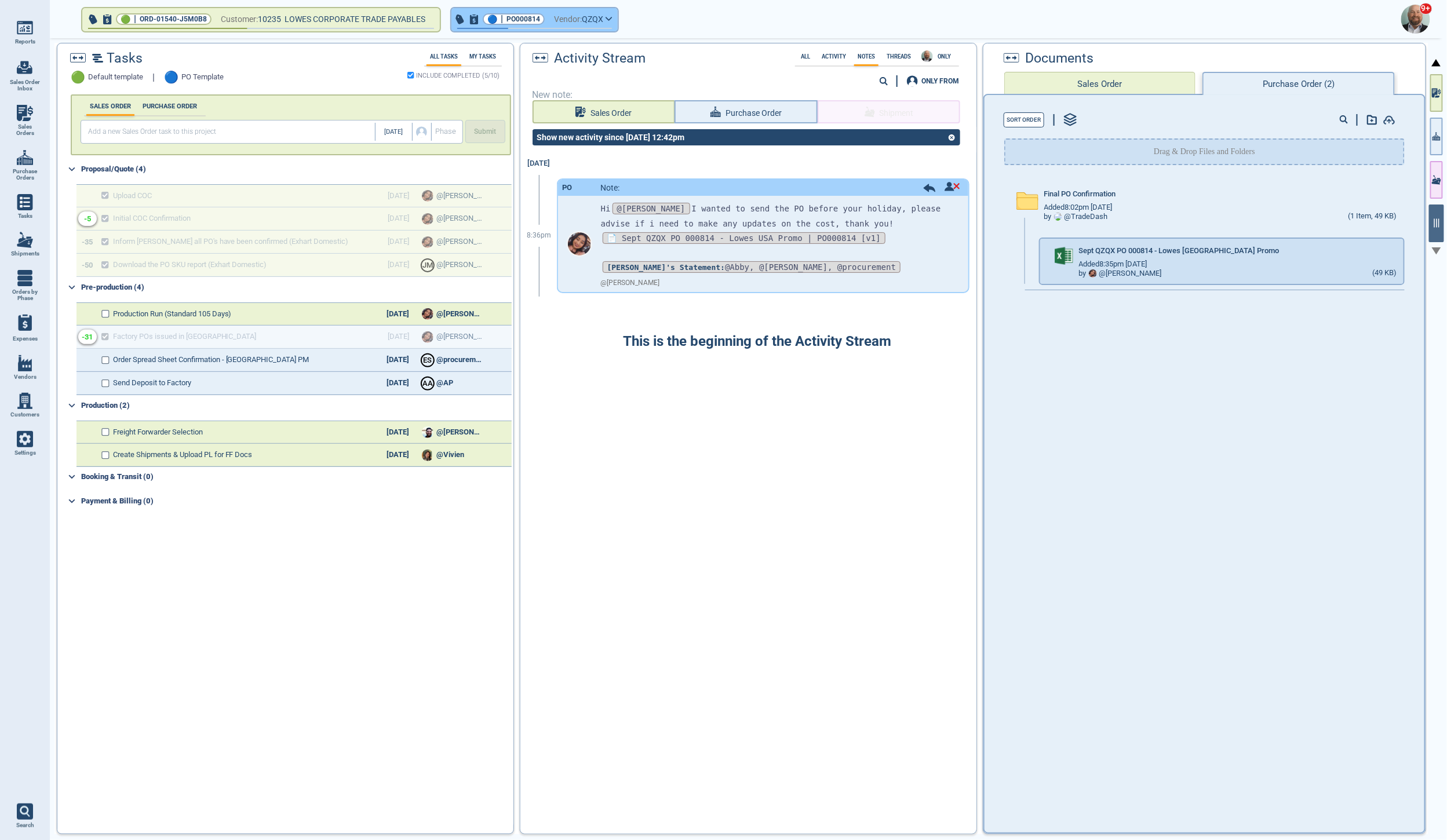
click at [611, 17] on icon "button" at bounding box center [609, 18] width 7 height 5
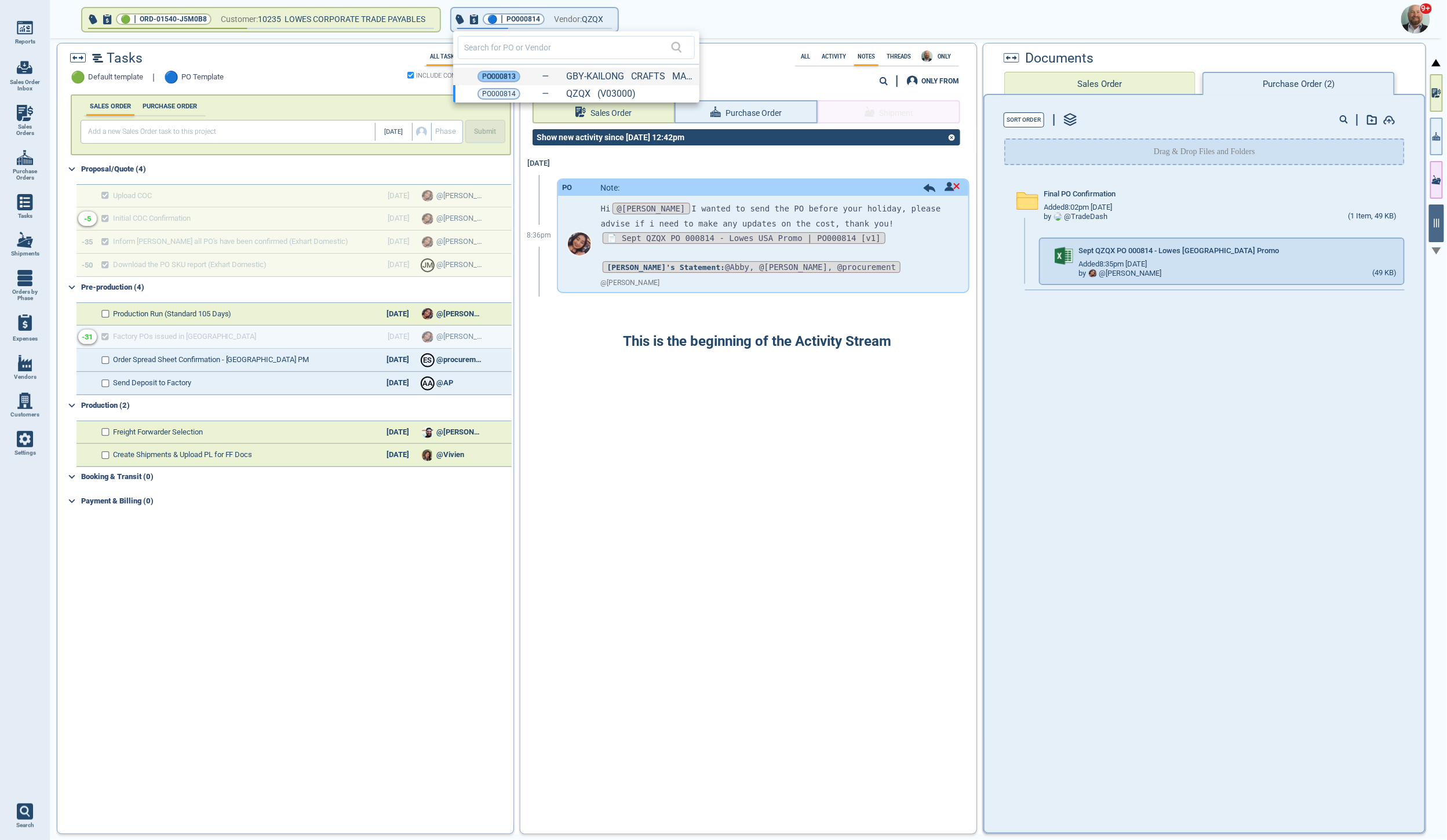
click at [508, 71] on span "PO000813" at bounding box center [499, 77] width 34 height 11
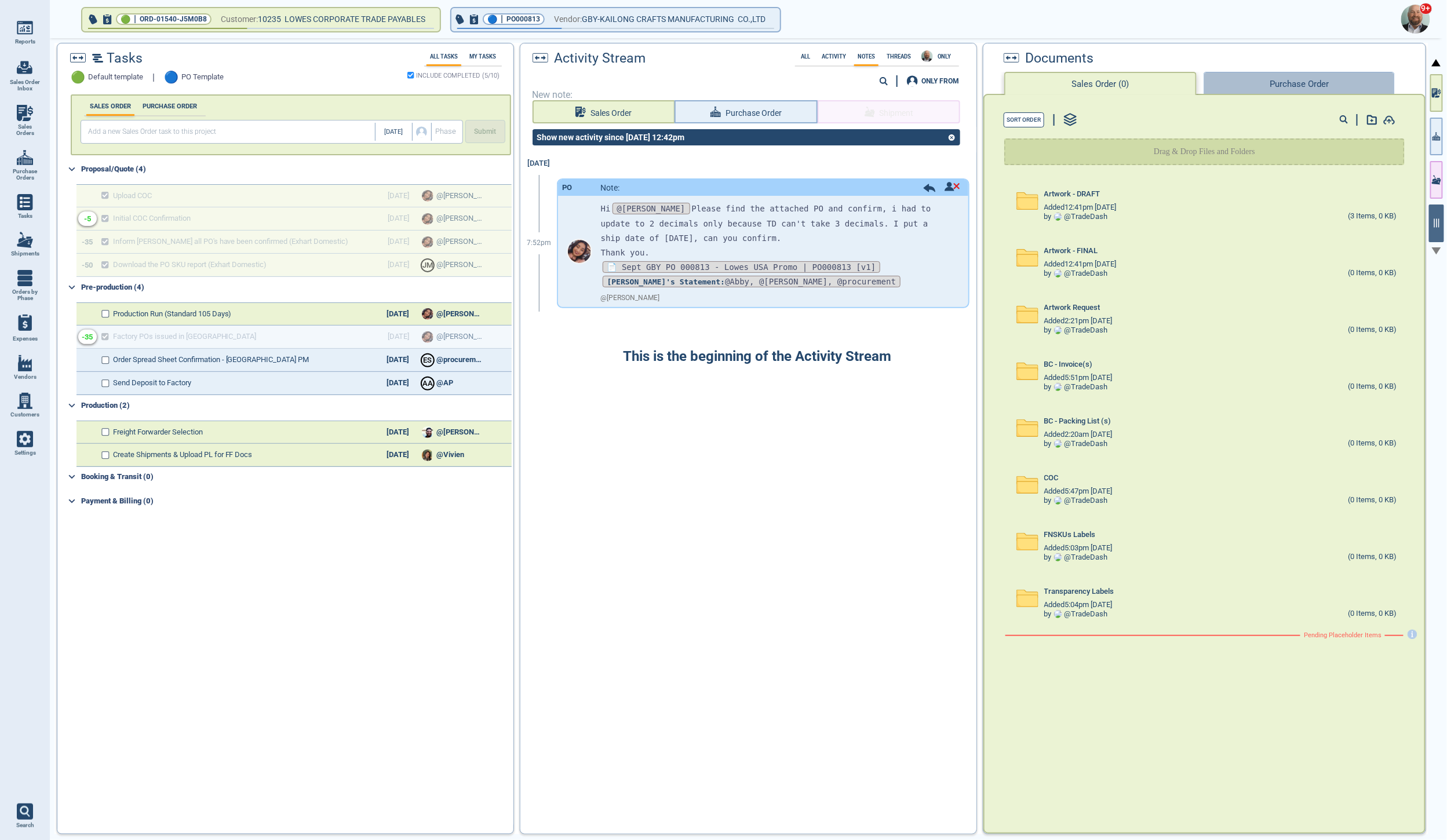
click at [1353, 79] on button "Purchase Order" at bounding box center [1300, 84] width 191 height 23
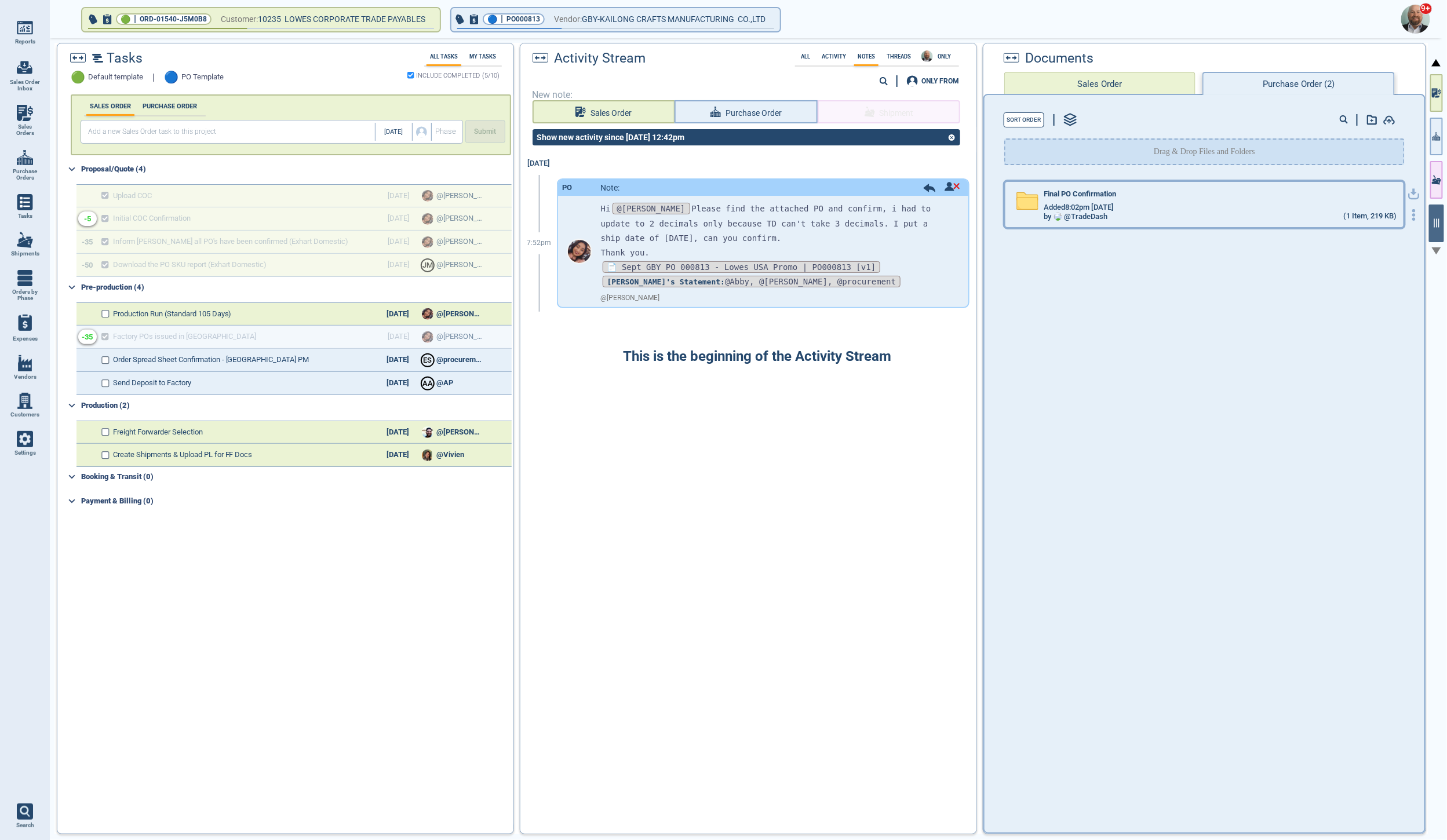
click at [1027, 205] on icon at bounding box center [1028, 202] width 22 height 17
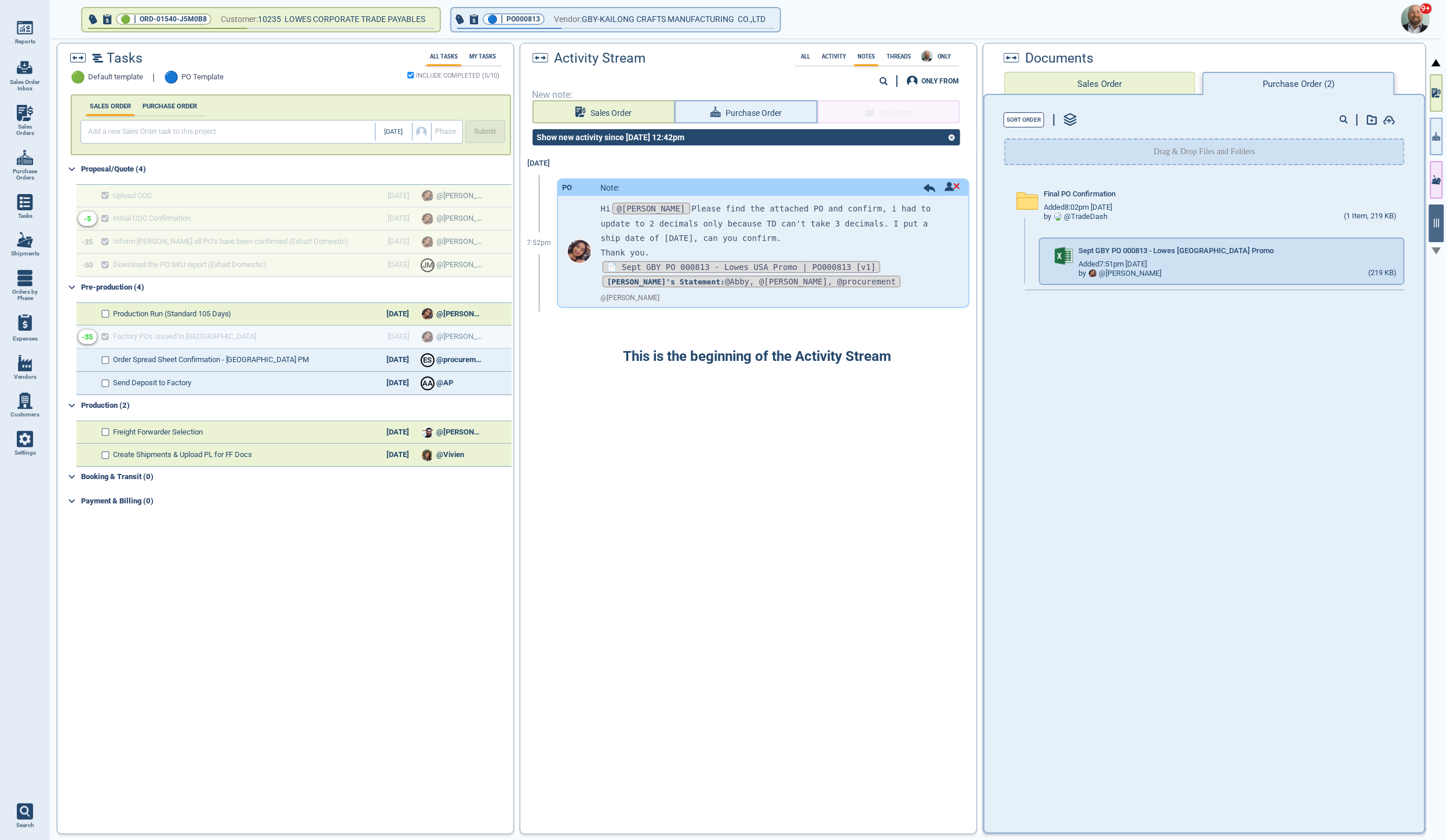
click at [94, 59] on img at bounding box center [97, 58] width 11 height 9
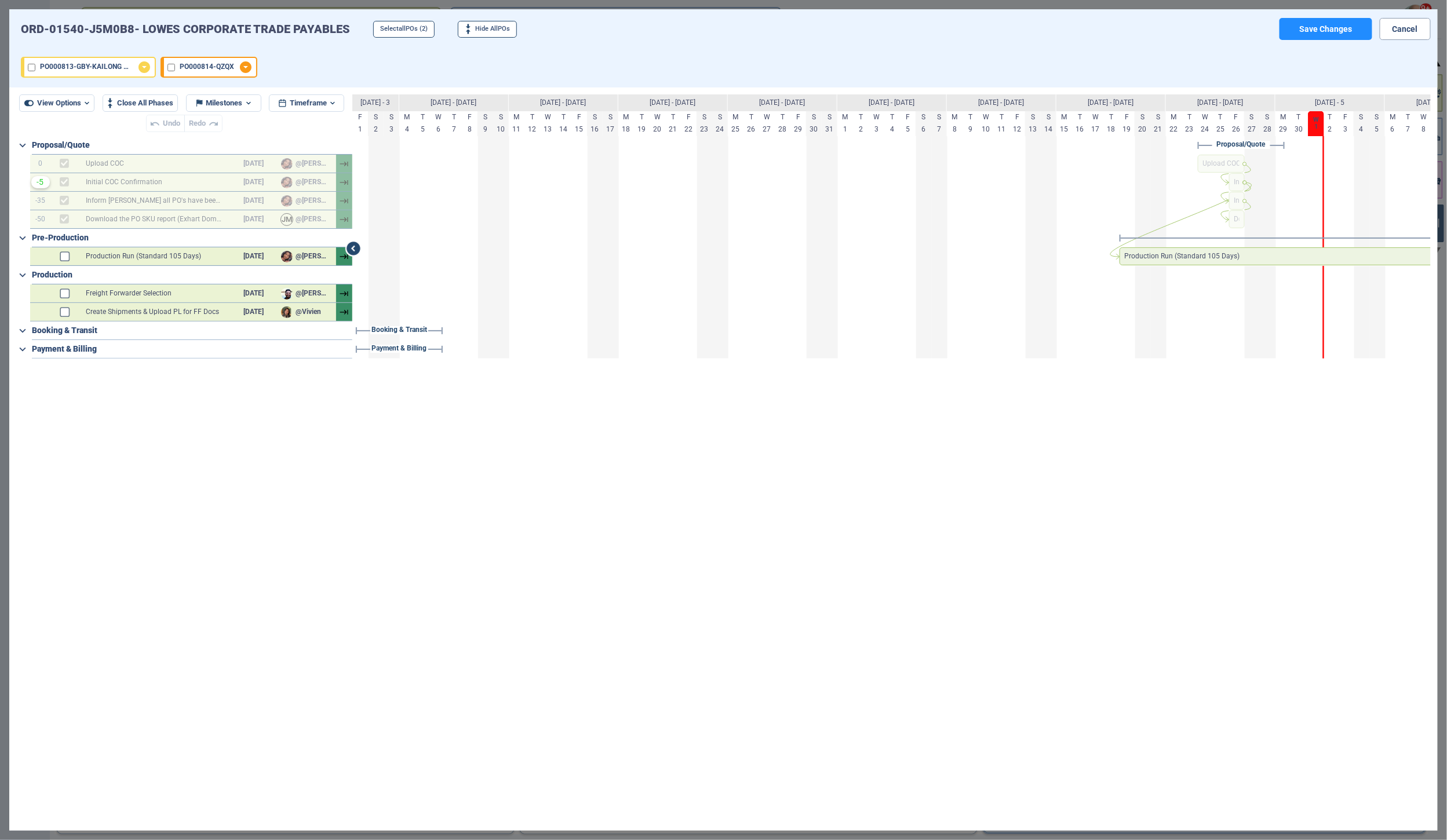
click at [170, 67] on input "checkbox" at bounding box center [171, 68] width 8 height 8
checkbox input "true"
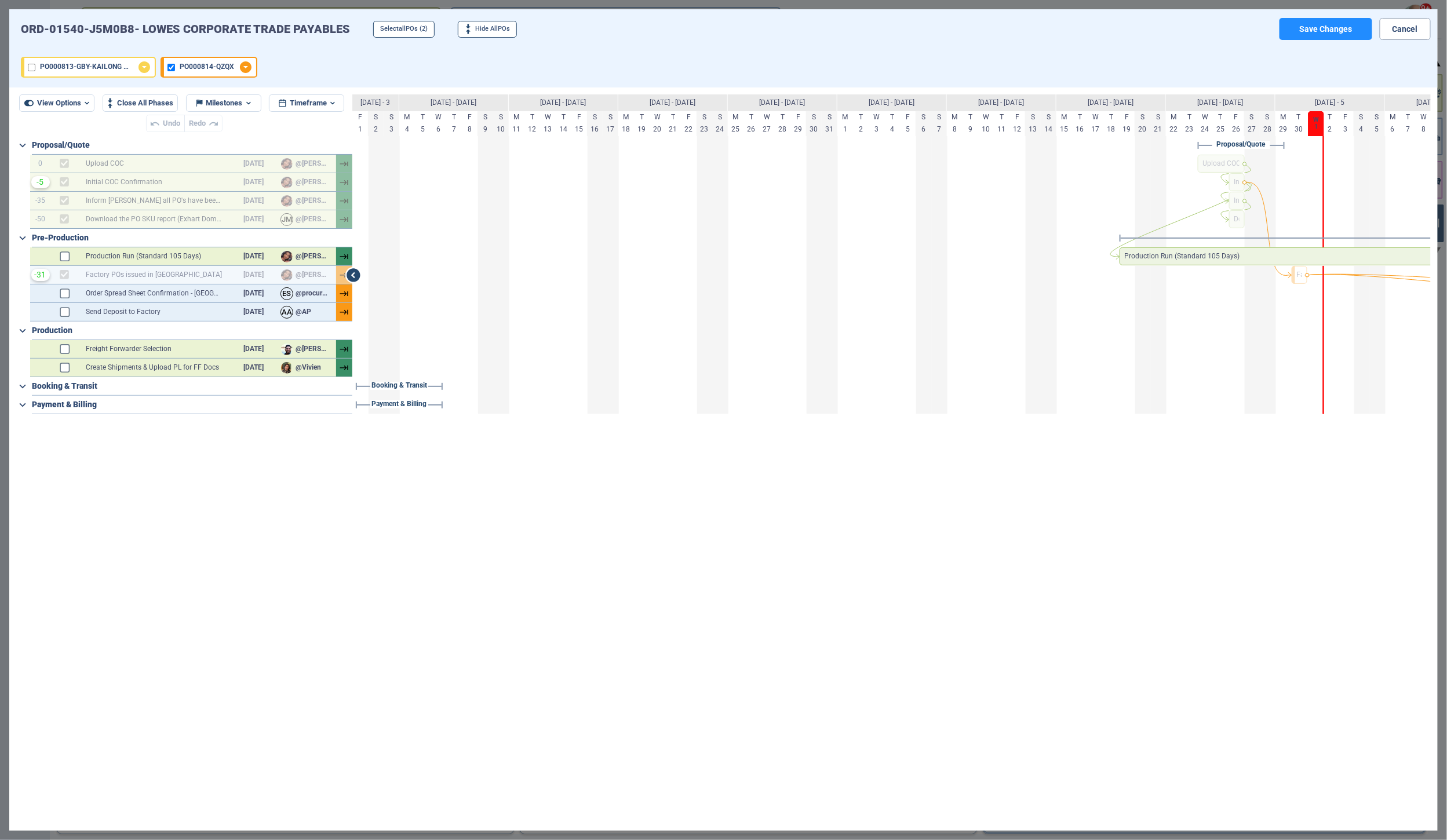
click at [31, 67] on input "checkbox" at bounding box center [32, 68] width 8 height 8
checkbox input "true"
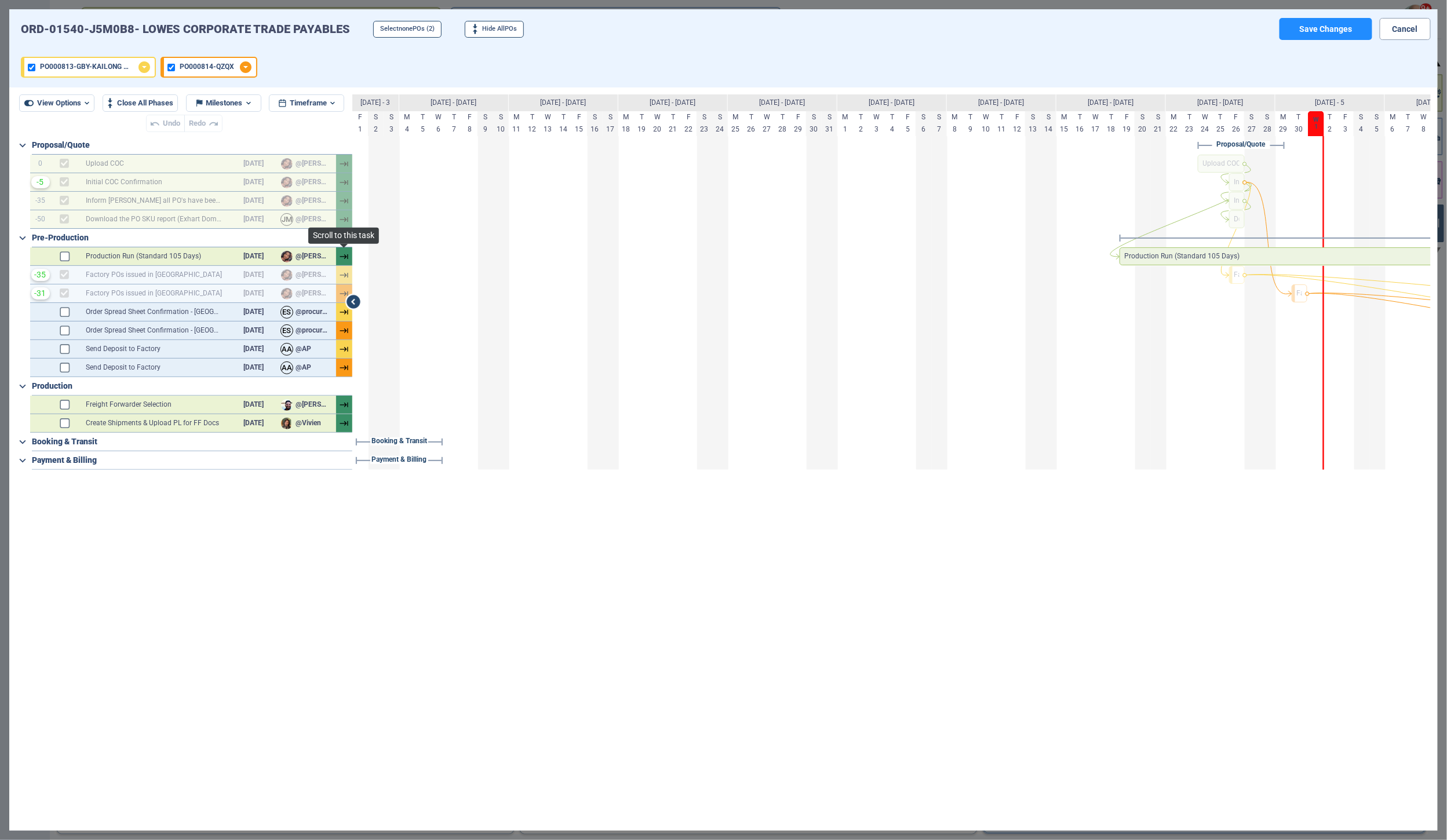
click at [346, 254] on icon at bounding box center [344, 256] width 10 height 10
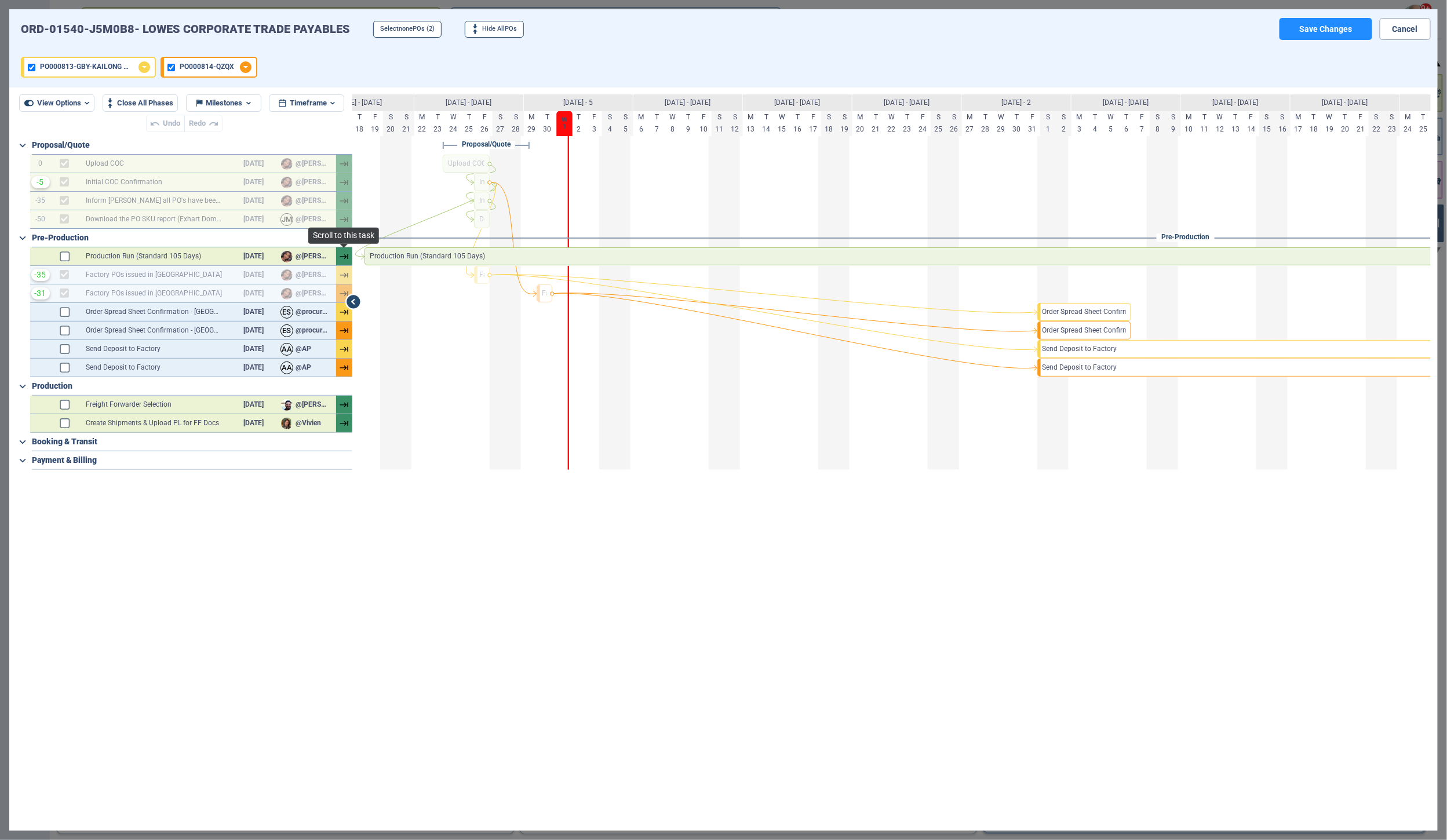
scroll to position [0, 755]
click at [333, 104] on button "Timeframe" at bounding box center [306, 103] width 75 height 17
click at [318, 142] on li "Monthly" at bounding box center [302, 145] width 67 height 19
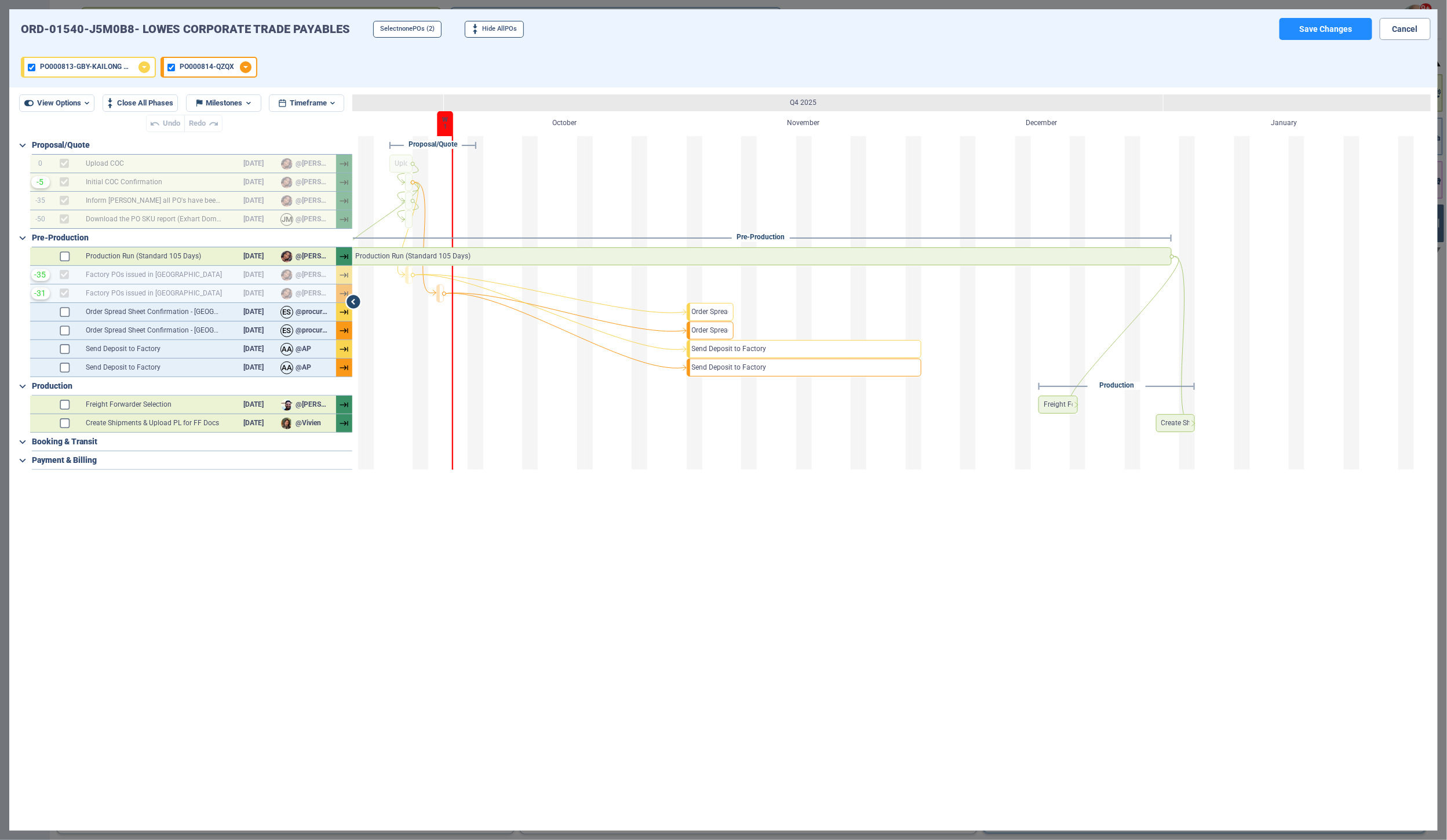
scroll to position [0, 377]
click at [1397, 38] on button "Cancel" at bounding box center [1406, 29] width 51 height 22
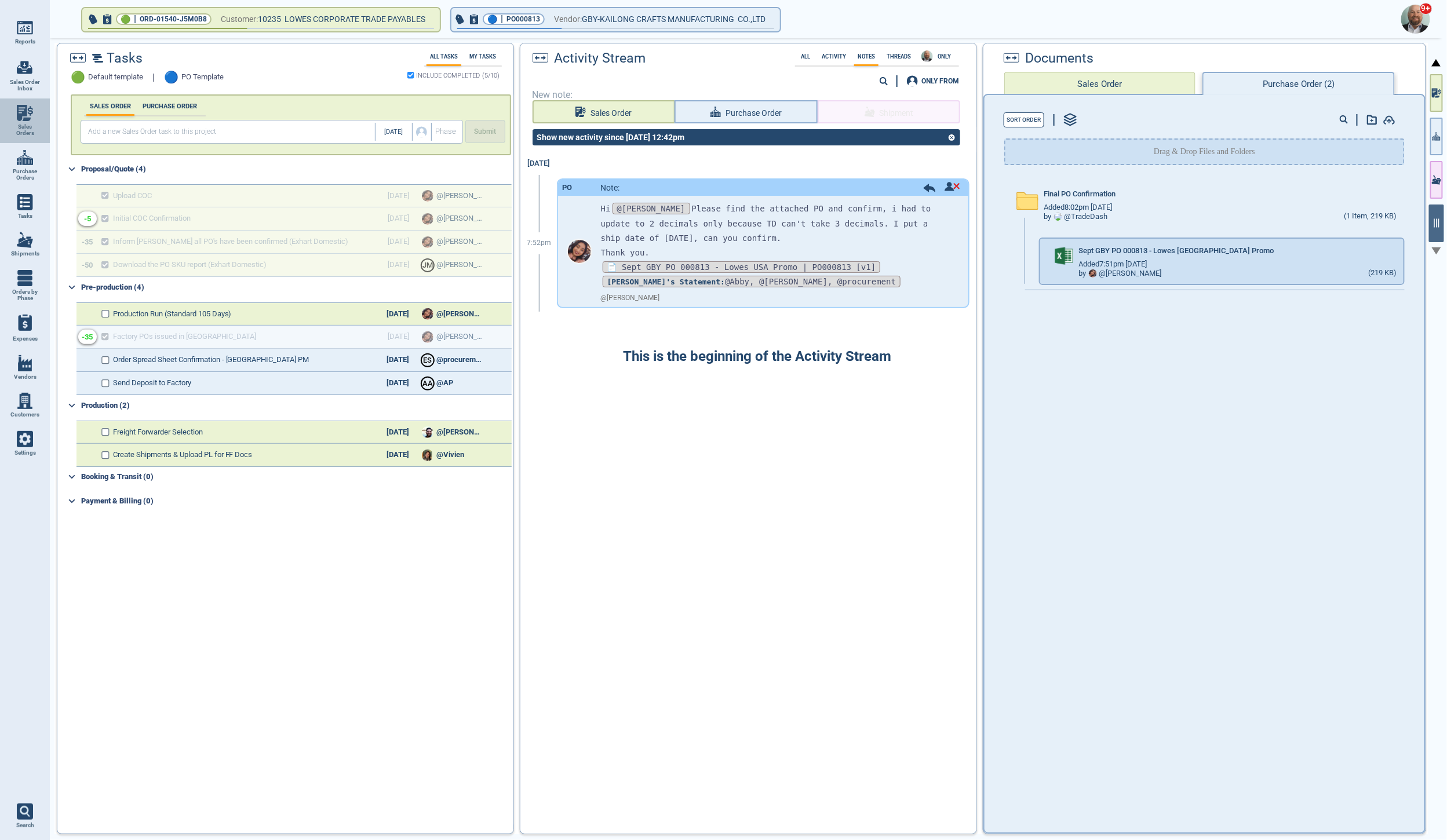
click at [22, 116] on img at bounding box center [24, 112] width 16 height 16
select select "50"
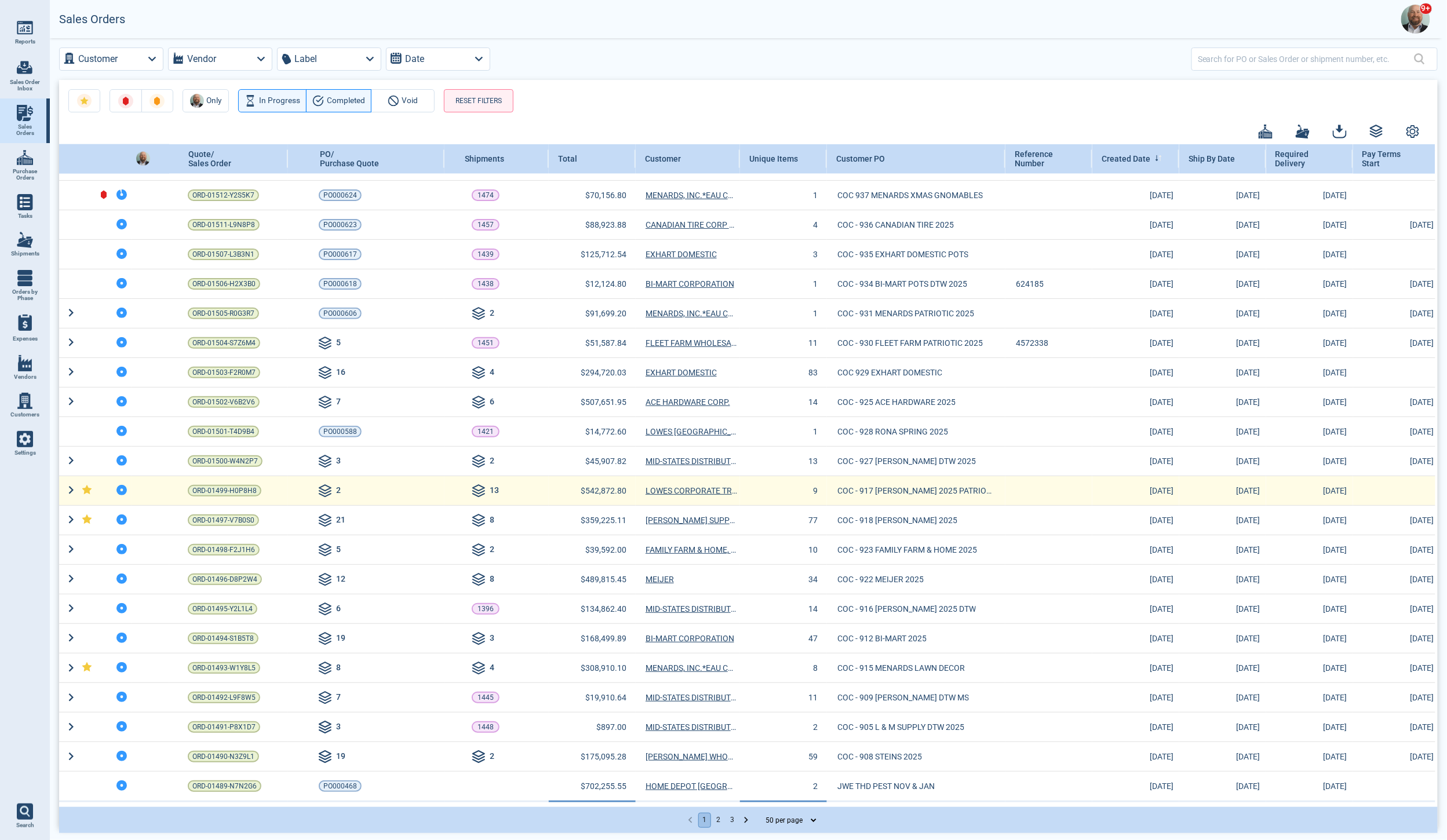
scroll to position [875, 0]
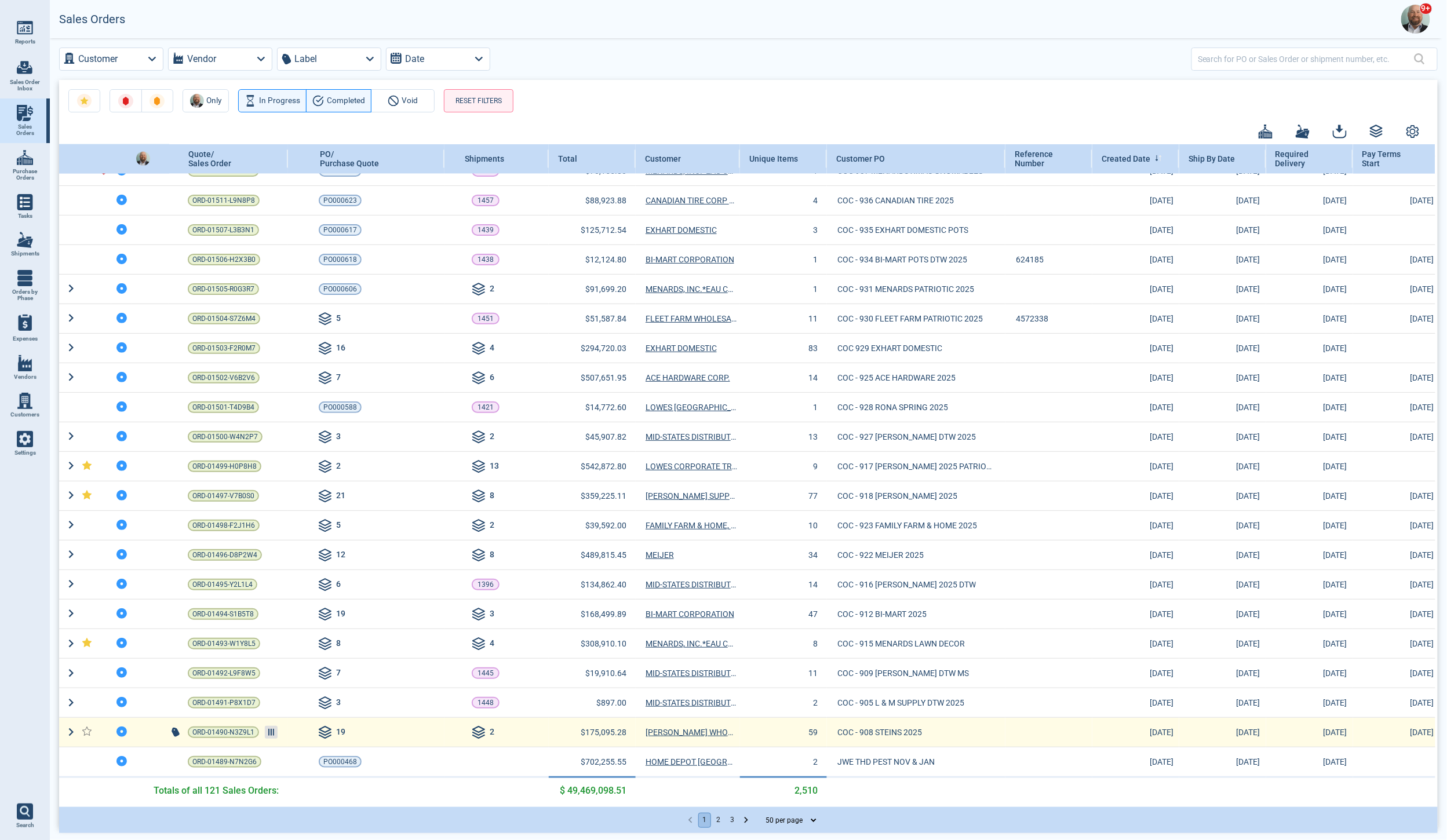
click at [271, 729] on line at bounding box center [271, 732] width 0 height 7
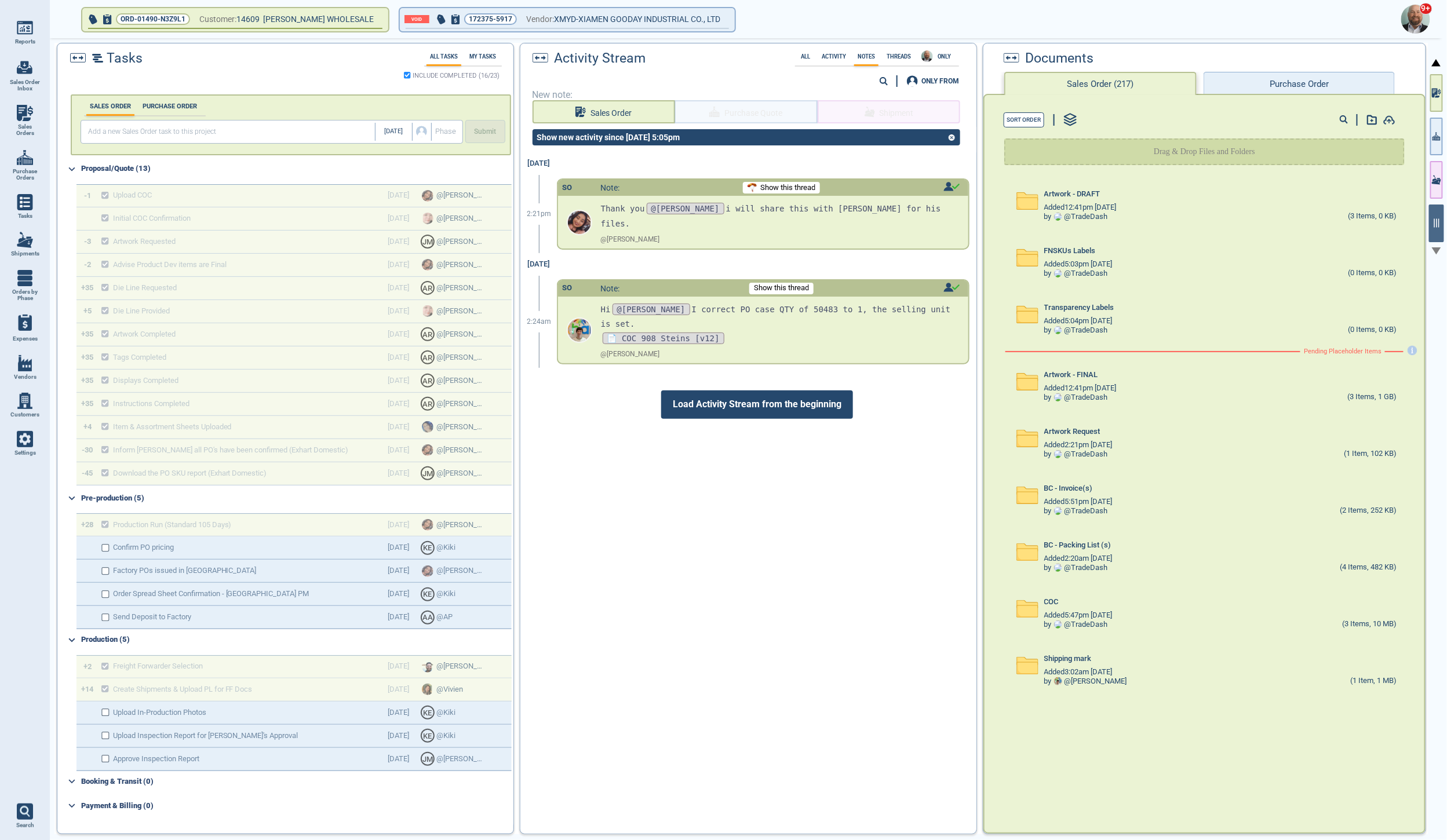
click at [698, 395] on span "Load Activity Stream from the beginning" at bounding box center [757, 404] width 192 height 28
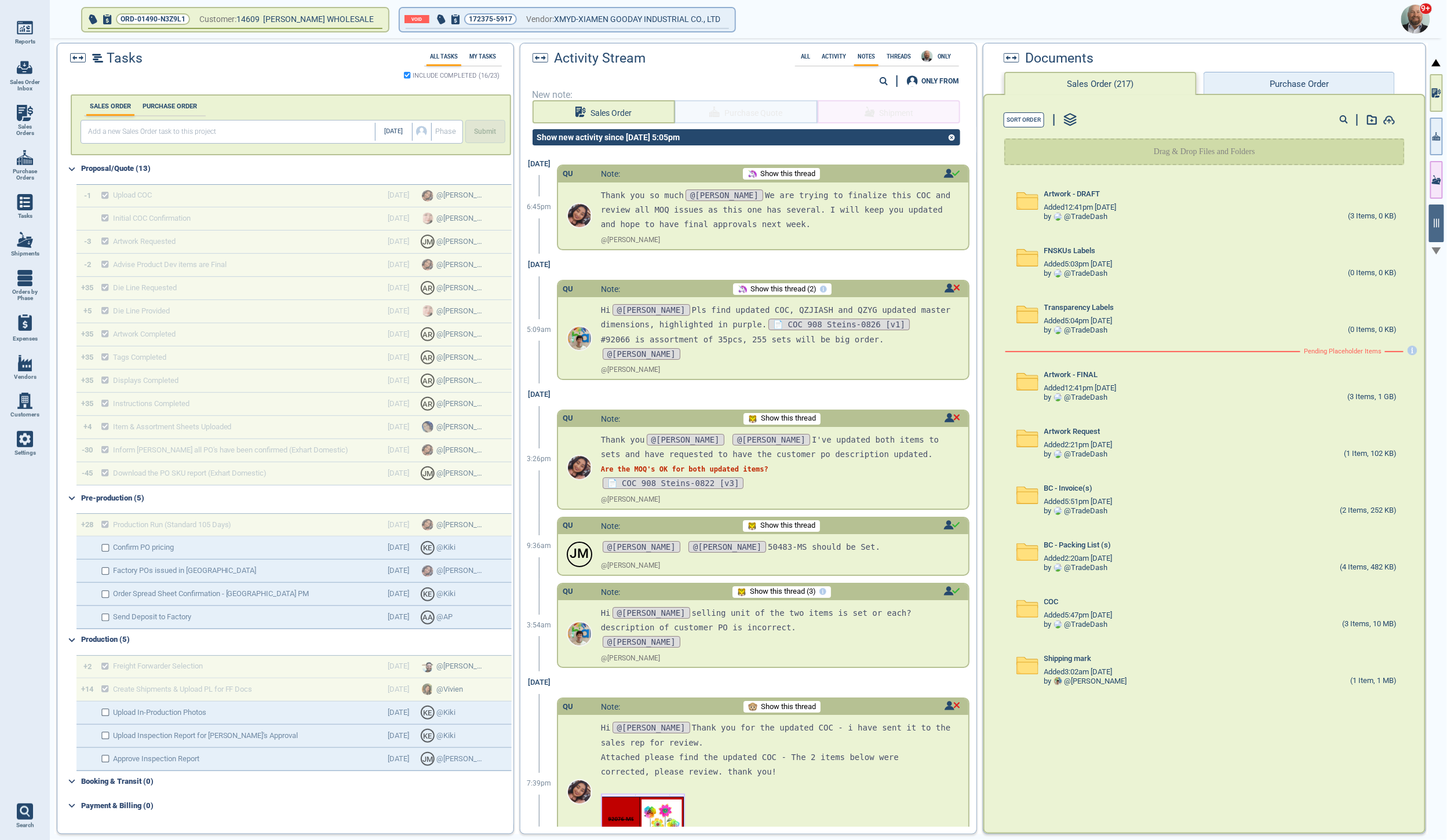
scroll to position [7332, 0]
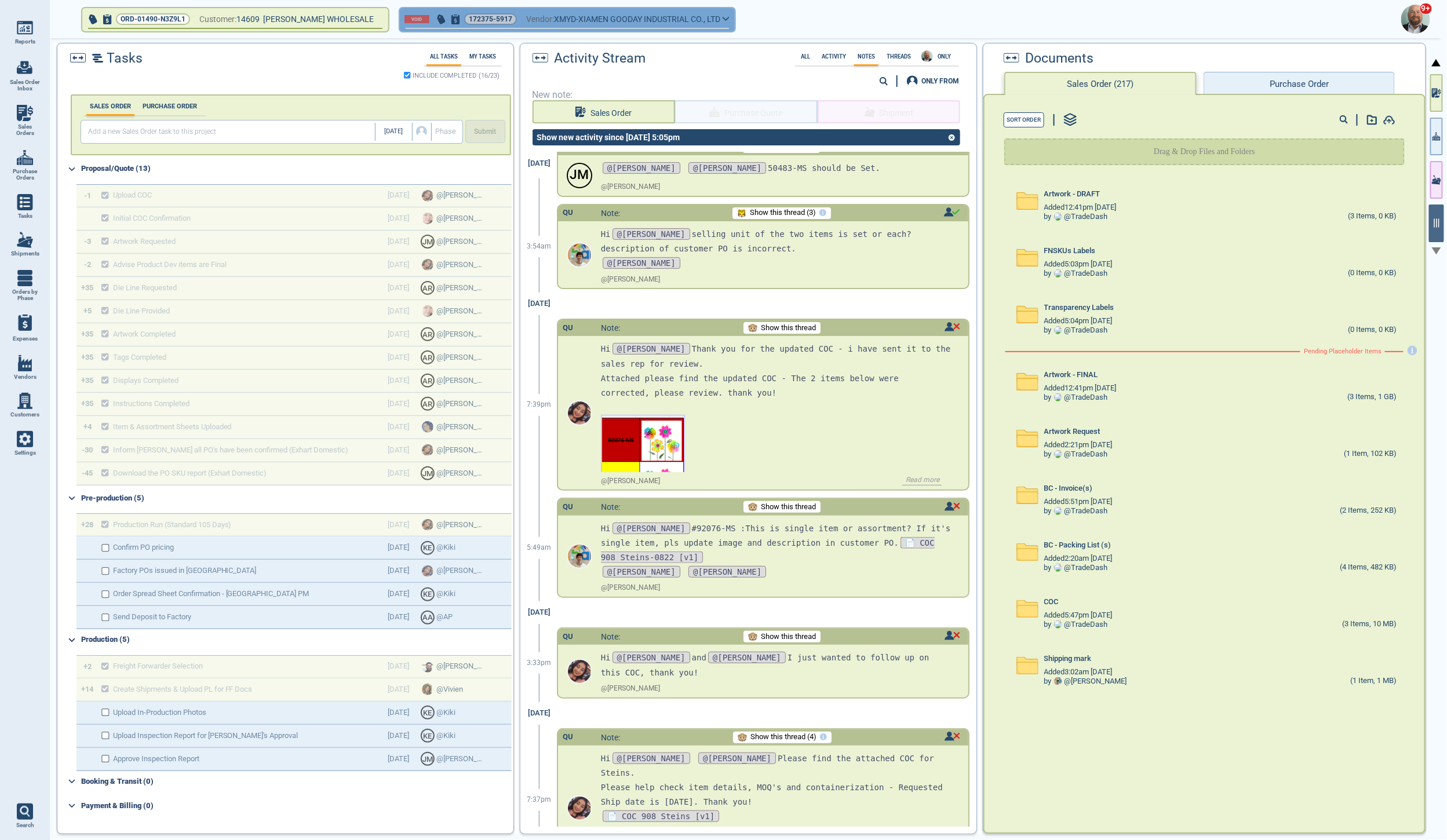
click at [724, 19] on icon "button" at bounding box center [726, 18] width 6 height 3
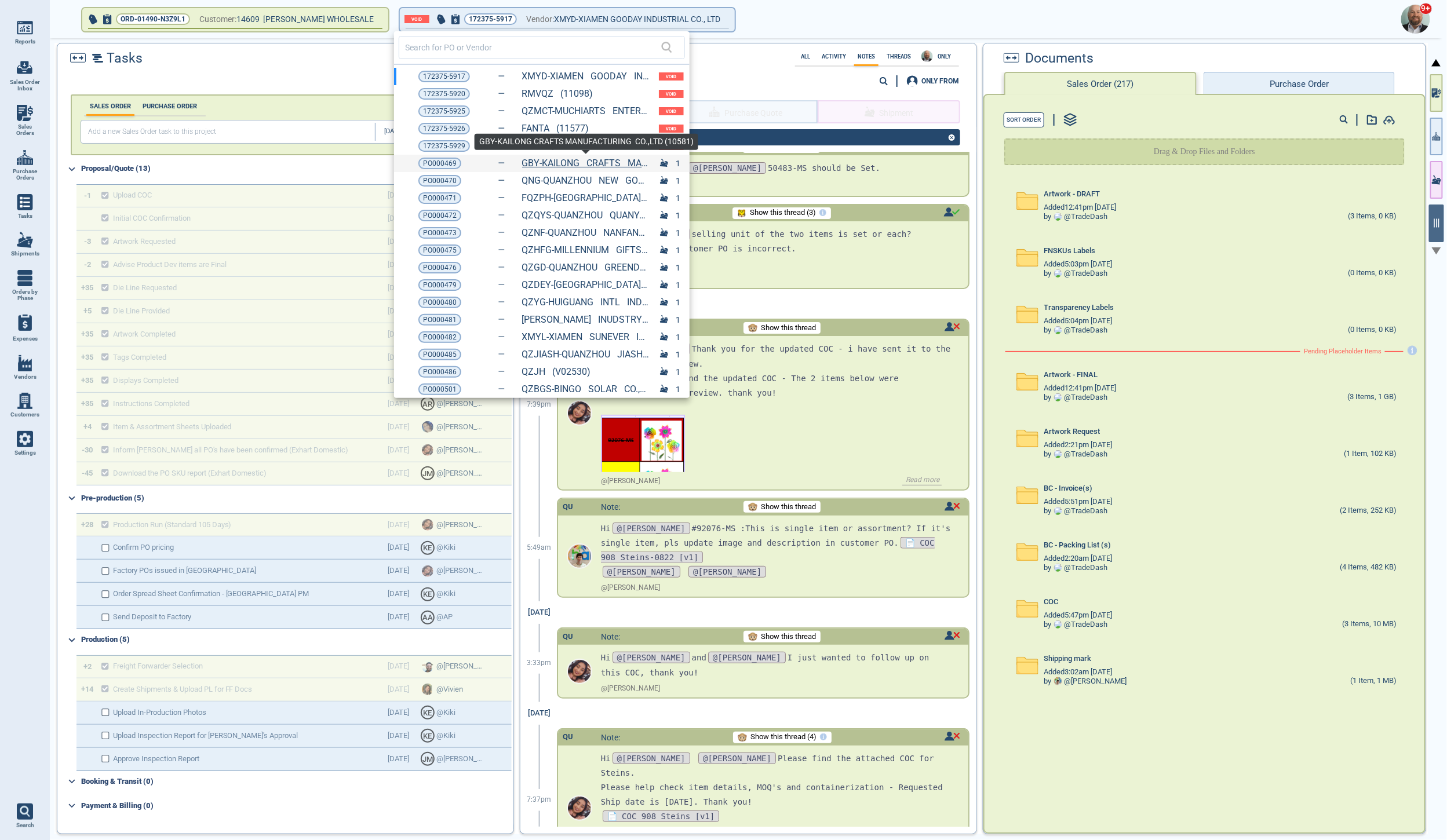
click at [597, 166] on link "GBY-KAILONG CRAFTS MANUFACTURING CO.,LTD (10581)" at bounding box center [586, 163] width 128 height 10
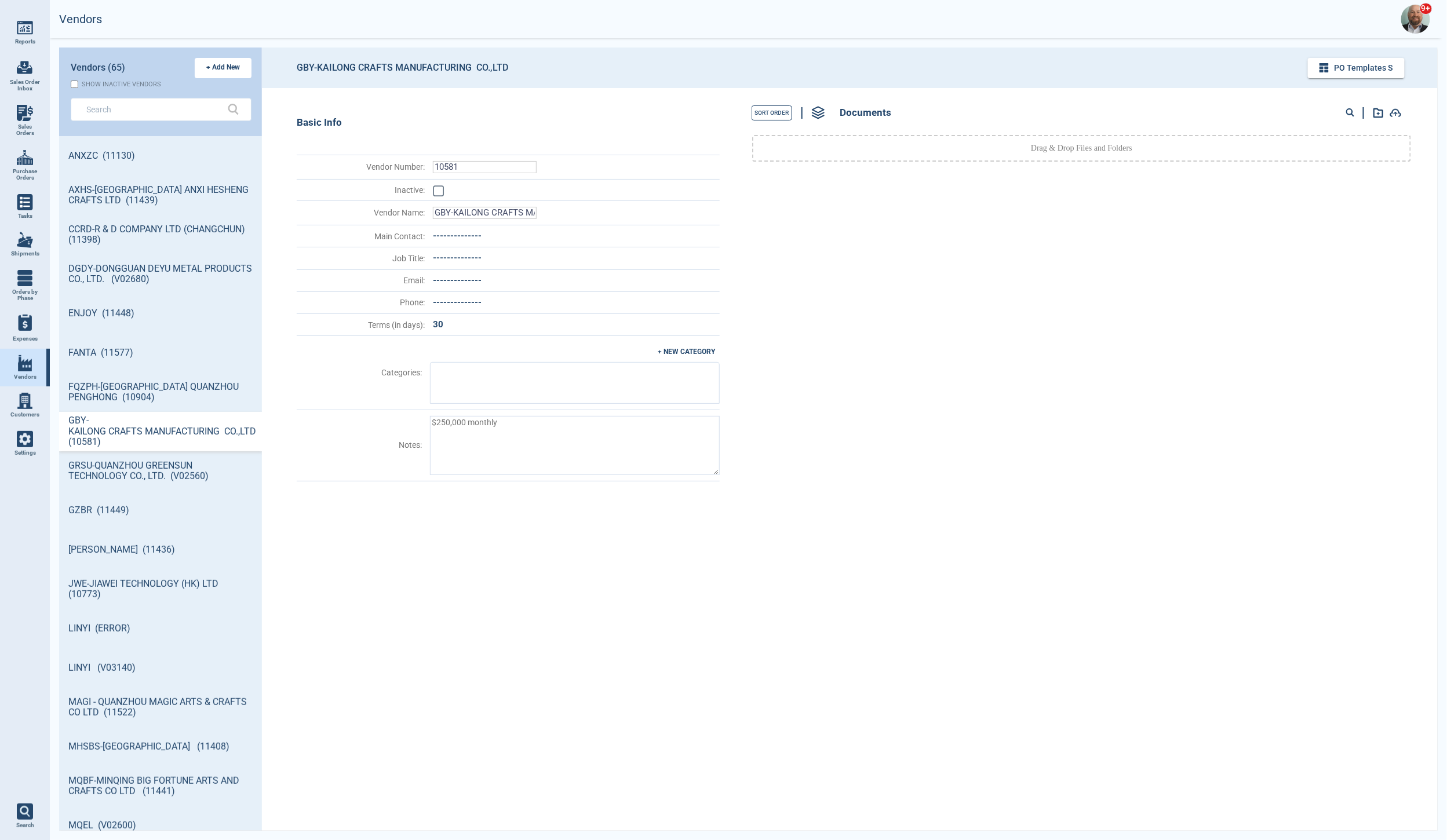
scroll to position [691, 199]
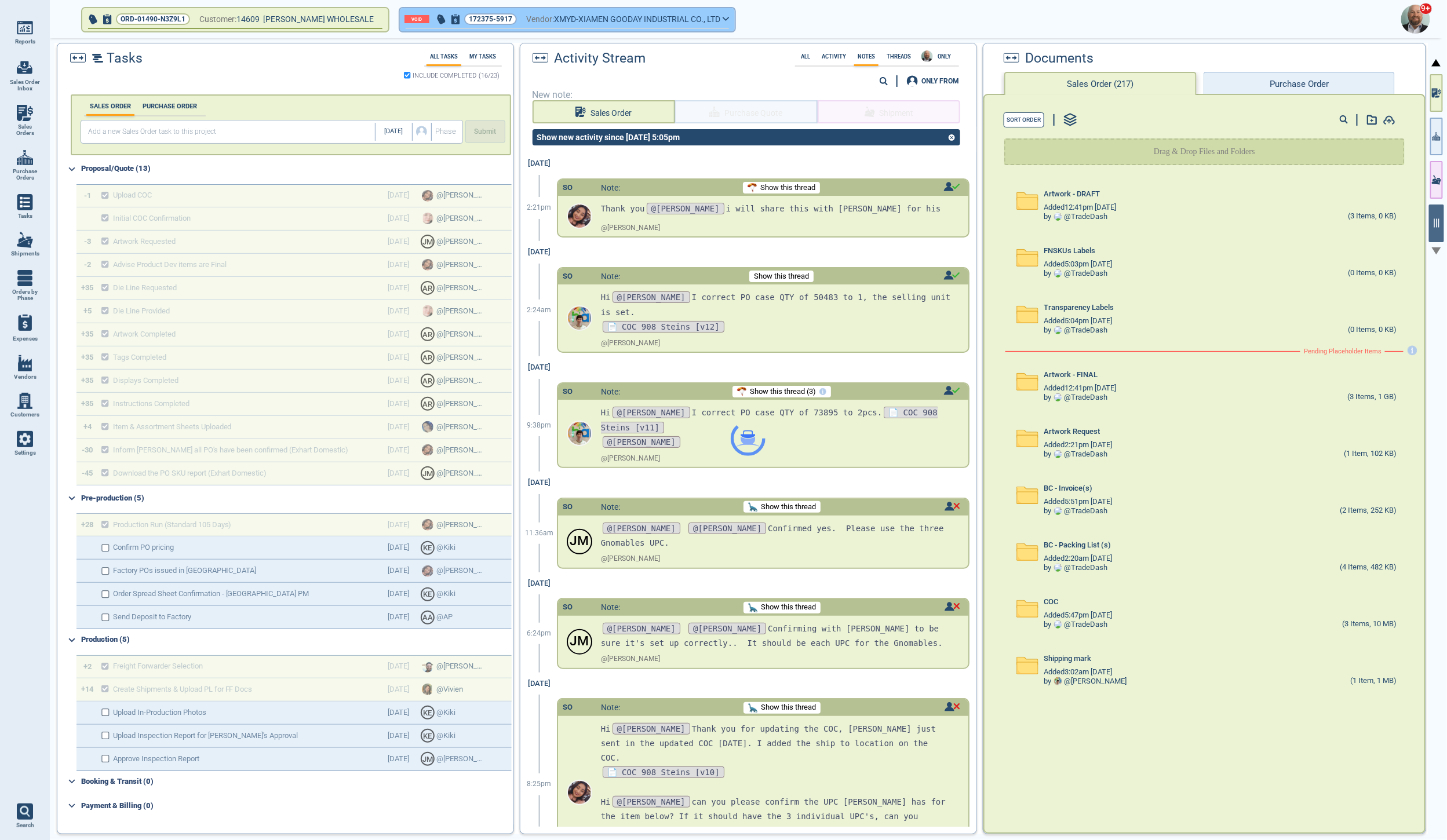
click at [723, 17] on icon "button" at bounding box center [726, 18] width 7 height 5
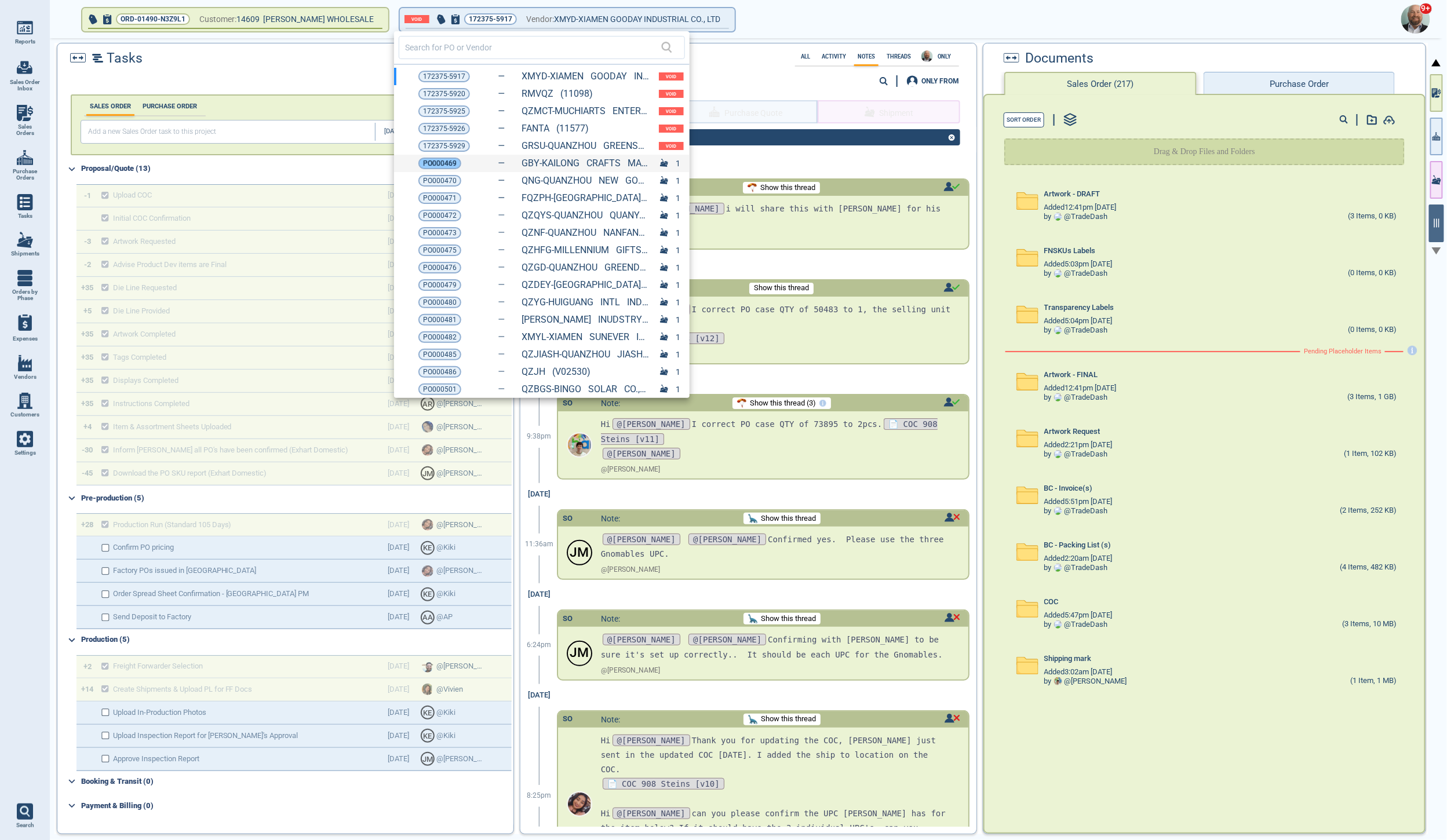
click at [421, 163] on div "PO000469" at bounding box center [440, 163] width 43 height 11
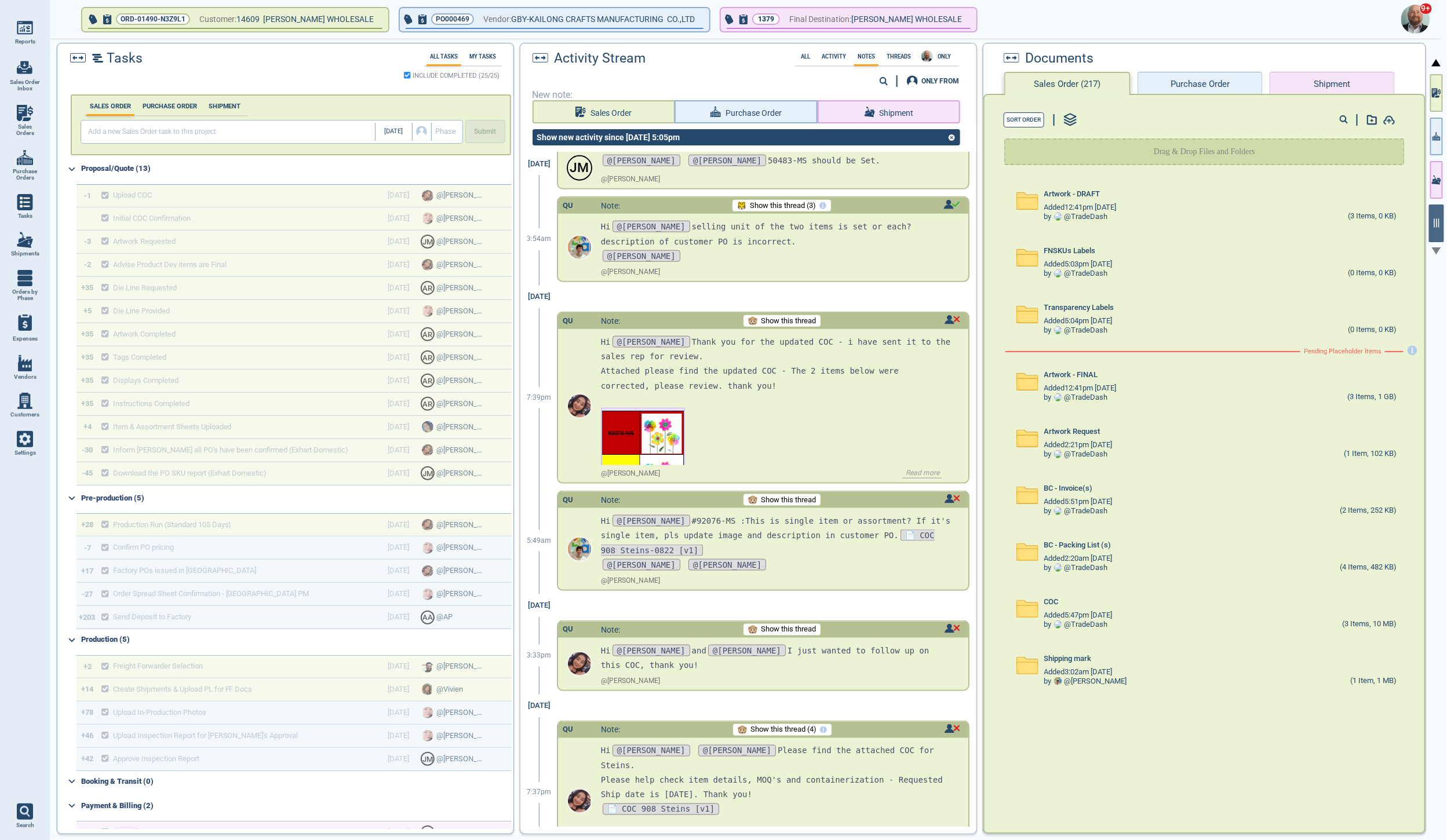
scroll to position [7874, 0]
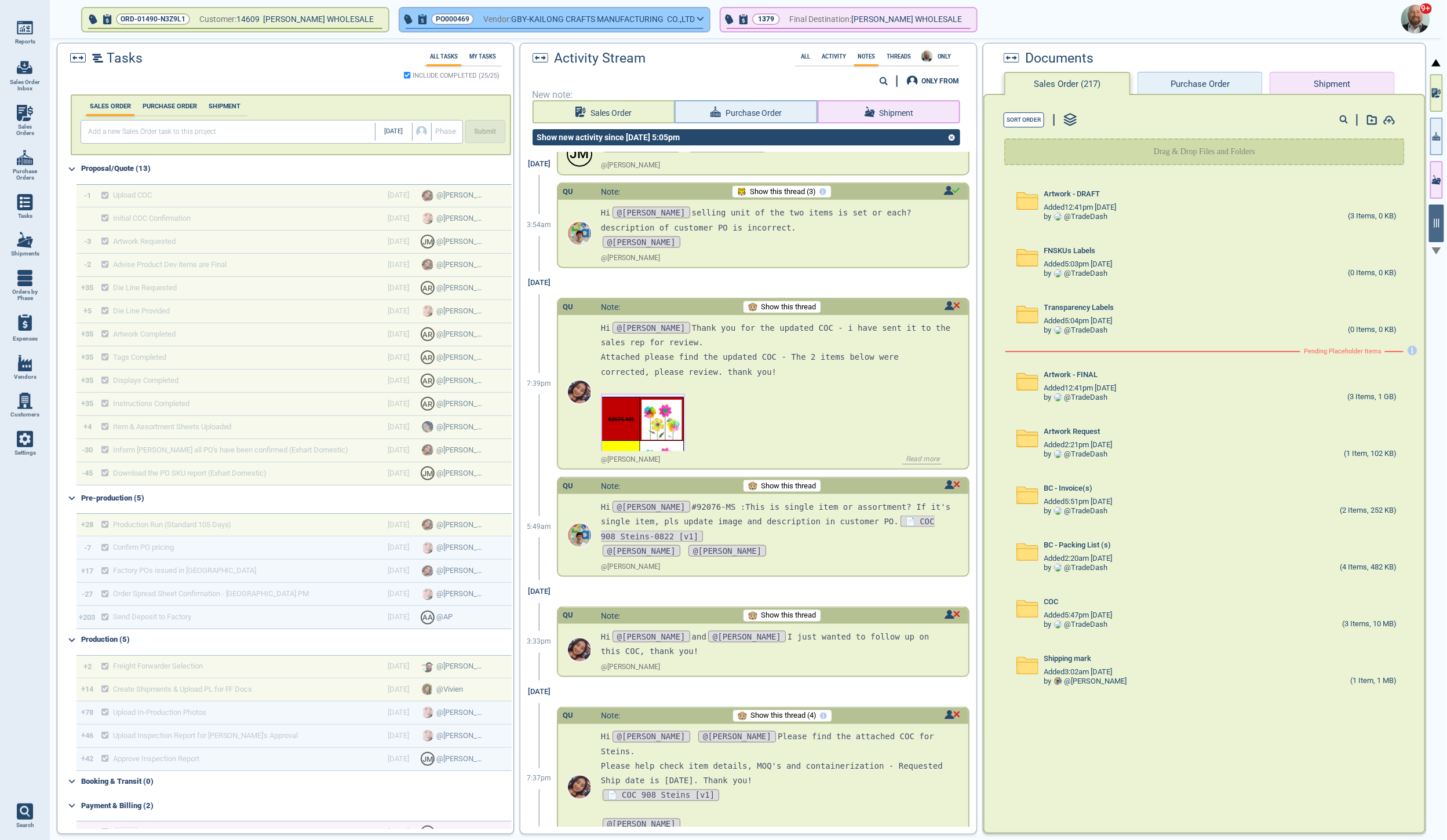
click at [697, 19] on icon "button" at bounding box center [701, 18] width 7 height 5
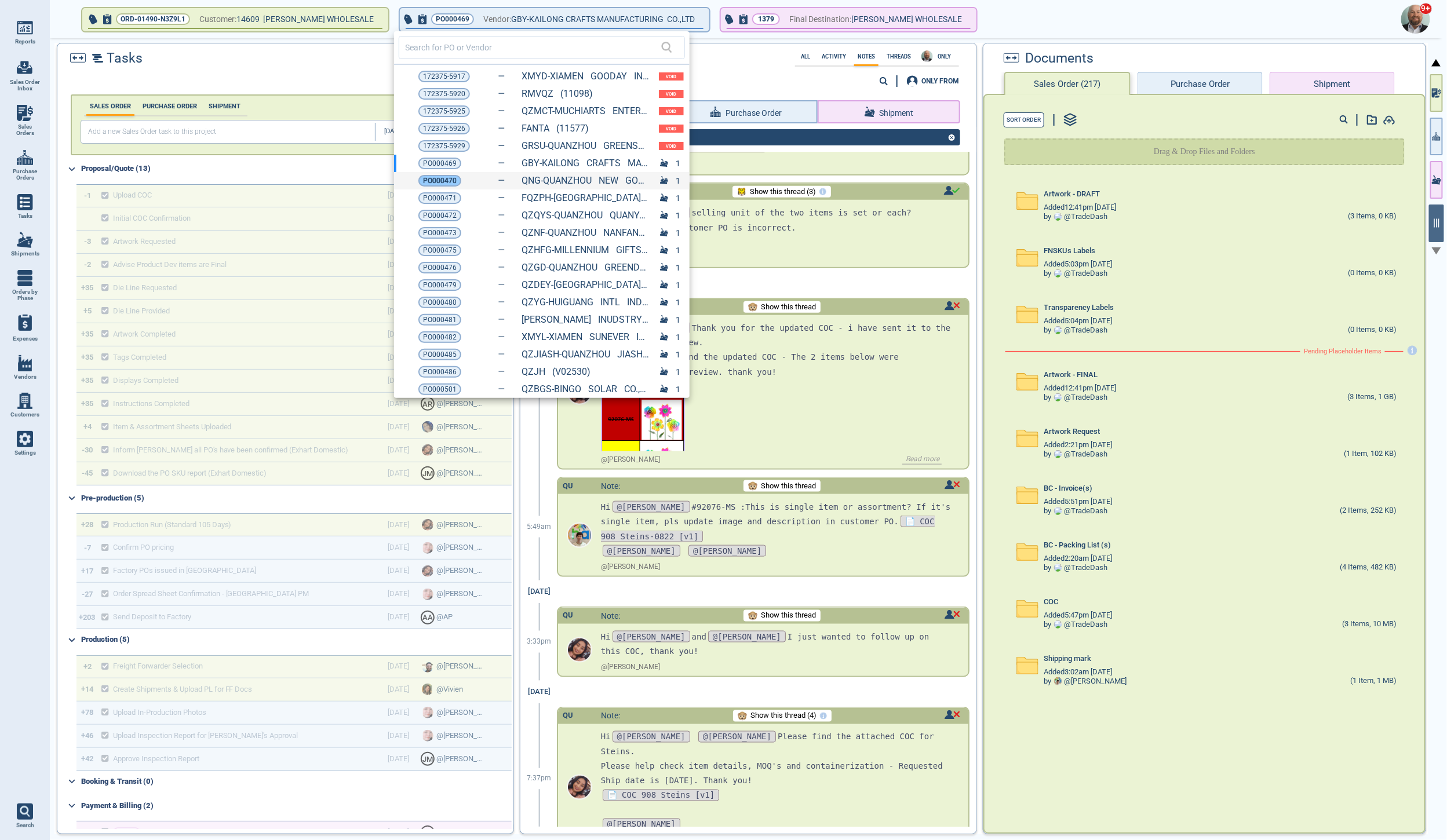
click at [450, 182] on span "PO000470" at bounding box center [440, 181] width 34 height 11
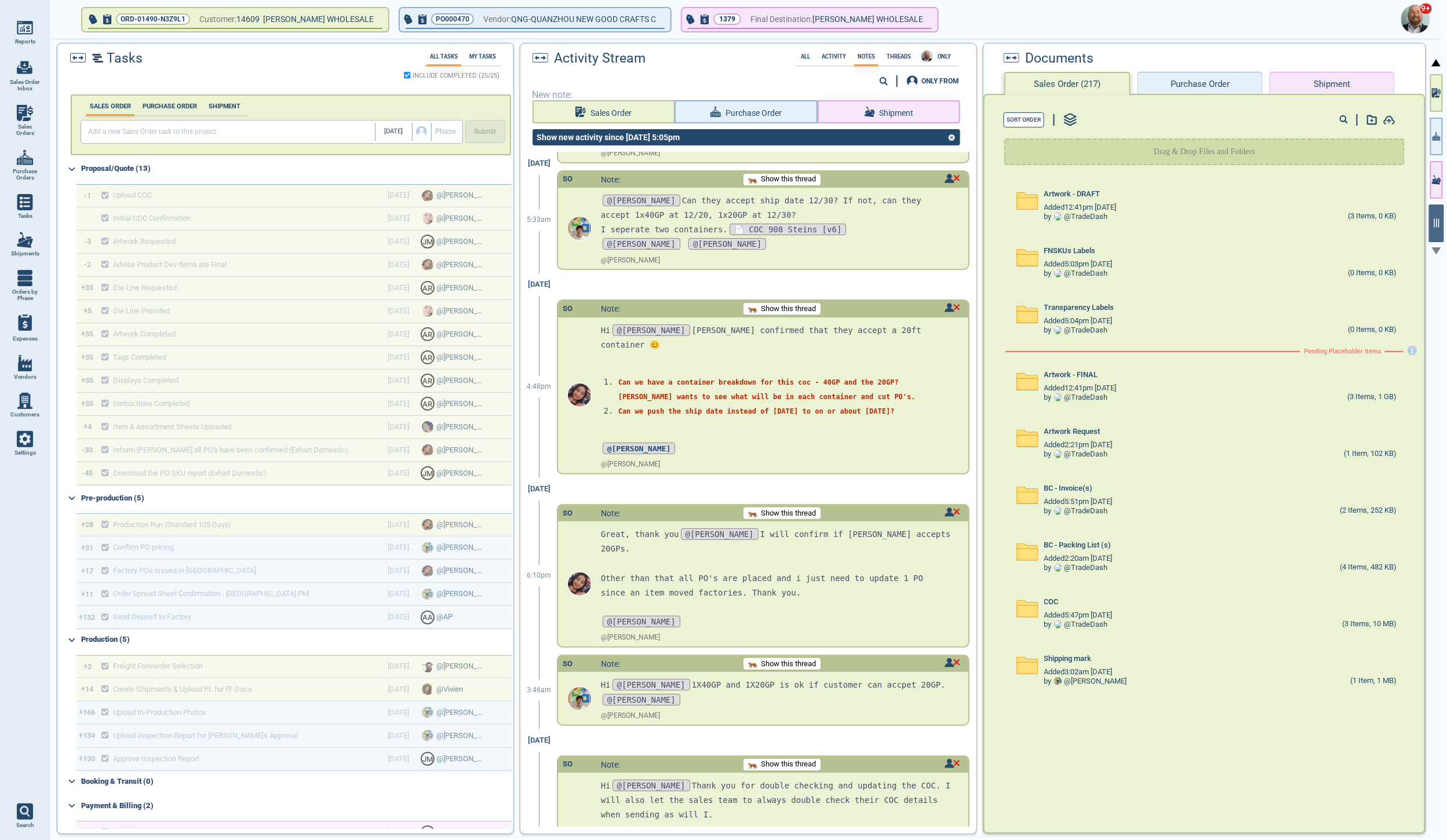
scroll to position [5009, 0]
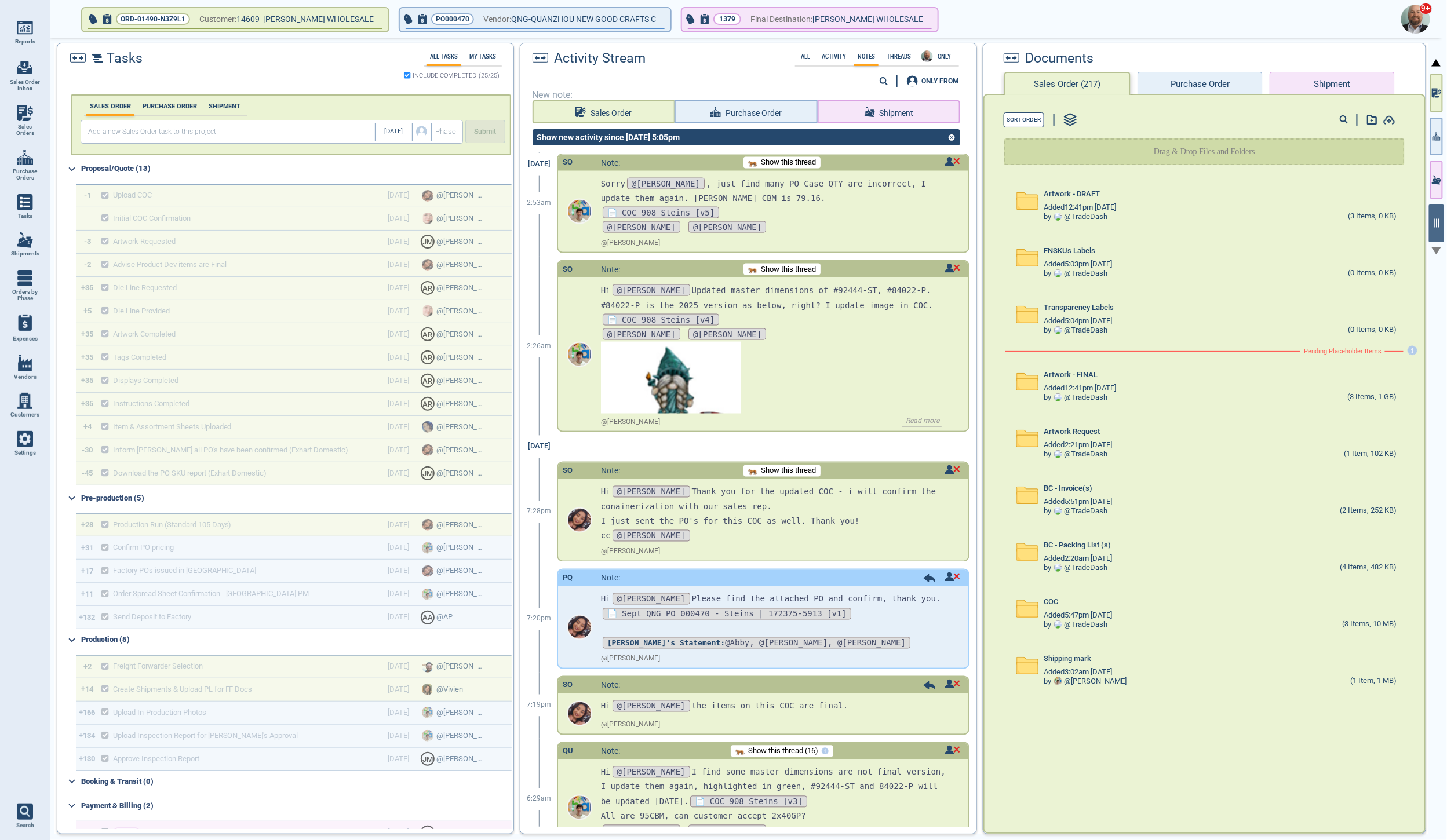
scroll to position [5800, 0]
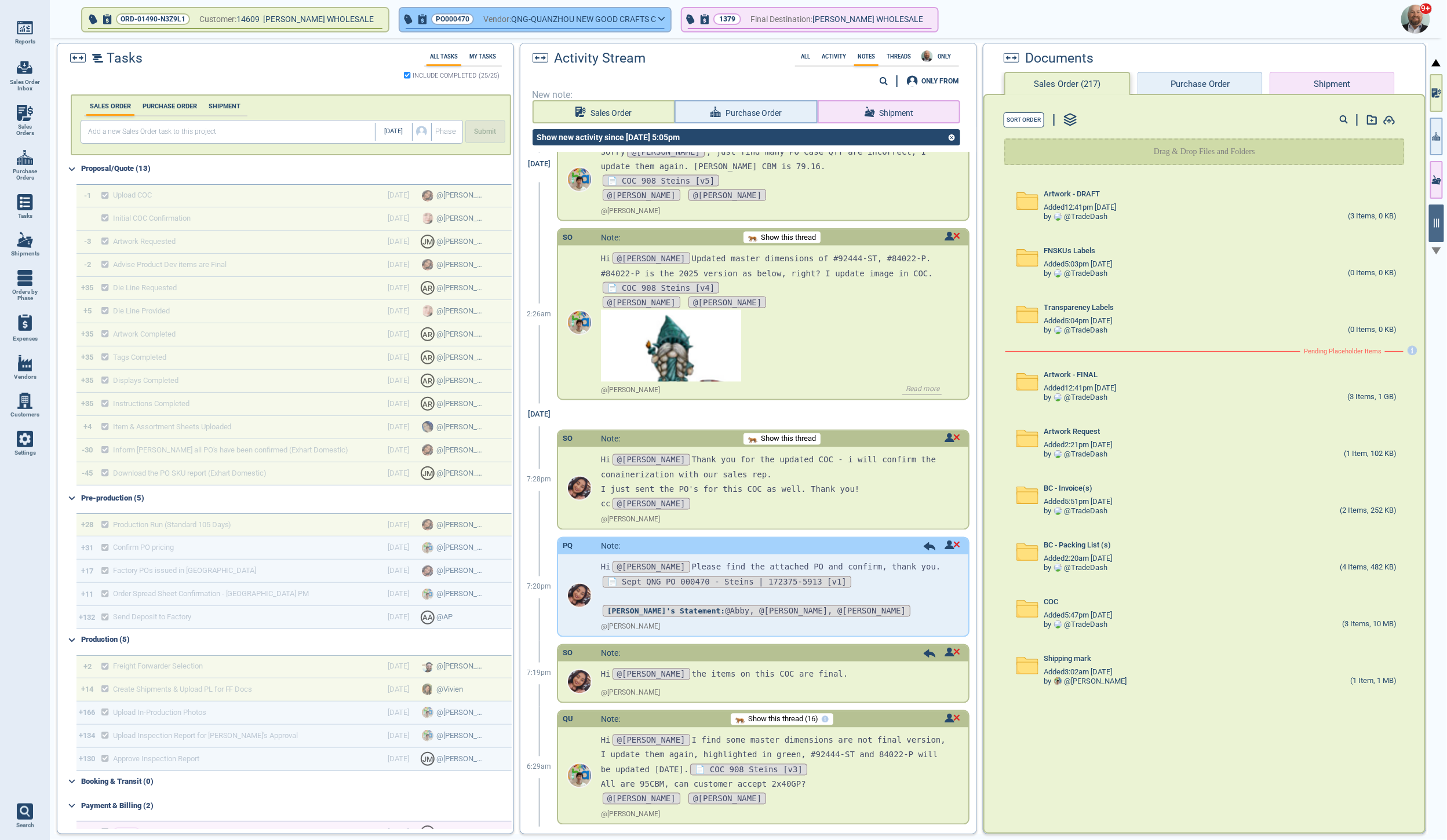
click at [487, 18] on span "Vendor:" at bounding box center [498, 19] width 28 height 15
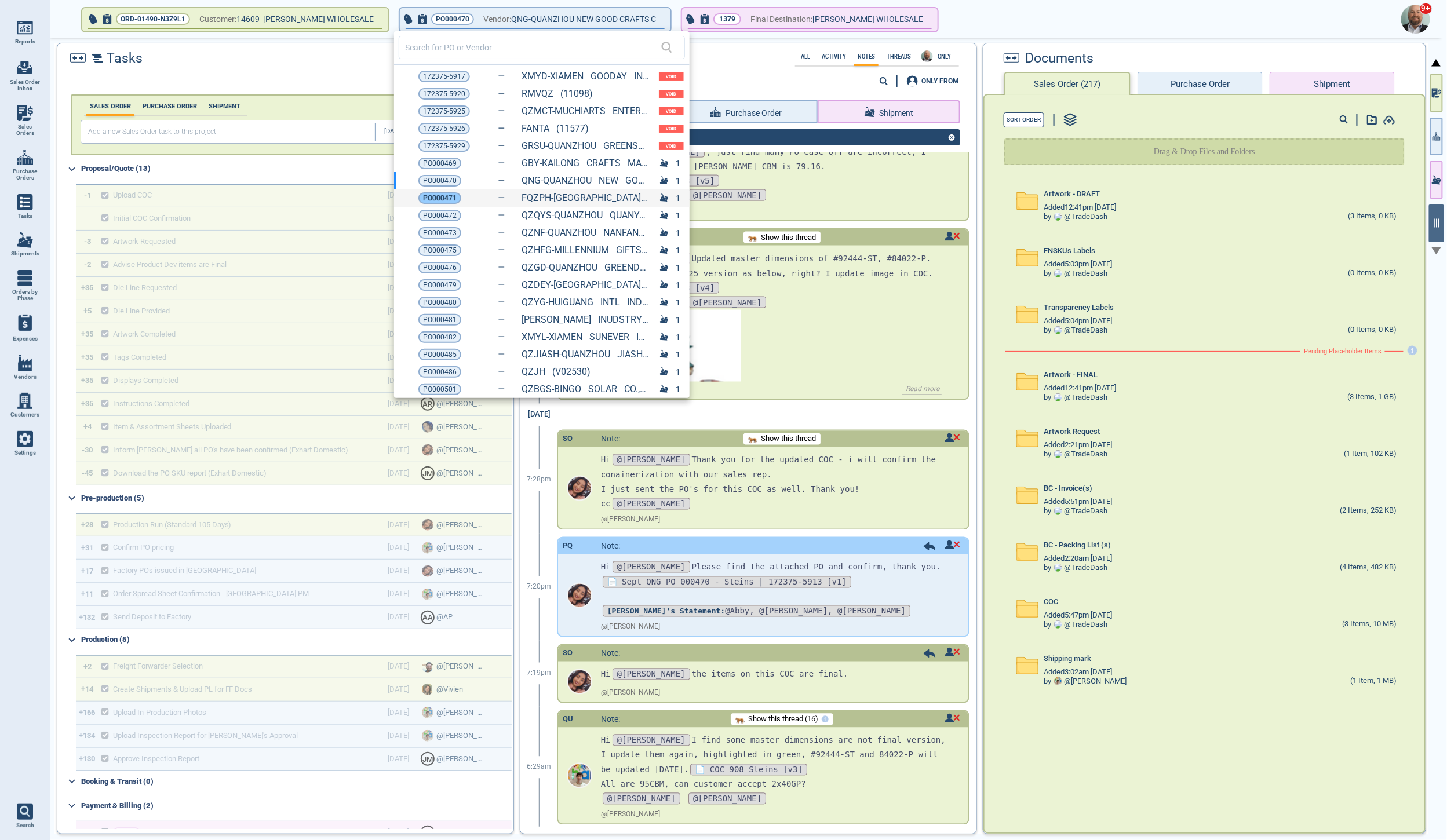
click at [452, 199] on span "PO000471" at bounding box center [440, 198] width 34 height 11
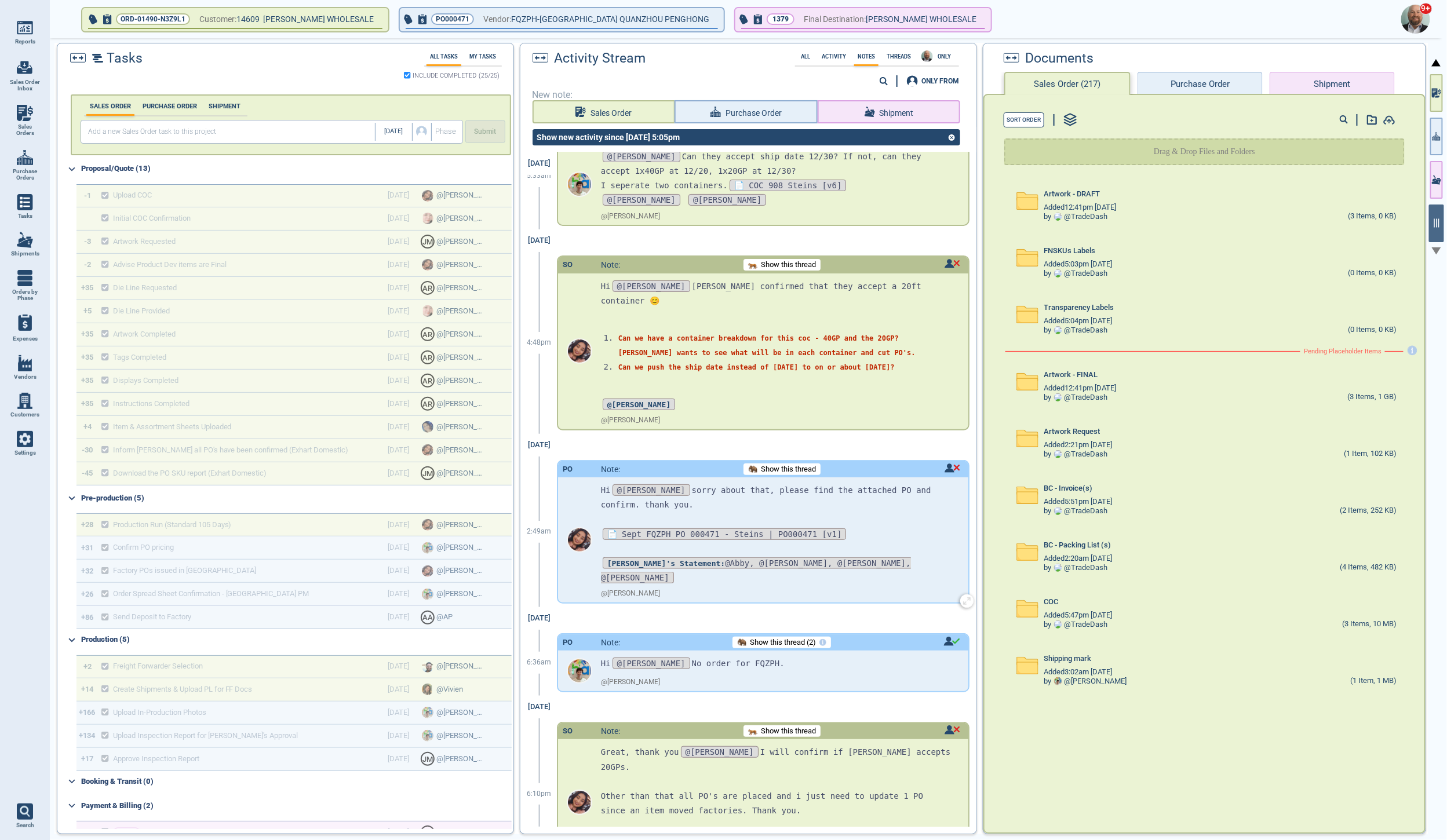
scroll to position [4935, 0]
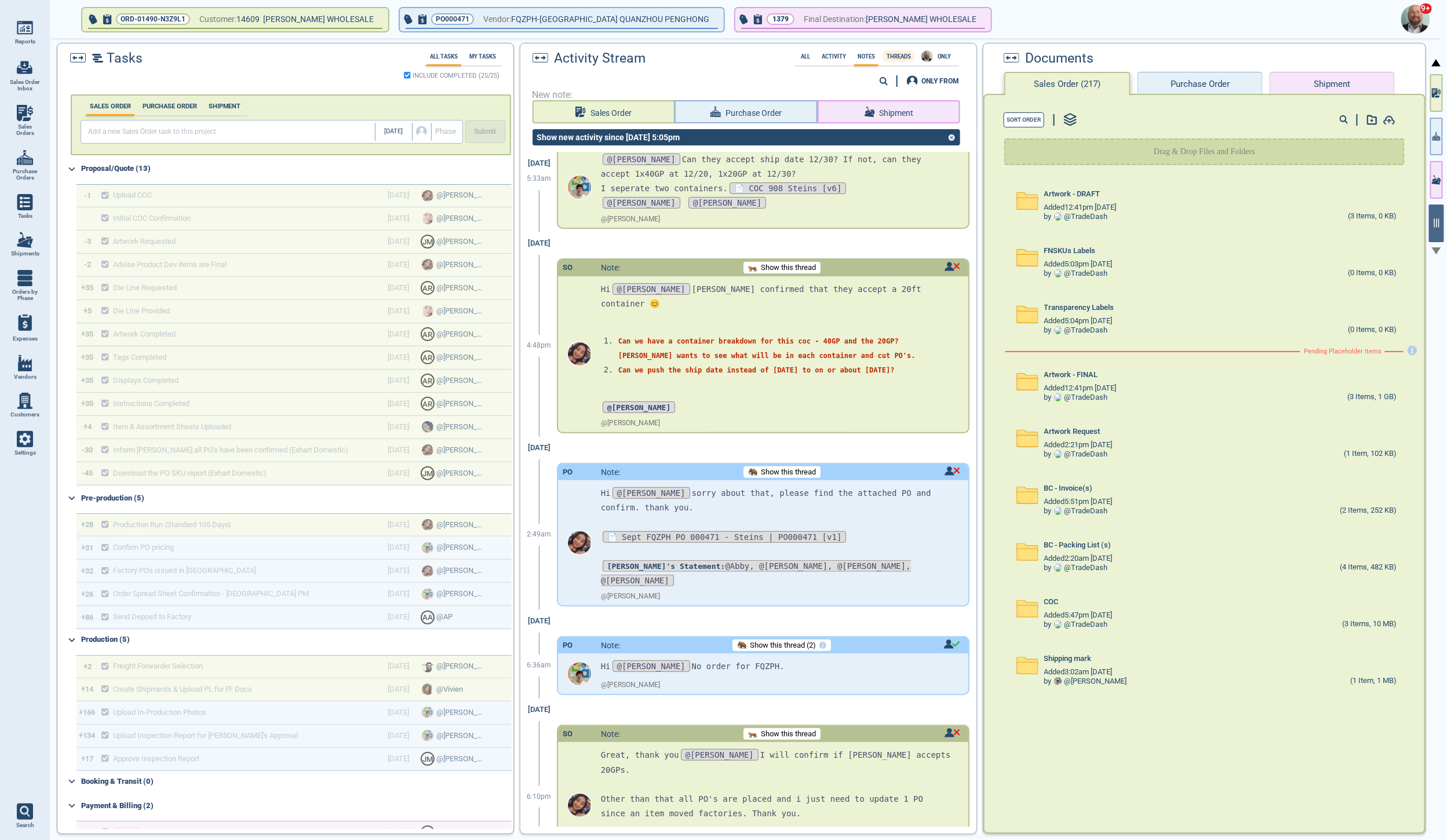
click at [898, 54] on label "Threads" at bounding box center [898, 57] width 31 height 6
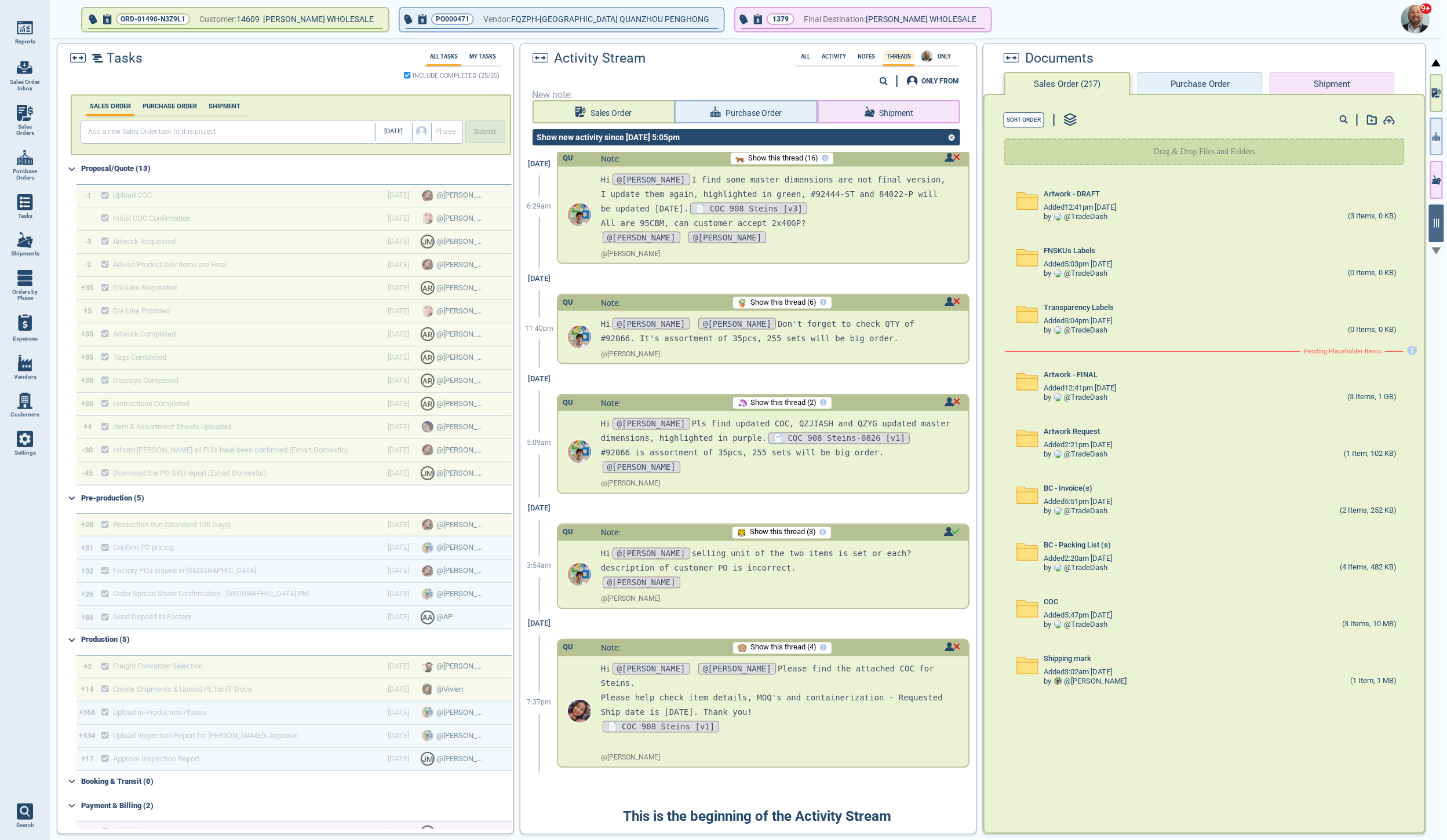
scroll to position [910, 0]
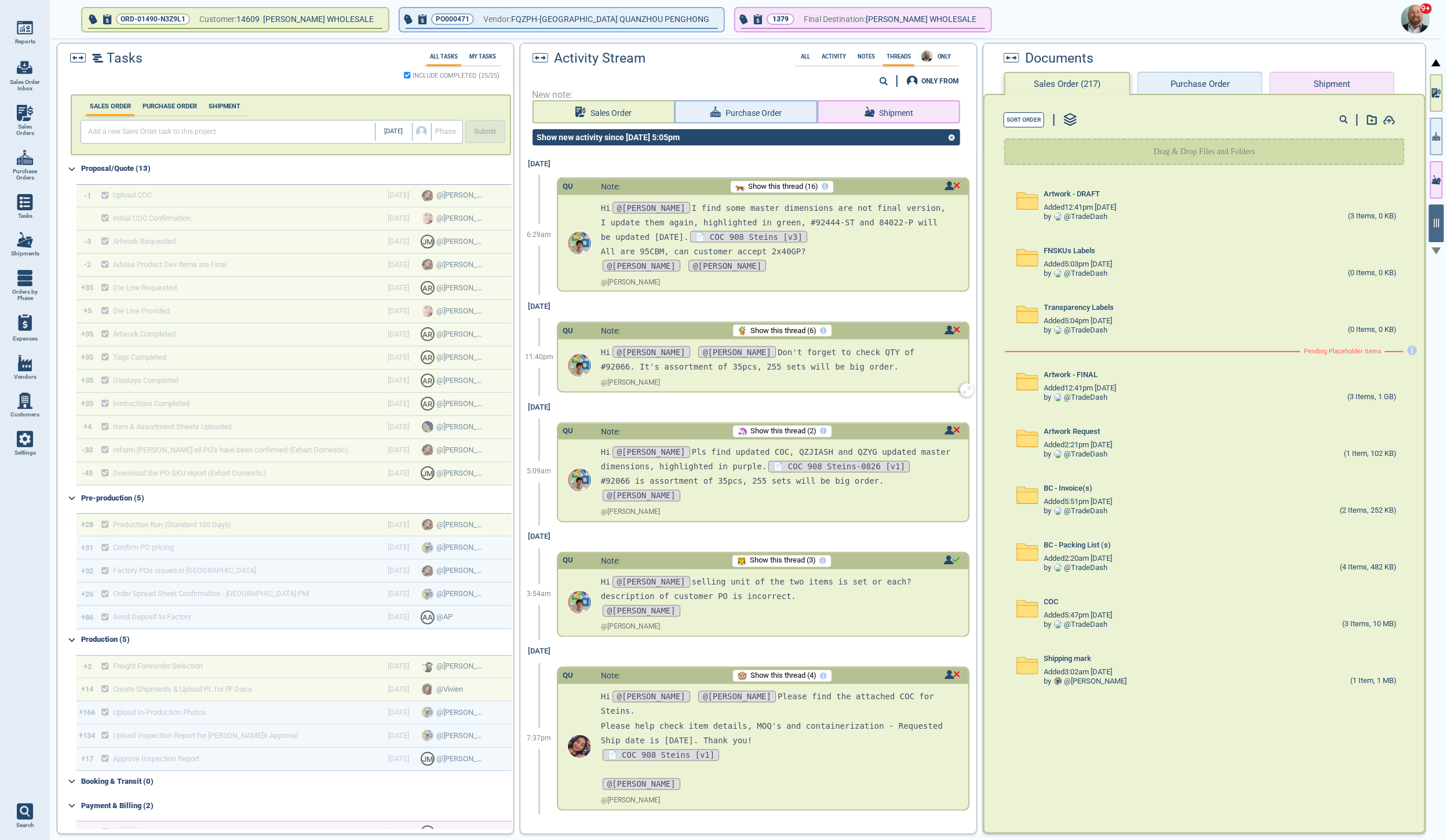
click at [770, 331] on span "Show this thread (6)" at bounding box center [783, 331] width 66 height 9
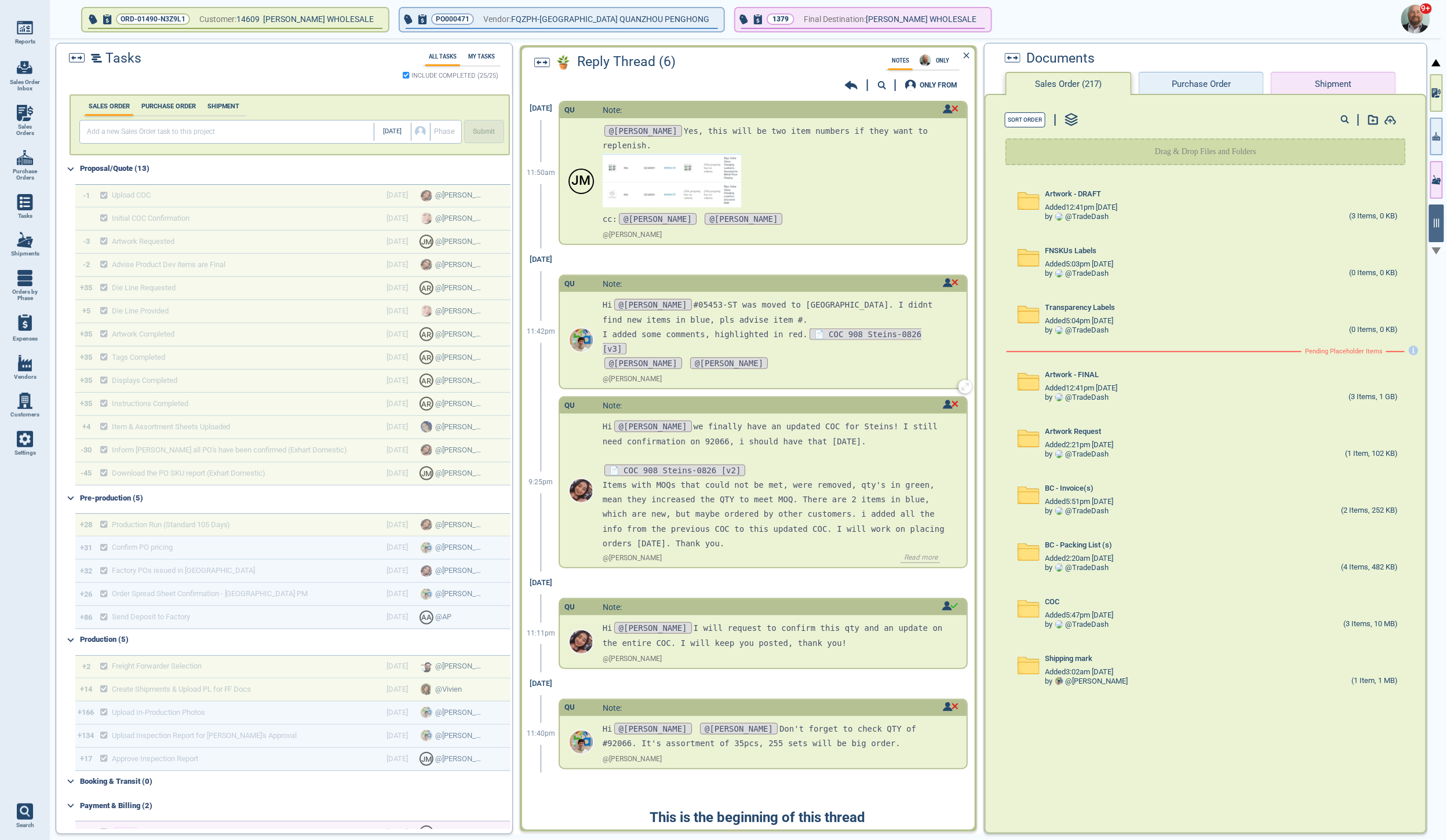
scroll to position [203, 0]
click at [692, 468] on span "📄 COC 908 Steins-0826 [v2]" at bounding box center [675, 470] width 142 height 11
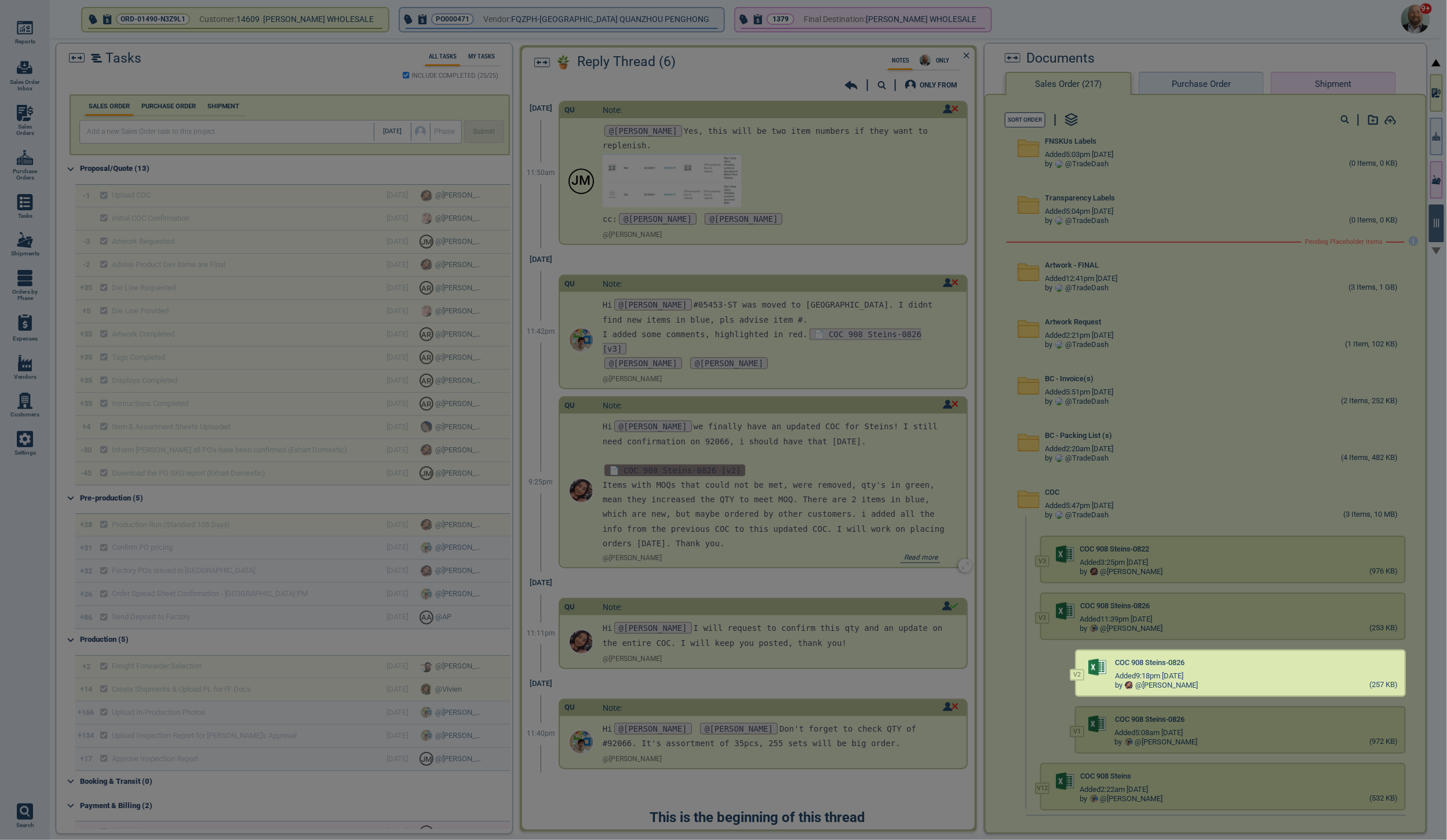
scroll to position [161, 0]
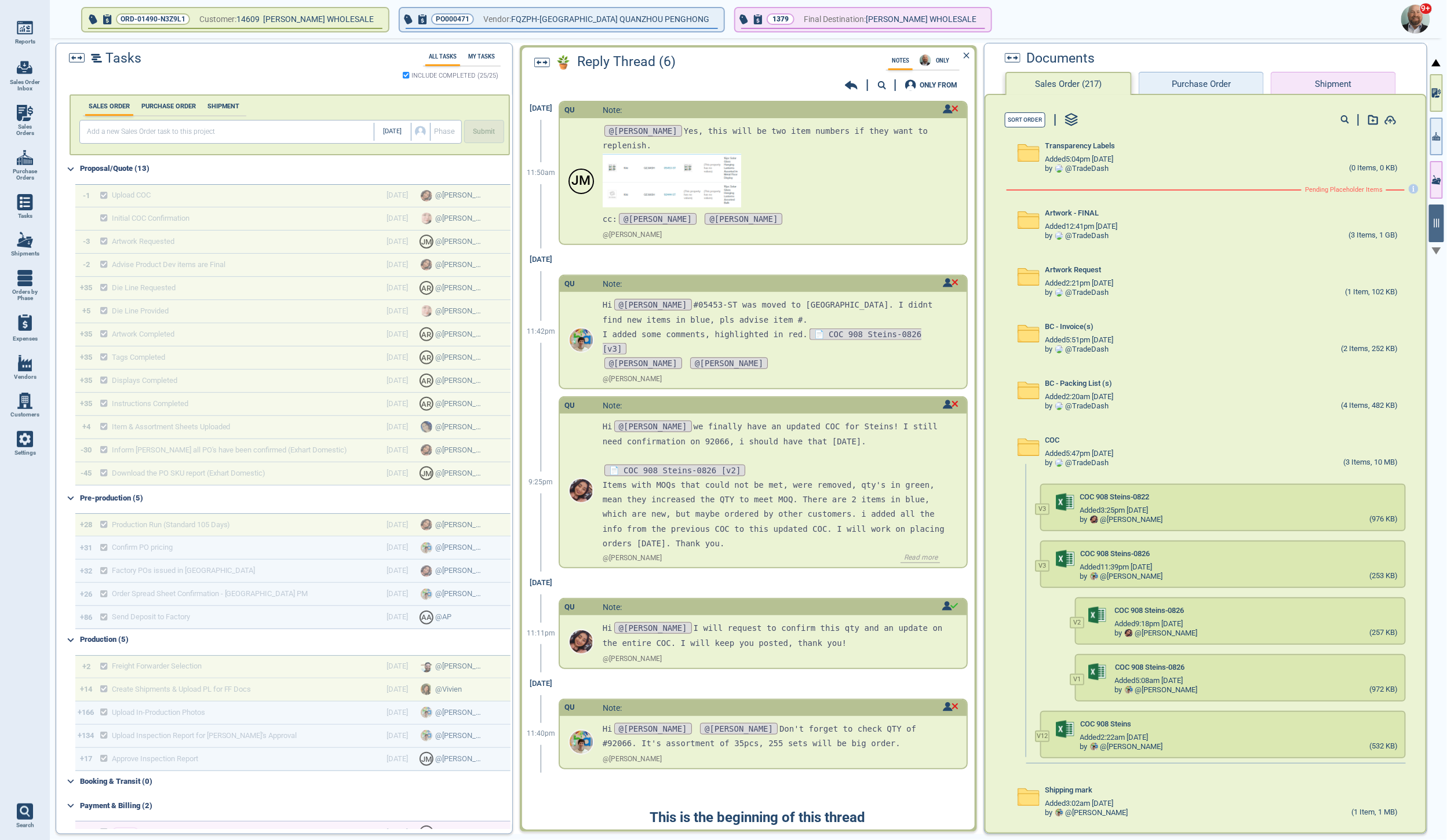
click at [71, 20] on div "9+" at bounding box center [746, 19] width 1397 height 38
click at [66, 18] on icon at bounding box center [66, 18] width 9 height 8
click at [1439, 97] on icon "button" at bounding box center [1437, 97] width 4 height 3
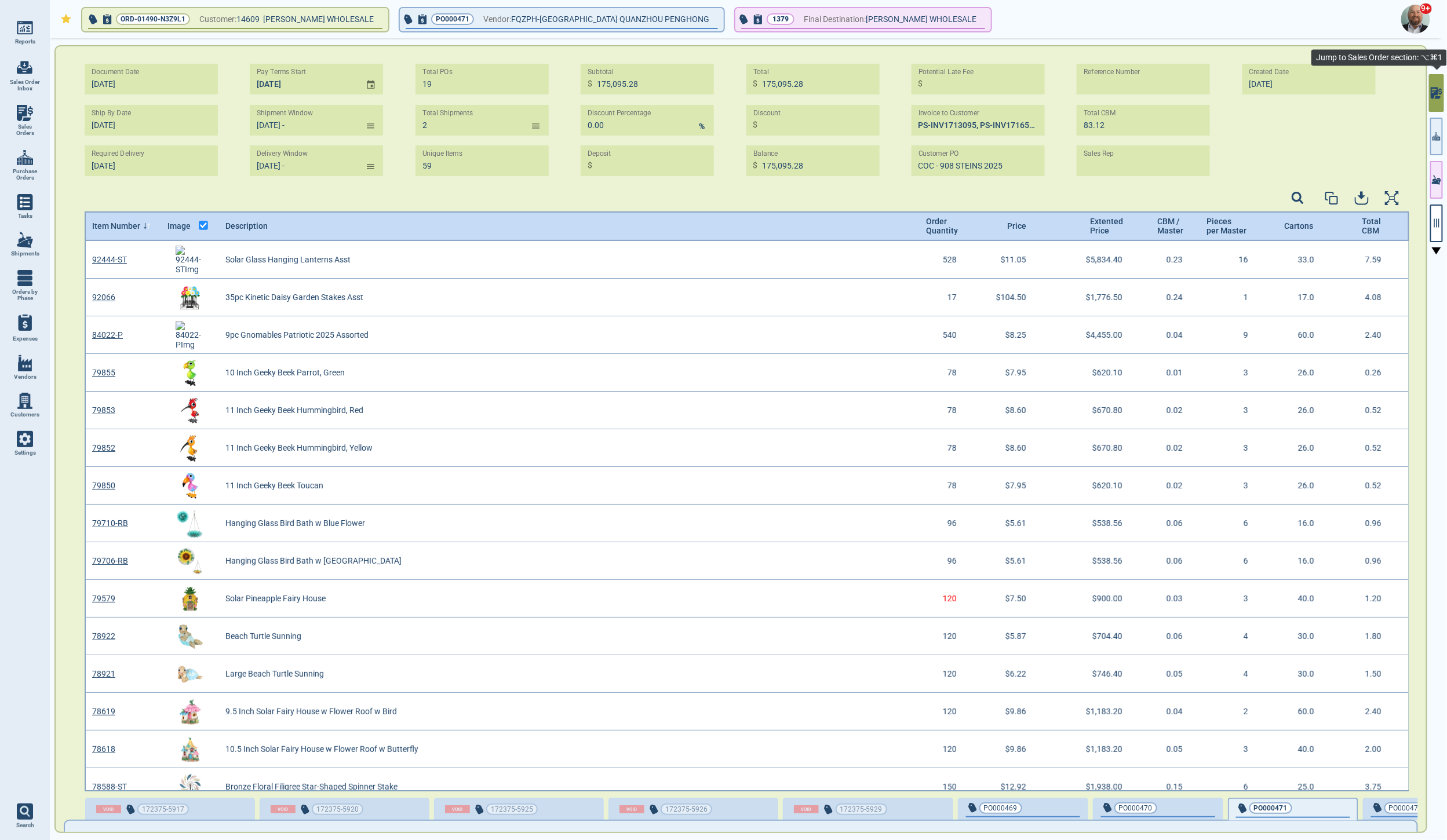
type input "1/19/25 - 12/30/24"
type input "1/19/25 - 2/1/25"
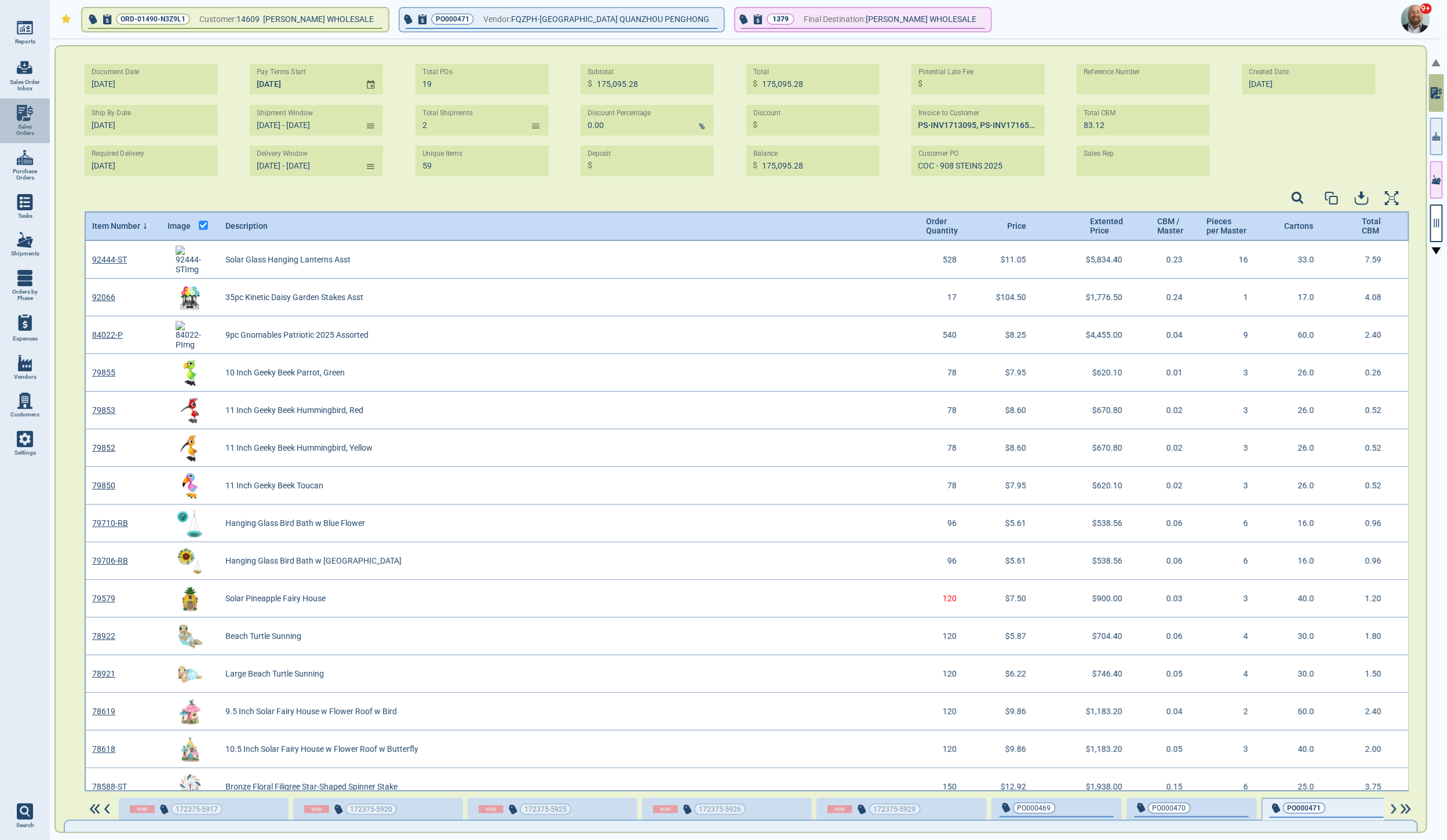
click at [20, 122] on link "Sales Orders" at bounding box center [25, 121] width 50 height 45
select select "50"
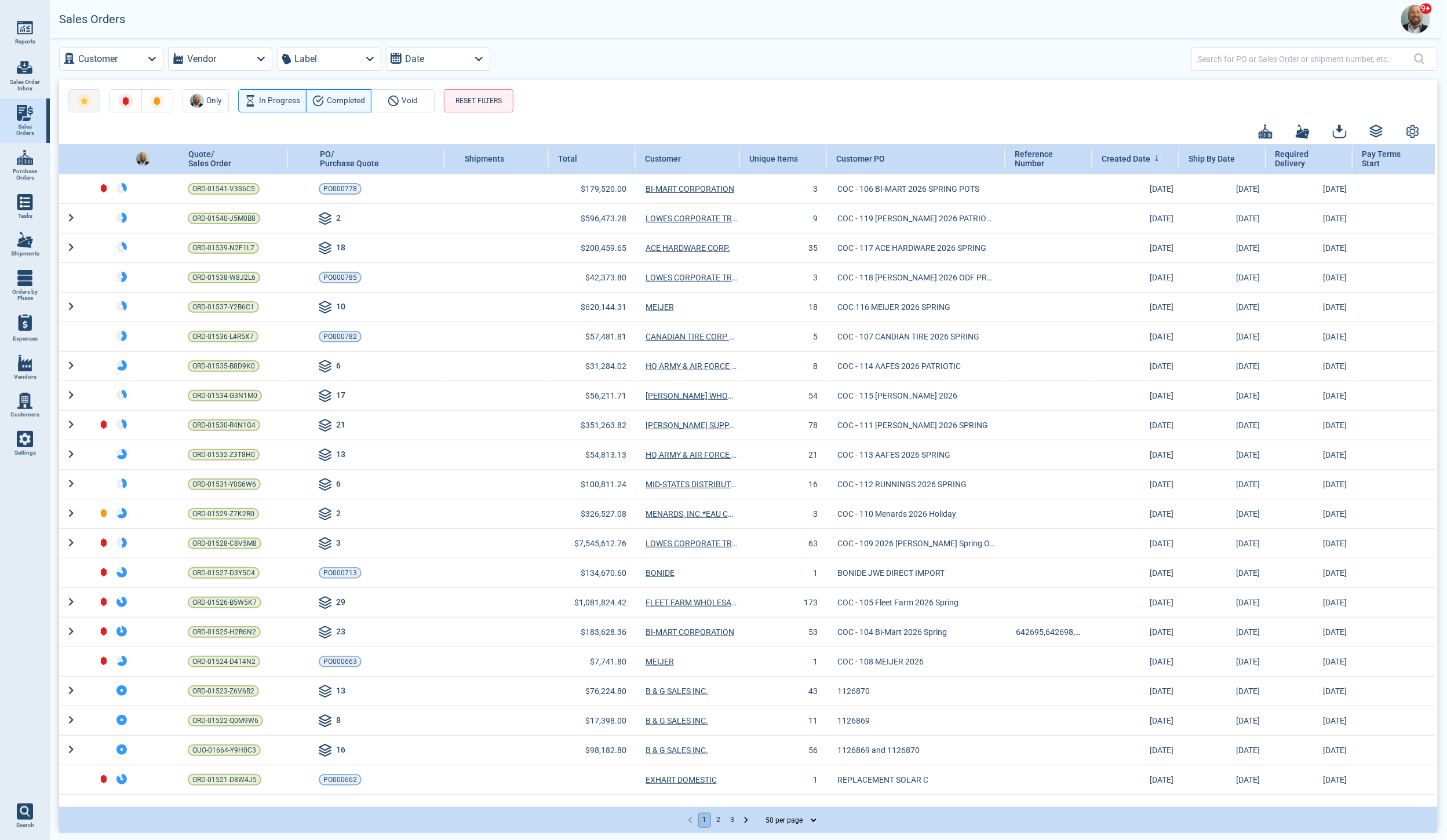
click at [85, 98] on icon "button" at bounding box center [84, 101] width 8 height 8
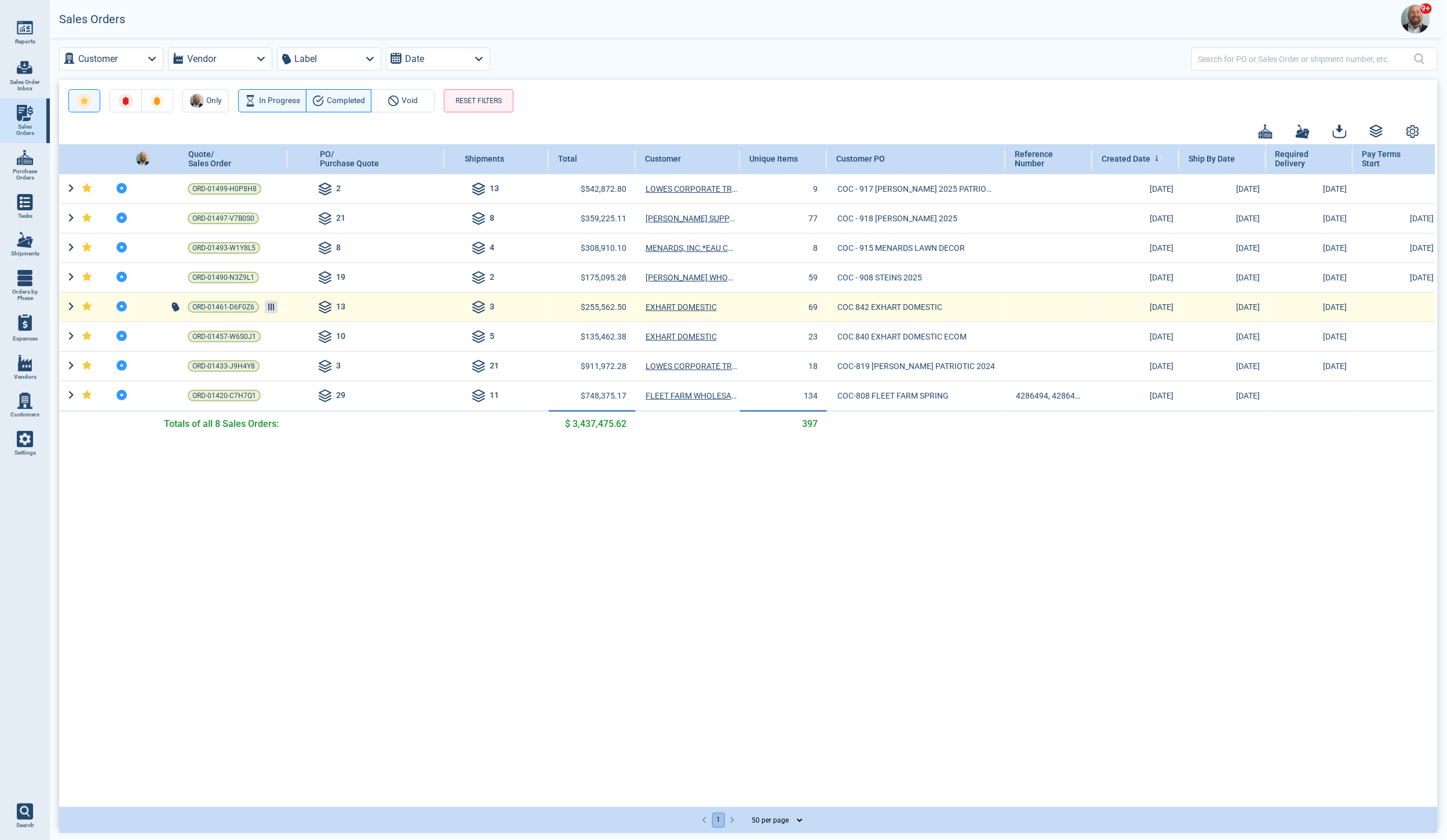
click at [269, 307] on icon at bounding box center [271, 307] width 6 height 7
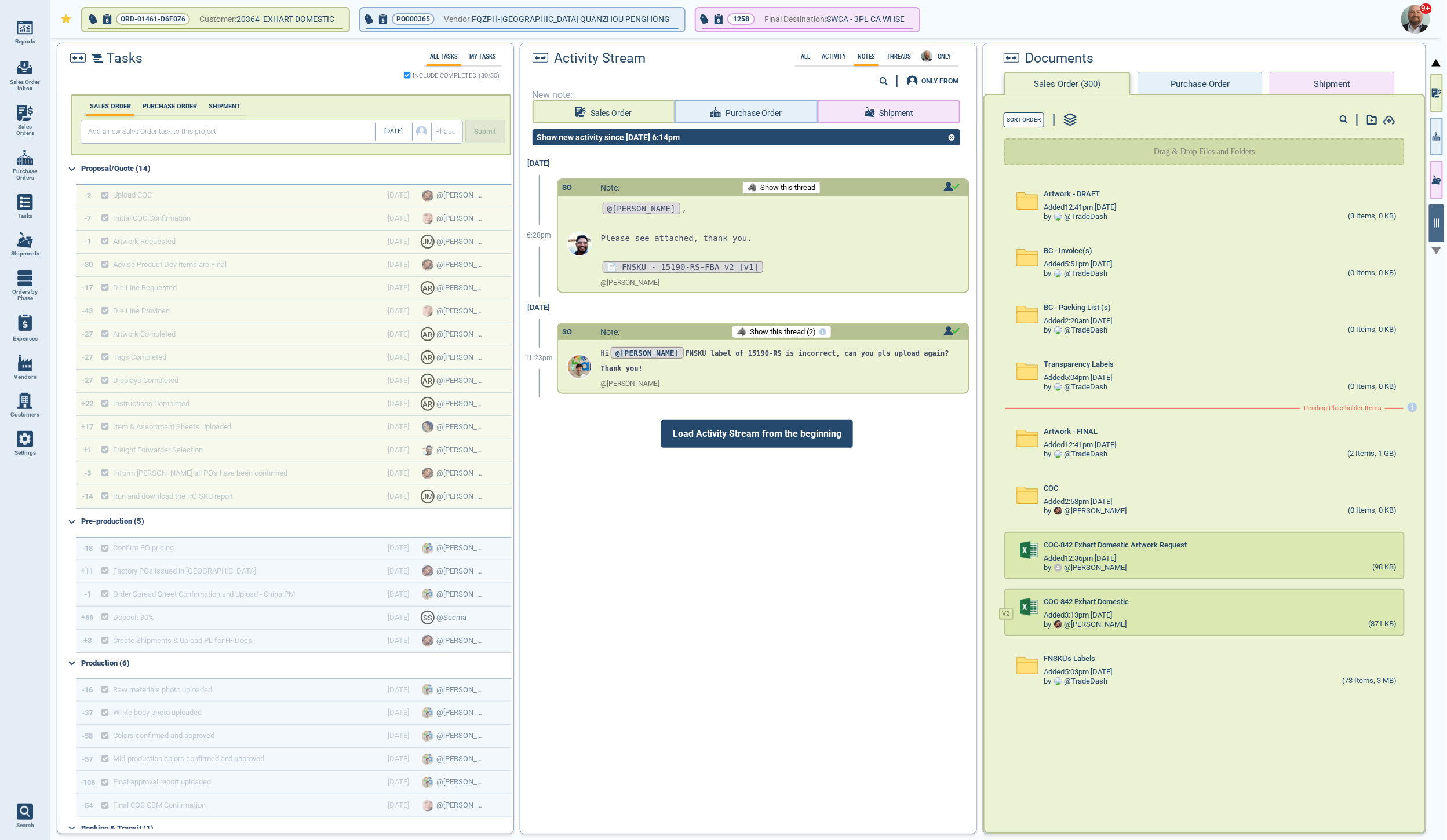
click at [774, 439] on span "Load Activity Stream from the beginning" at bounding box center [757, 434] width 192 height 28
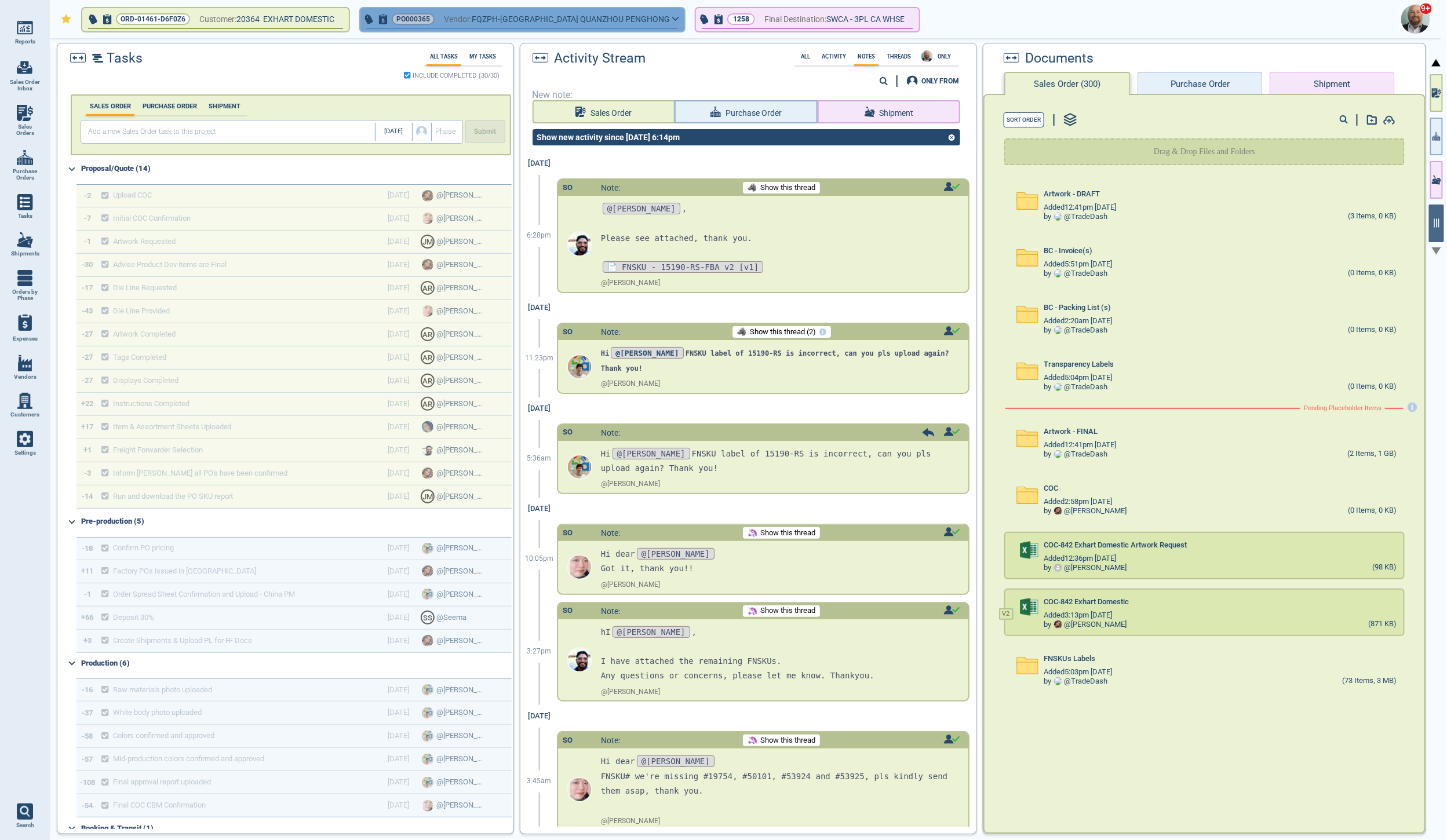
click at [672, 16] on icon "button" at bounding box center [676, 18] width 7 height 5
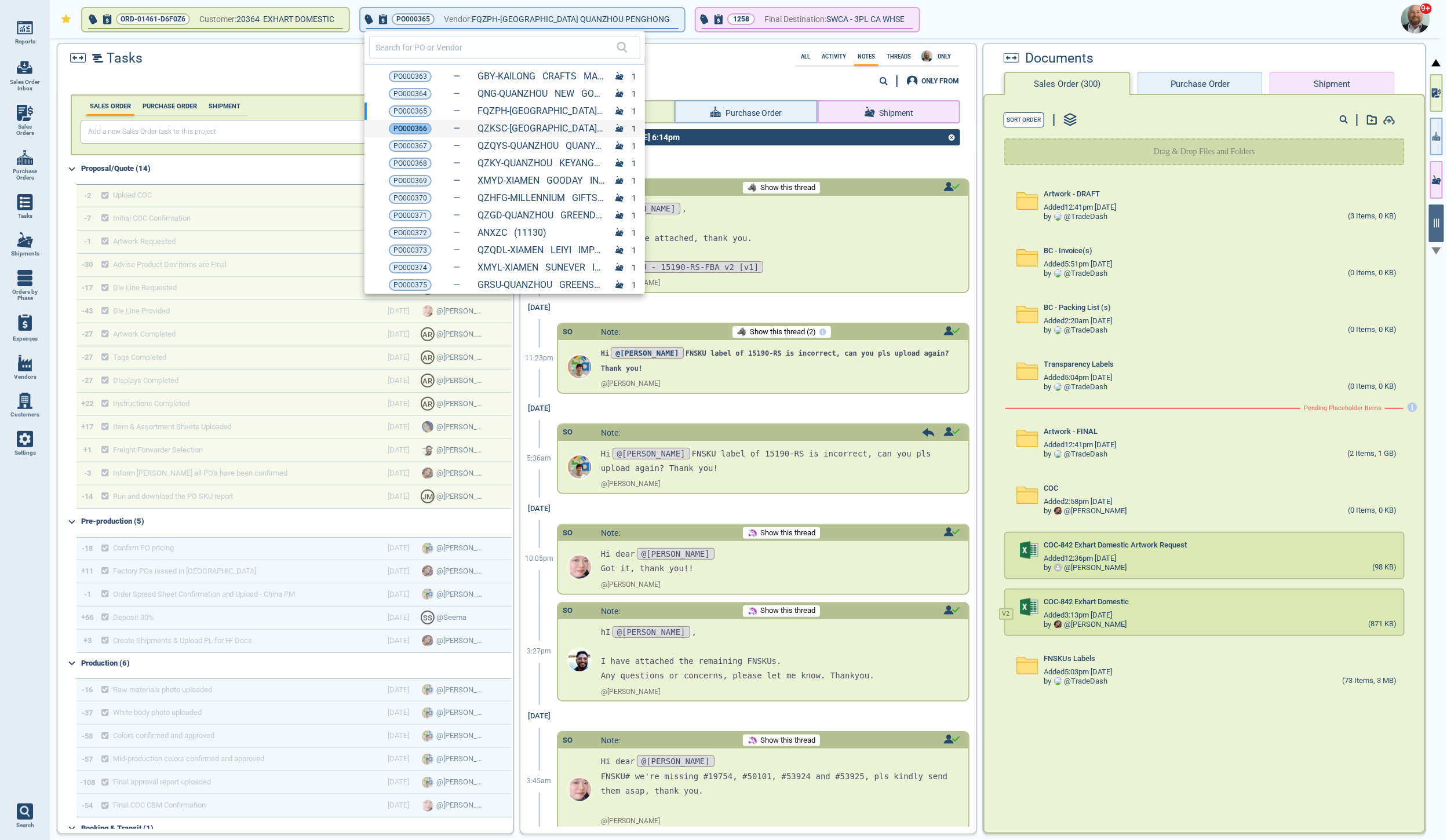
click at [420, 128] on span "PO000366" at bounding box center [410, 129] width 34 height 11
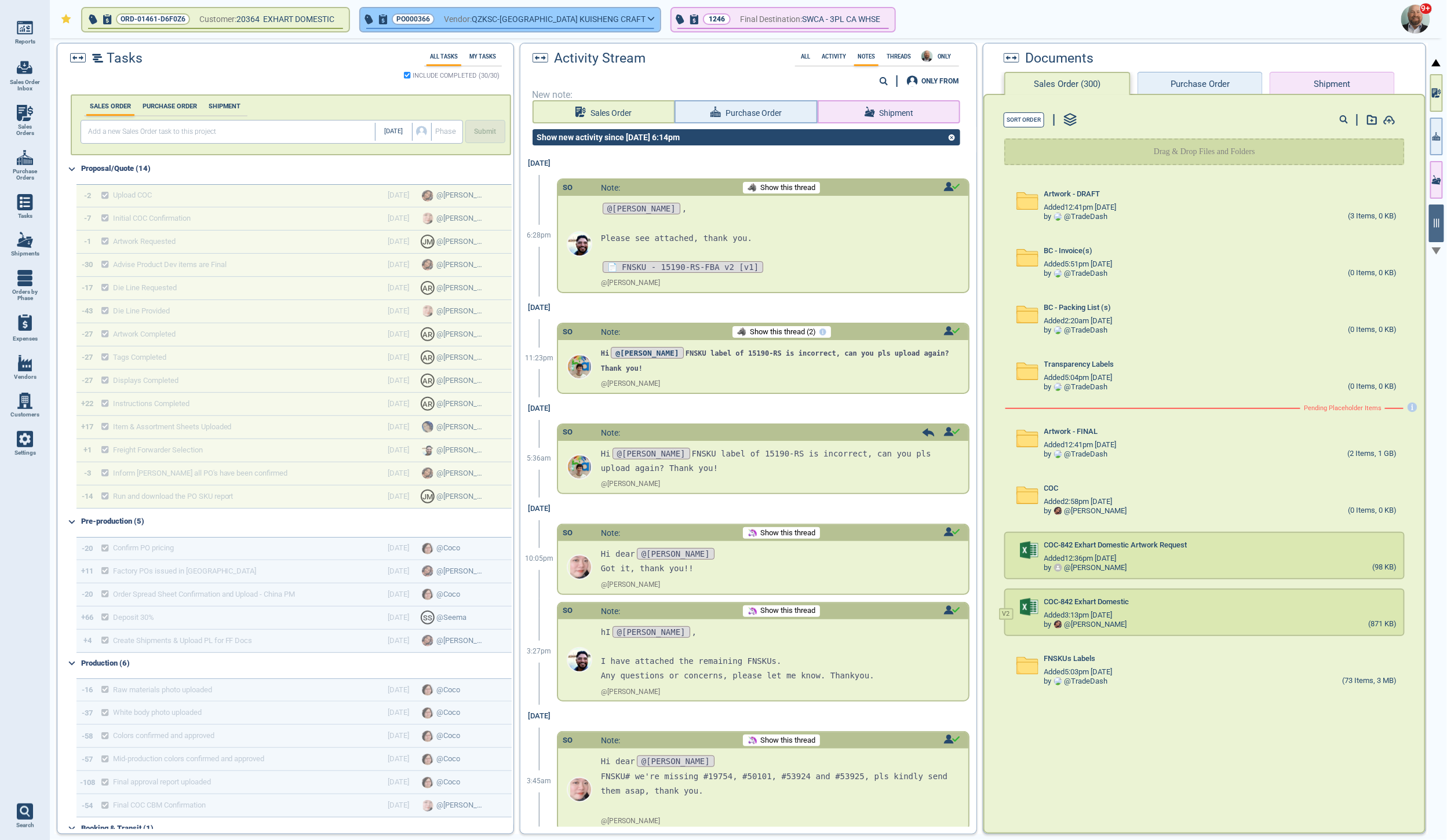
click at [648, 18] on icon "button" at bounding box center [651, 18] width 7 height 5
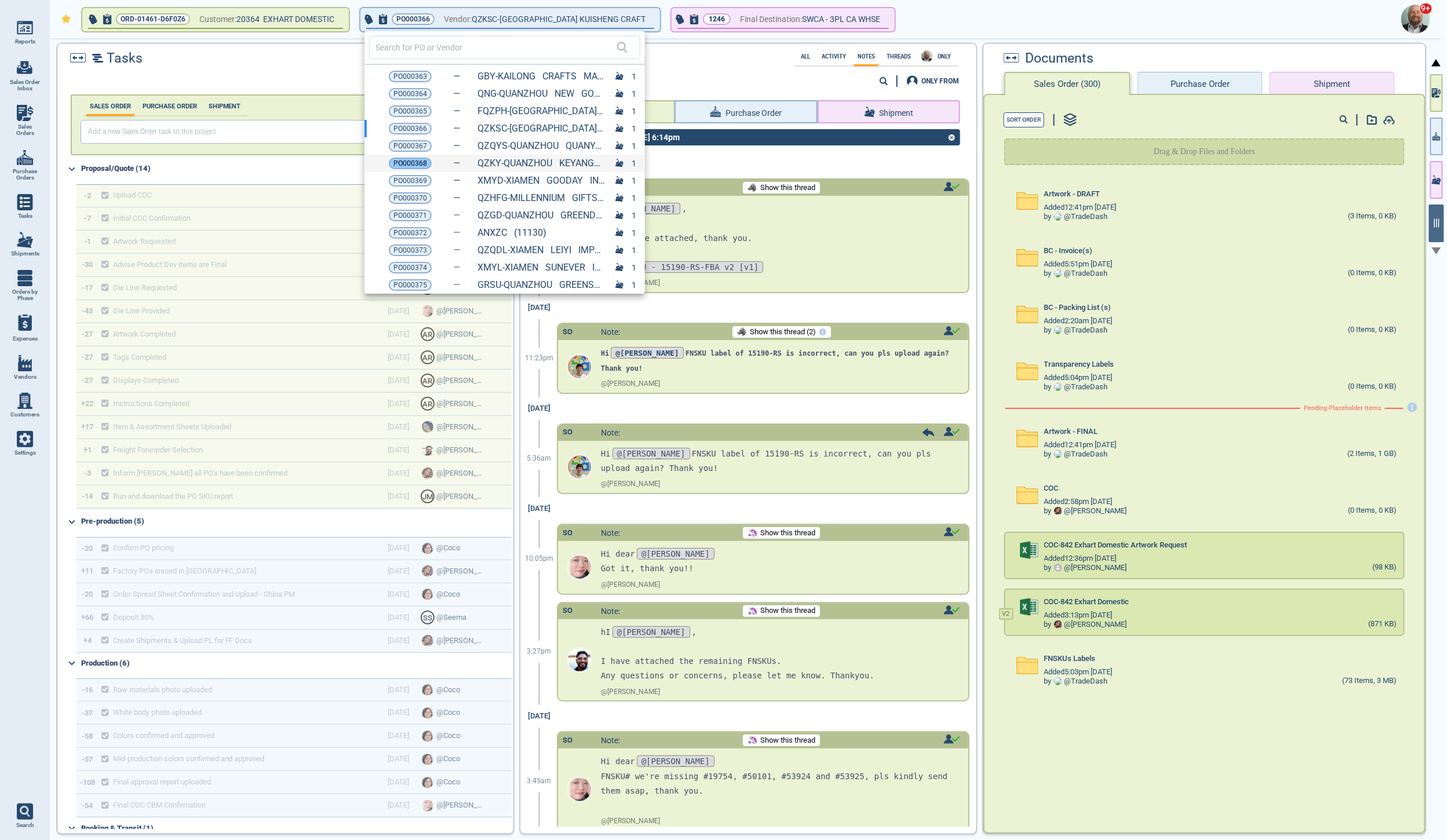
click at [417, 164] on span "PO000368" at bounding box center [410, 163] width 34 height 11
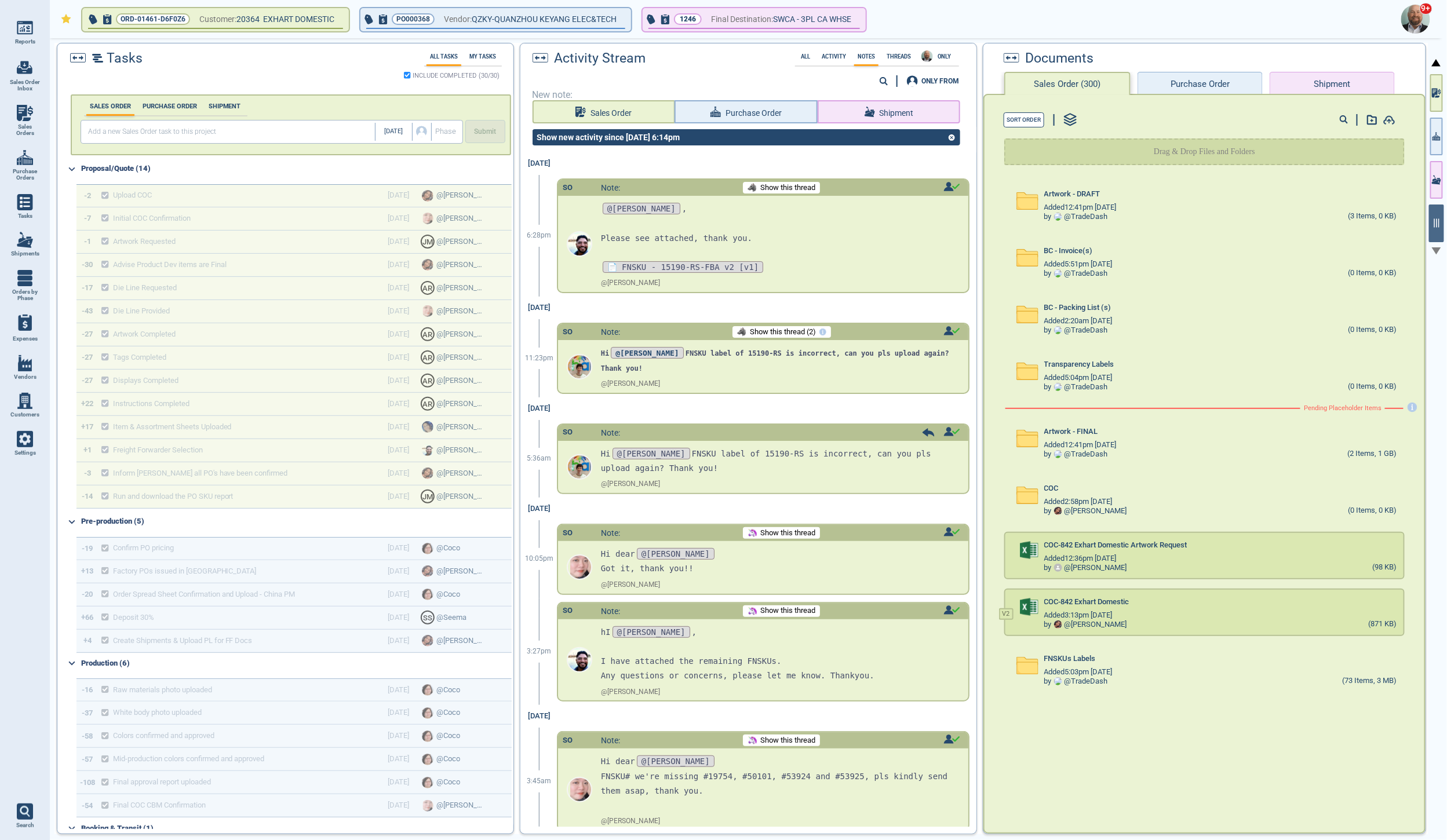
click at [30, 118] on img at bounding box center [24, 112] width 16 height 16
select select "50"
